Goal: Task Accomplishment & Management: Use online tool/utility

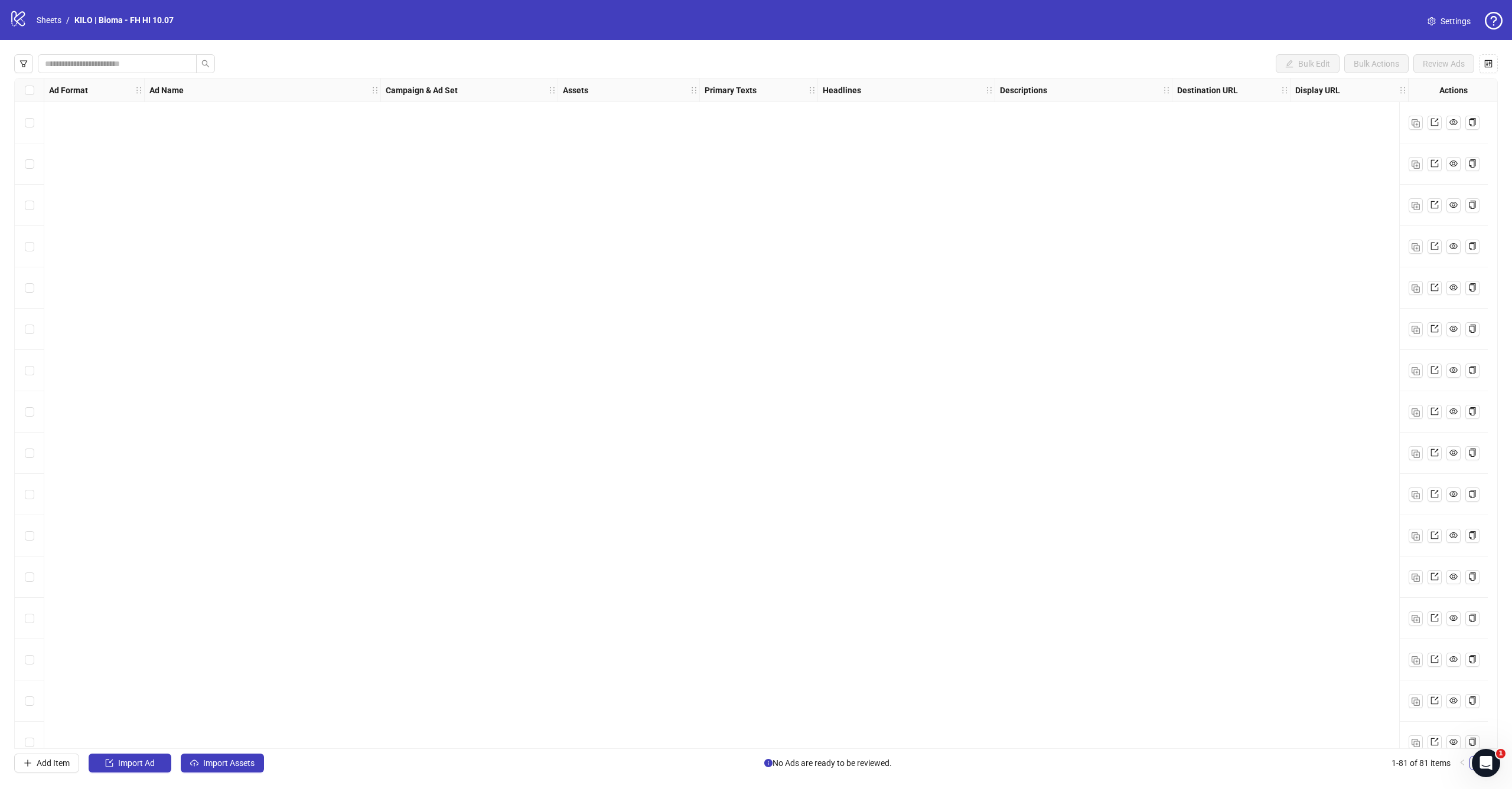
scroll to position [2696, 340]
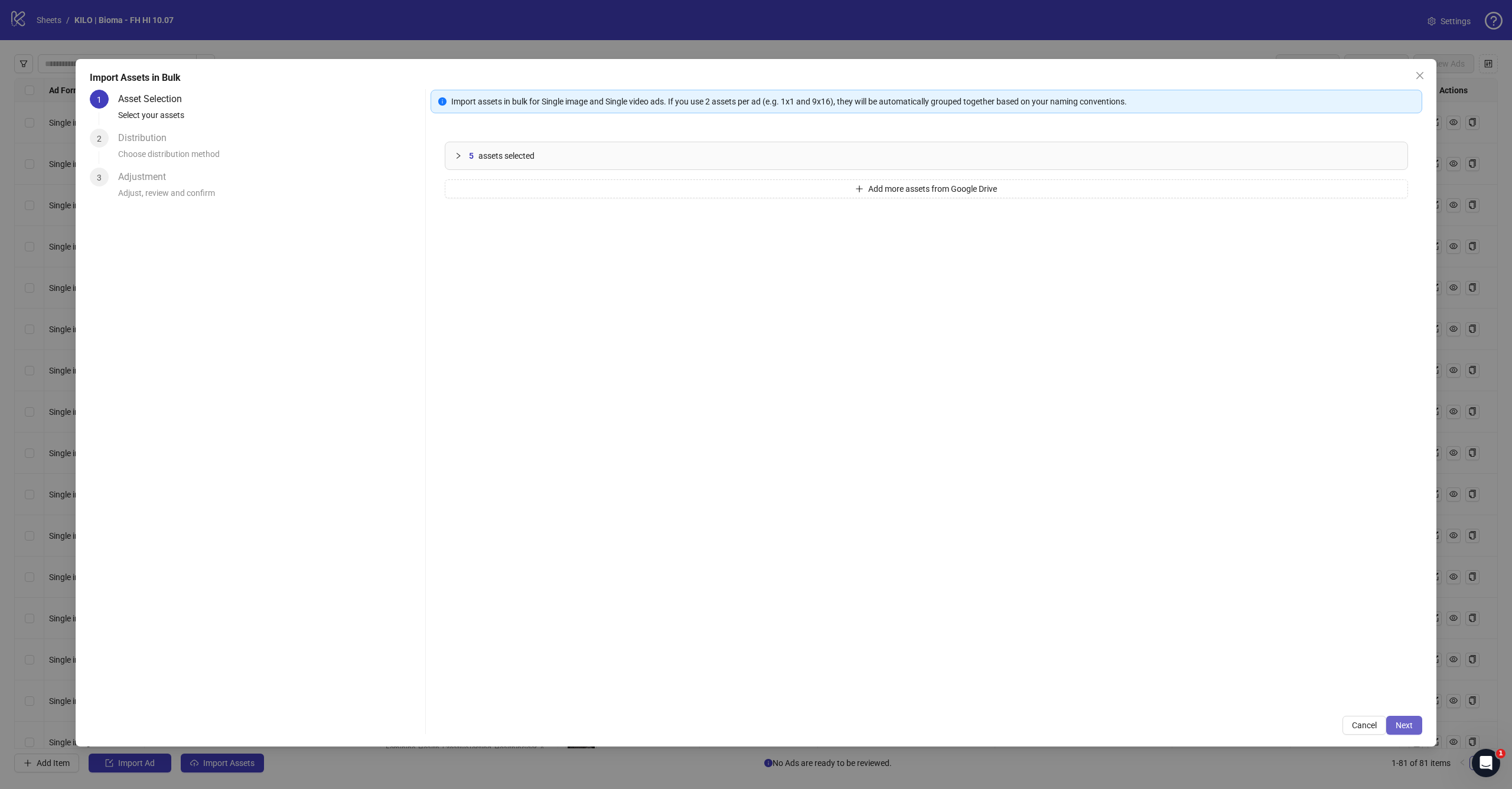
click at [1409, 724] on span "Next" at bounding box center [1404, 725] width 17 height 9
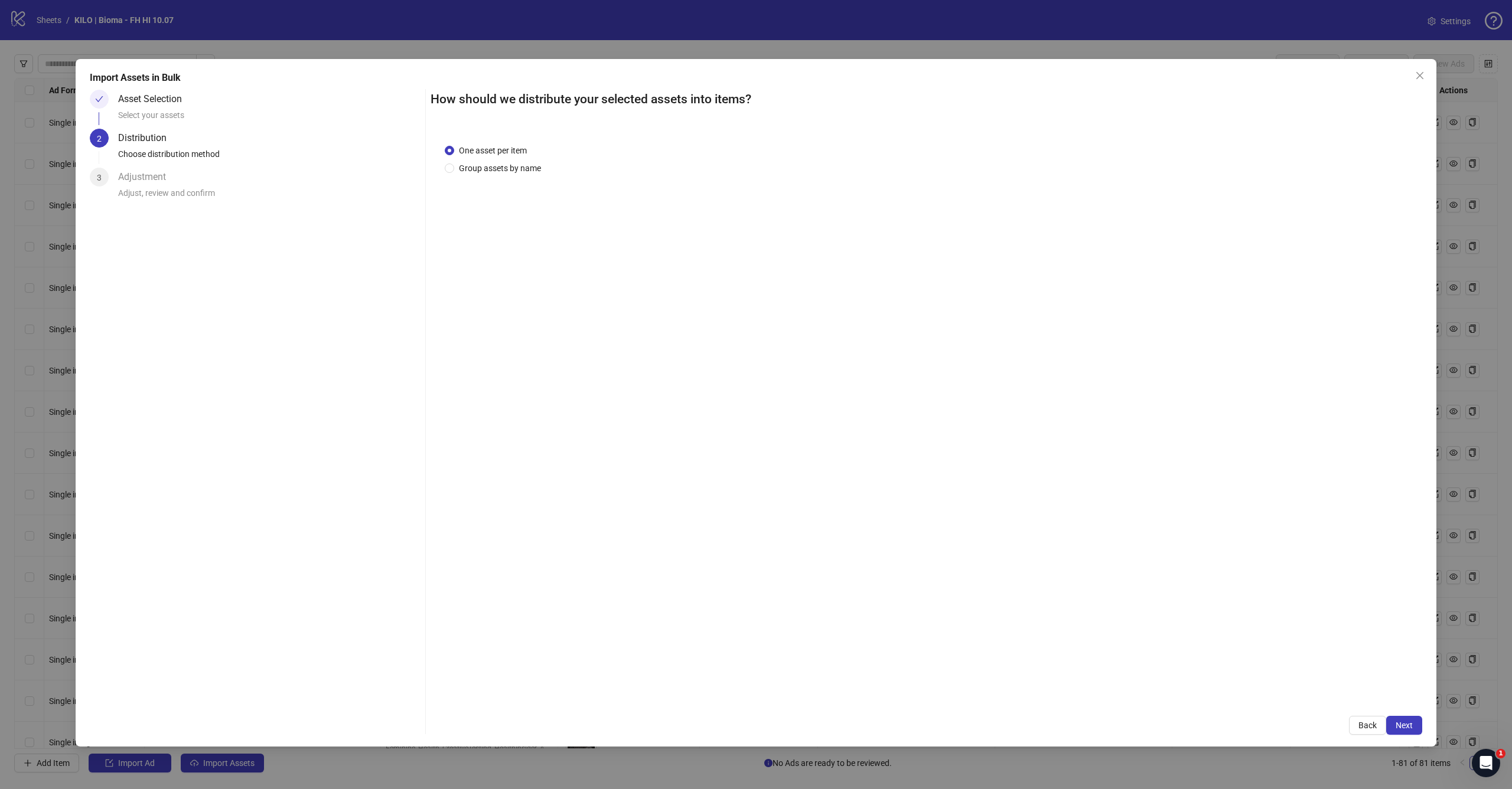
click at [1409, 724] on span "Next" at bounding box center [1404, 725] width 17 height 9
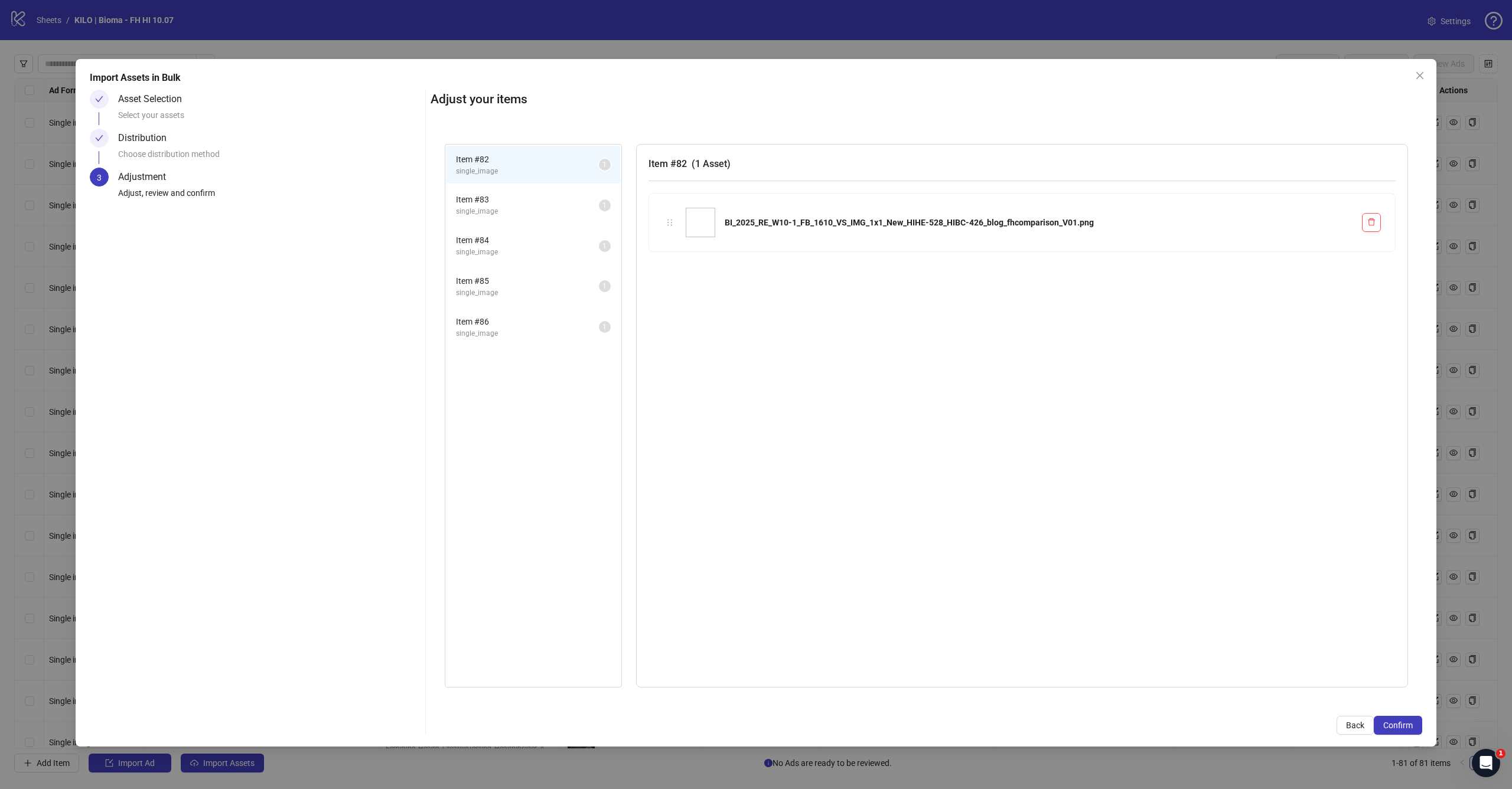
click at [1409, 724] on span "Confirm" at bounding box center [1398, 725] width 30 height 9
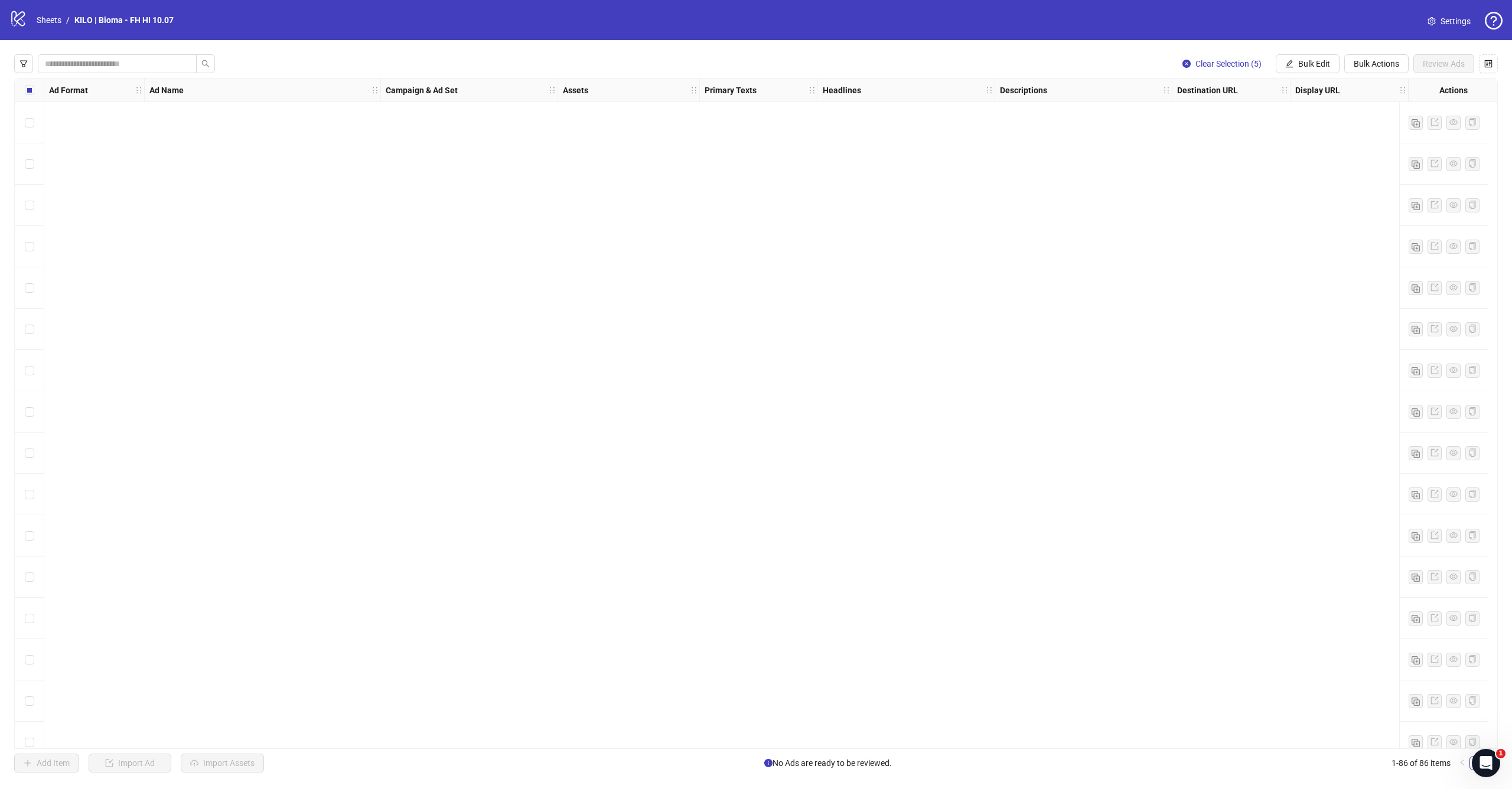
scroll to position [2912, 0]
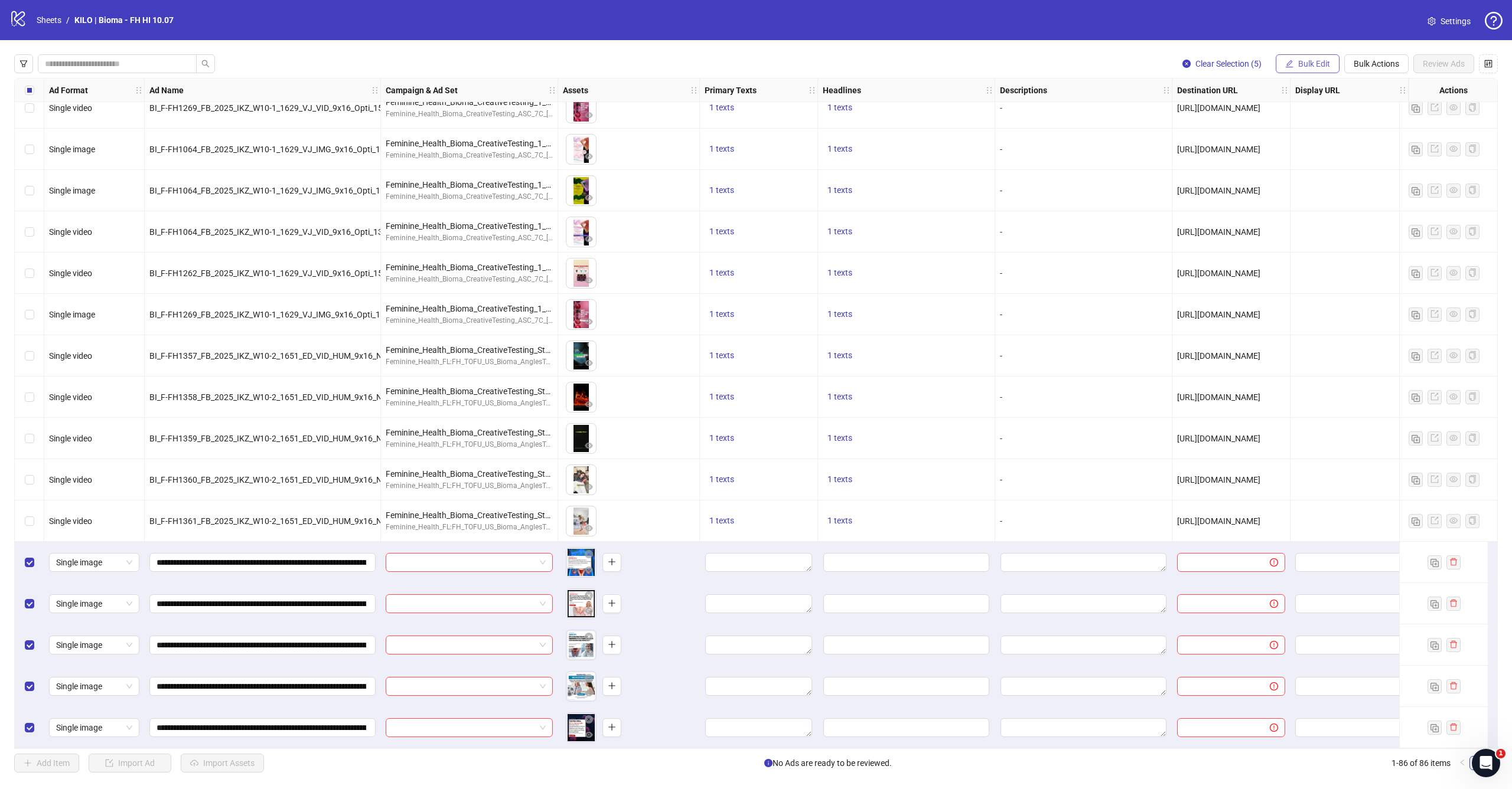
click at [1314, 68] on button "Bulk Edit" at bounding box center [1307, 64] width 64 height 19
click at [1300, 126] on span "Campaign & Ad Set" at bounding box center [1319, 125] width 70 height 13
click at [1277, 113] on input "search" at bounding box center [1269, 114] width 212 height 18
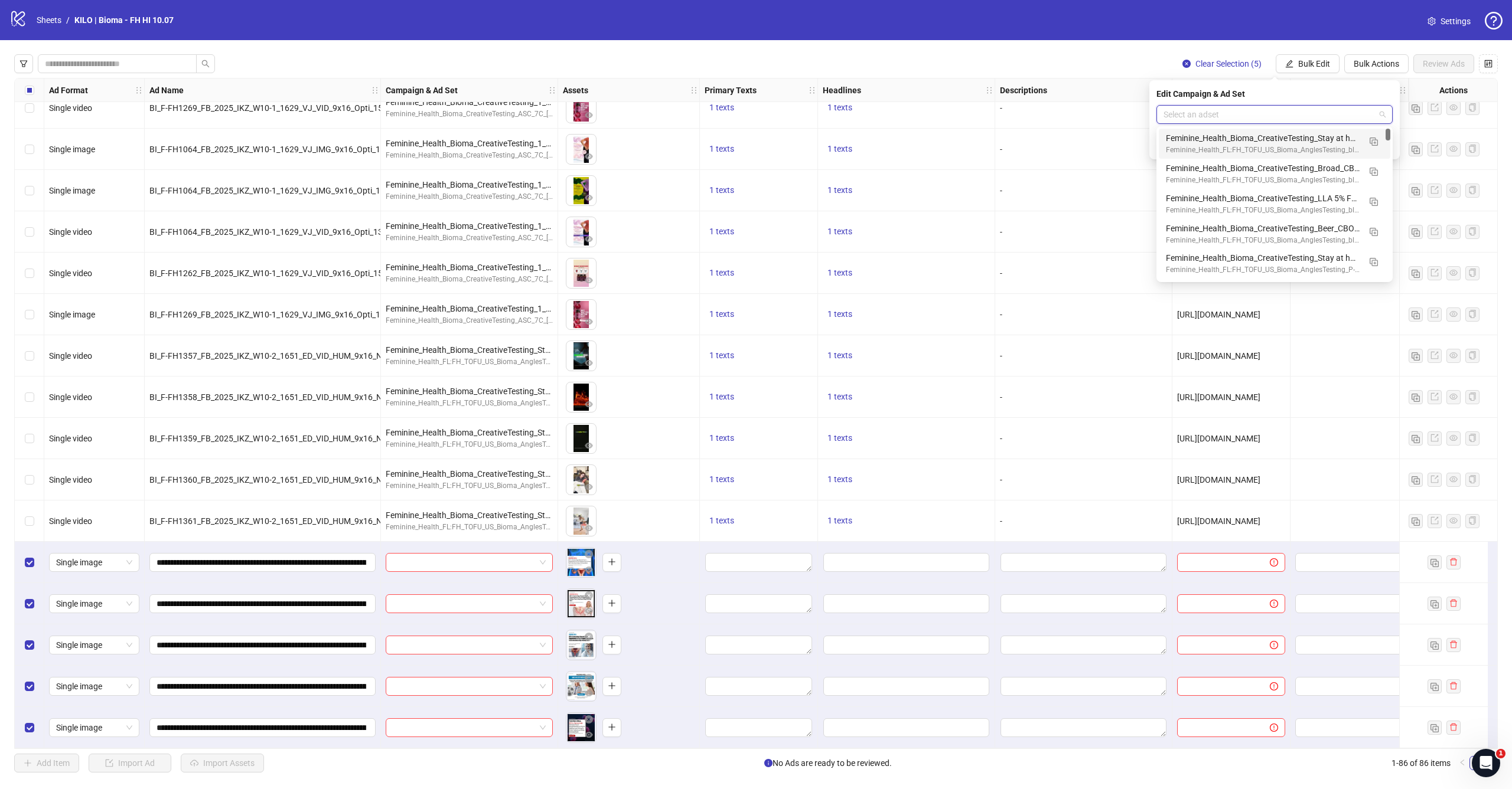
click at [1370, 40] on div "Clear Selection (5) Bulk Edit Bulk Actions Review Ads Ad Format Ad Name Campaig…" at bounding box center [756, 414] width 1512 height 746
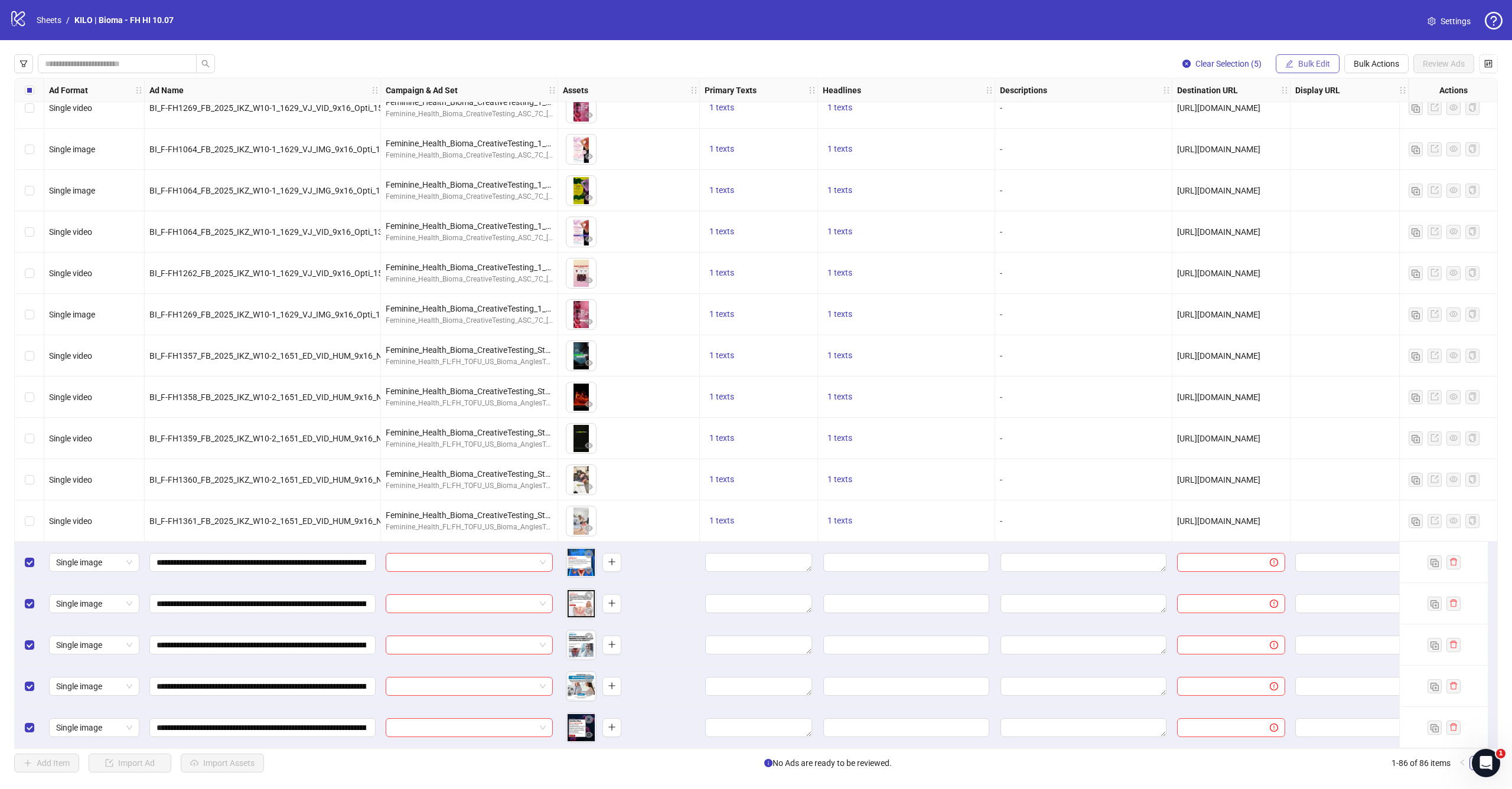
click at [1312, 57] on button "Bulk Edit" at bounding box center [1307, 64] width 64 height 19
click at [1321, 124] on span "Campaign & Ad Set" at bounding box center [1319, 125] width 70 height 13
click at [1265, 114] on input "search" at bounding box center [1269, 114] width 212 height 18
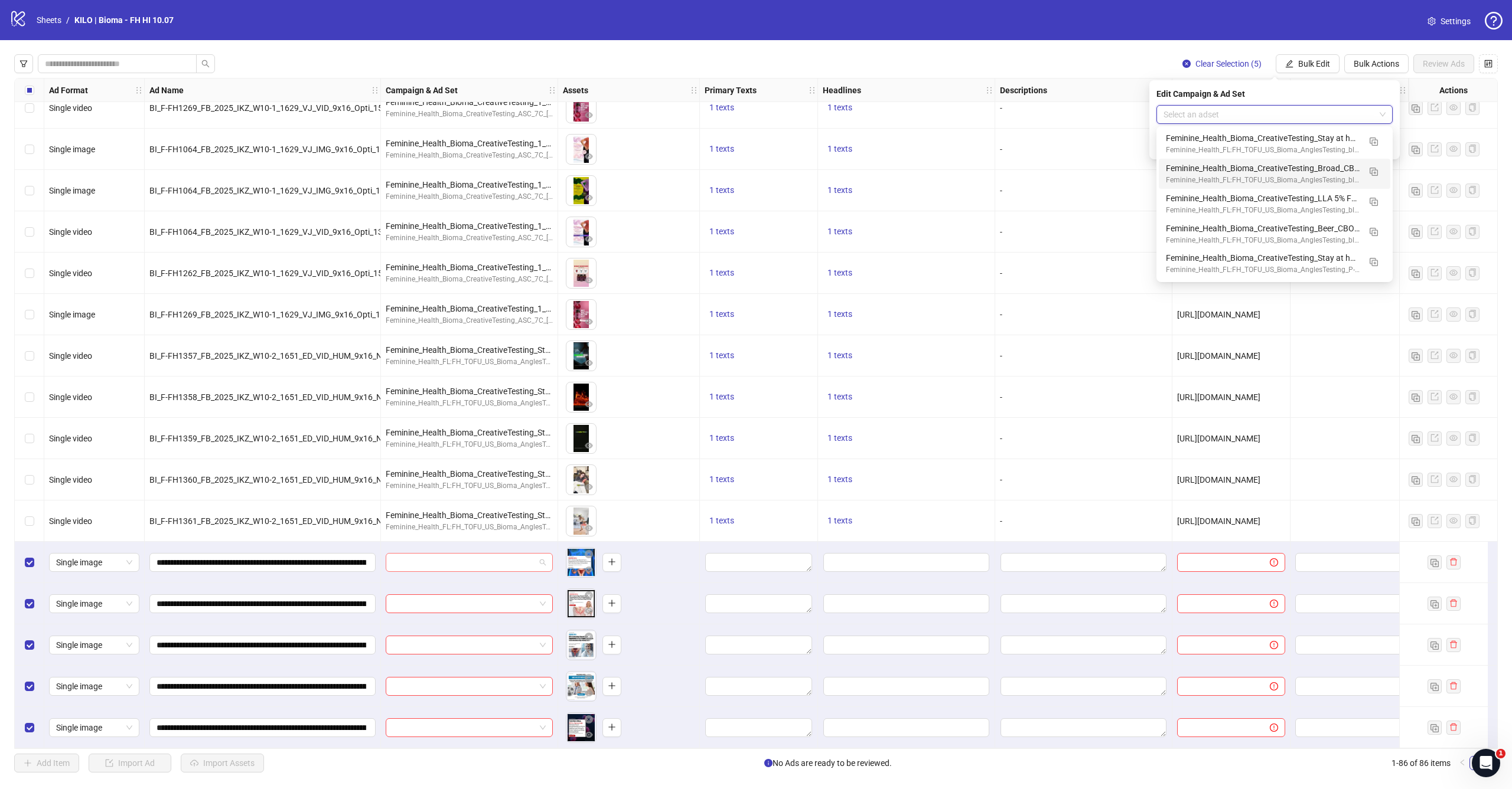
click at [537, 555] on span at bounding box center [469, 562] width 153 height 18
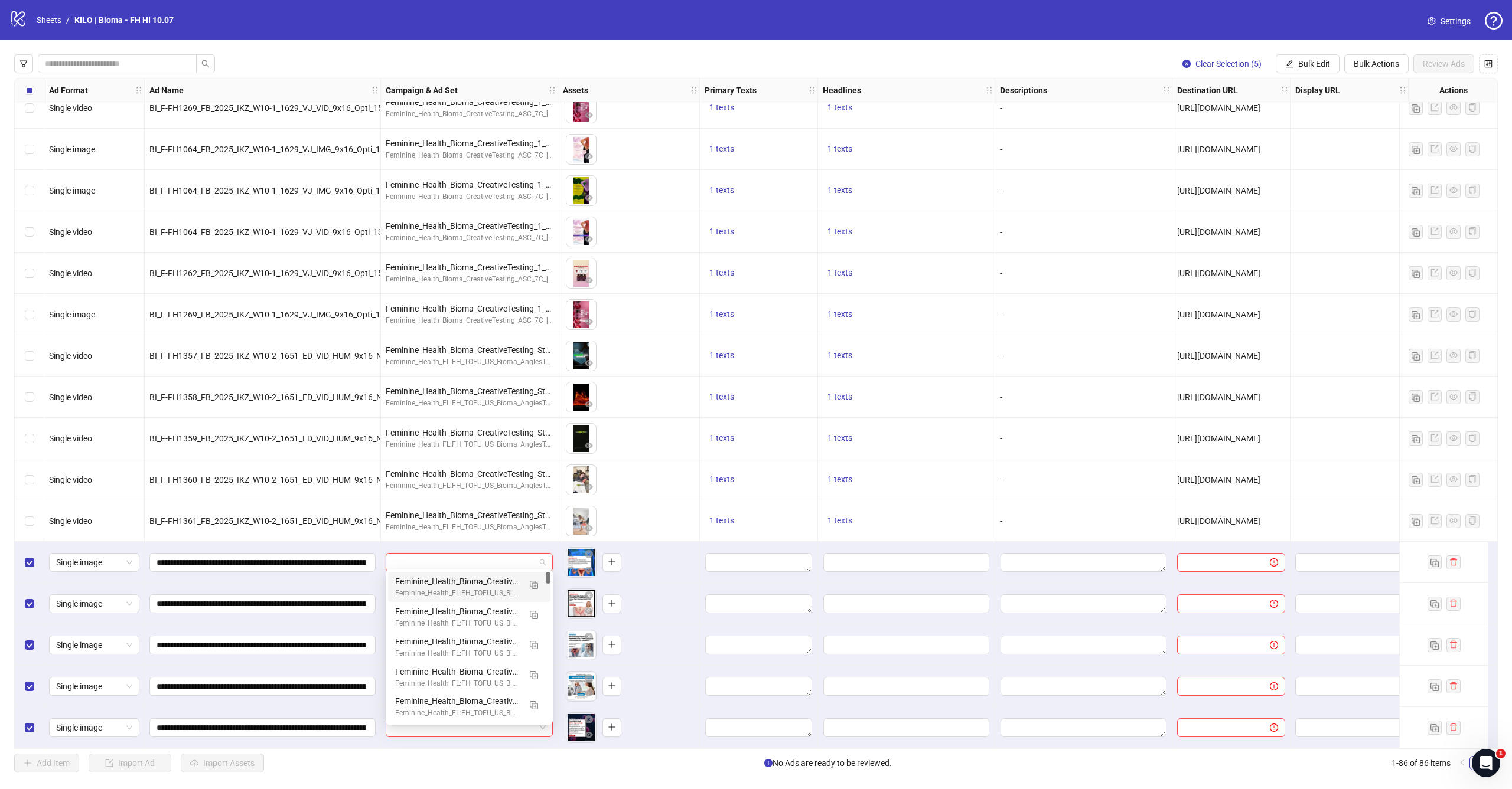
click at [646, 552] on div "To pick up a draggable item, press the space bar. While dragging, use the arrow…" at bounding box center [628, 562] width 131 height 37
click at [499, 560] on input "search" at bounding box center [464, 562] width 142 height 18
click at [635, 577] on div "To pick up a draggable item, press the space bar. While dragging, use the arrow…" at bounding box center [629, 562] width 142 height 41
click at [509, 560] on input "search" at bounding box center [464, 562] width 142 height 18
click at [667, 566] on div "To pick up a draggable item, press the space bar. While dragging, use the arrow…" at bounding box center [628, 562] width 131 height 37
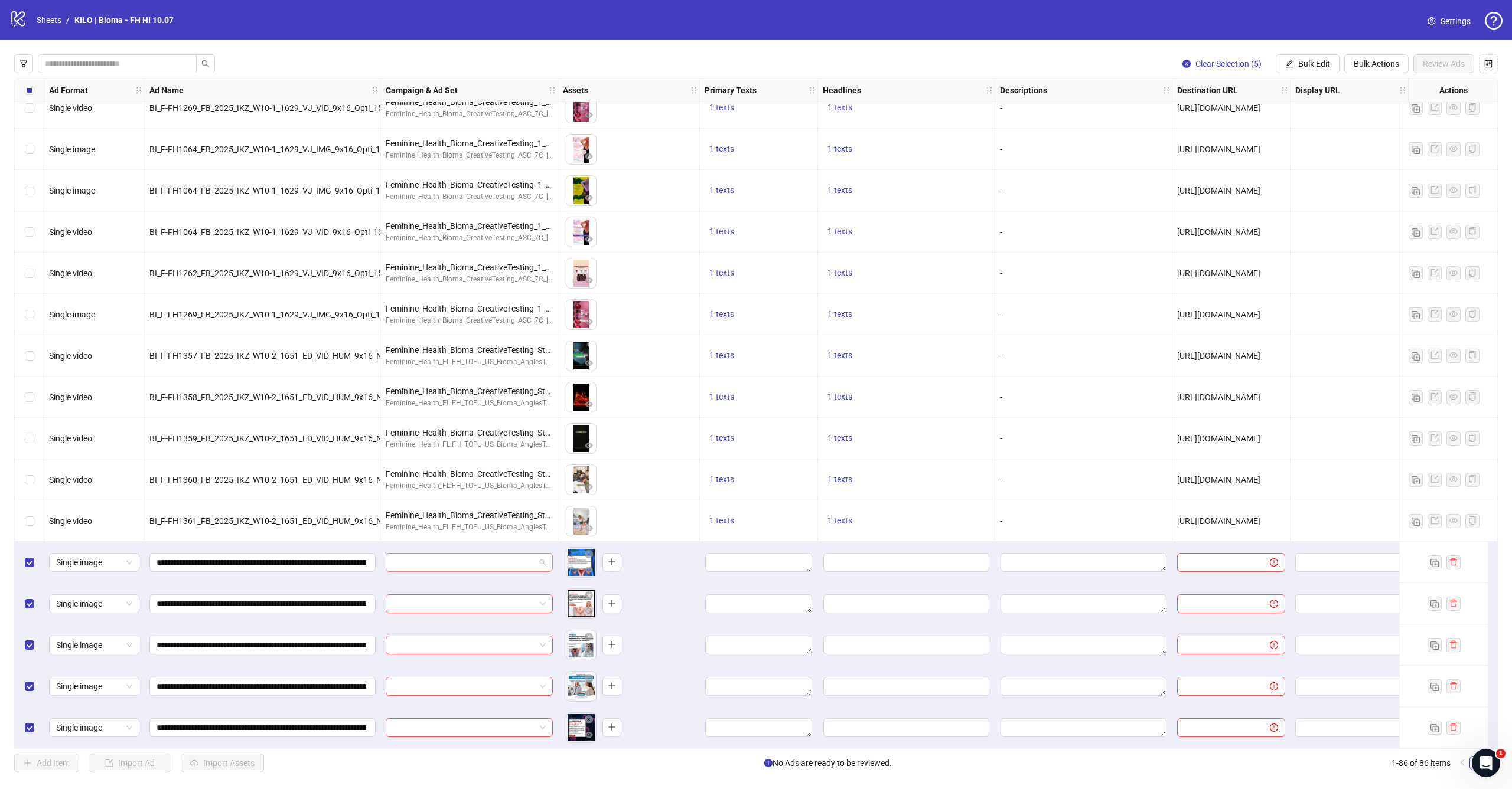
click at [514, 561] on input "search" at bounding box center [464, 562] width 142 height 18
click at [1300, 63] on span "Bulk Edit" at bounding box center [1314, 64] width 32 height 9
click at [1295, 119] on span "Campaign & Ad Set" at bounding box center [1319, 125] width 70 height 13
click at [1271, 114] on input "search" at bounding box center [1269, 114] width 212 height 18
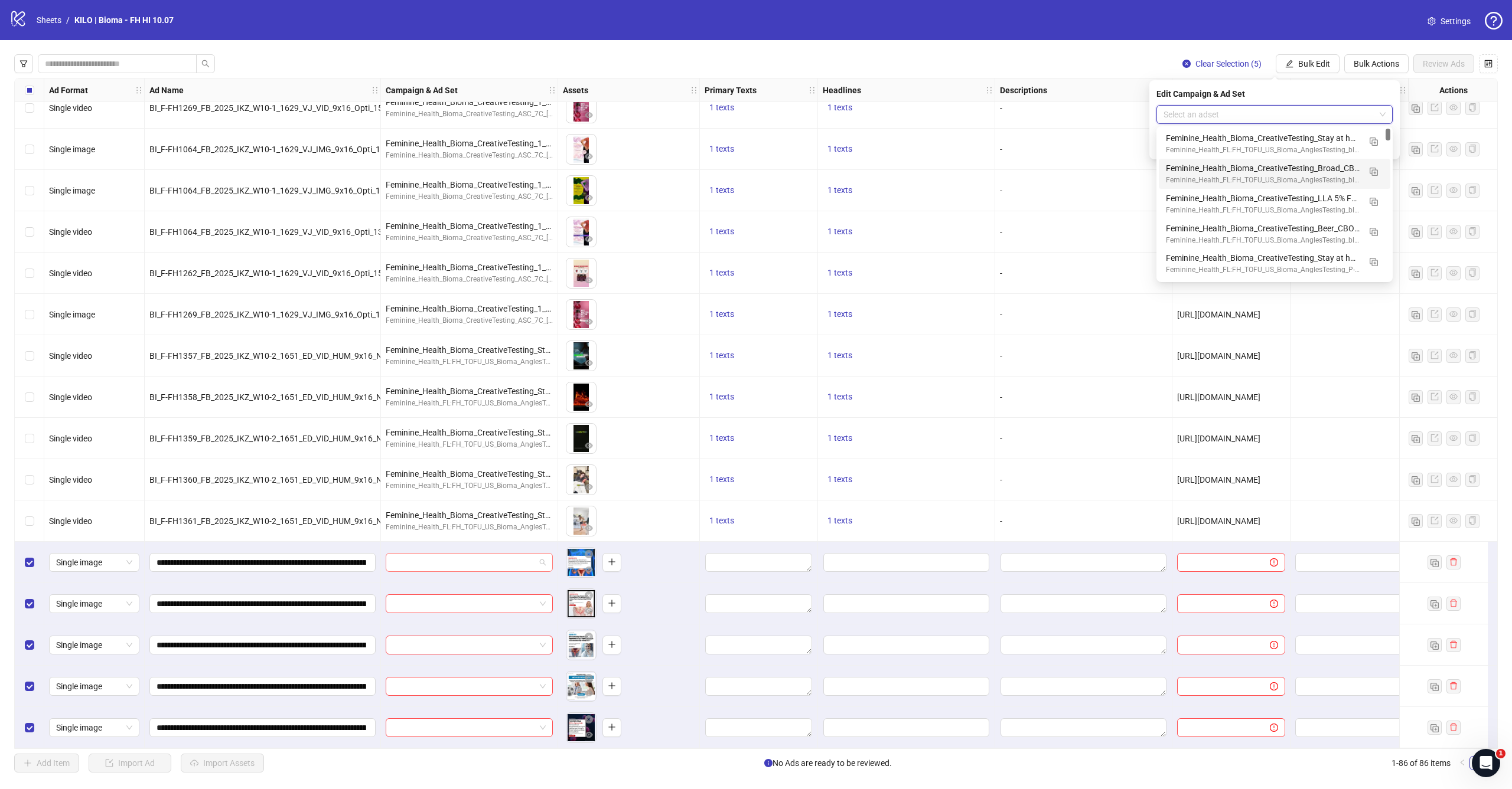
click at [499, 555] on input "search" at bounding box center [464, 562] width 142 height 18
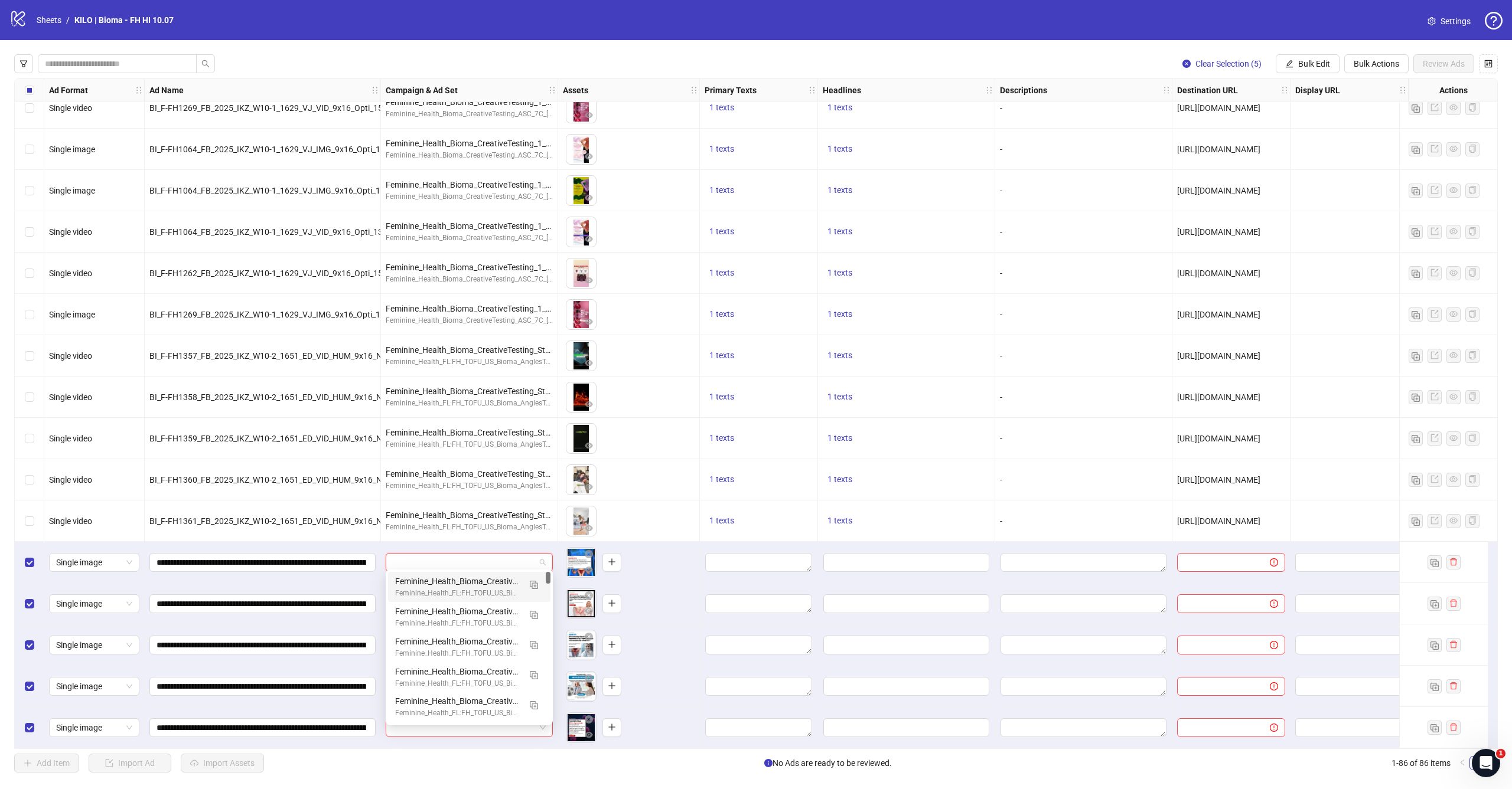
click at [649, 553] on div "To pick up a draggable item, press the space bar. While dragging, use the arrow…" at bounding box center [628, 562] width 131 height 37
click at [506, 553] on input "search" at bounding box center [464, 562] width 142 height 18
click at [663, 585] on div "To pick up a draggable item, press the space bar. While dragging, use the arrow…" at bounding box center [628, 603] width 131 height 37
click at [509, 558] on input "search" at bounding box center [464, 562] width 142 height 18
click at [659, 585] on div "To pick up a draggable item, press the space bar. While dragging, use the arrow…" at bounding box center [628, 603] width 131 height 37
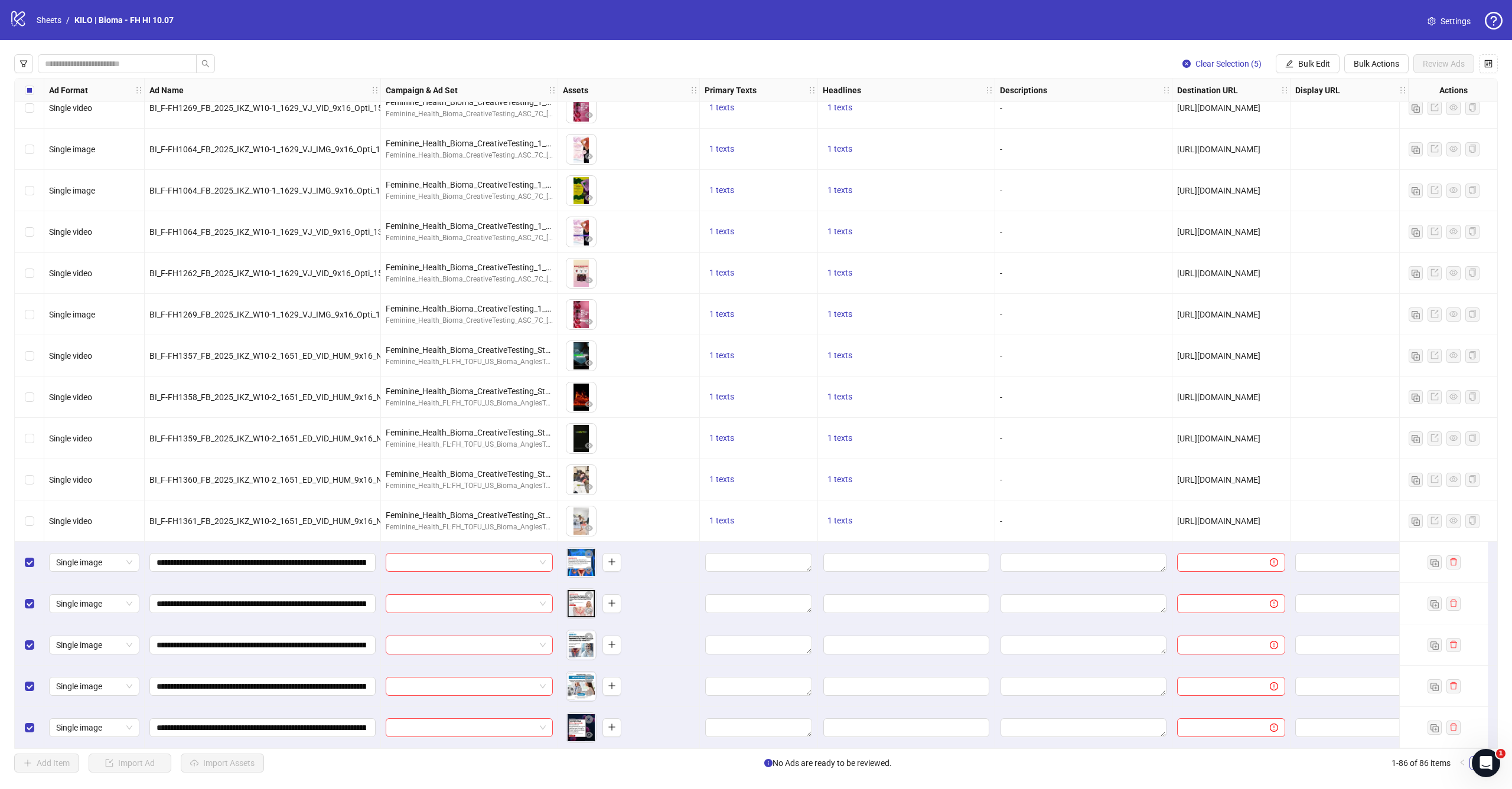
click at [659, 585] on div "To pick up a draggable item, press the space bar. While dragging, use the arrow…" at bounding box center [628, 603] width 131 height 37
click at [537, 560] on span at bounding box center [469, 562] width 153 height 18
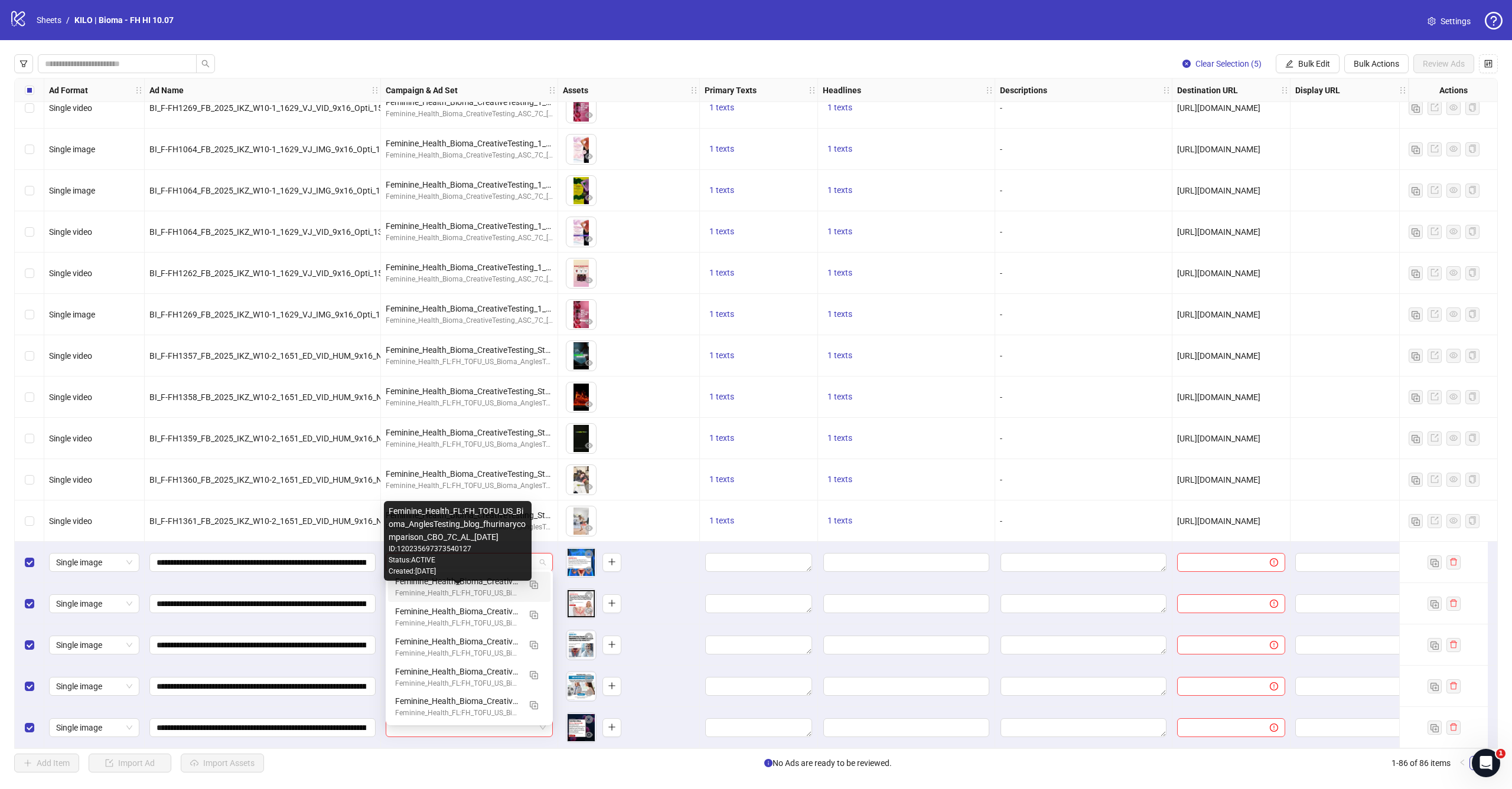
click at [510, 590] on div "Feminine_Health_FL:FH_TOFU_US_Bioma_AnglesTesting_blog_fhurinarycomparison_CBO_…" at bounding box center [457, 593] width 124 height 11
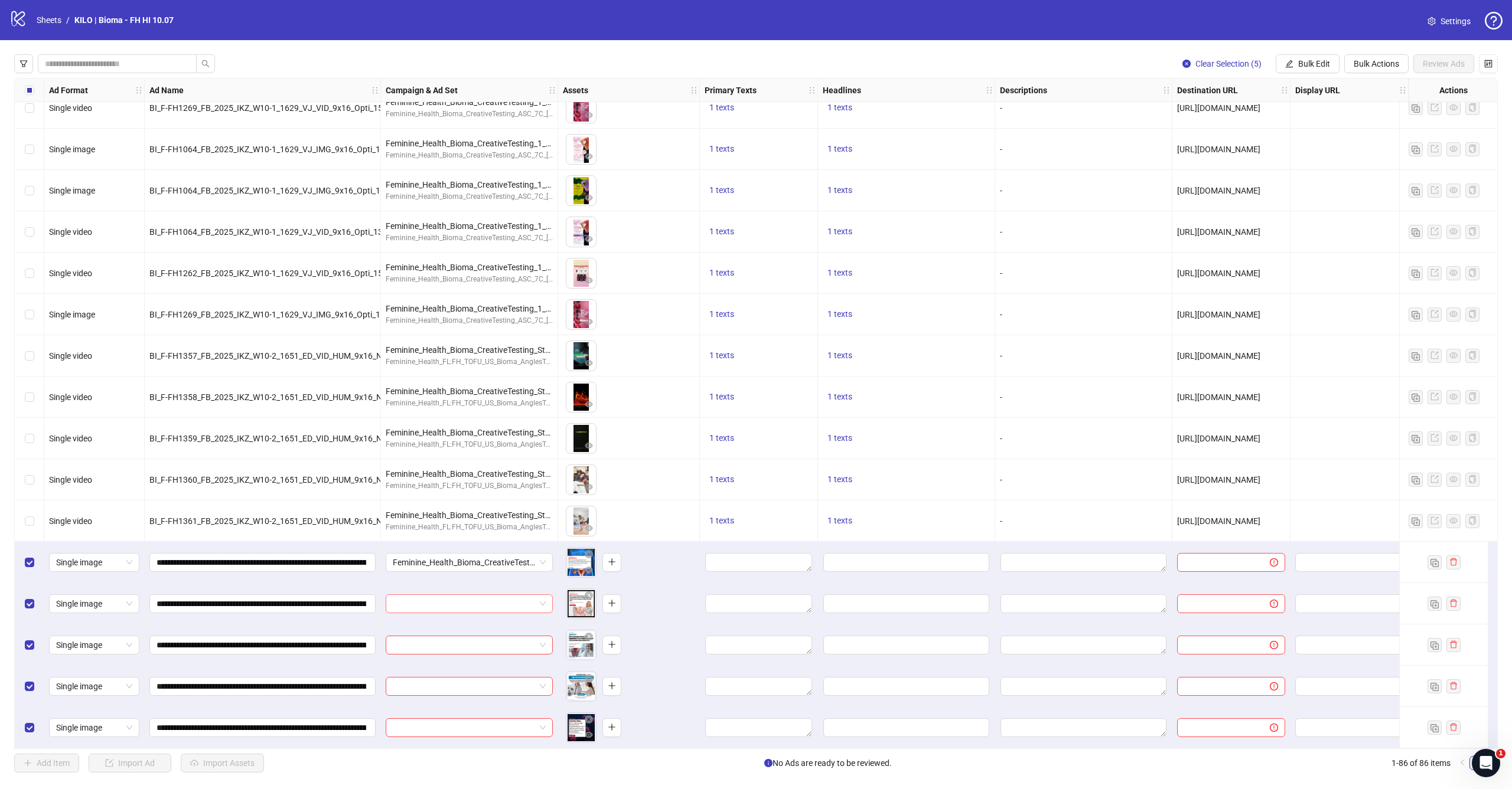
click at [514, 595] on input "search" at bounding box center [464, 603] width 142 height 18
click at [677, 627] on div "To pick up a draggable item, press the space bar. While dragging, use the arrow…" at bounding box center [628, 644] width 131 height 37
click at [541, 599] on span at bounding box center [469, 603] width 153 height 18
click at [671, 609] on div "To pick up a draggable item, press the space bar. While dragging, use the arrow…" at bounding box center [628, 603] width 131 height 37
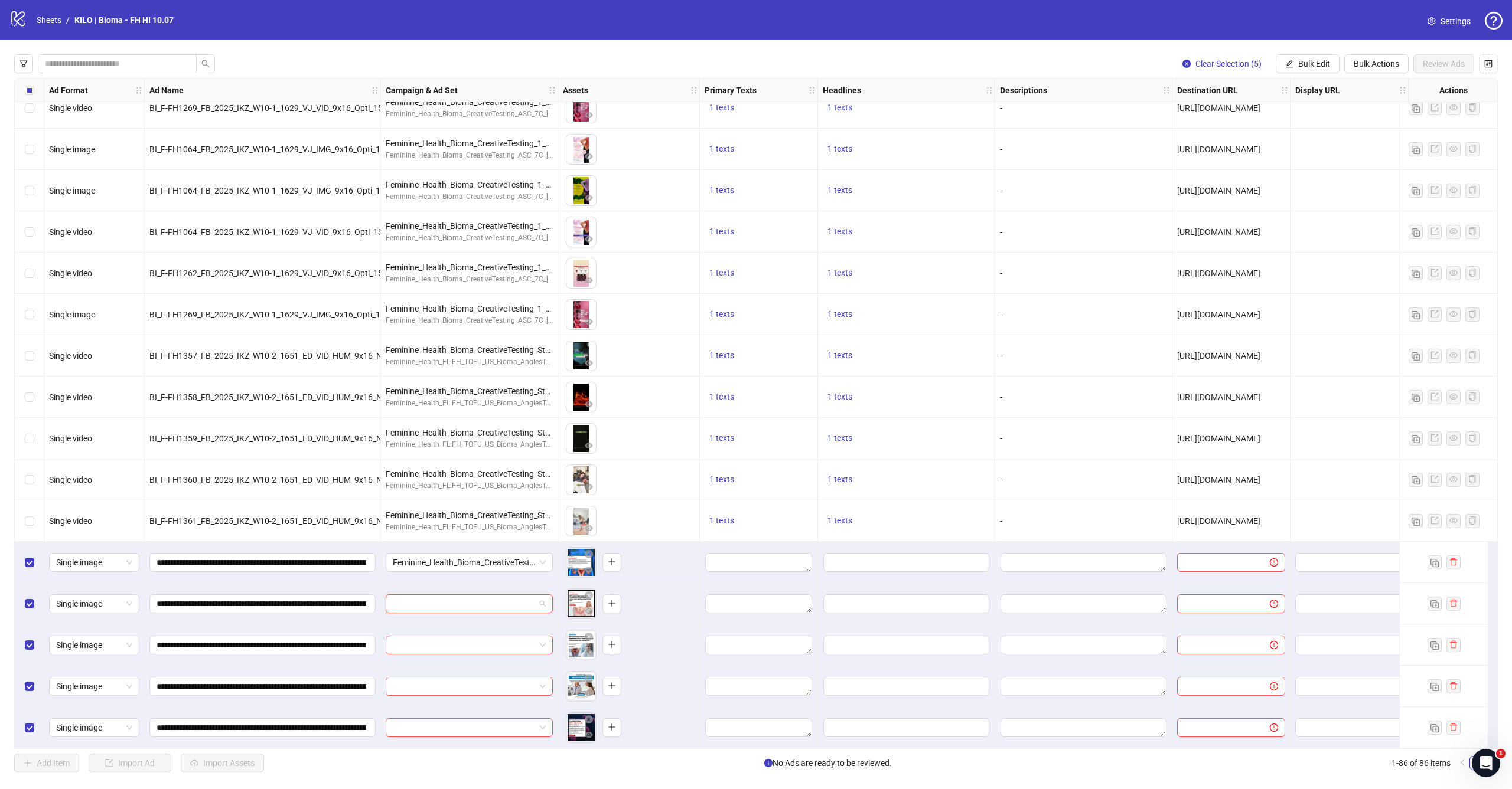
click at [525, 597] on input "search" at bounding box center [464, 603] width 142 height 18
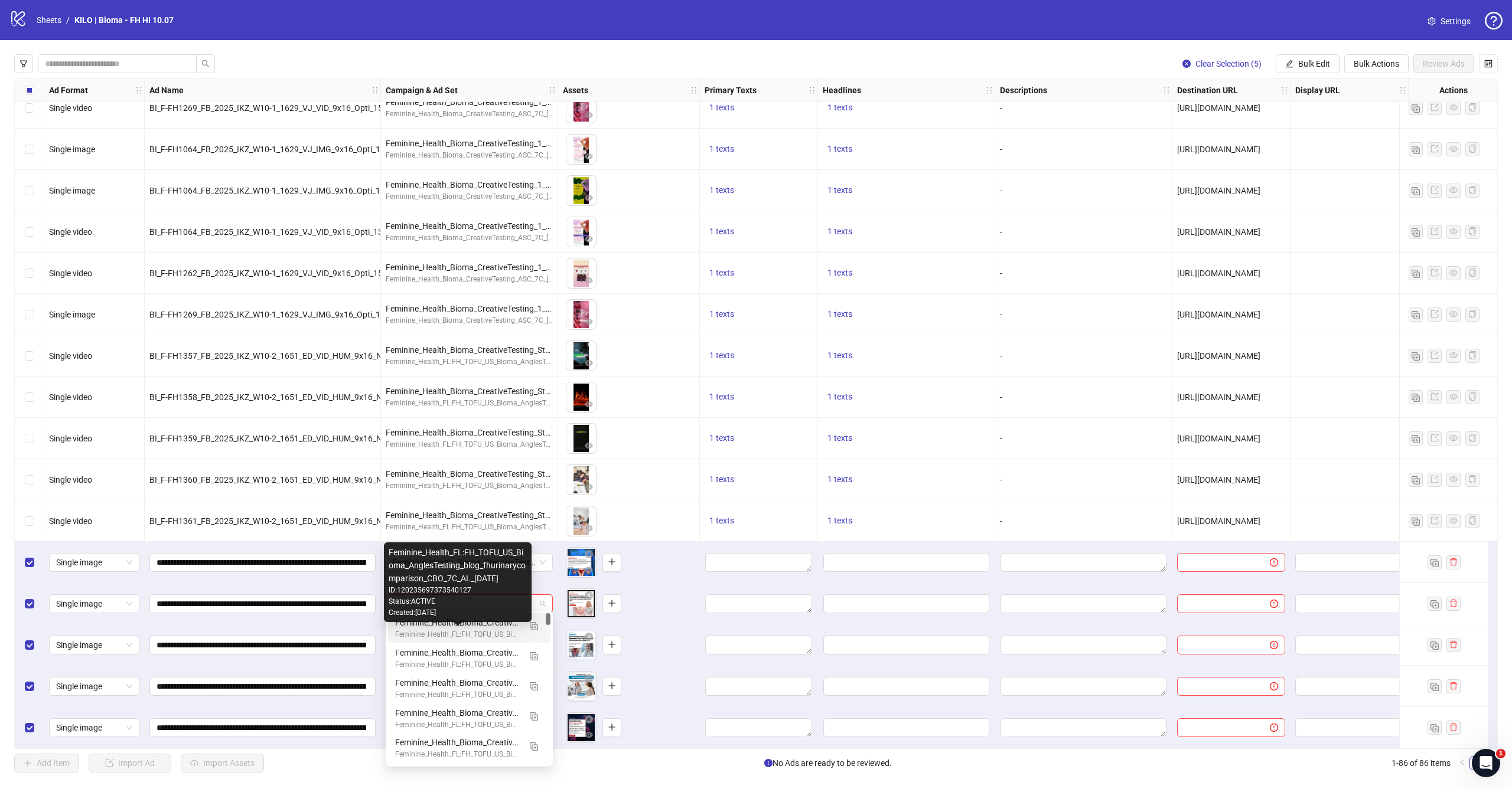
click at [494, 630] on div "Feminine_Health_FL:FH_TOFU_US_Bioma_AnglesTesting_blog_fhurinarycomparison_CBO_…" at bounding box center [457, 634] width 124 height 11
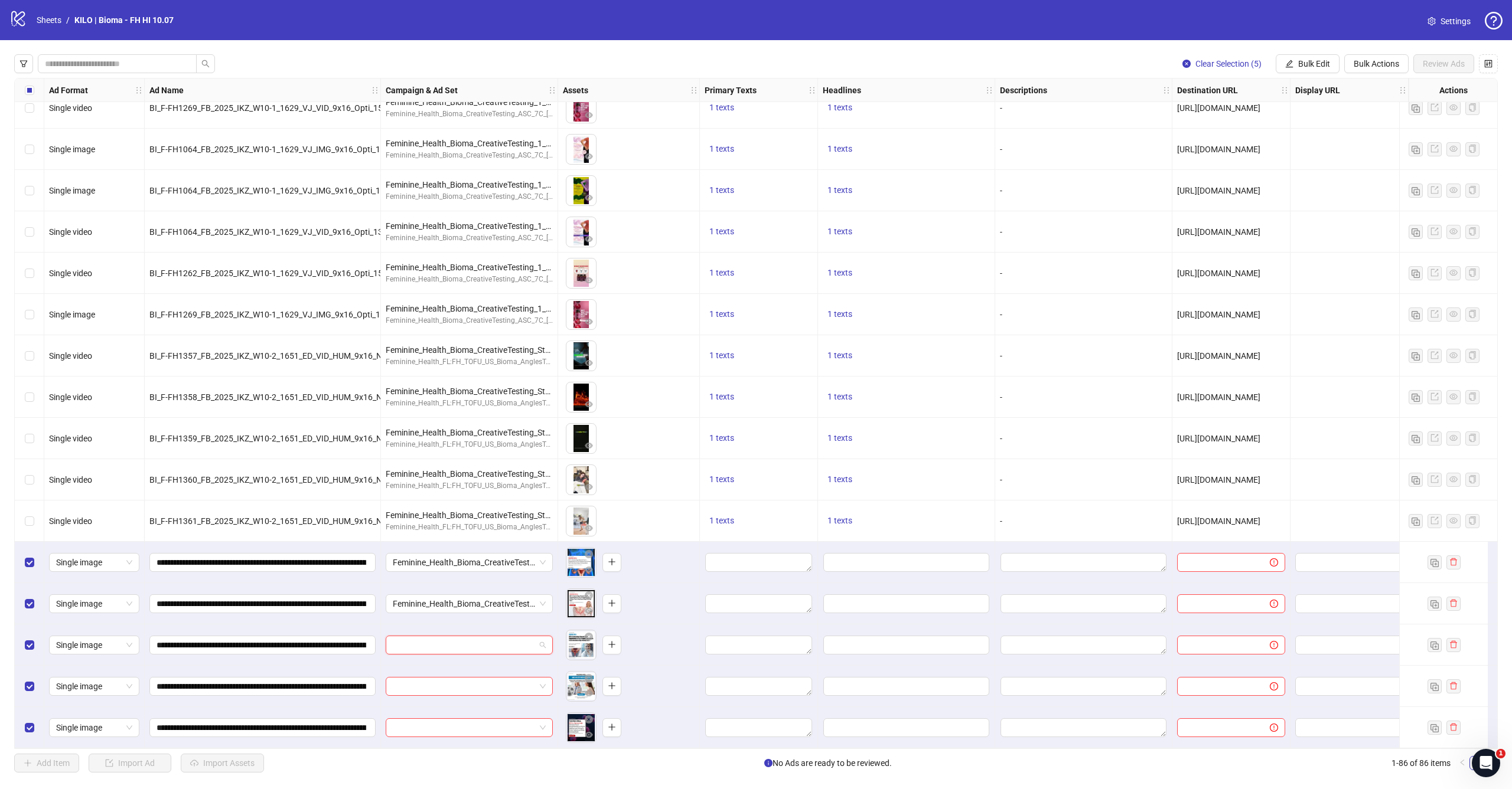
click at [487, 648] on input "search" at bounding box center [464, 644] width 142 height 18
click at [644, 608] on div "To pick up a draggable item, press the space bar. While dragging, use the arrow…" at bounding box center [628, 603] width 131 height 37
click at [534, 636] on input "search" at bounding box center [464, 644] width 142 height 18
click at [656, 610] on div "To pick up a draggable item, press the space bar. While dragging, use the arrow…" at bounding box center [628, 603] width 131 height 37
click at [521, 639] on input "search" at bounding box center [464, 644] width 142 height 18
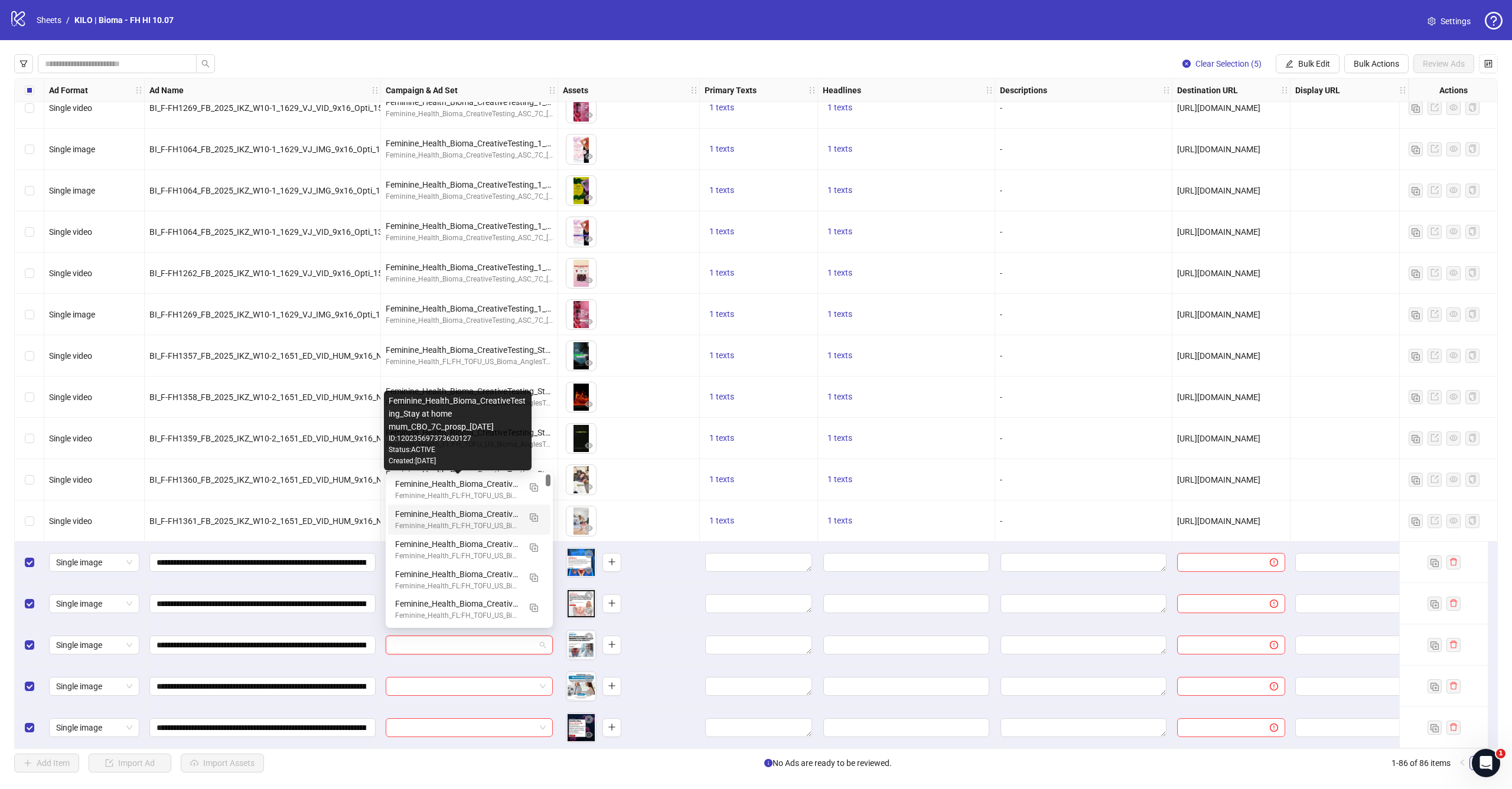
click at [684, 616] on div "To pick up a draggable item, press the space bar. While dragging, use the arrow…" at bounding box center [628, 603] width 131 height 37
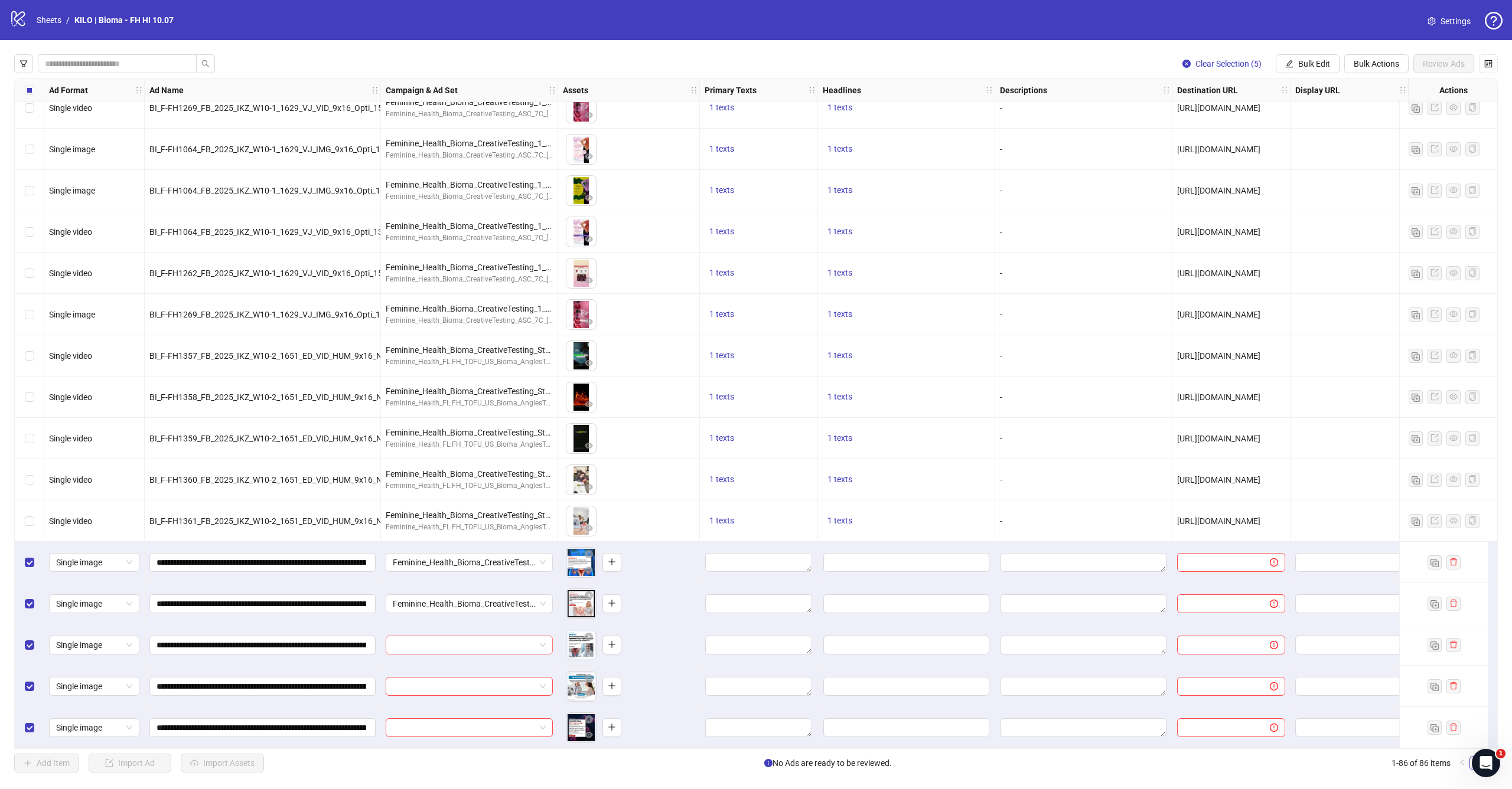
click at [484, 638] on input "search" at bounding box center [464, 644] width 142 height 18
click at [686, 590] on div "To pick up a draggable item, press the space bar. While dragging, use the arrow…" at bounding box center [628, 603] width 131 height 37
click at [497, 636] on input "search" at bounding box center [464, 644] width 142 height 18
click at [669, 612] on div "To pick up a draggable item, press the space bar. While dragging, use the arrow…" at bounding box center [628, 603] width 131 height 37
click at [529, 727] on input "search" at bounding box center [464, 728] width 142 height 18
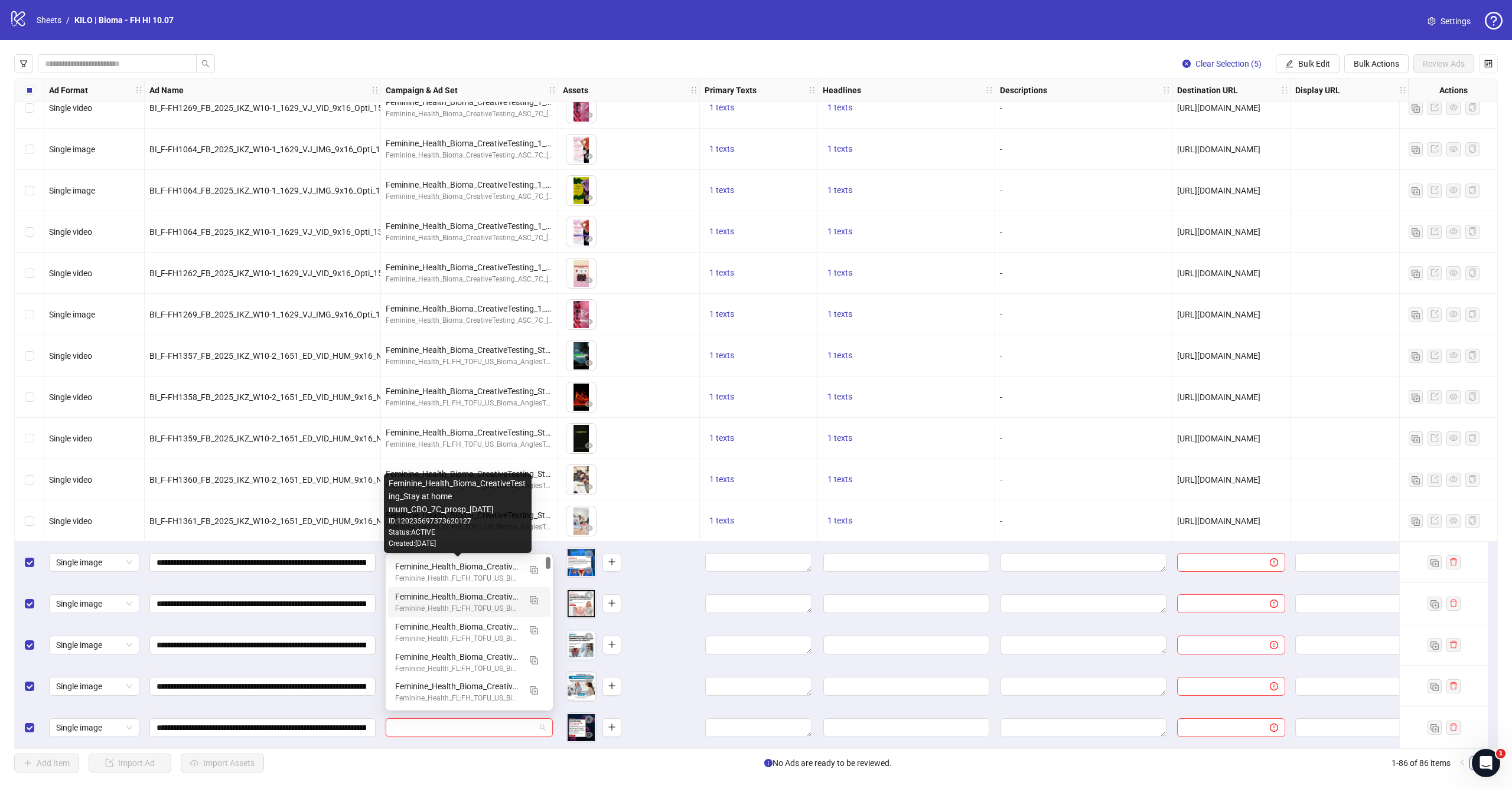
click at [671, 651] on div "To pick up a draggable item, press the space bar. While dragging, use the arrow…" at bounding box center [628, 644] width 131 height 37
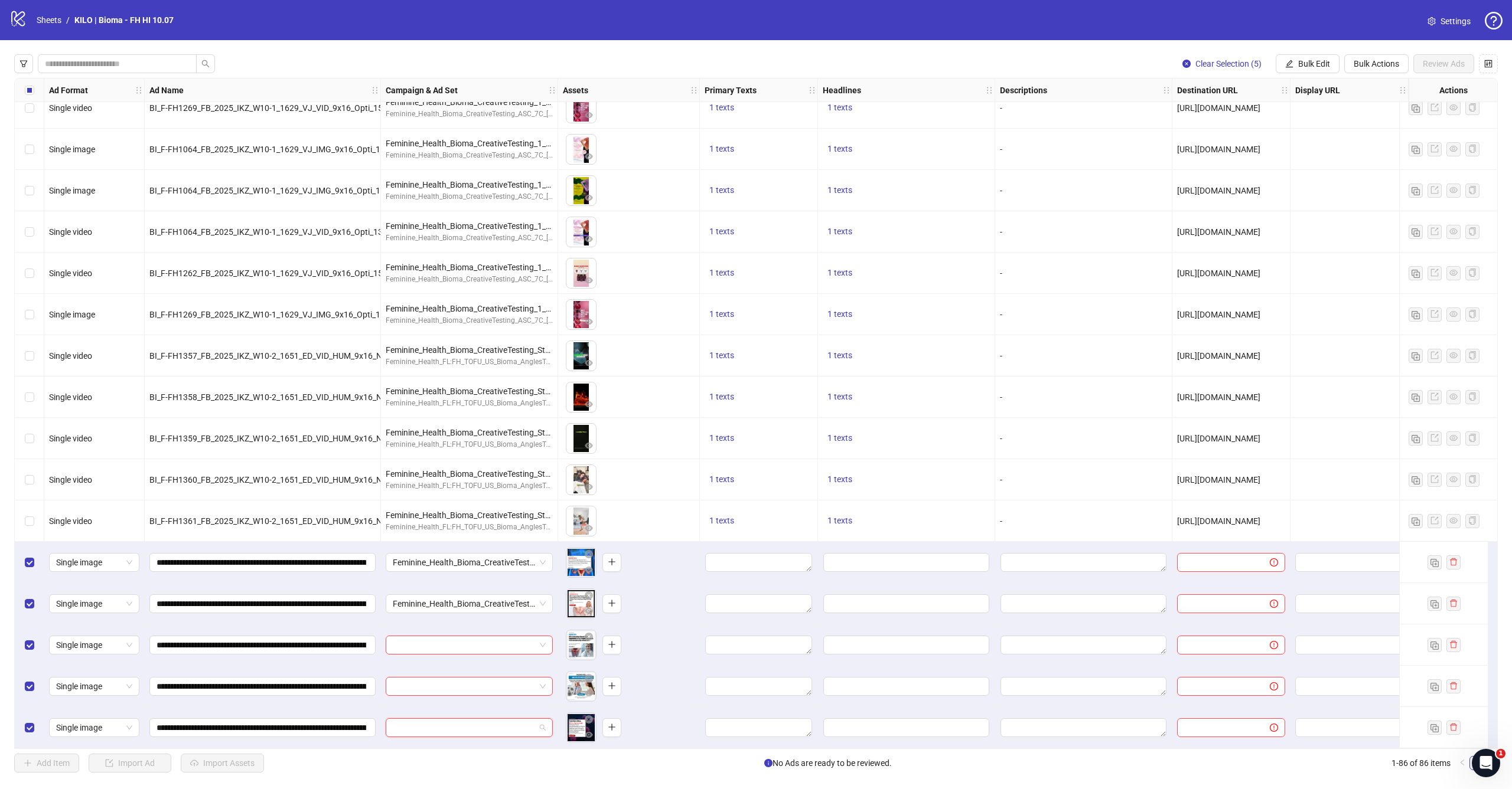
click at [534, 719] on input "search" at bounding box center [464, 728] width 142 height 18
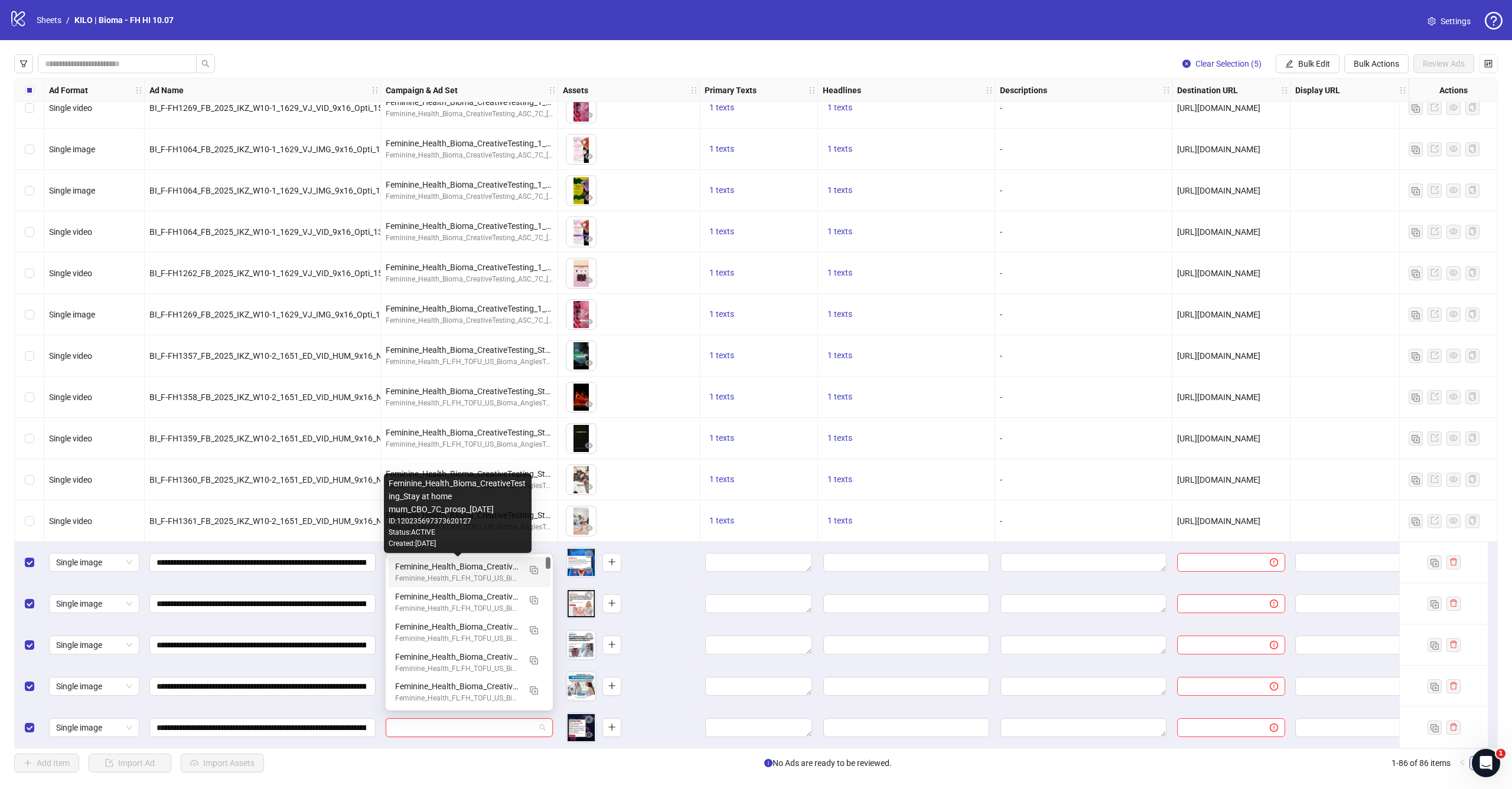
click at [658, 630] on div "To pick up a draggable item, press the space bar. While dragging, use the arrow…" at bounding box center [628, 644] width 131 height 37
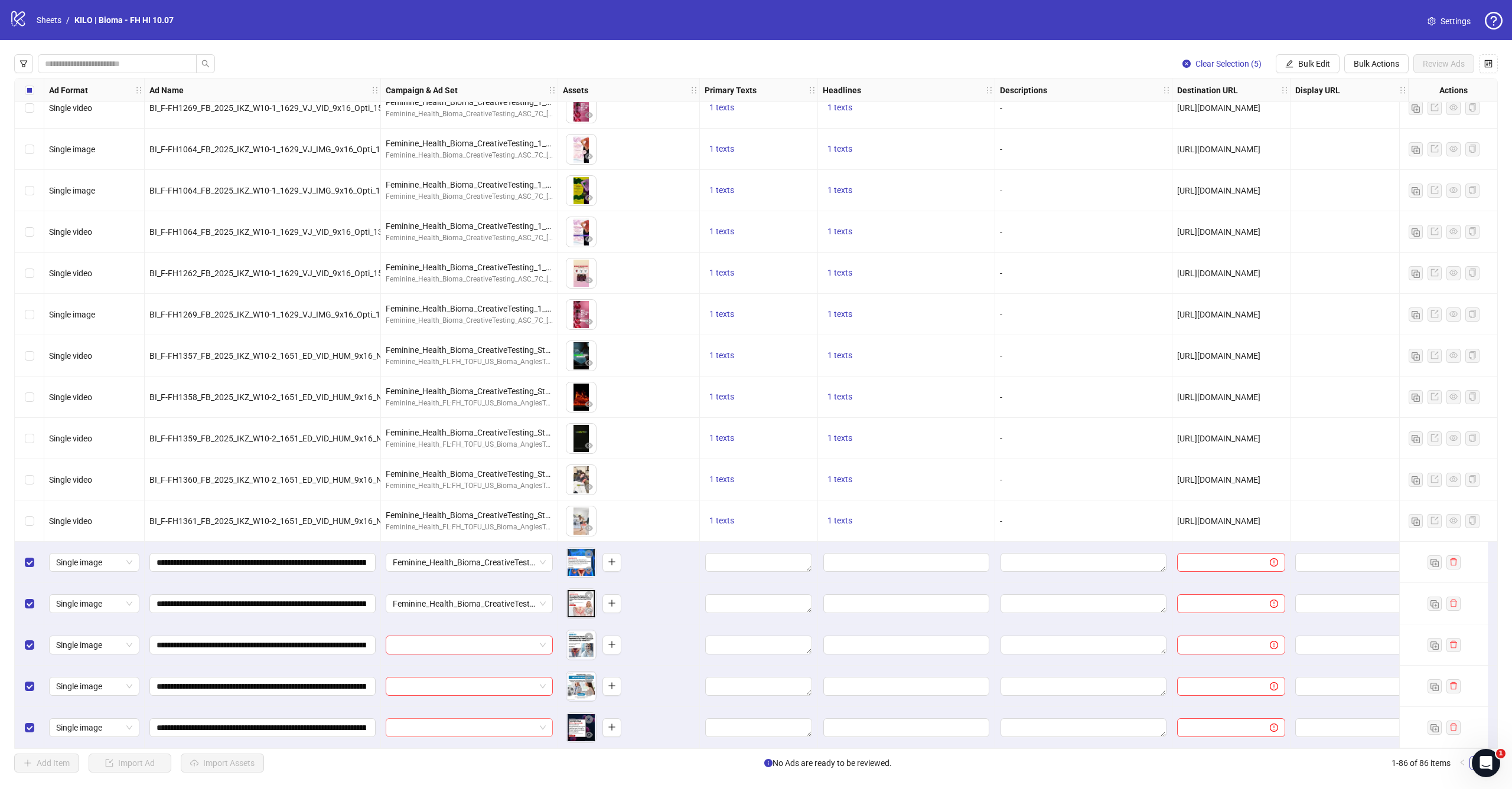
click at [499, 730] on input "search" at bounding box center [464, 728] width 142 height 18
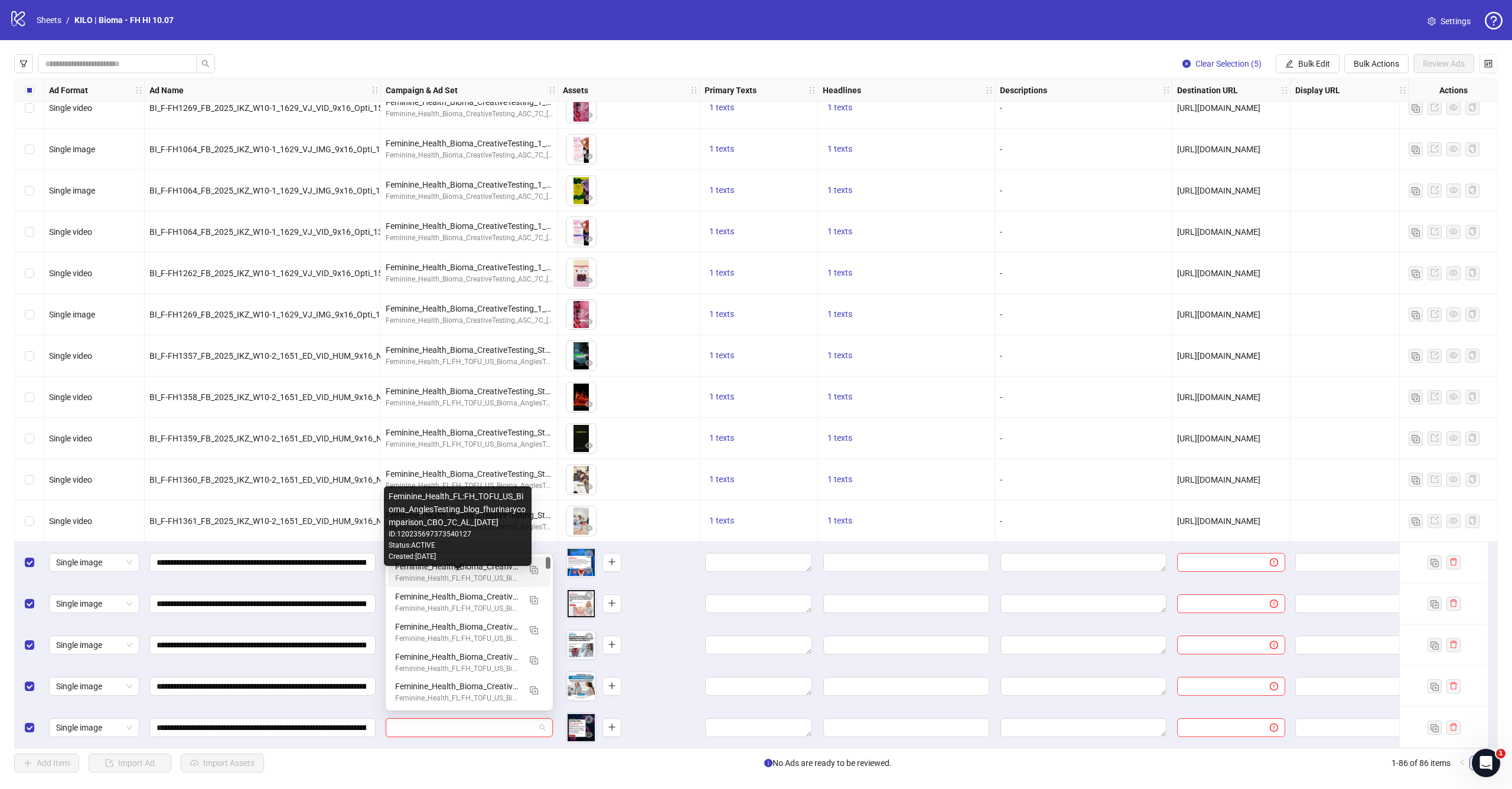
click at [506, 574] on div "Feminine_Health_FL:FH_TOFU_US_Bioma_AnglesTesting_blog_fhurinarycomparison_CBO_…" at bounding box center [457, 578] width 124 height 11
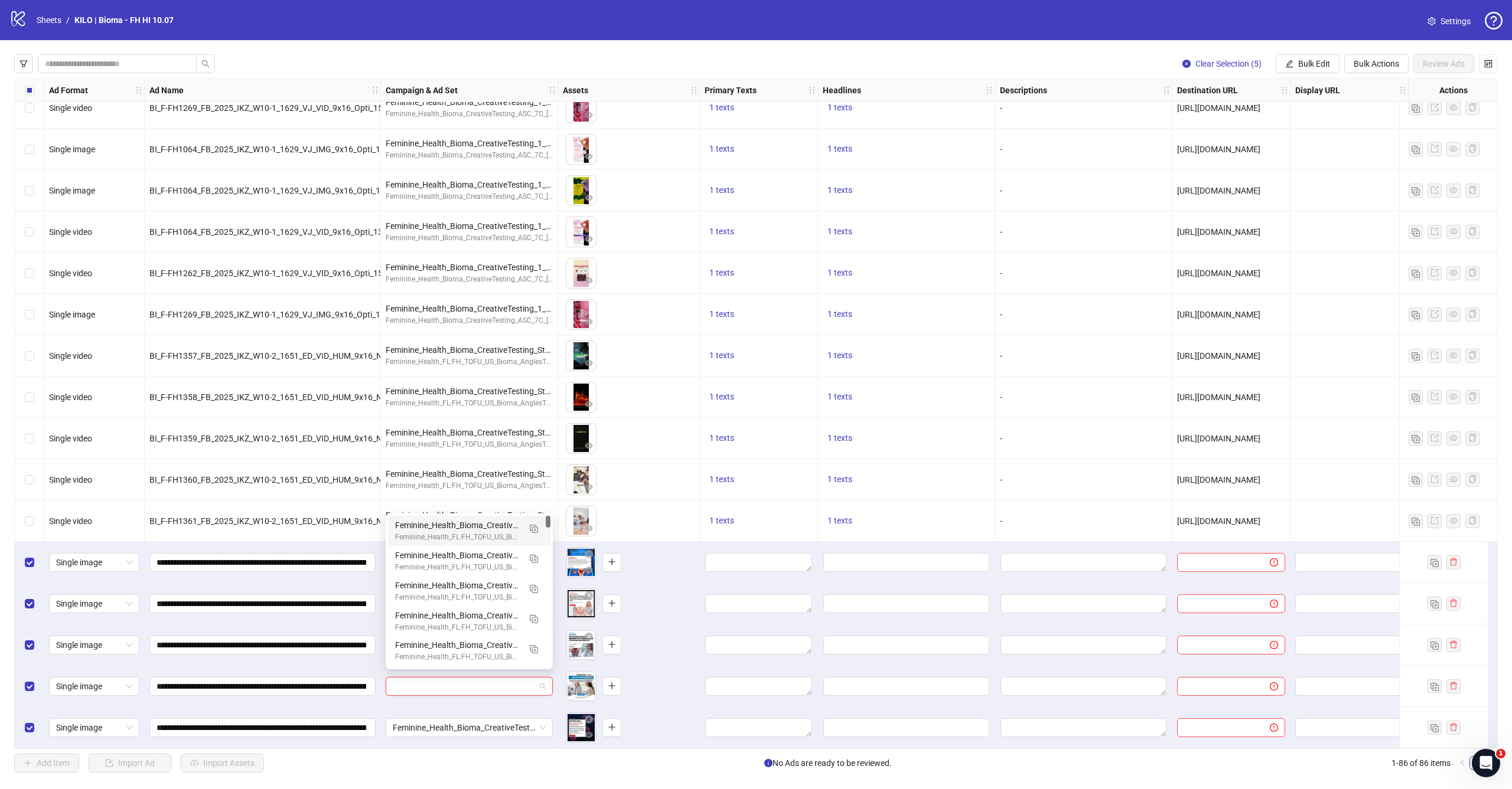
click at [490, 678] on input "search" at bounding box center [464, 686] width 142 height 18
click at [674, 589] on div "To pick up a draggable item, press the space bar. While dragging, use the arrow…" at bounding box center [628, 603] width 131 height 37
click at [492, 682] on input "search" at bounding box center [464, 686] width 142 height 18
click at [680, 599] on div "To pick up a draggable item, press the space bar. While dragging, use the arrow…" at bounding box center [628, 603] width 131 height 37
click at [535, 690] on span at bounding box center [469, 686] width 153 height 18
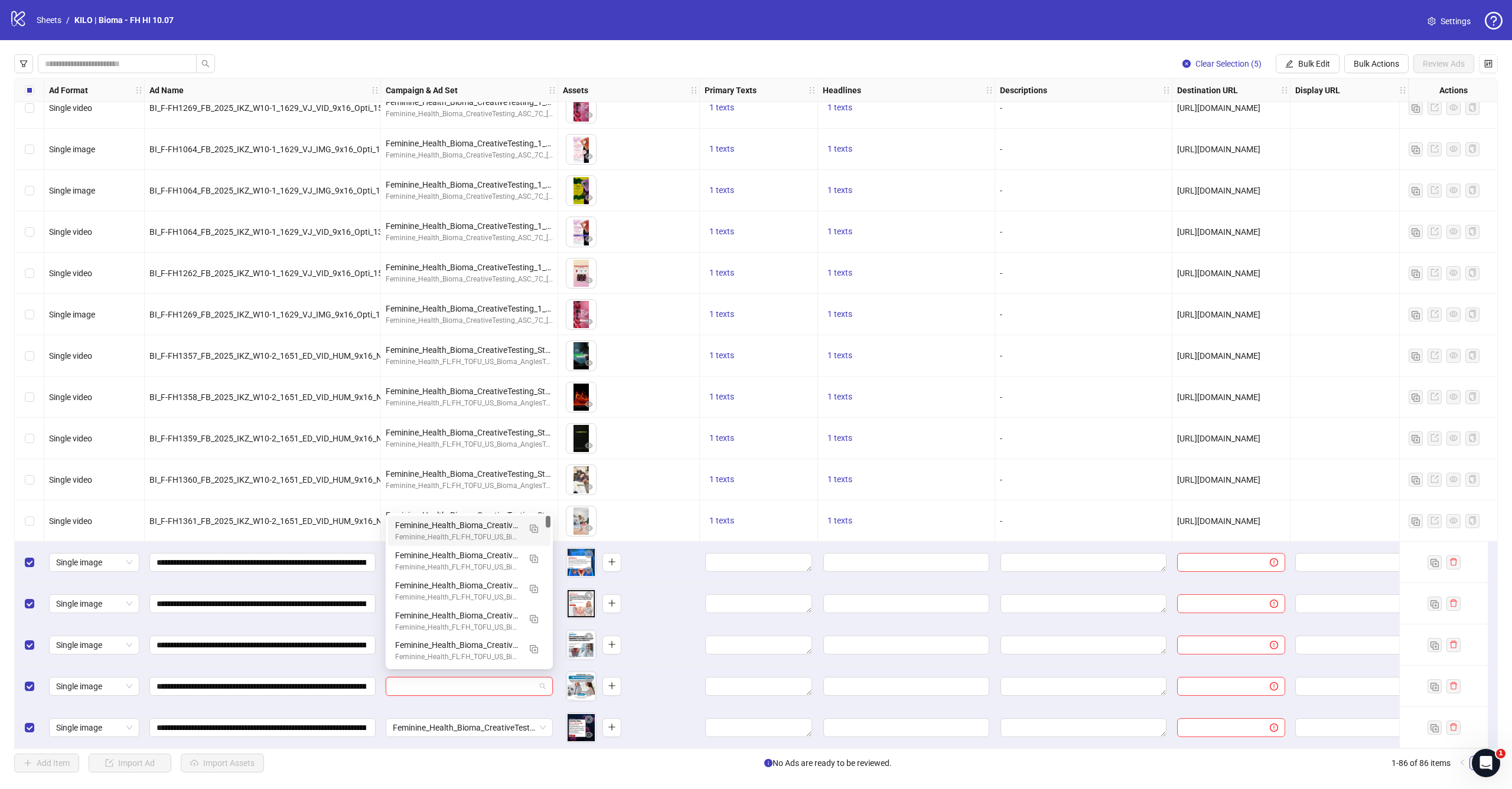
click at [678, 607] on div "To pick up a draggable item, press the space bar. While dragging, use the arrow…" at bounding box center [628, 603] width 131 height 37
click at [676, 602] on div "To pick up a draggable item, press the space bar. While dragging, use the arrow…" at bounding box center [628, 603] width 131 height 37
click at [534, 671] on div at bounding box center [470, 686] width 177 height 41
click at [527, 679] on input "search" at bounding box center [464, 686] width 142 height 18
click at [687, 591] on div "To pick up a draggable item, press the space bar. While dragging, use the arrow…" at bounding box center [628, 603] width 131 height 37
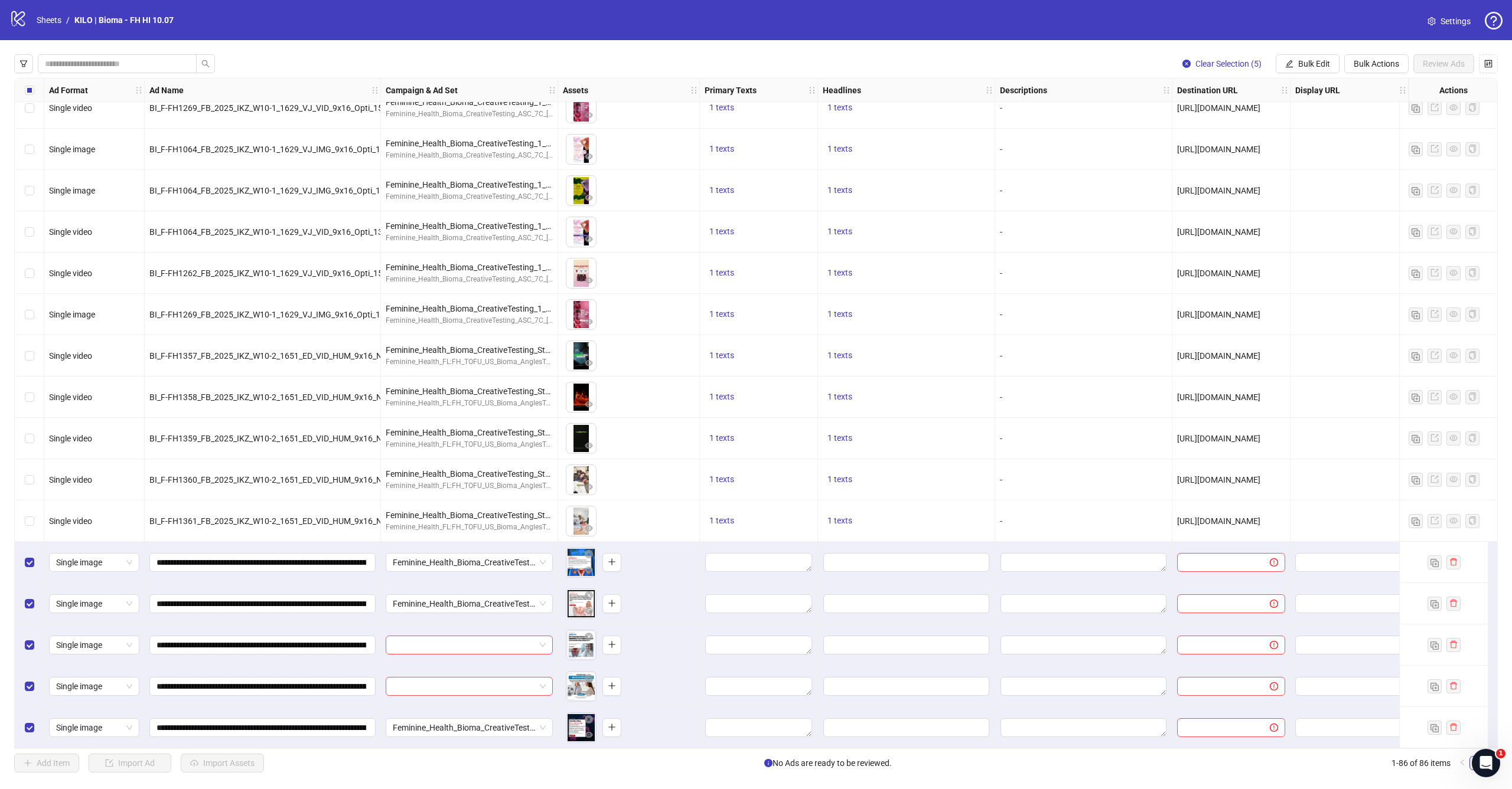
click at [677, 592] on div "To pick up a draggable item, press the space bar. While dragging, use the arrow…" at bounding box center [628, 603] width 131 height 37
click at [538, 681] on span at bounding box center [469, 686] width 153 height 18
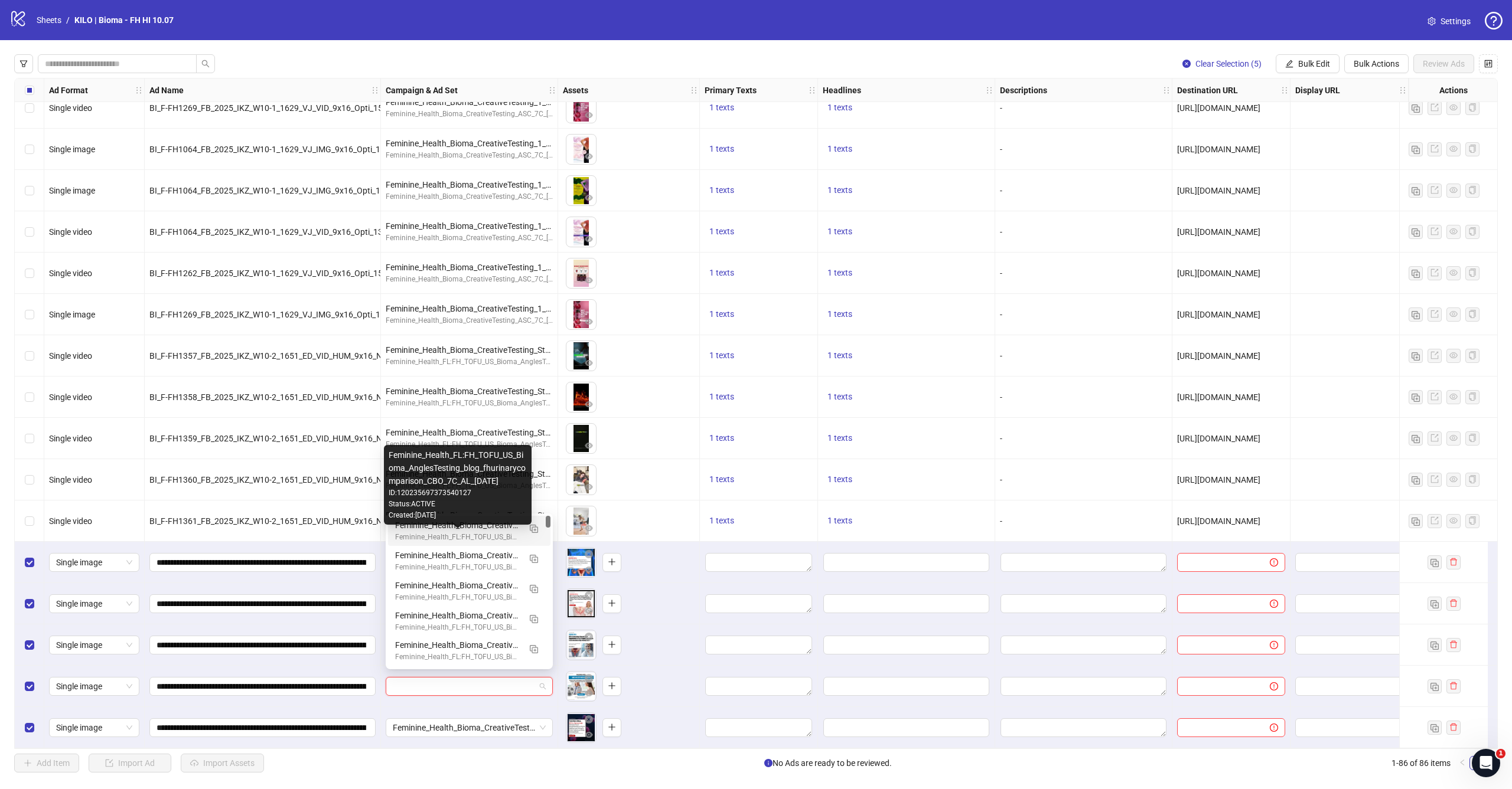
click at [519, 536] on div "Feminine_Health_FL:FH_TOFU_US_Bioma_AnglesTesting_blog_fhurinarycomparison_CBO_…" at bounding box center [457, 537] width 124 height 11
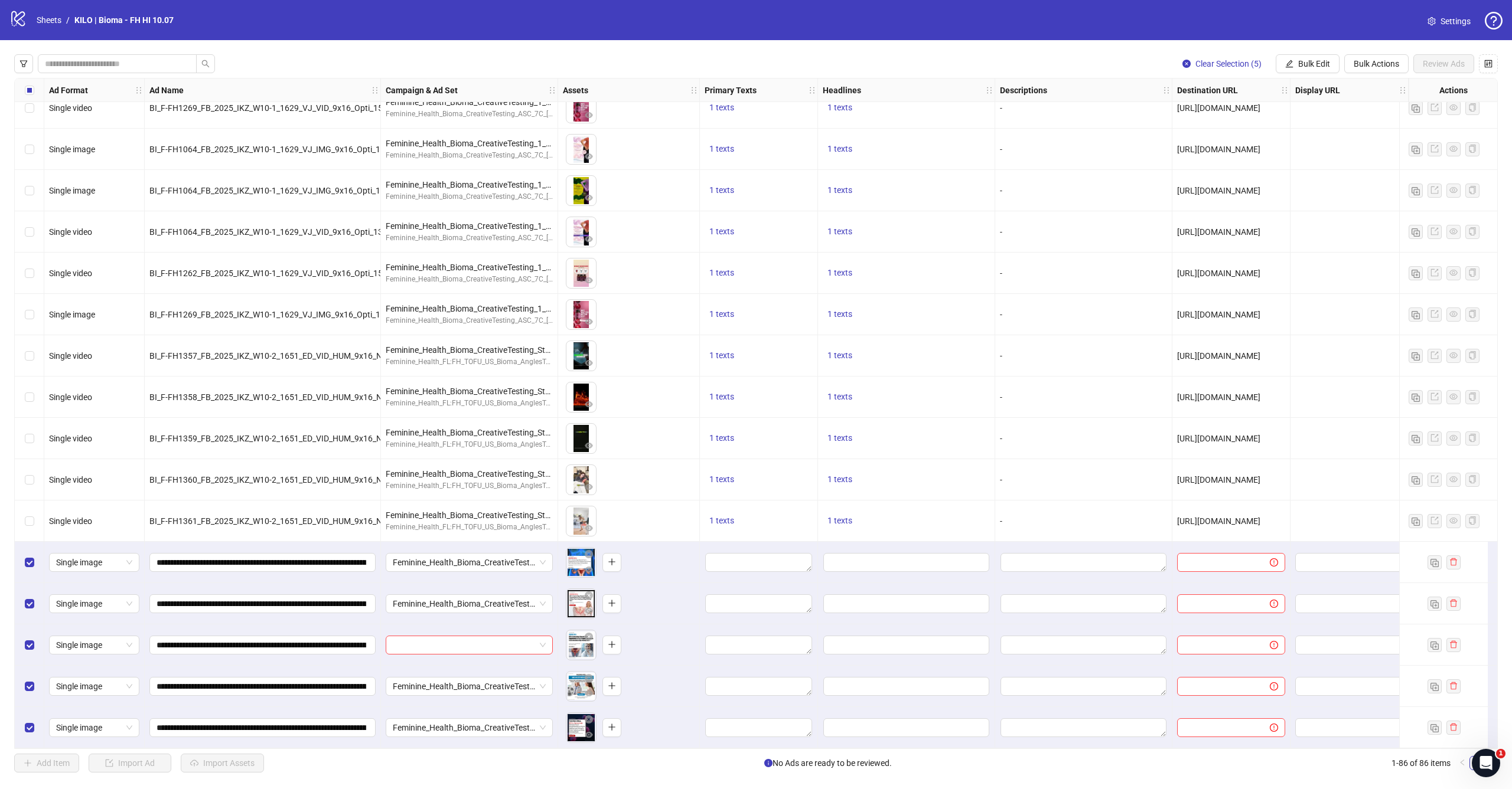
click at [508, 651] on div at bounding box center [470, 644] width 177 height 41
click at [519, 644] on input "search" at bounding box center [464, 644] width 142 height 18
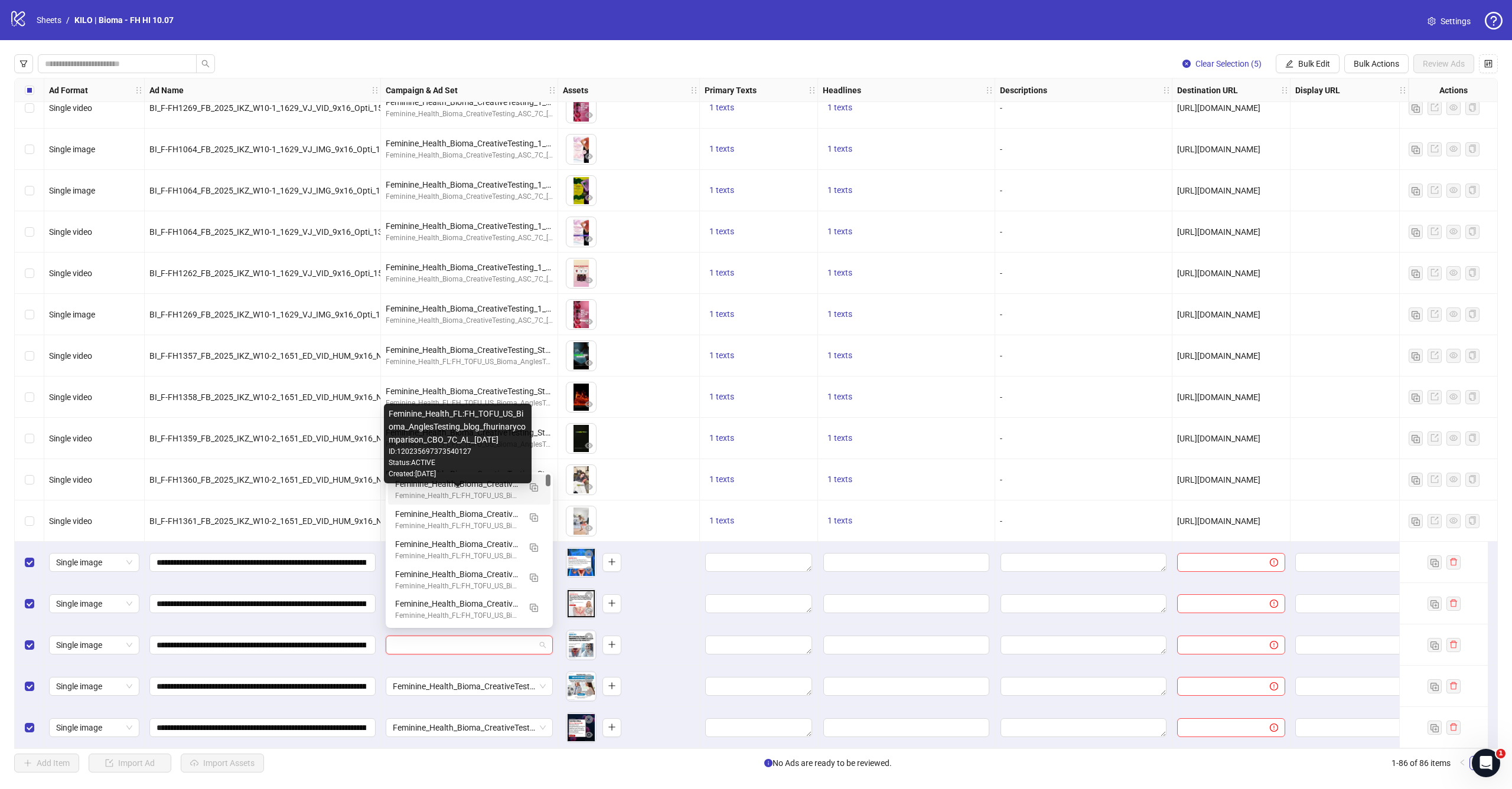
click at [514, 491] on div "Feminine_Health_FL:FH_TOFU_US_Bioma_AnglesTesting_blog_fhurinarycomparison_CBO_…" at bounding box center [457, 496] width 124 height 11
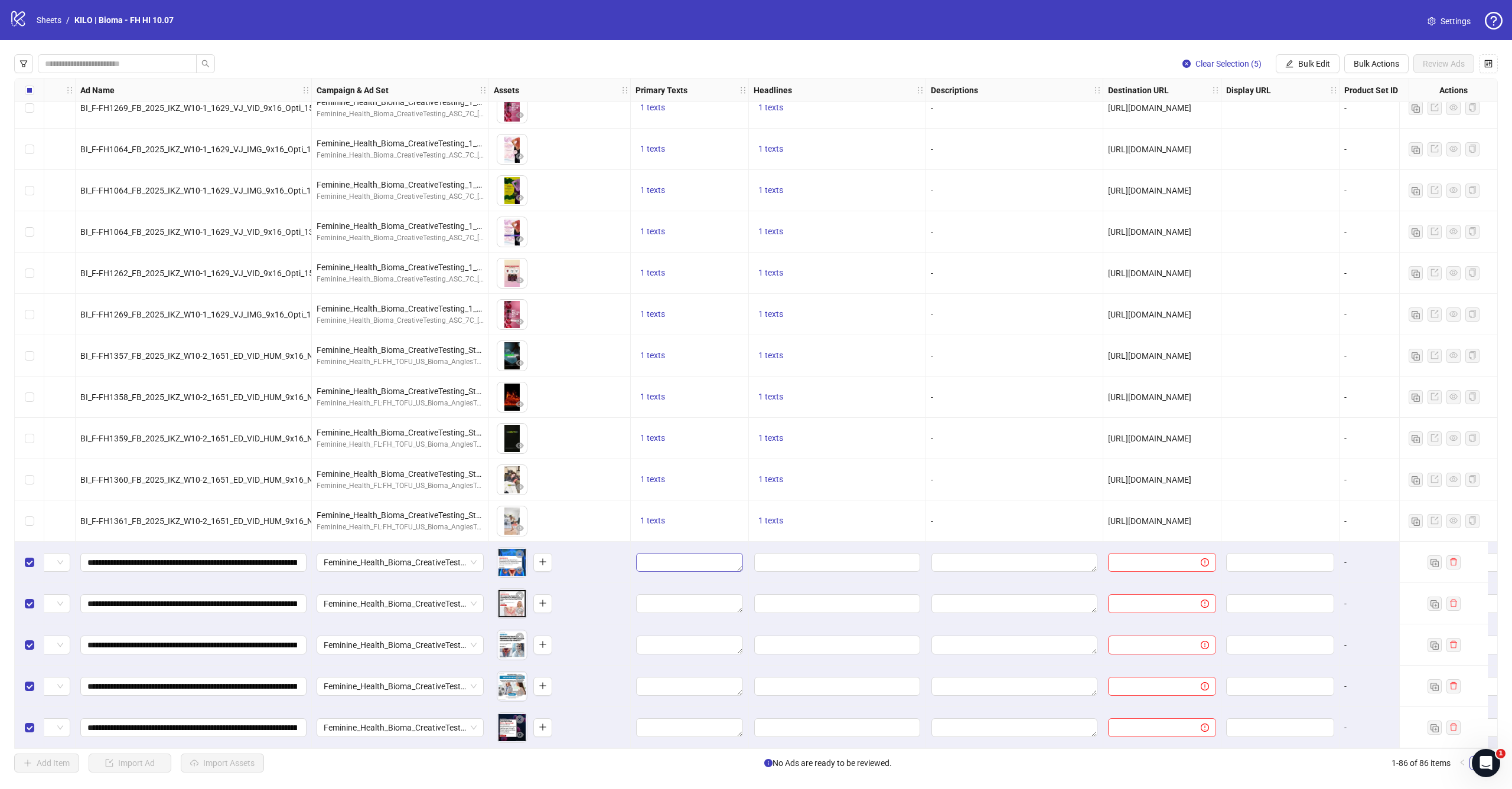
scroll to position [2912, 198]
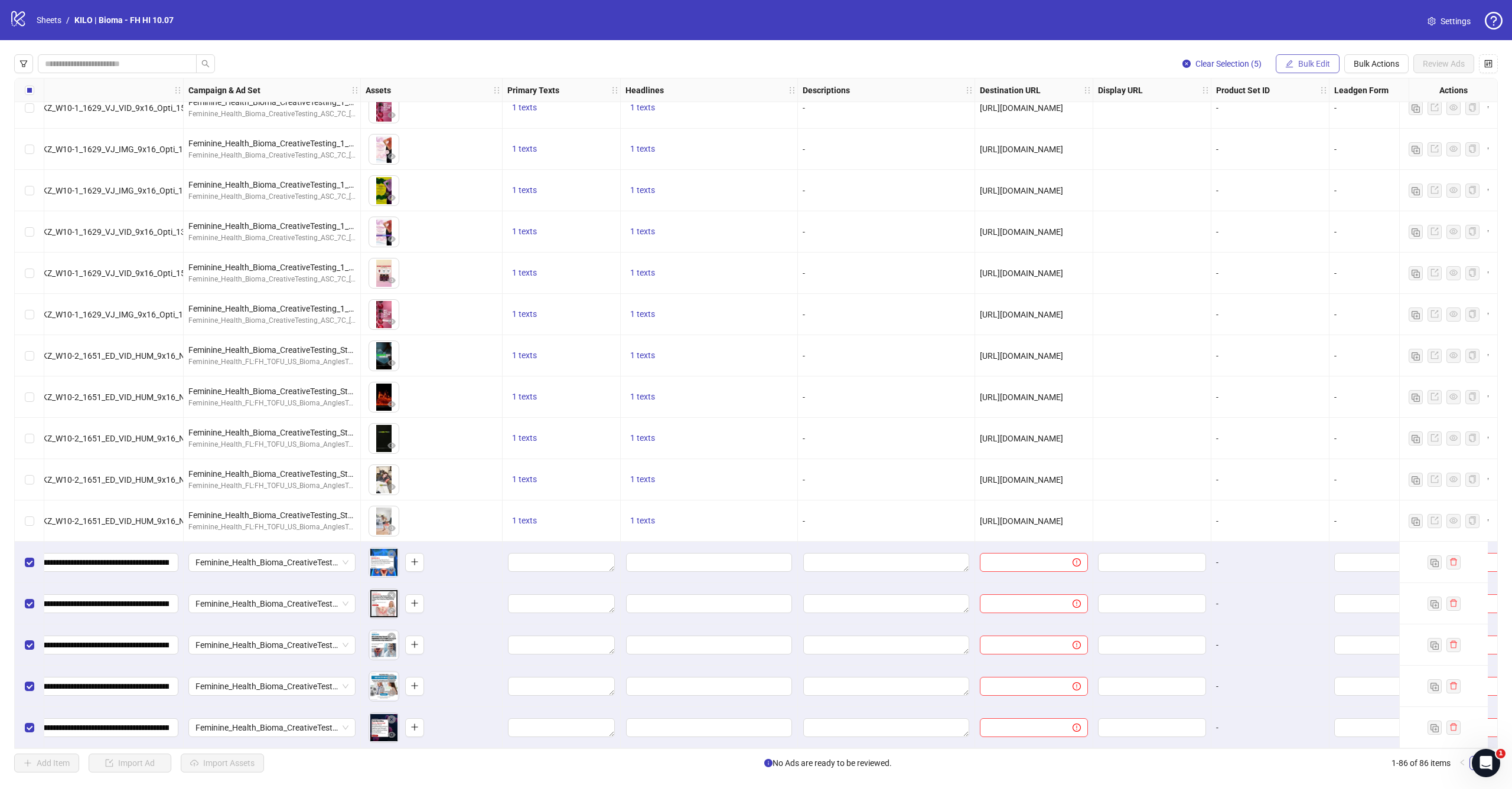
click at [1313, 68] on span "Bulk Edit" at bounding box center [1314, 64] width 32 height 9
click at [1287, 195] on span "Destination URL" at bounding box center [1319, 201] width 70 height 13
click at [1265, 115] on input "text" at bounding box center [1269, 114] width 212 height 13
paste input "**********"
type input "**********"
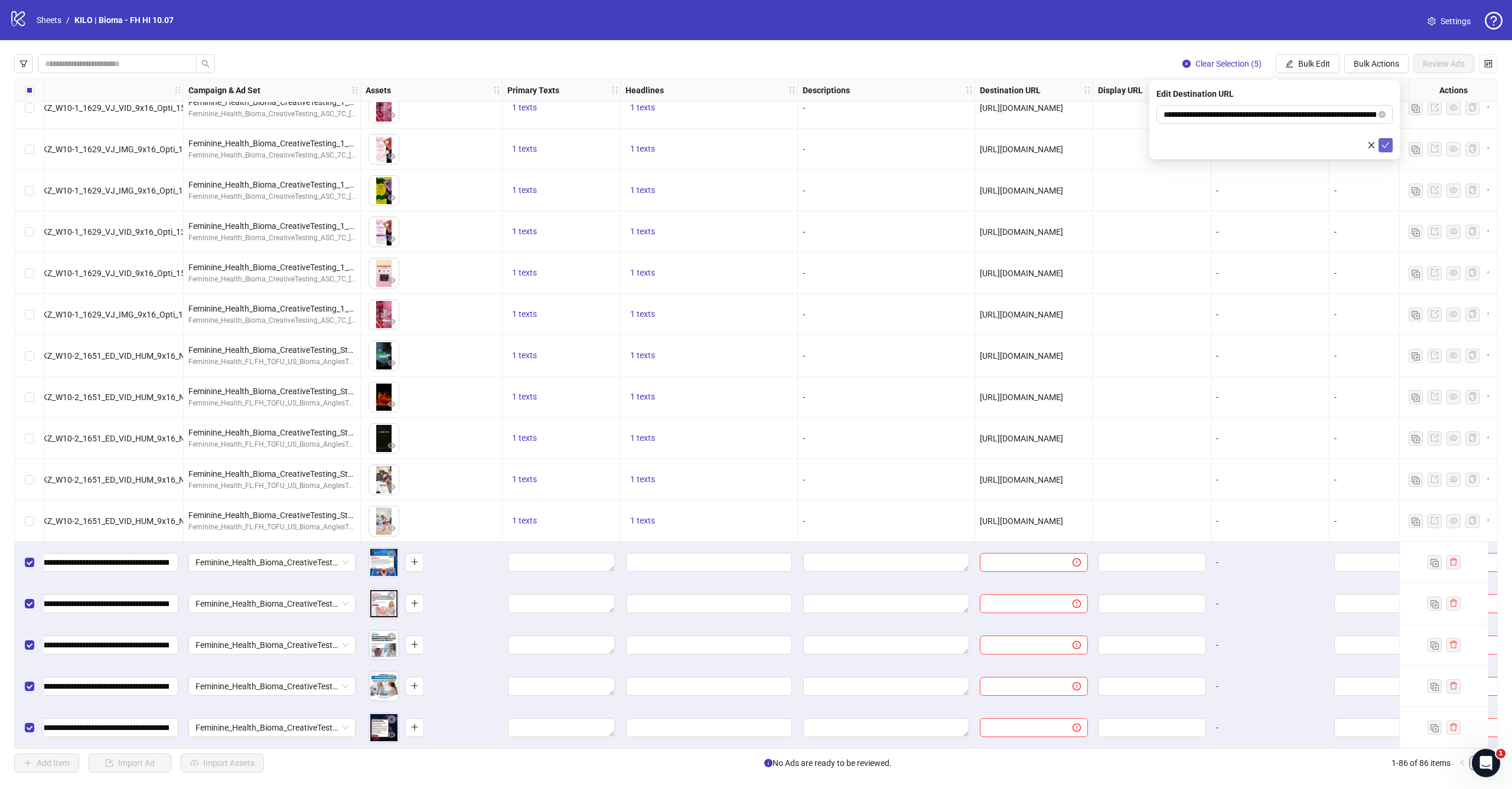
click at [1384, 141] on icon "check" at bounding box center [1385, 145] width 9 height 9
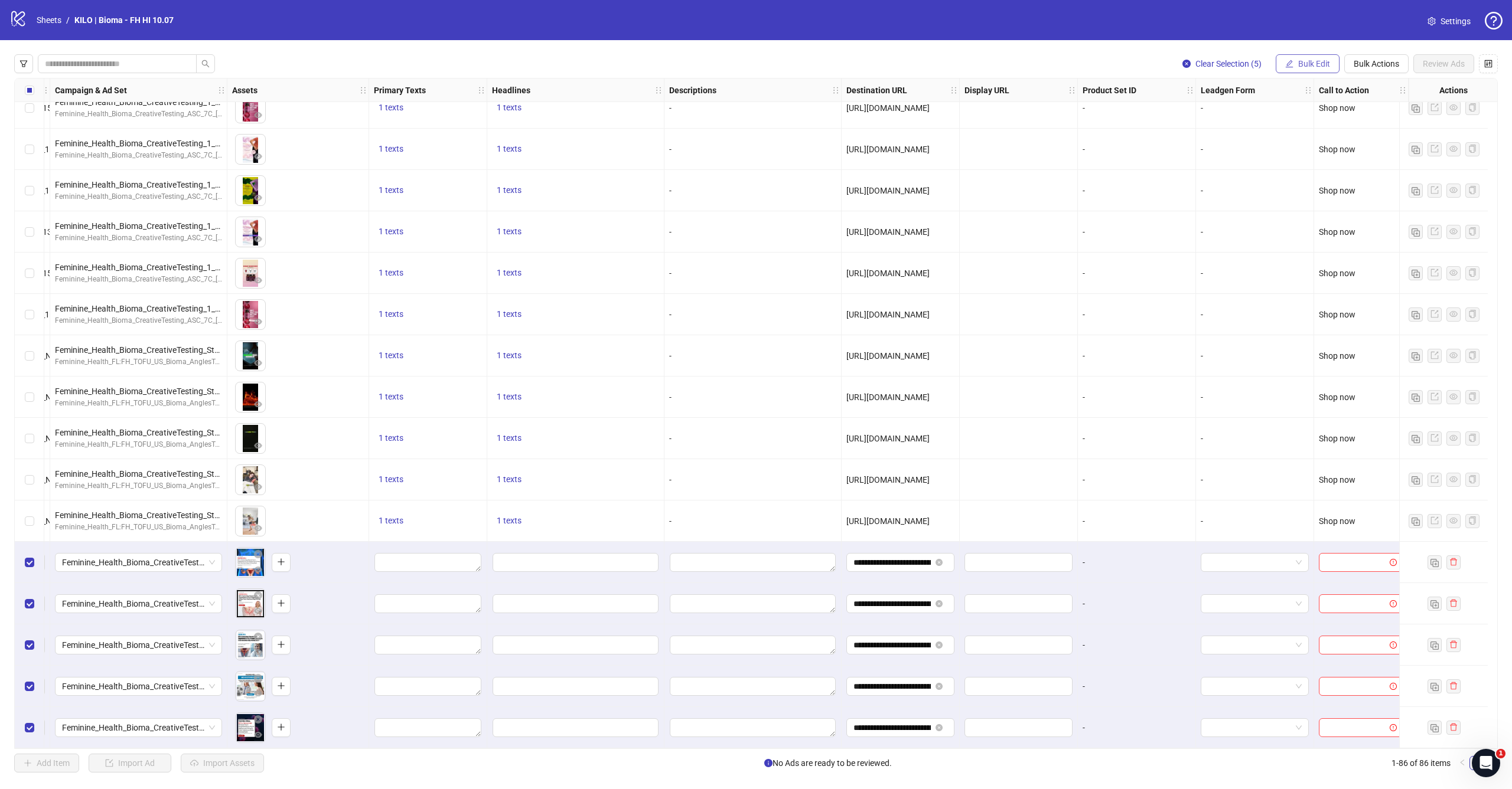
scroll to position [2912, 340]
click at [1307, 63] on span "Bulk Edit" at bounding box center [1314, 64] width 32 height 9
click at [1307, 258] on span "Call to Action" at bounding box center [1319, 257] width 70 height 13
click at [1240, 118] on input "search" at bounding box center [1269, 114] width 212 height 18
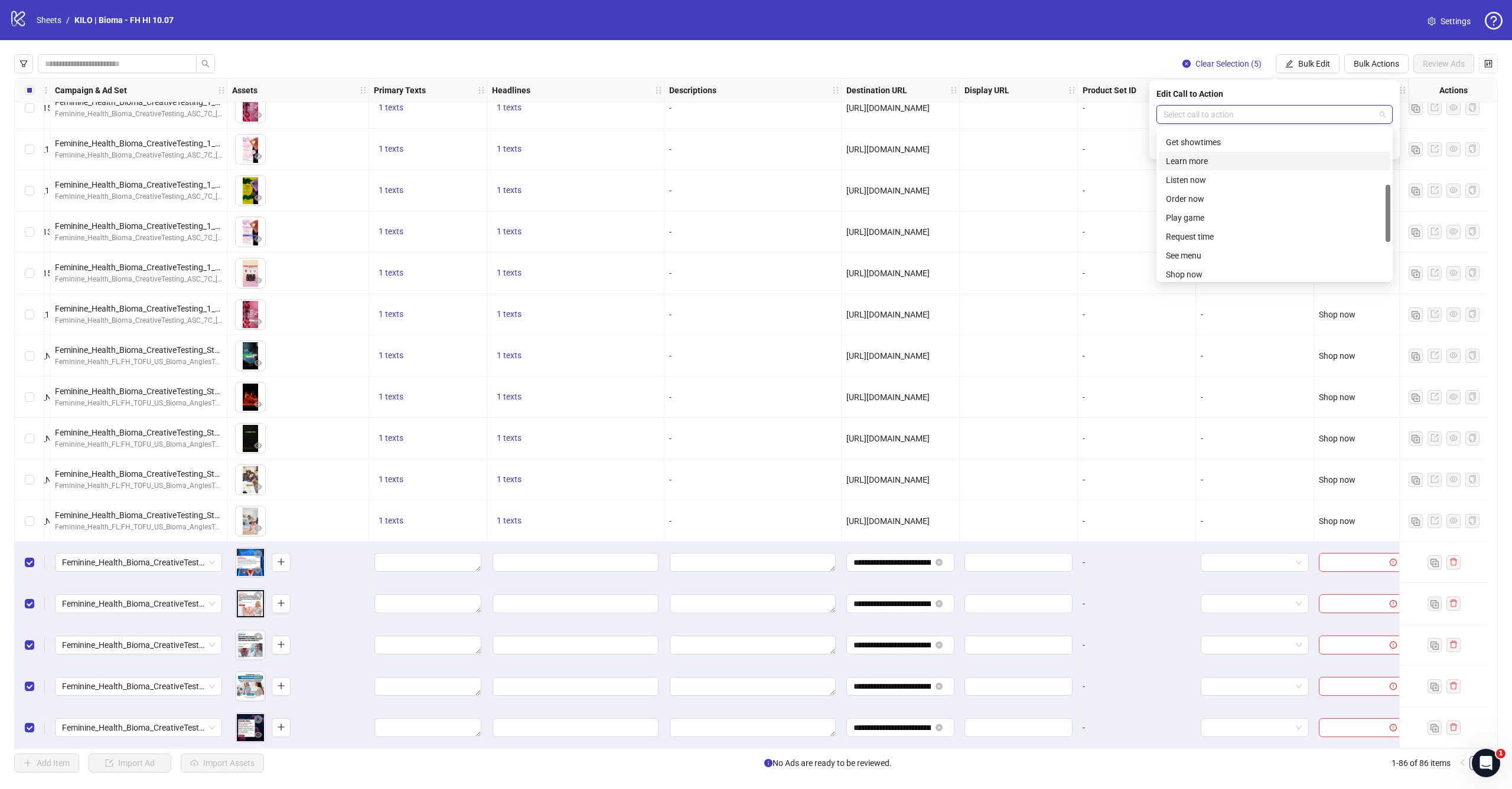
click at [1255, 165] on div "Learn more" at bounding box center [1274, 161] width 217 height 13
click at [1382, 144] on icon "check" at bounding box center [1385, 145] width 9 height 9
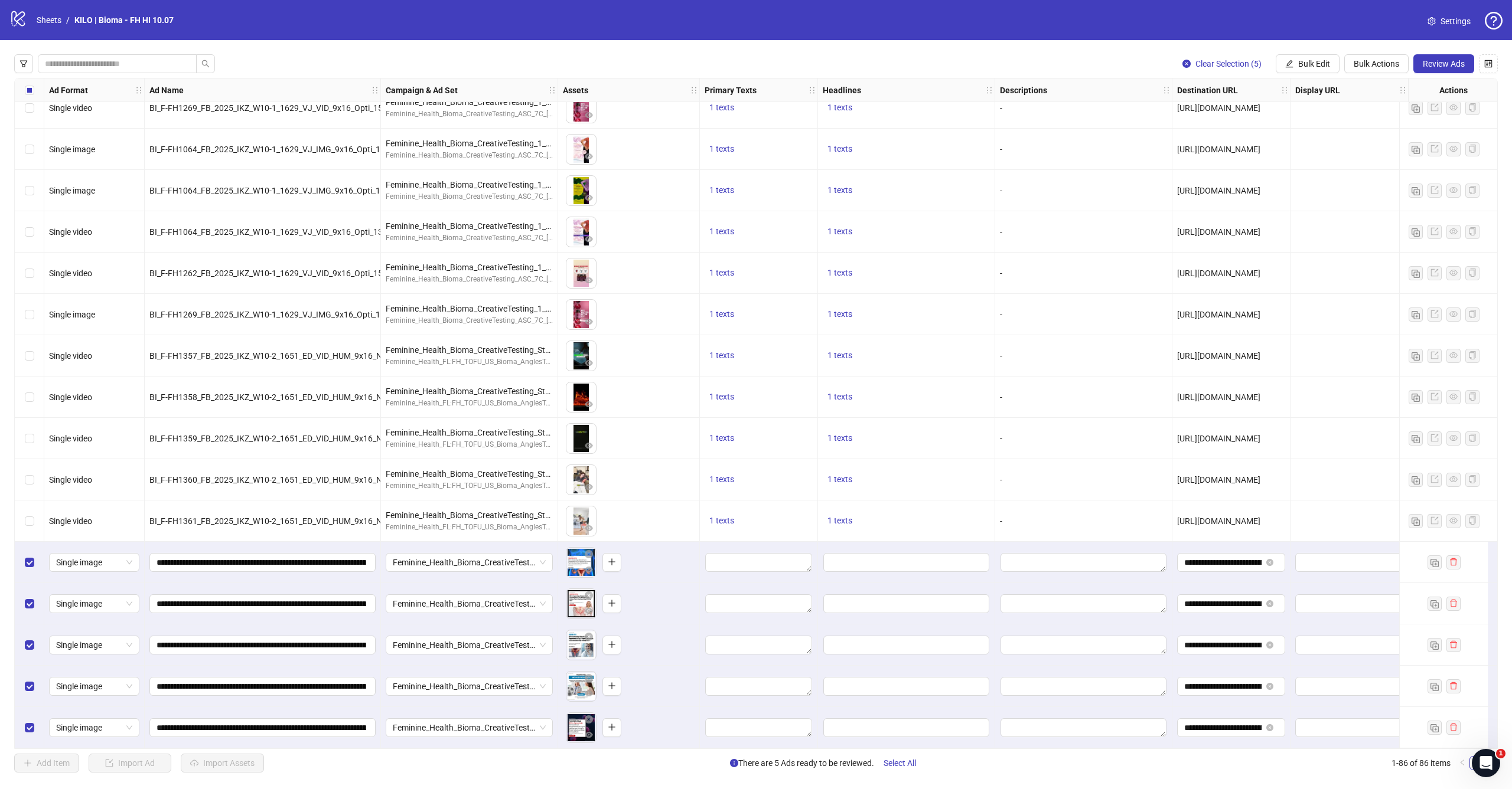
scroll to position [2912, 0]
click at [1311, 58] on button "Bulk Edit" at bounding box center [1307, 64] width 64 height 19
click at [1297, 144] on span "Primary Texts" at bounding box center [1319, 144] width 70 height 13
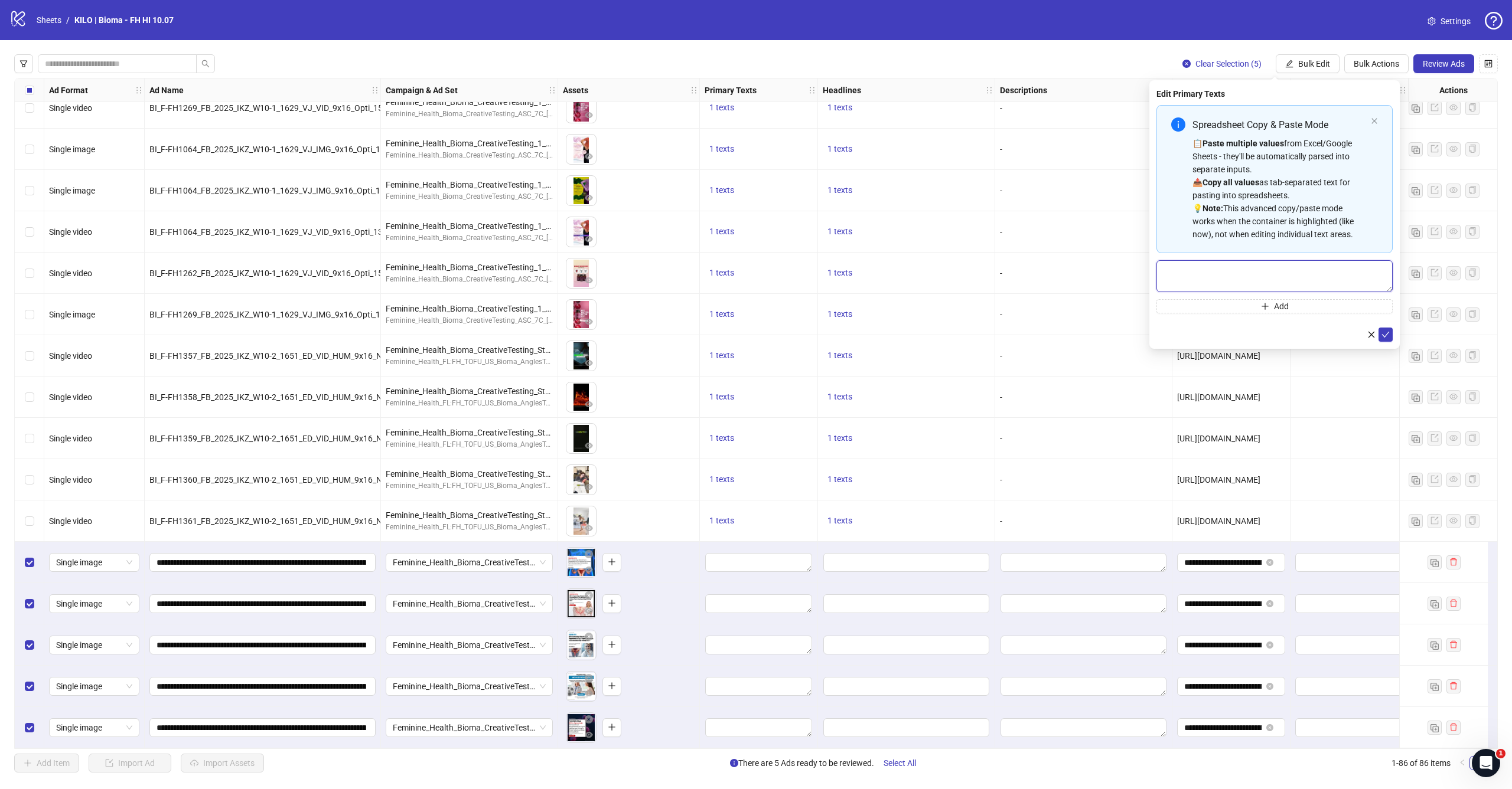
click at [1240, 267] on textarea "Multi-text input container - paste or copy values" at bounding box center [1275, 276] width 236 height 32
paste textarea "**********"
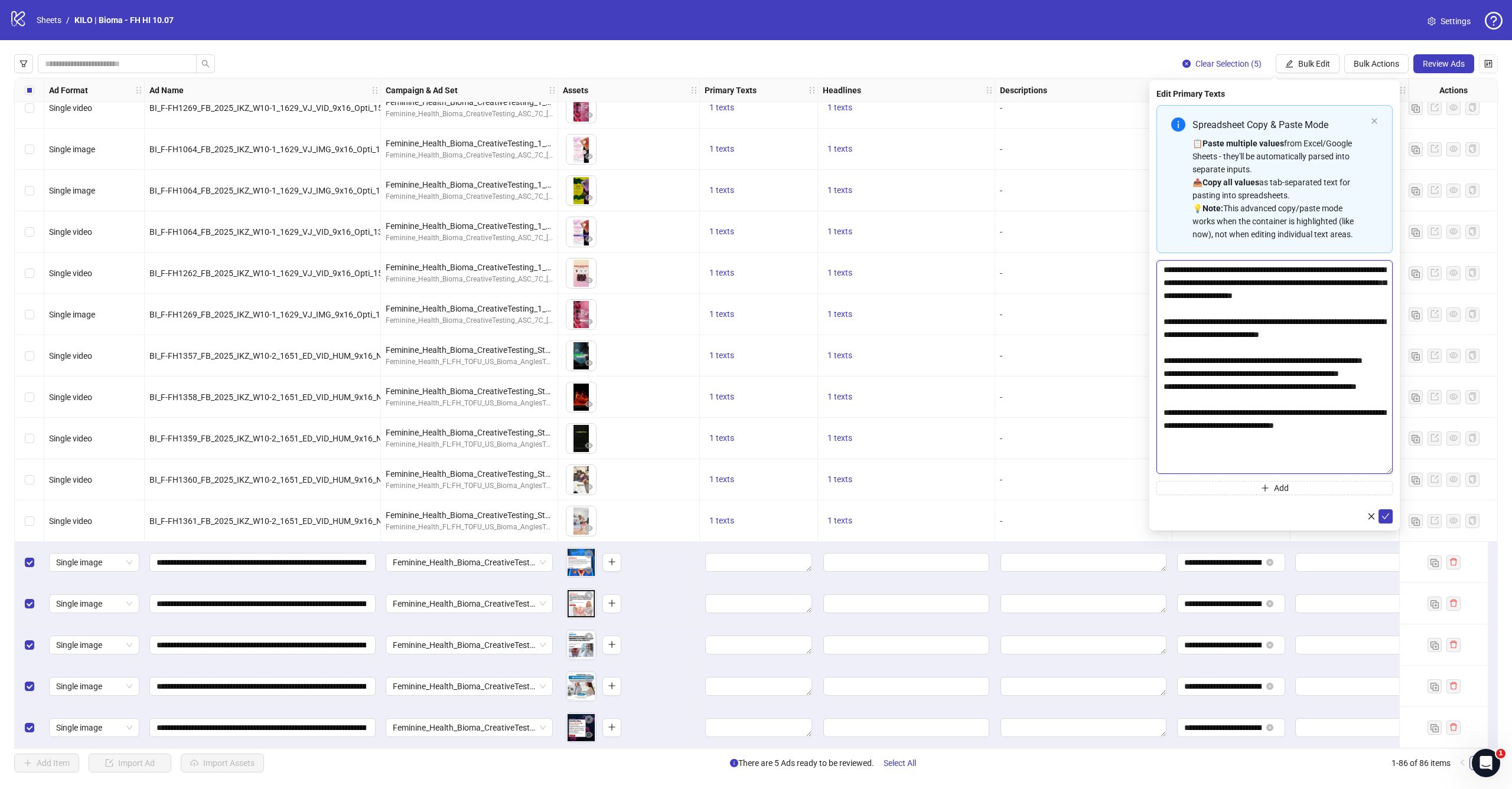
scroll to position [0, 0]
click at [1345, 474] on textarea "**********" at bounding box center [1275, 367] width 236 height 214
paste textarea "**********"
type textarea "**********"
click at [1385, 557] on icon "check" at bounding box center [1385, 559] width 9 height 9
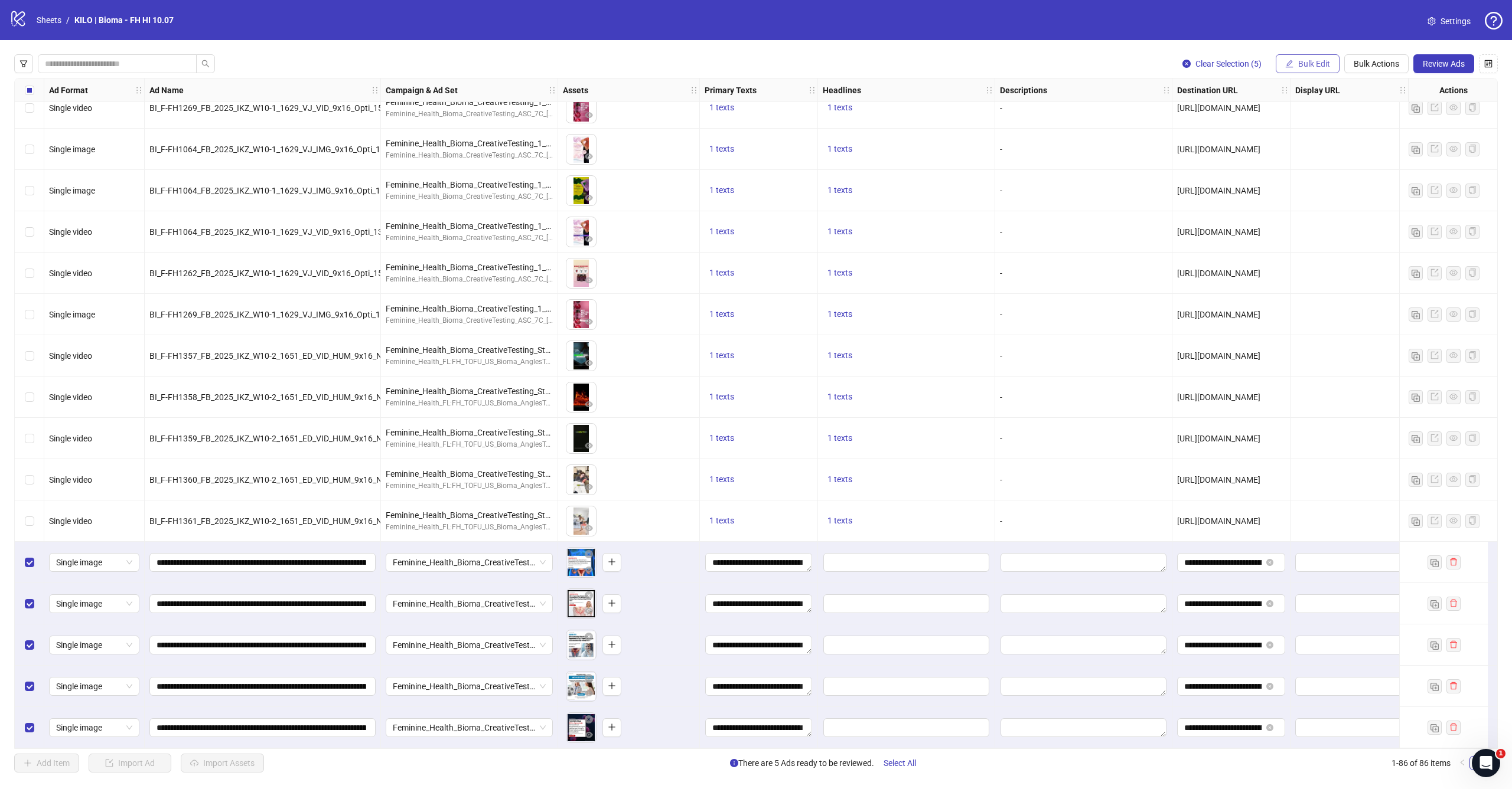
click at [1303, 64] on span "Bulk Edit" at bounding box center [1314, 64] width 32 height 9
click at [1290, 163] on span "Headlines" at bounding box center [1319, 162] width 70 height 13
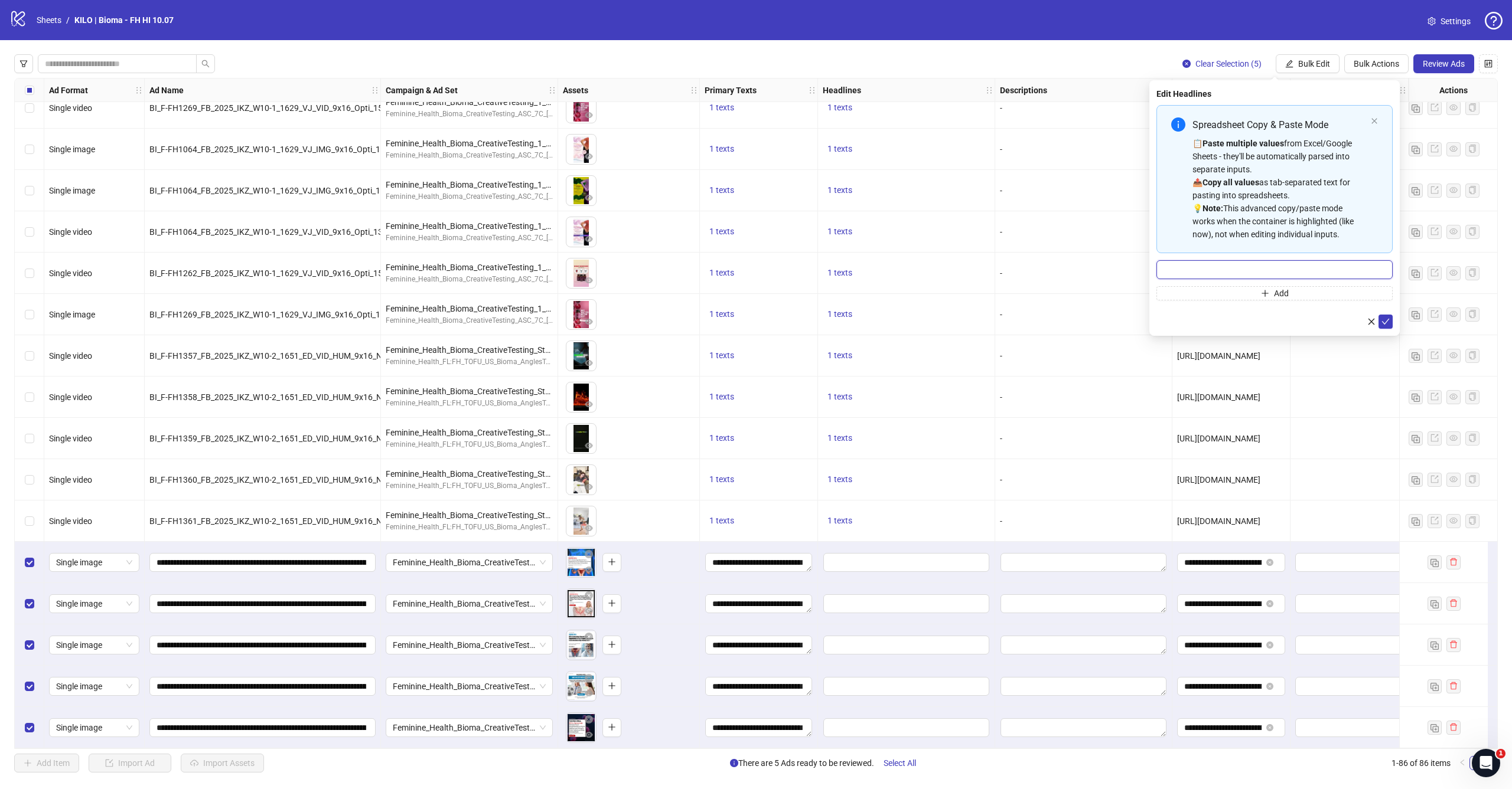
click at [1237, 264] on input "Multi-input container - paste or copy values" at bounding box center [1275, 270] width 236 height 19
paste input "**********"
type input "**********"
click at [1385, 317] on icon "check" at bounding box center [1385, 321] width 9 height 9
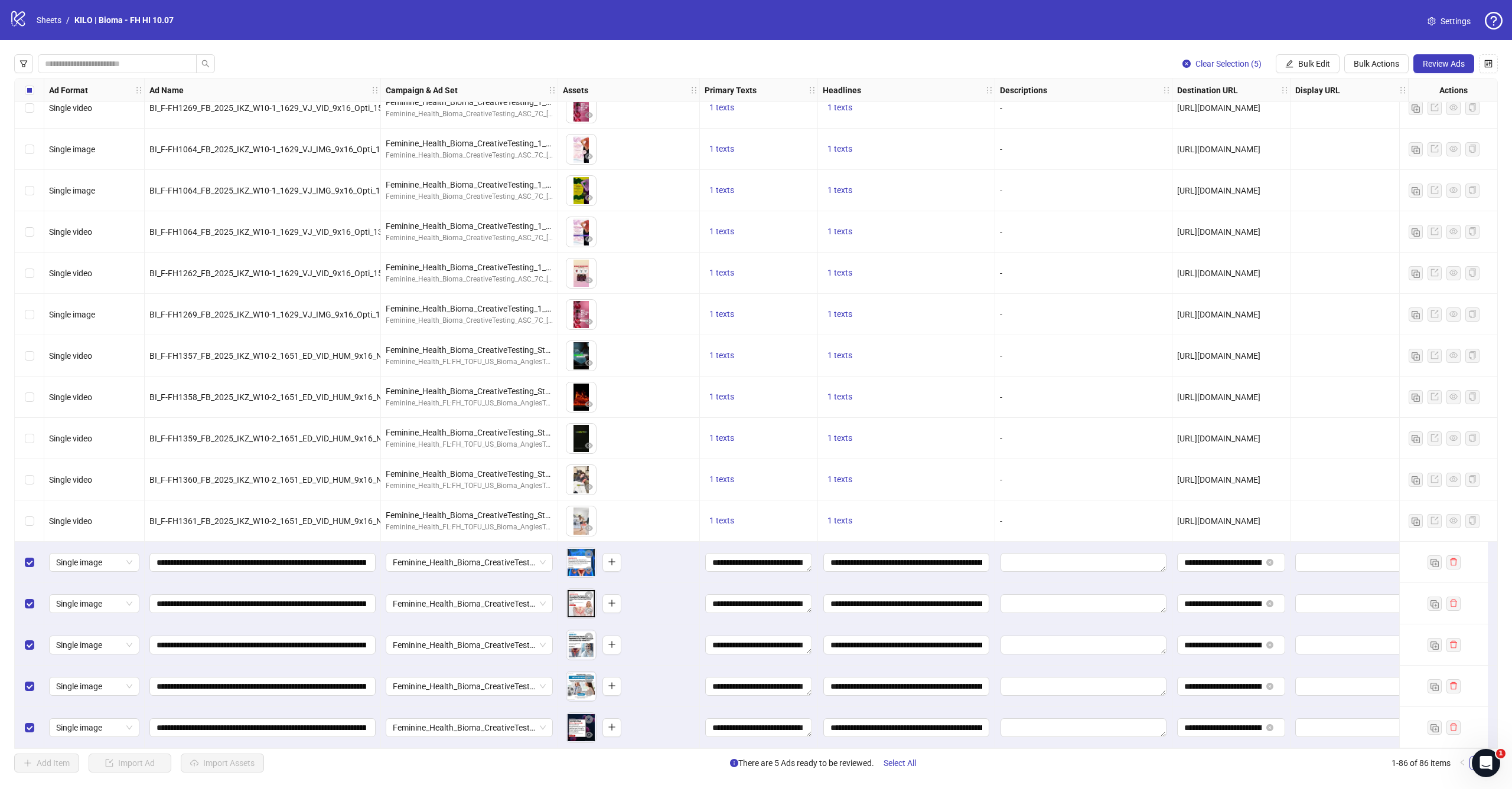
scroll to position [2912, 0]
click at [1450, 69] on button "Review Ads" at bounding box center [1444, 64] width 61 height 19
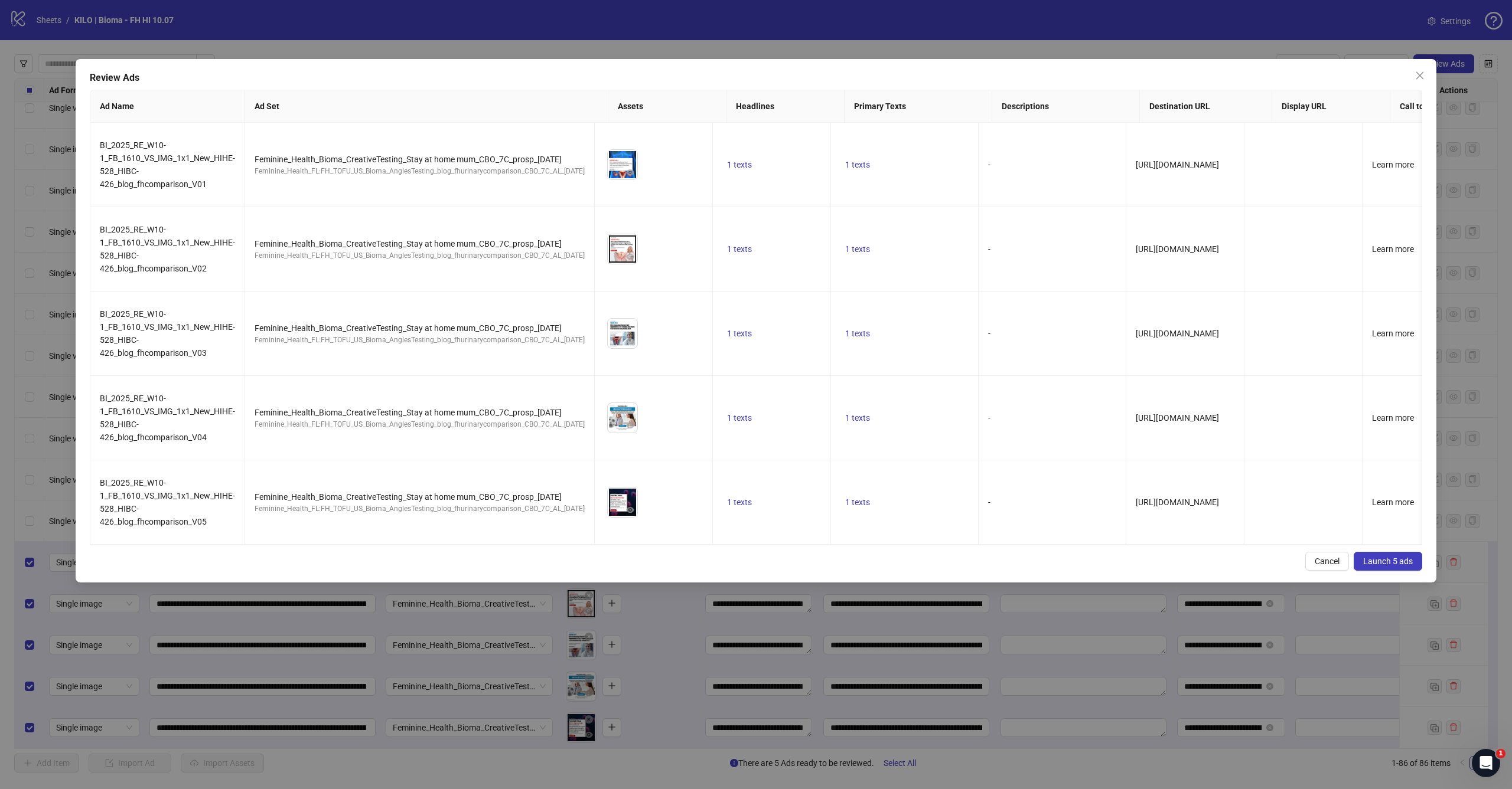
click at [1397, 570] on button "Launch 5 ads" at bounding box center [1388, 561] width 68 height 19
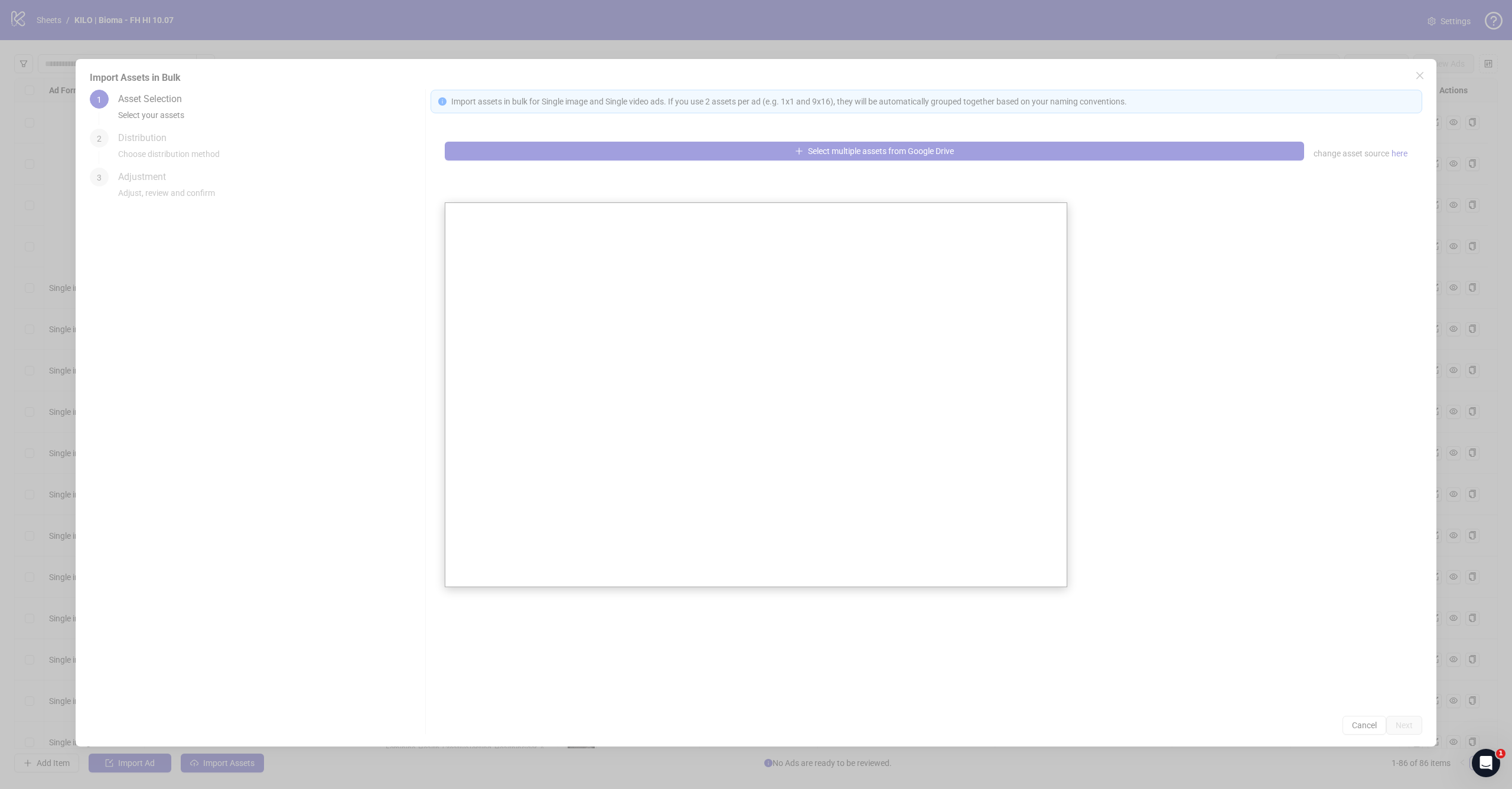
scroll to position [271, 0]
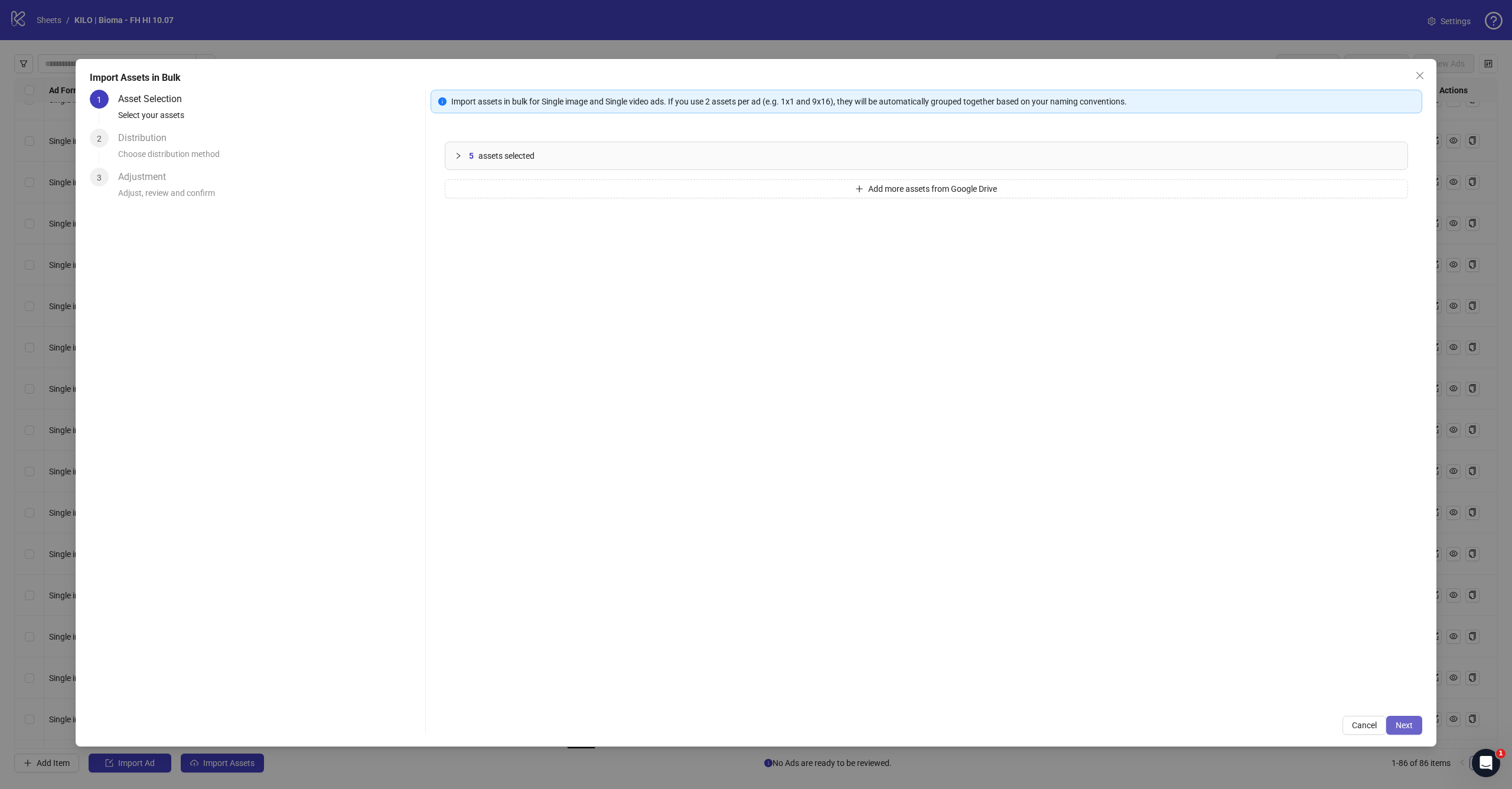
click at [1395, 717] on button "Next" at bounding box center [1404, 725] width 36 height 19
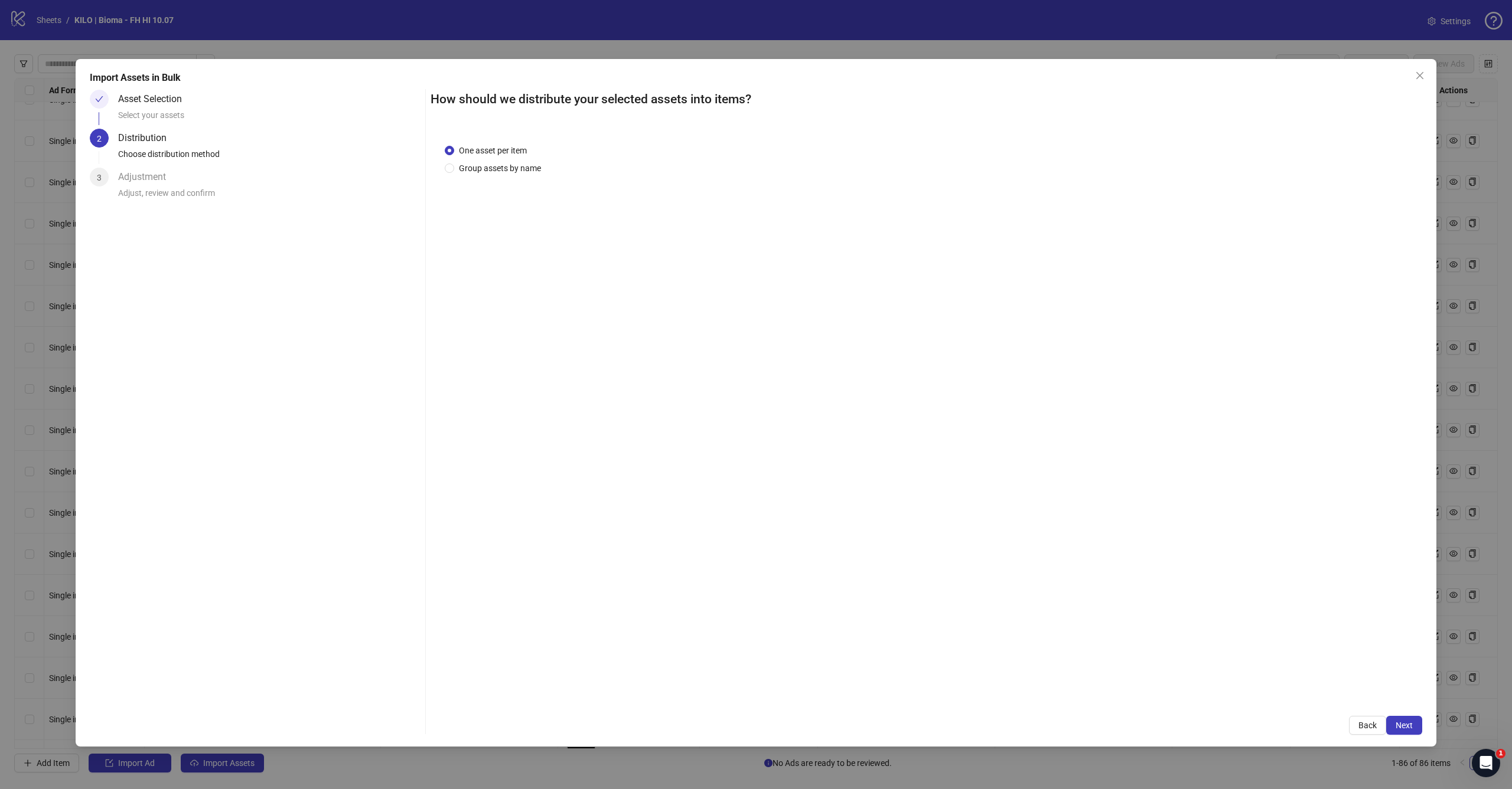
click at [1395, 717] on button "Next" at bounding box center [1404, 725] width 36 height 19
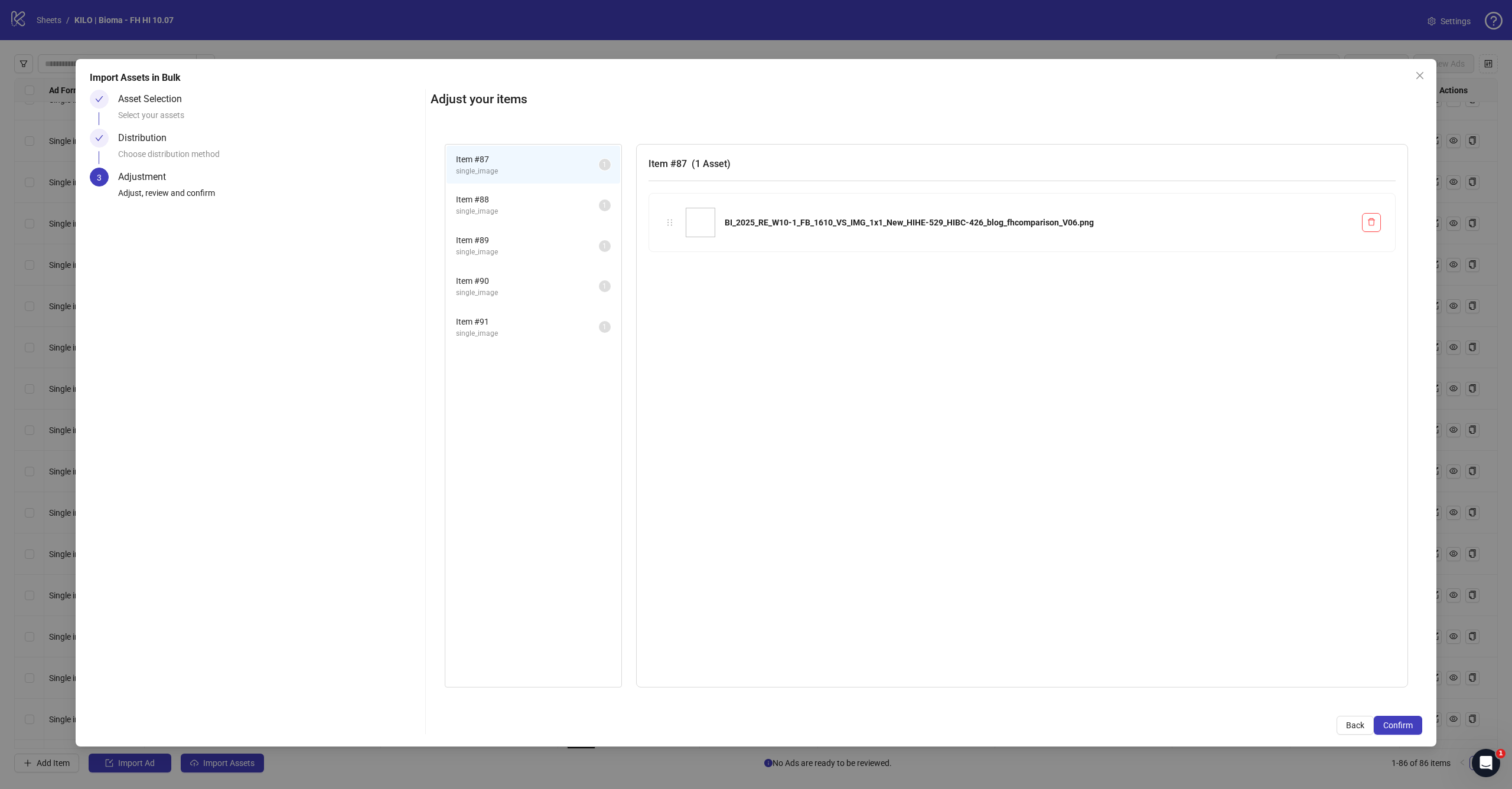
click at [1395, 717] on button "Confirm" at bounding box center [1398, 725] width 48 height 19
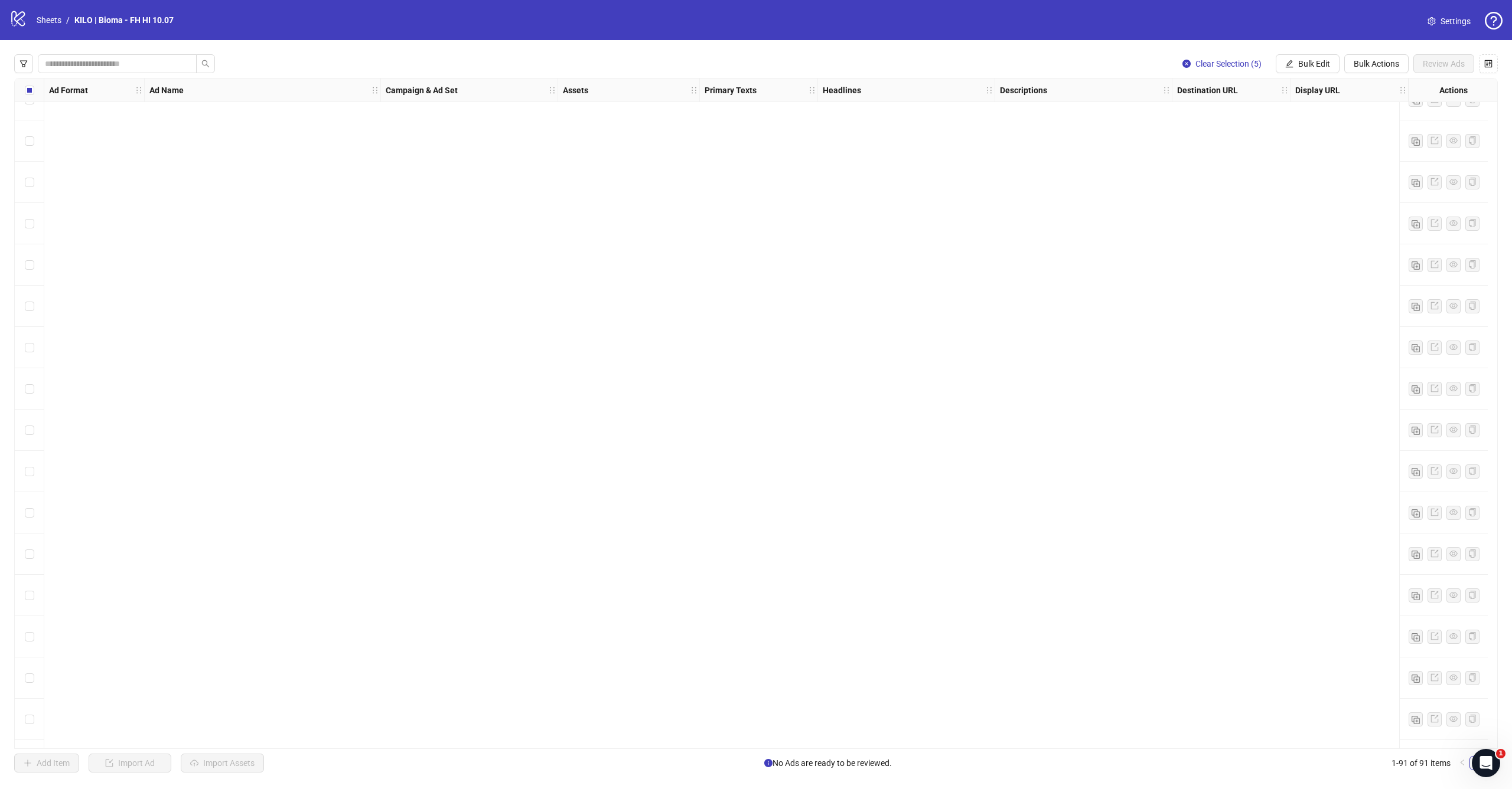
scroll to position [3118, 0]
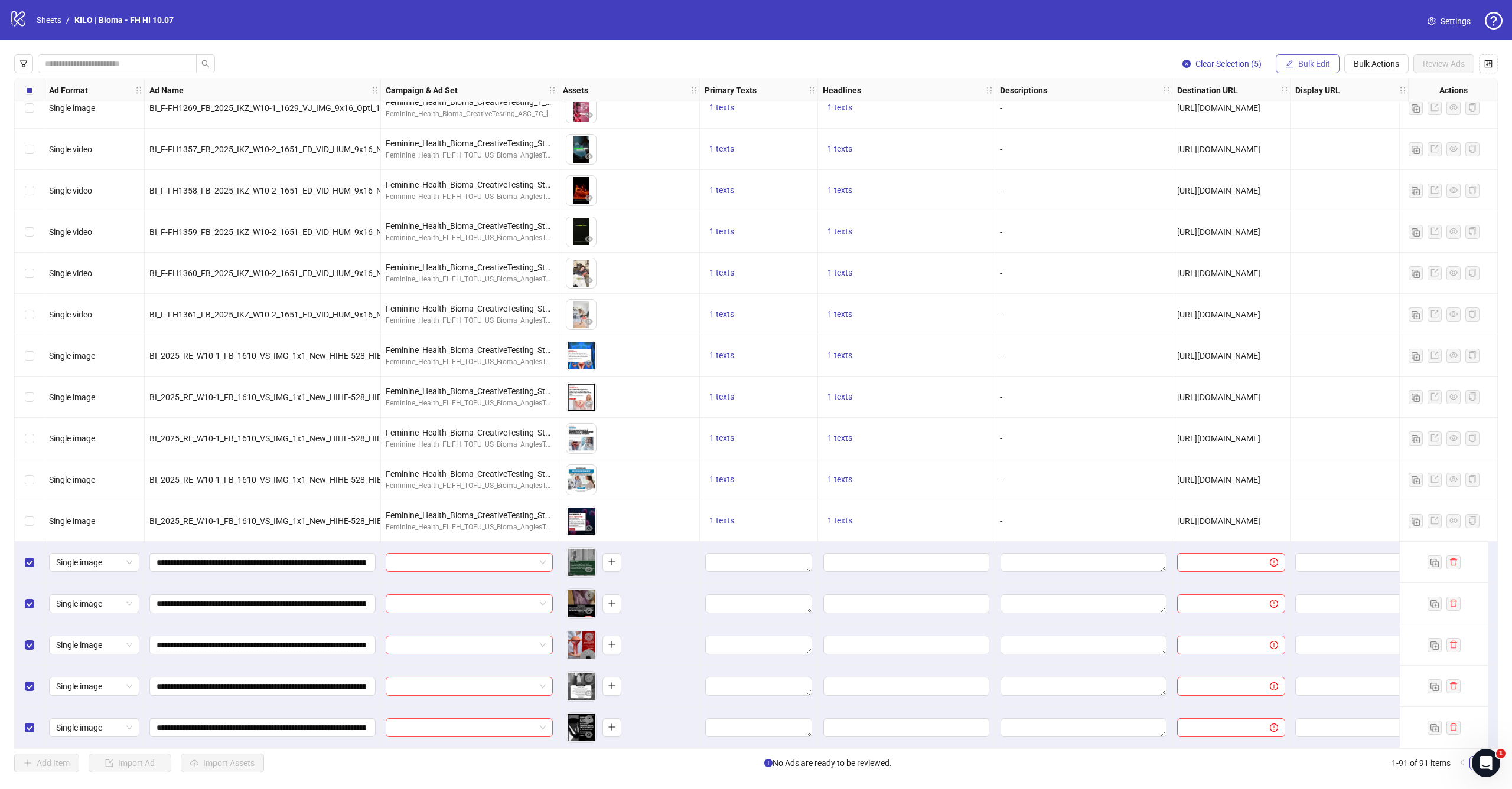
click at [1292, 65] on icon "edit" at bounding box center [1289, 64] width 9 height 9
click at [1288, 121] on span "Campaign & Ad Set" at bounding box center [1319, 125] width 70 height 13
click at [1289, 118] on input "search" at bounding box center [1269, 114] width 212 height 18
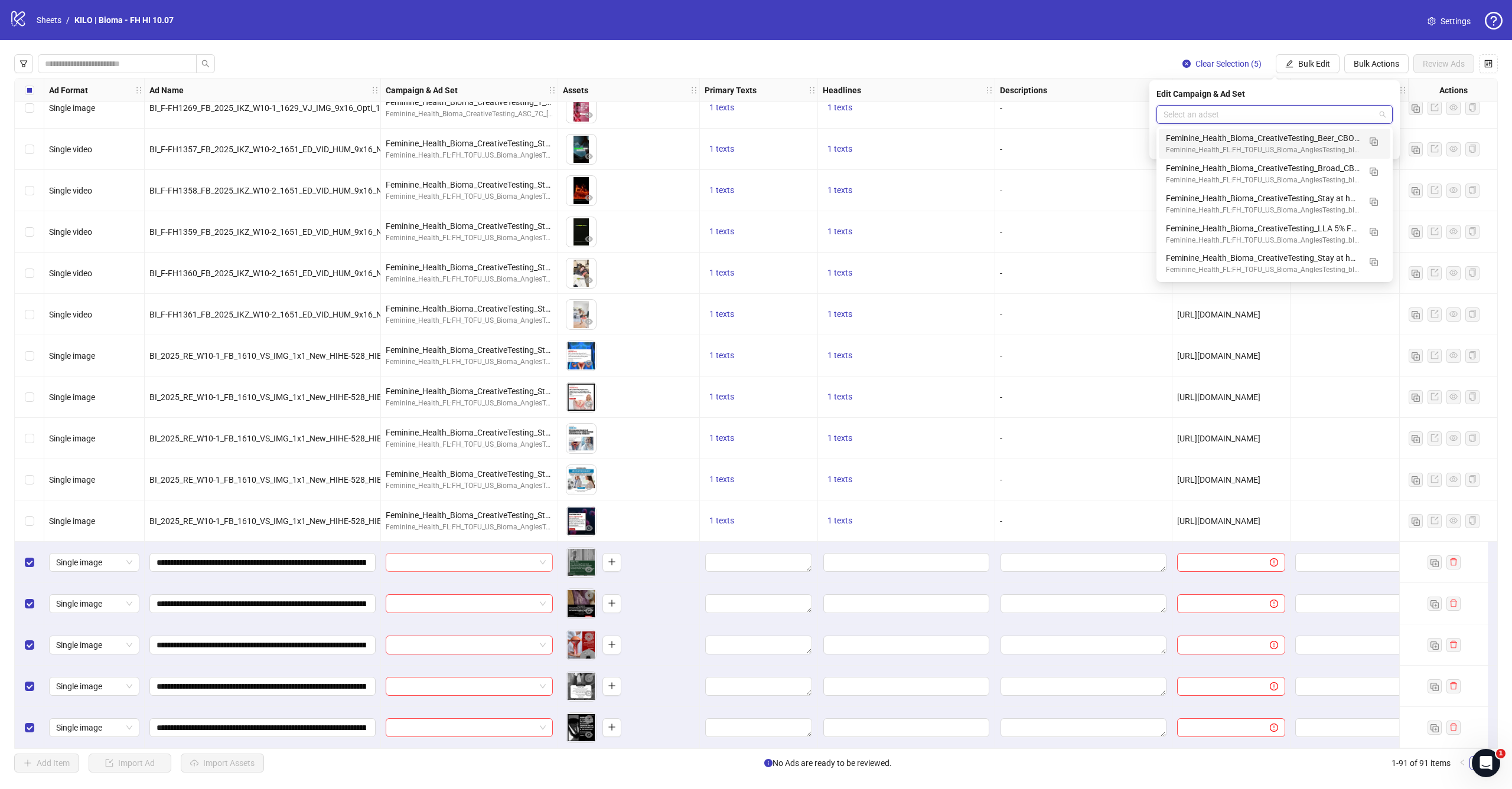
click at [519, 553] on input "search" at bounding box center [464, 562] width 142 height 18
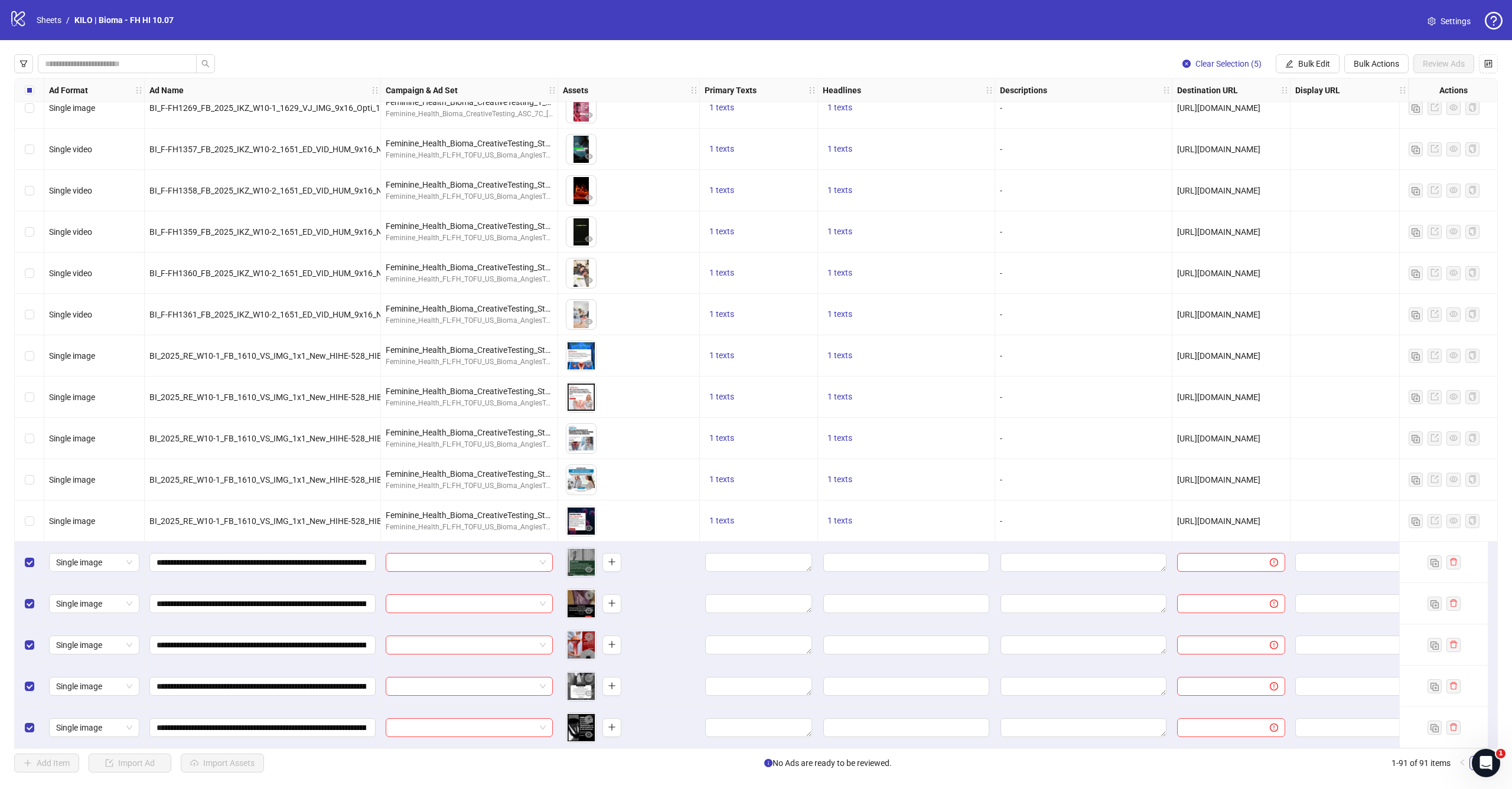
click at [635, 544] on div "To pick up a draggable item, press the space bar. While dragging, use the arrow…" at bounding box center [628, 562] width 131 height 37
click at [502, 558] on input "search" at bounding box center [464, 562] width 142 height 18
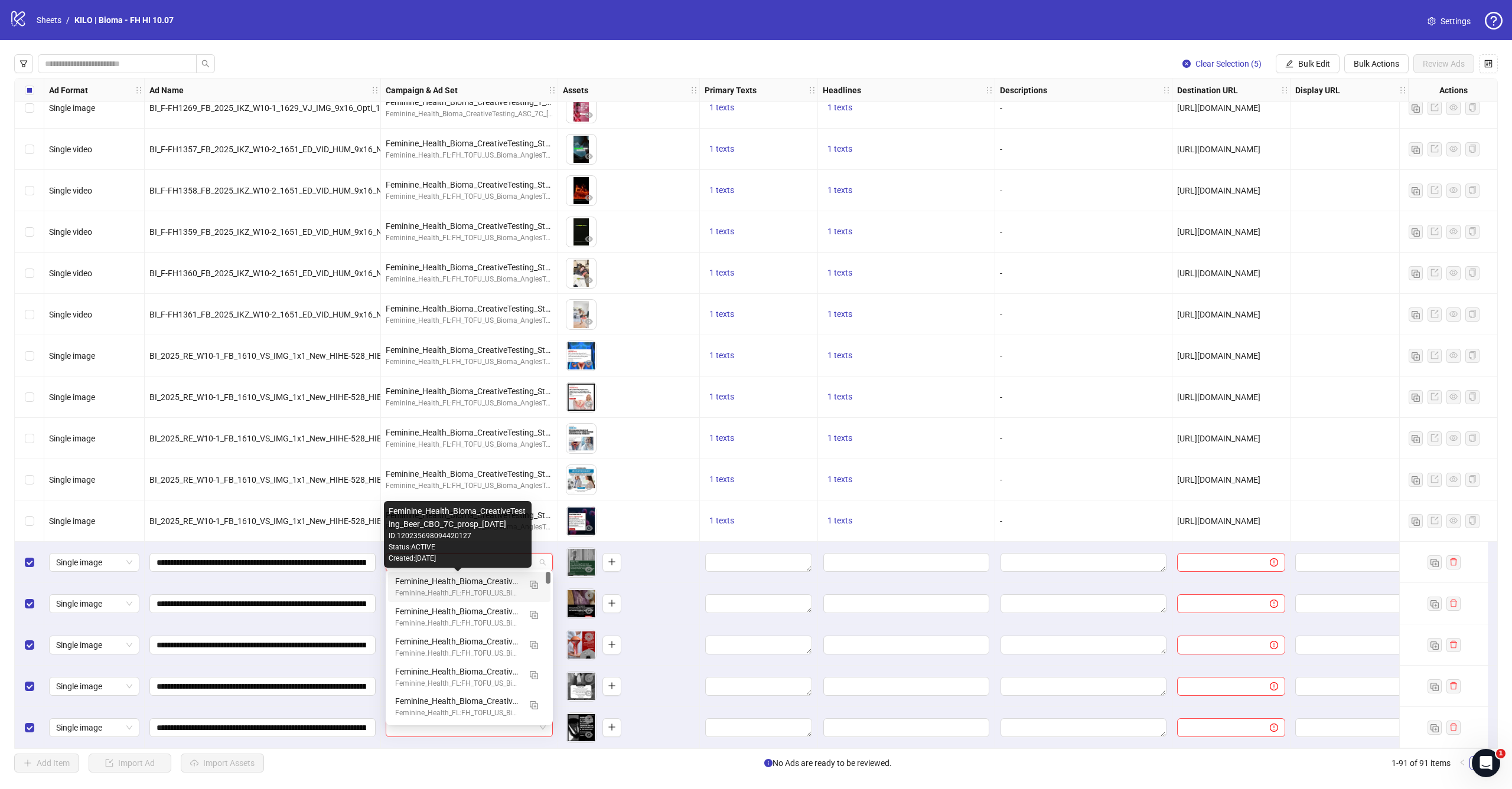
click at [644, 553] on div "To pick up a draggable item, press the space bar. While dragging, use the arrow…" at bounding box center [628, 562] width 131 height 37
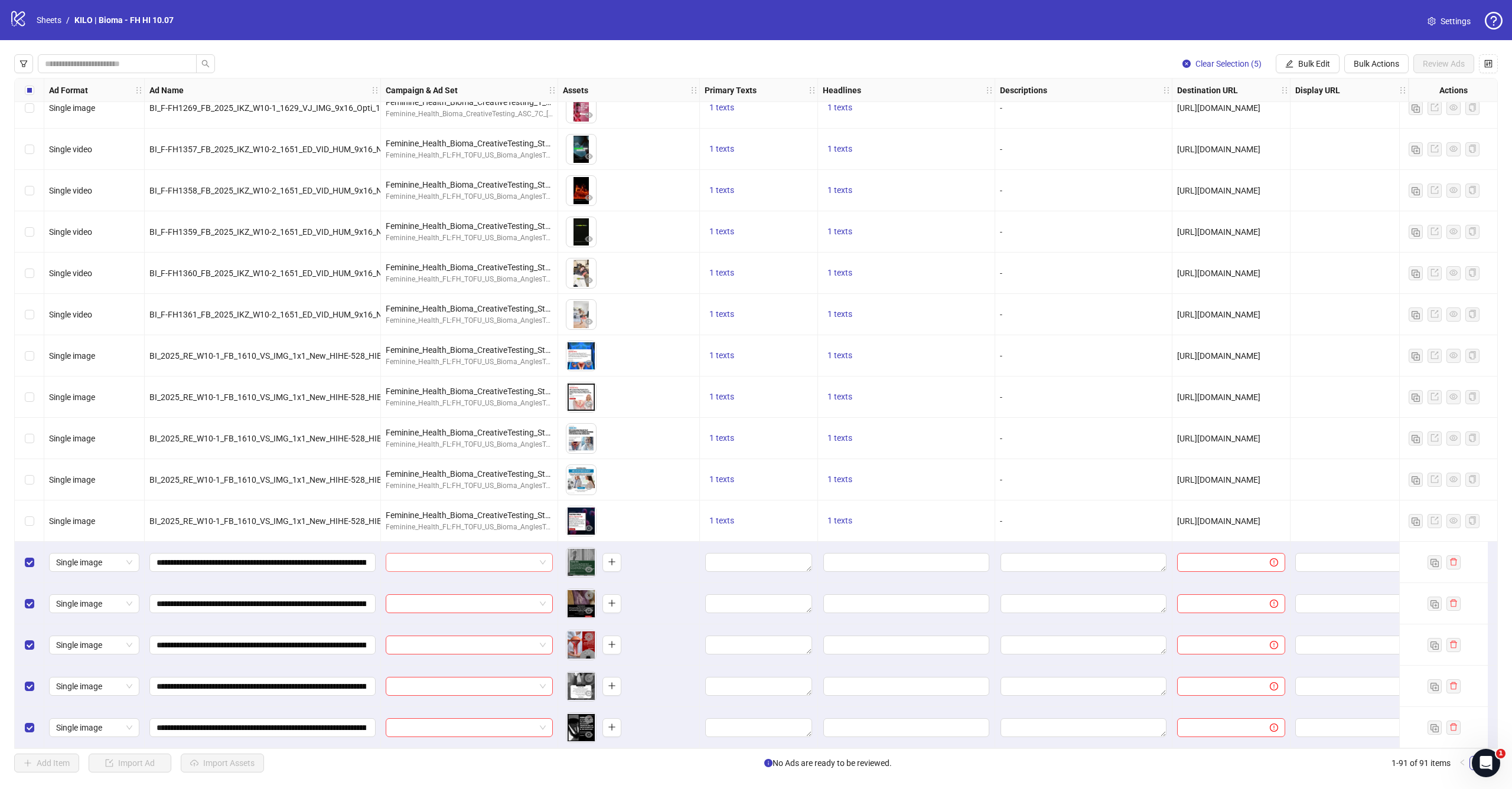
click at [519, 553] on input "search" at bounding box center [464, 562] width 142 height 18
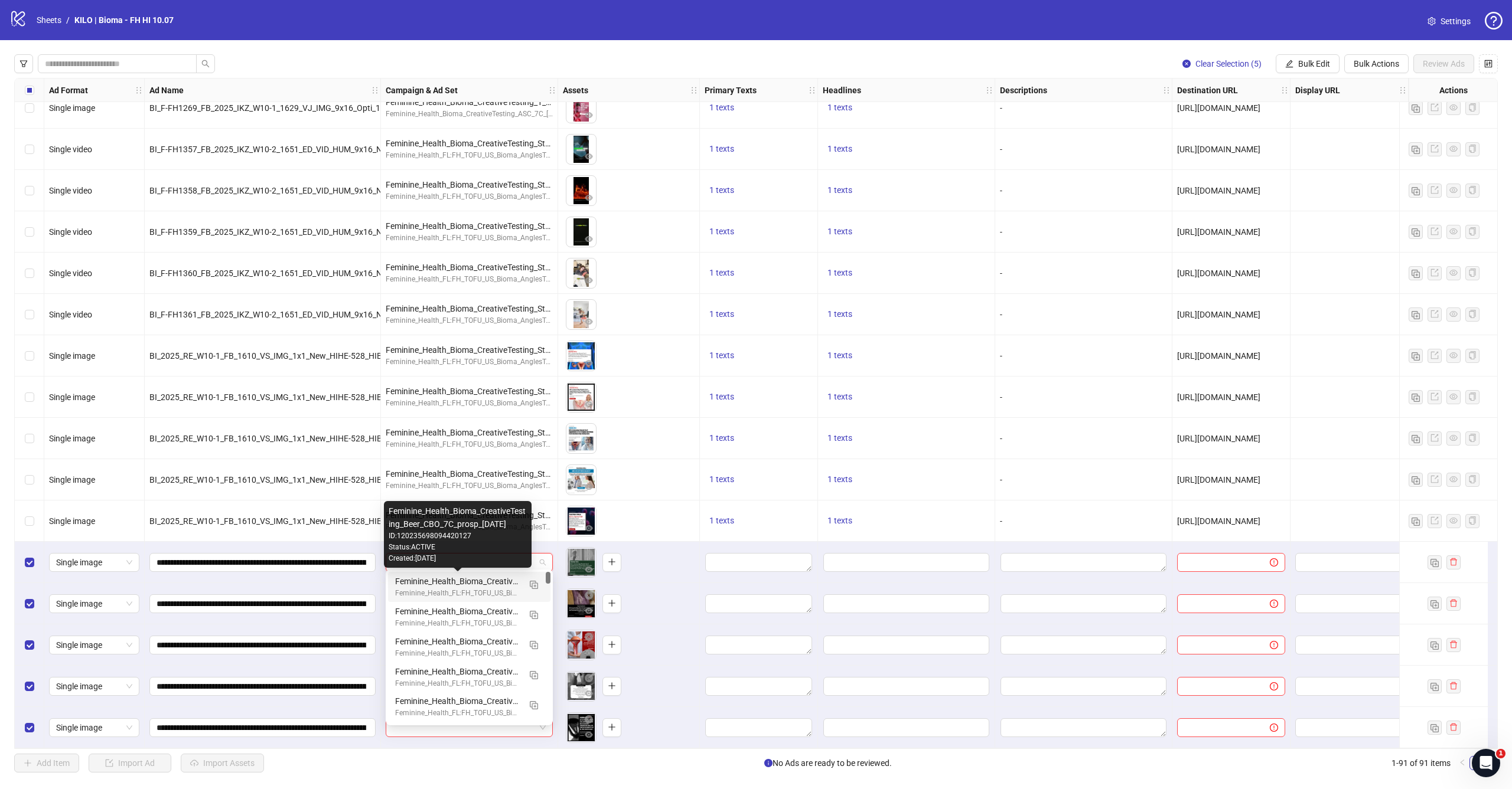
click at [664, 563] on div "To pick up a draggable item, press the space bar. While dragging, use the arrow…" at bounding box center [628, 562] width 131 height 37
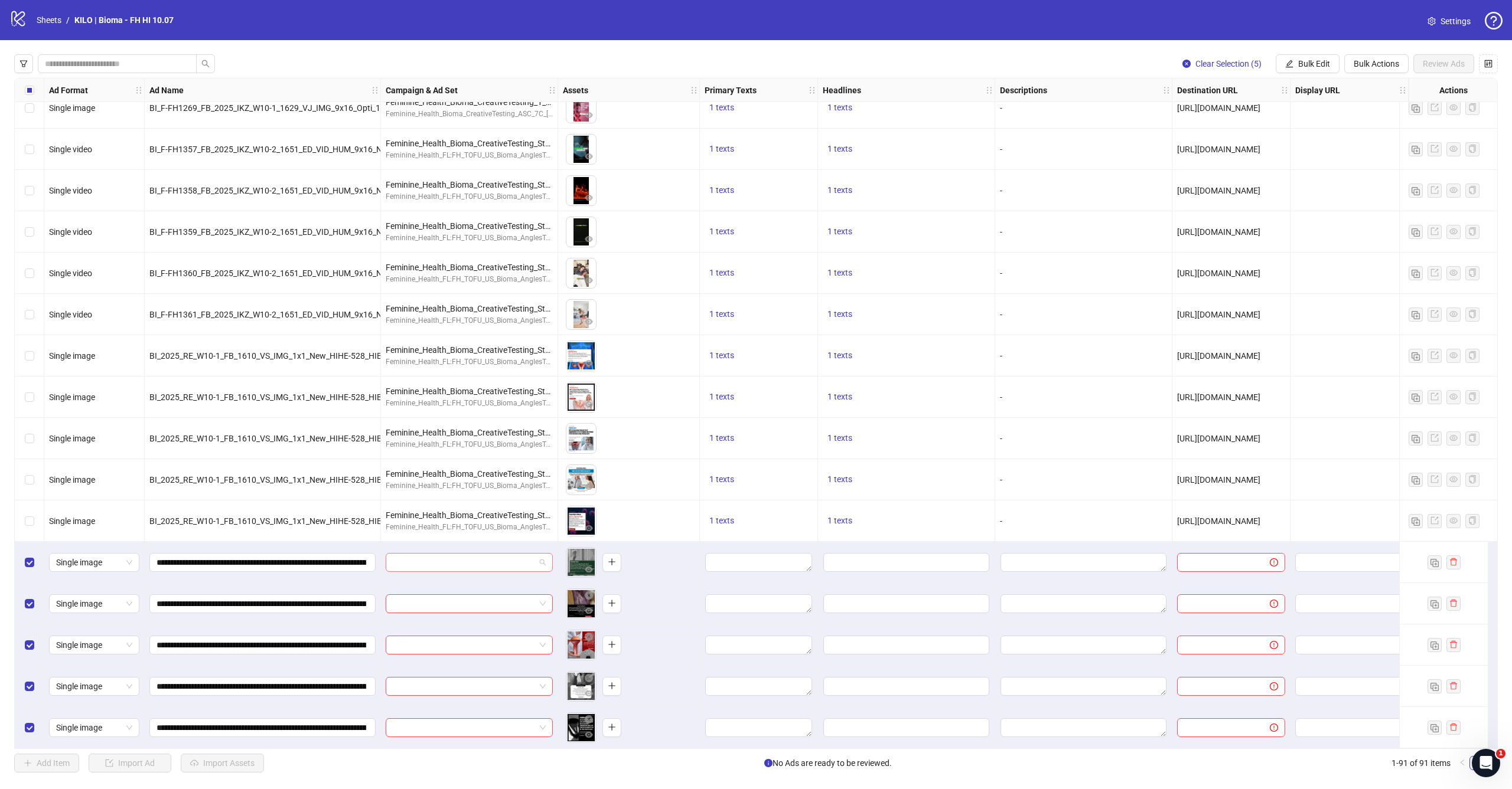
click at [517, 560] on input "search" at bounding box center [464, 562] width 142 height 18
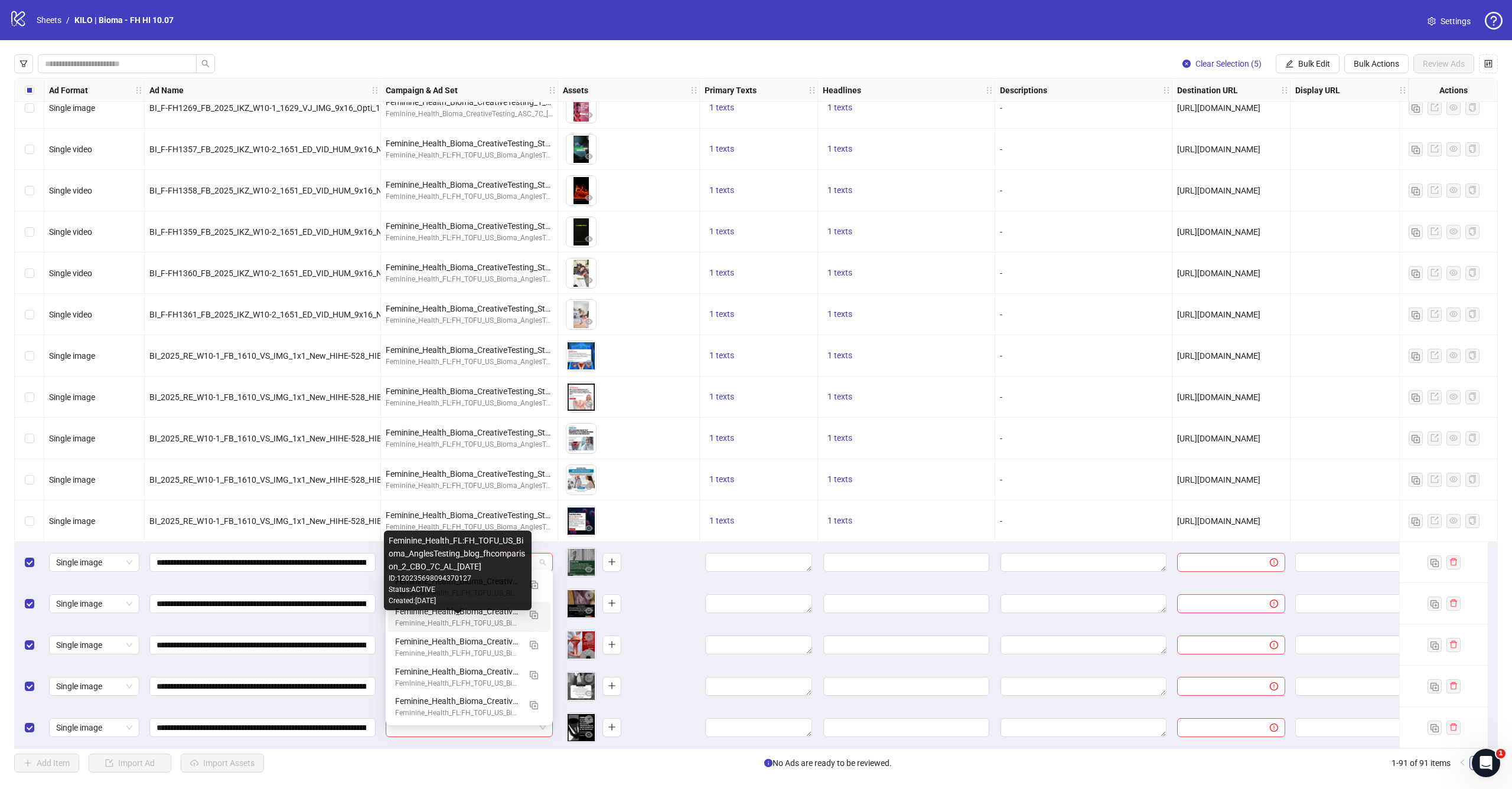
click at [496, 618] on div "Feminine_Health_FL:FH_TOFU_US_Bioma_AnglesTesting_blog_fhcomparison_2_CBO_7C_AL…" at bounding box center [457, 623] width 124 height 11
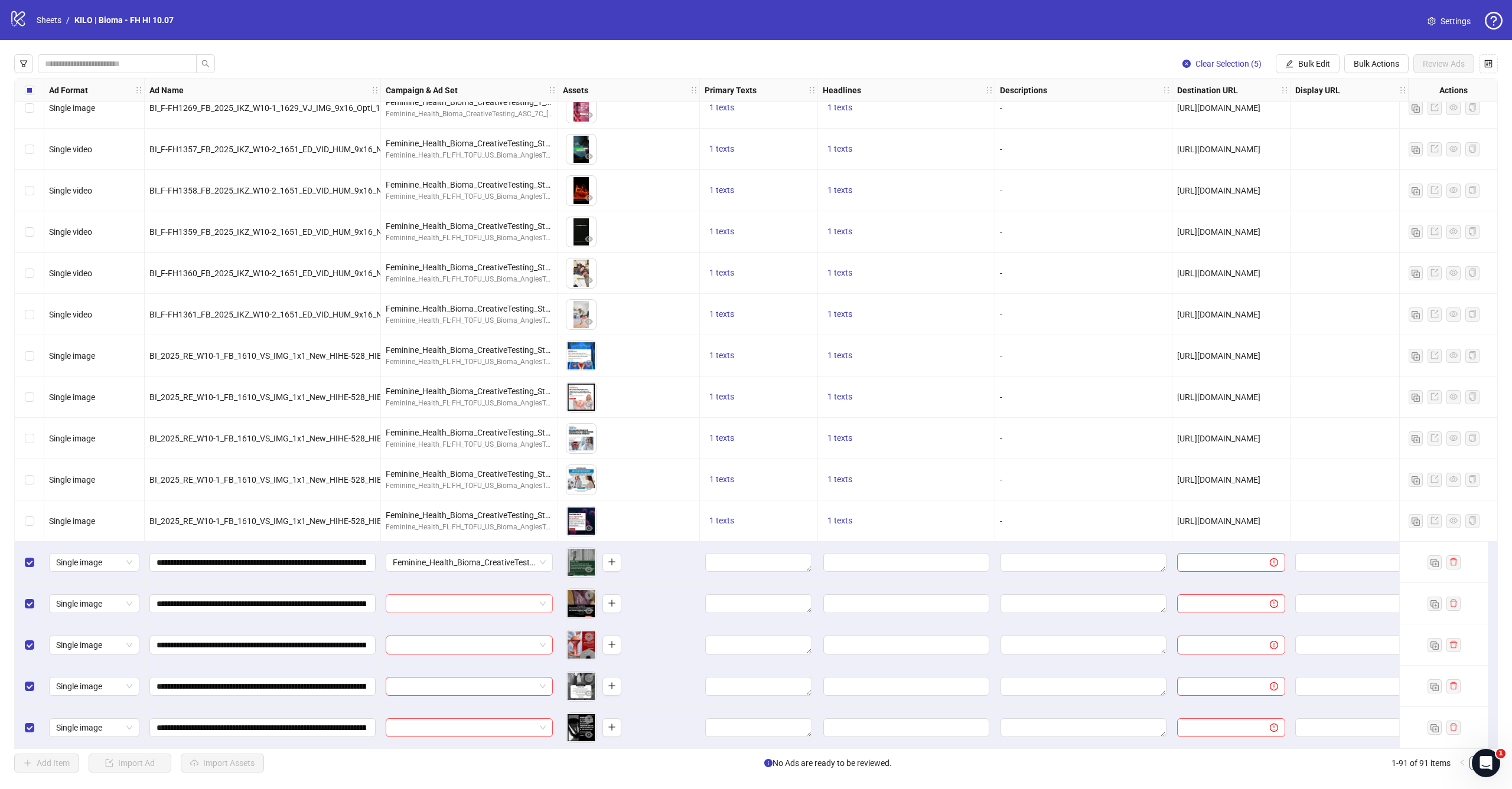
click at [496, 599] on input "search" at bounding box center [464, 603] width 142 height 18
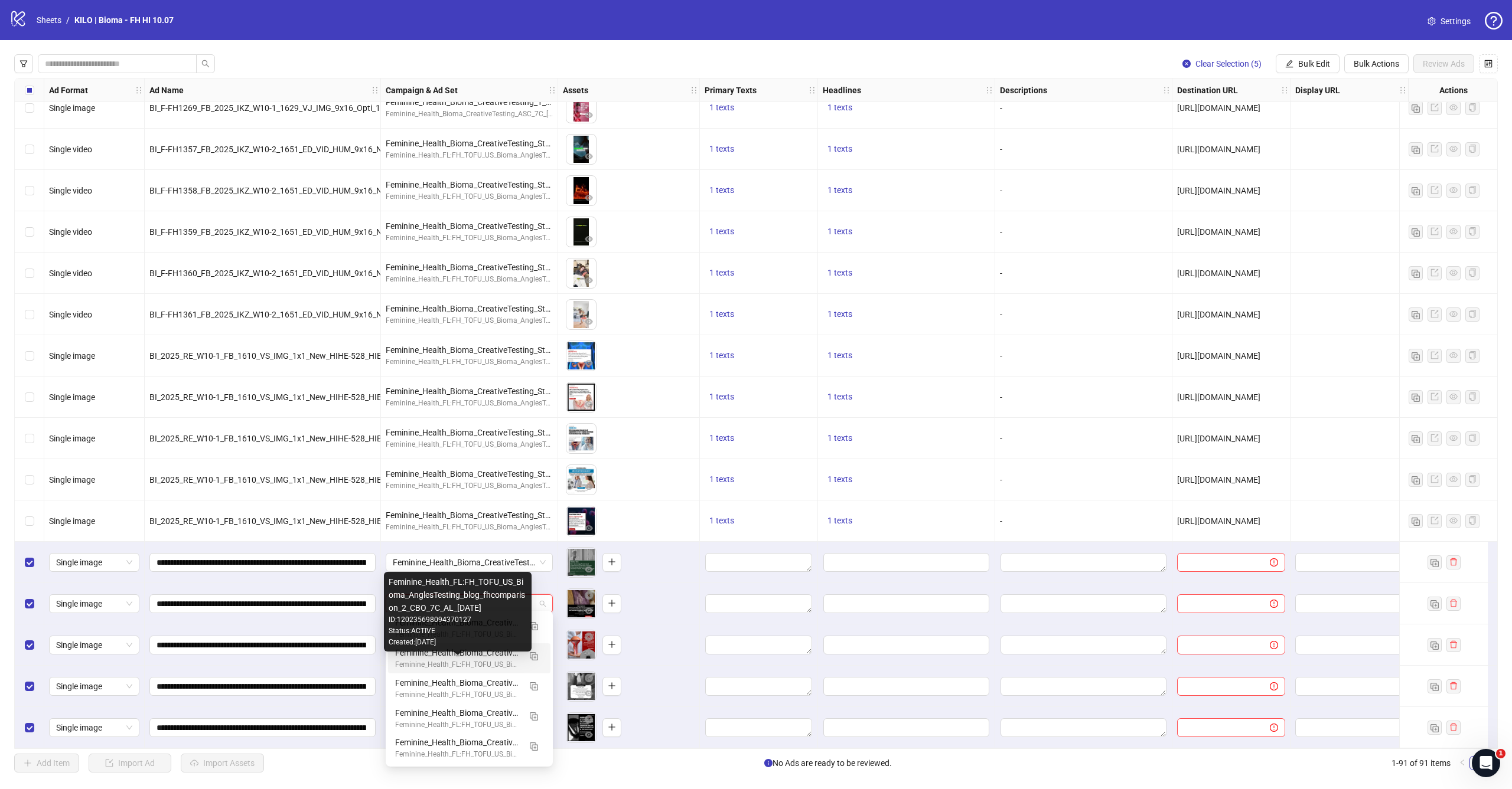
click at [481, 661] on div "Feminine_Health_FL:FH_TOFU_US_Bioma_AnglesTesting_blog_fhcomparison_2_CBO_7C_AL…" at bounding box center [457, 665] width 124 height 11
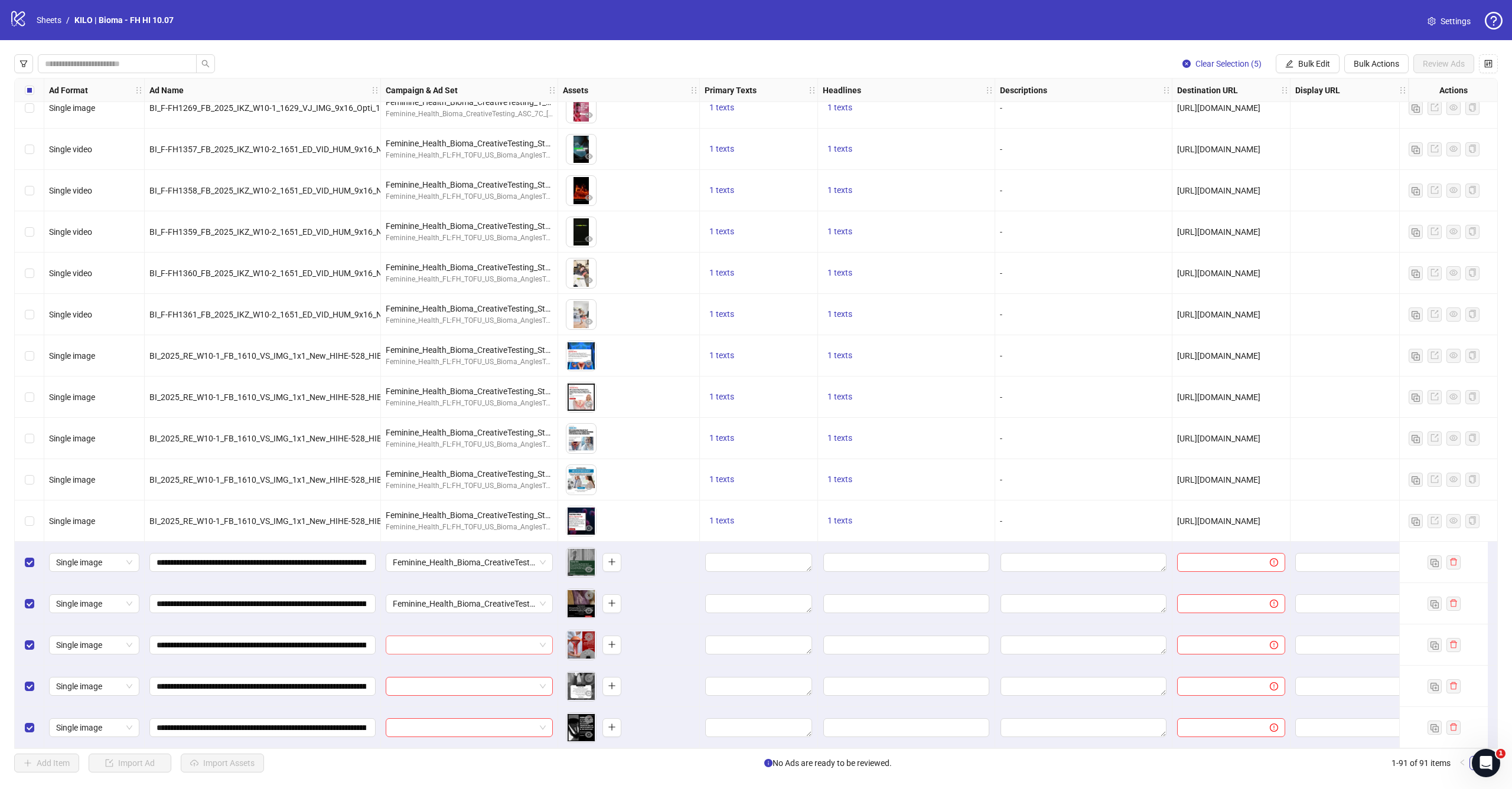
click at [484, 646] on input "search" at bounding box center [464, 644] width 142 height 18
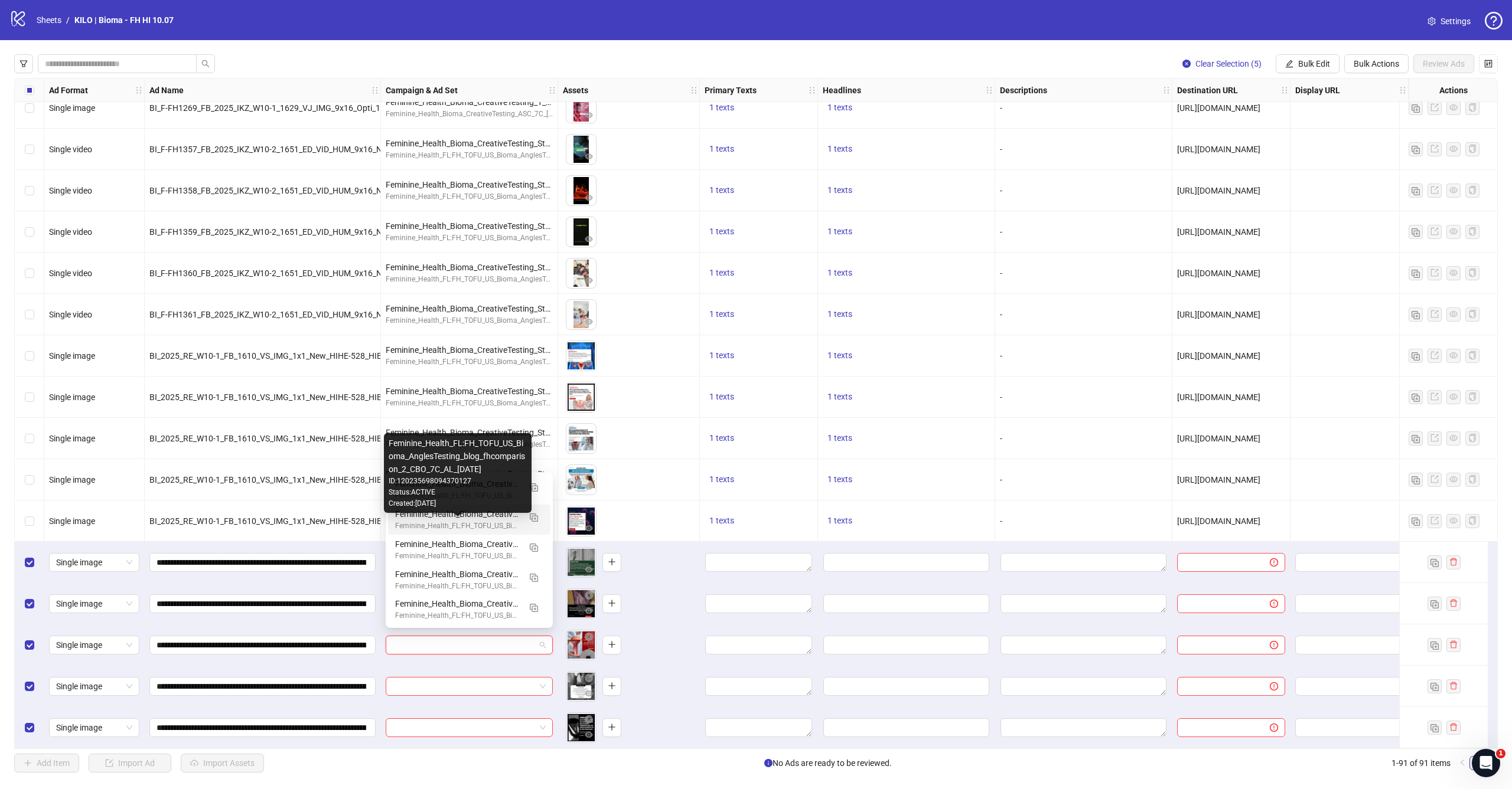
click at [502, 522] on div "Feminine_Health_FL:FH_TOFU_US_Bioma_AnglesTesting_blog_fhcomparison_2_CBO_7C_AL…" at bounding box center [457, 526] width 124 height 11
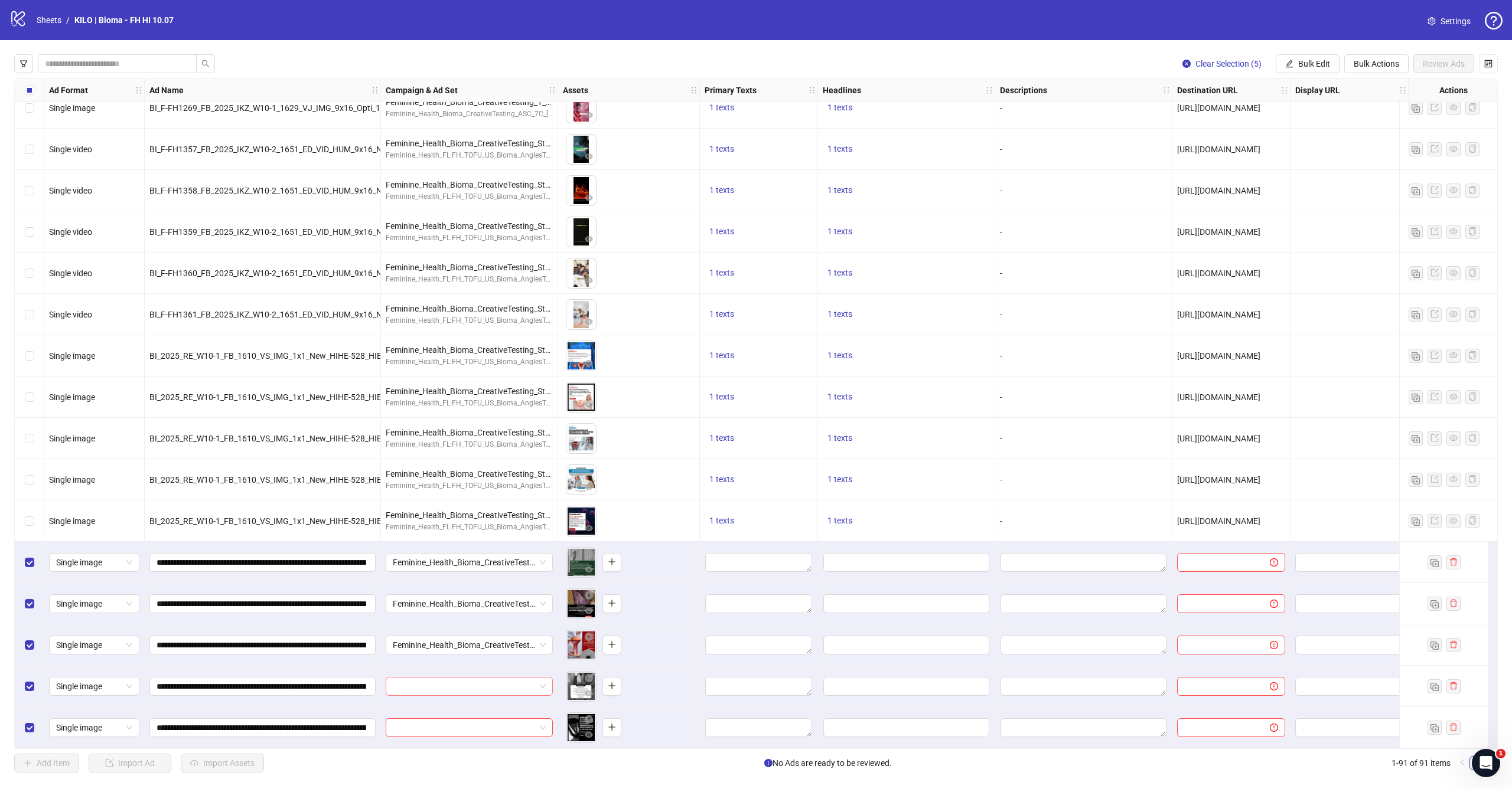
click at [506, 683] on input "search" at bounding box center [464, 686] width 142 height 18
click at [649, 609] on div "To pick up a draggable item, press the space bar. While dragging, use the arrow…" at bounding box center [628, 603] width 131 height 37
click at [479, 687] on input "search" at bounding box center [464, 686] width 142 height 18
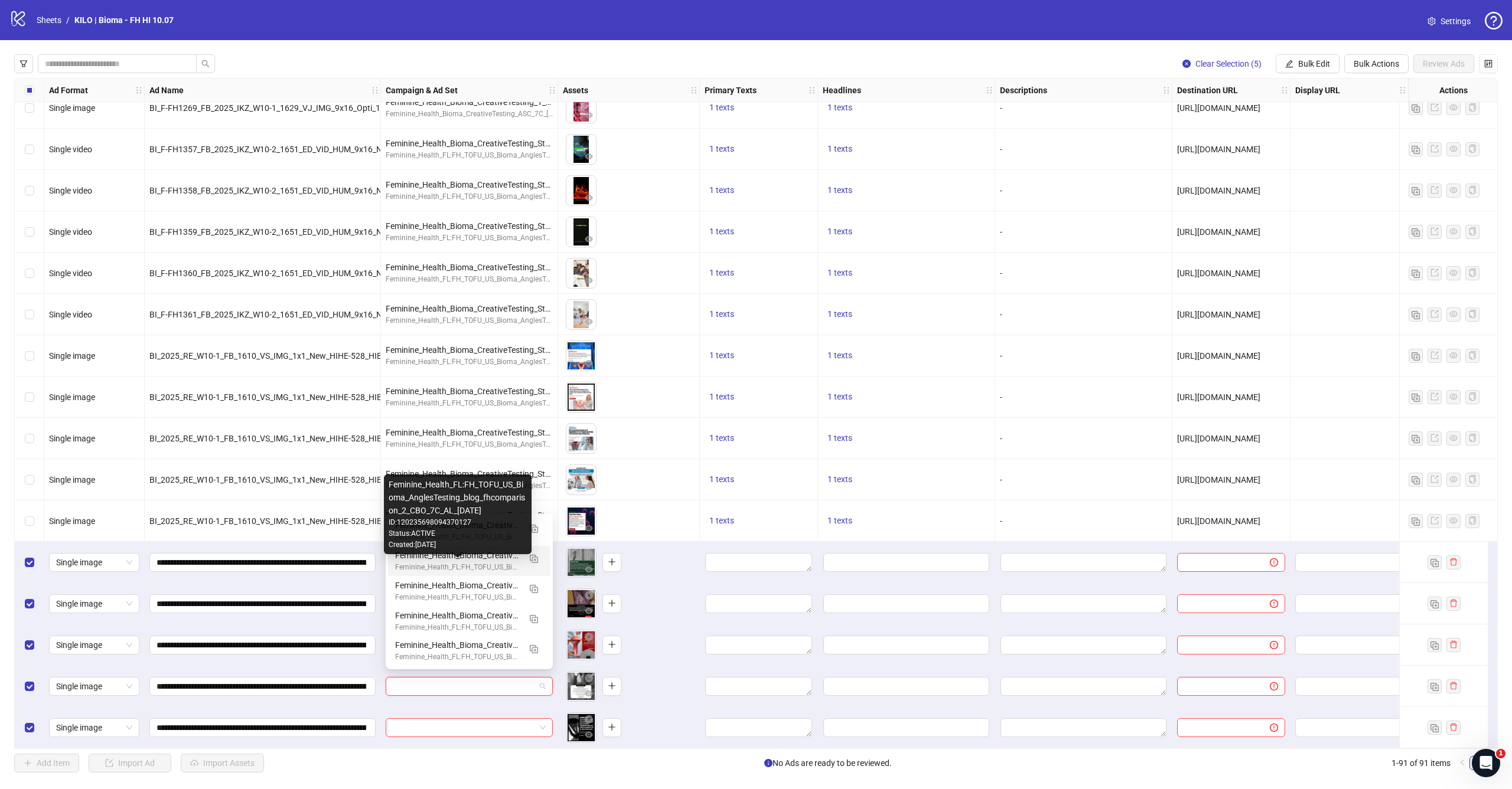
click at [485, 571] on div "Feminine_Health_FL:FH_TOFU_US_Bioma_AnglesTesting_blog_fhcomparison_2_CBO_7C_AL…" at bounding box center [457, 567] width 124 height 11
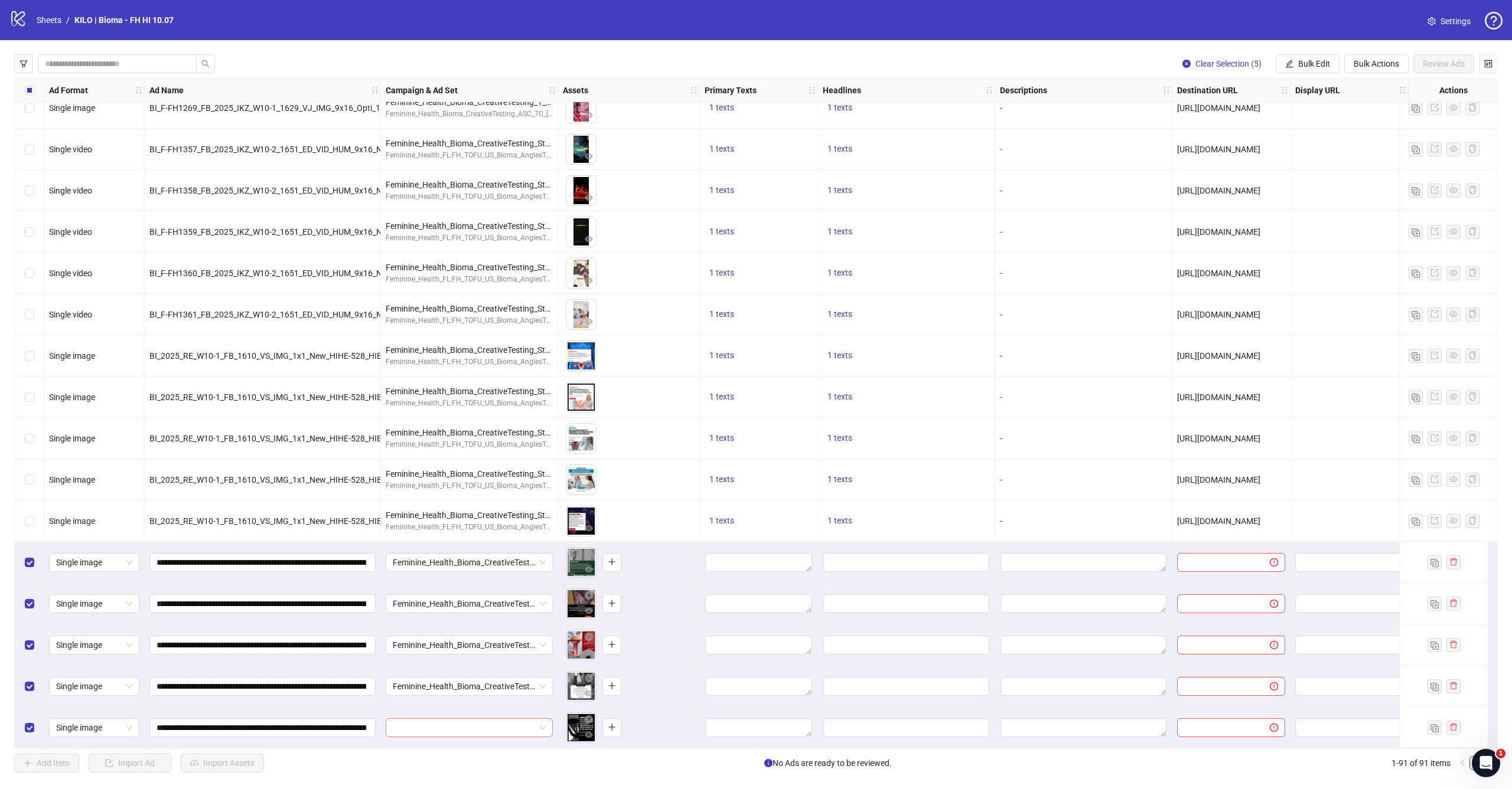
click at [457, 730] on input "search" at bounding box center [464, 728] width 142 height 18
click at [654, 634] on div "To pick up a draggable item, press the space bar. While dragging, use the arrow…" at bounding box center [628, 644] width 131 height 37
click at [495, 719] on input "search" at bounding box center [464, 728] width 142 height 18
click at [667, 627] on div "To pick up a draggable item, press the space bar. While dragging, use the arrow…" at bounding box center [628, 644] width 131 height 37
click at [498, 719] on input "search" at bounding box center [464, 728] width 142 height 18
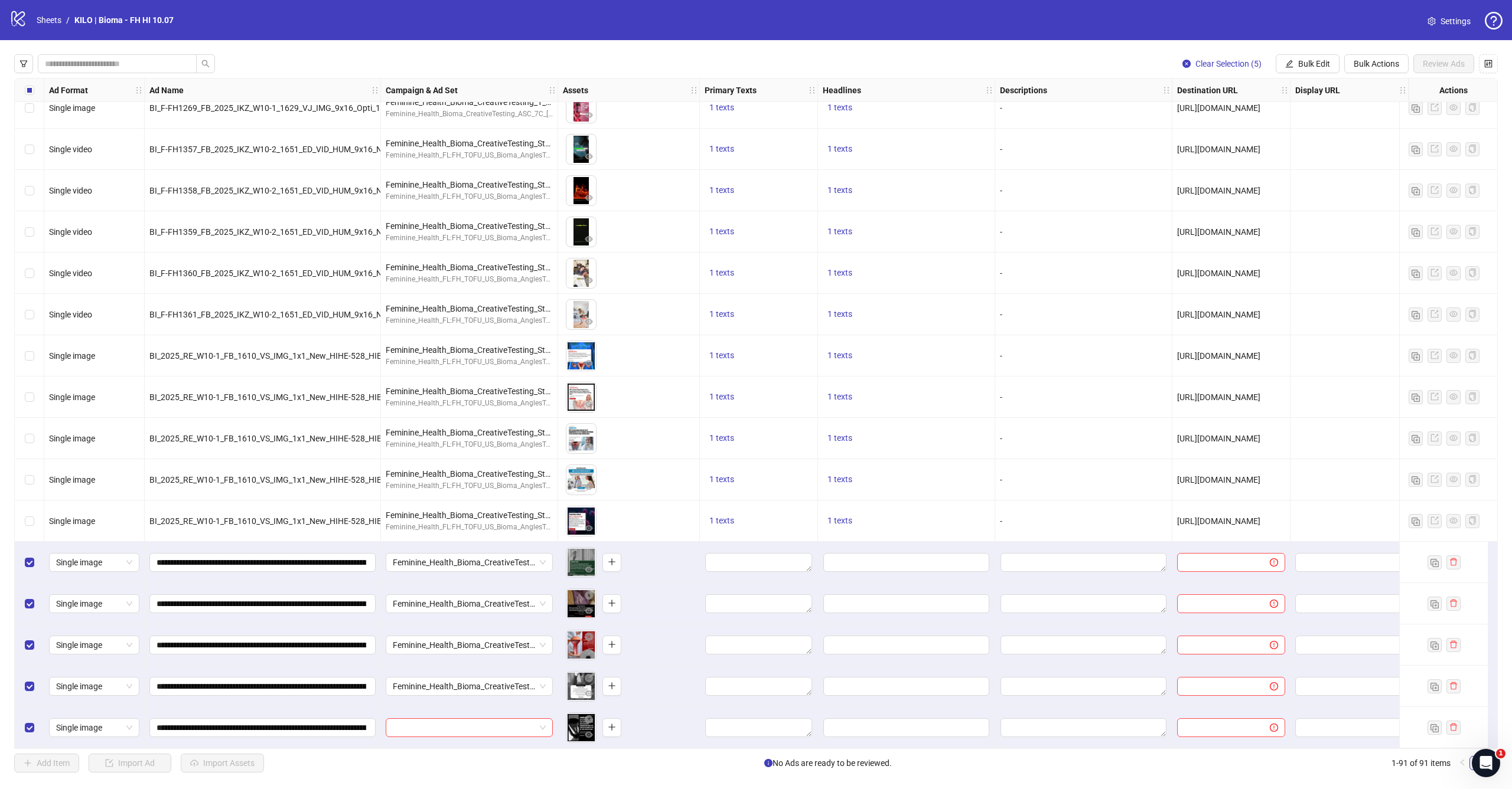
click at [664, 607] on div "To pick up a draggable item, press the space bar. While dragging, use the arrow…" at bounding box center [628, 603] width 131 height 37
click at [467, 719] on input "search" at bounding box center [464, 728] width 142 height 18
click at [644, 601] on div "To pick up a draggable item, press the space bar. While dragging, use the arrow…" at bounding box center [628, 603] width 131 height 37
click at [498, 719] on input "search" at bounding box center [464, 728] width 142 height 18
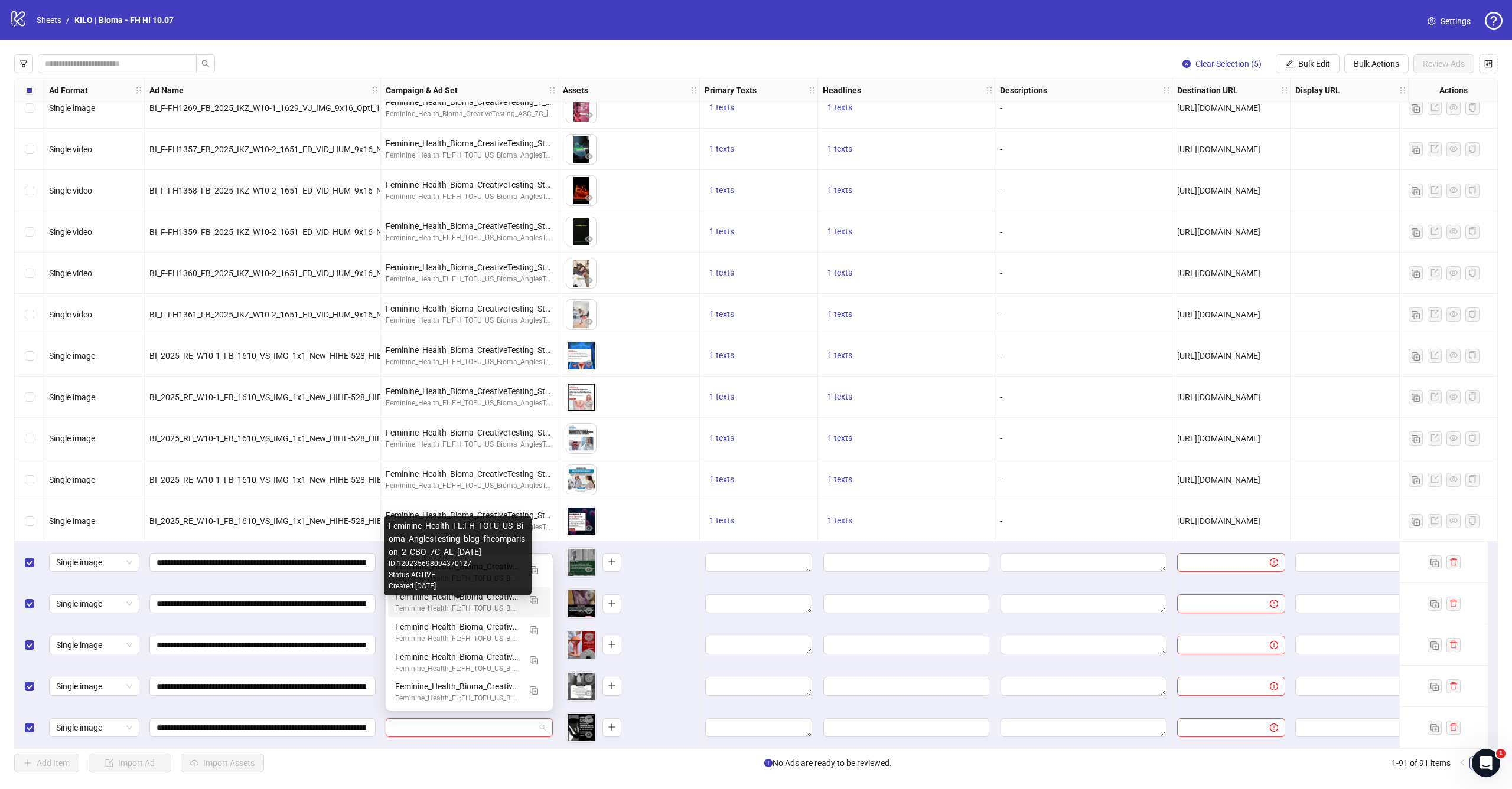
click at [499, 608] on div "Feminine_Health_FL:FH_TOFU_US_Bioma_AnglesTesting_blog_fhcomparison_2_CBO_7C_AL…" at bounding box center [457, 609] width 124 height 11
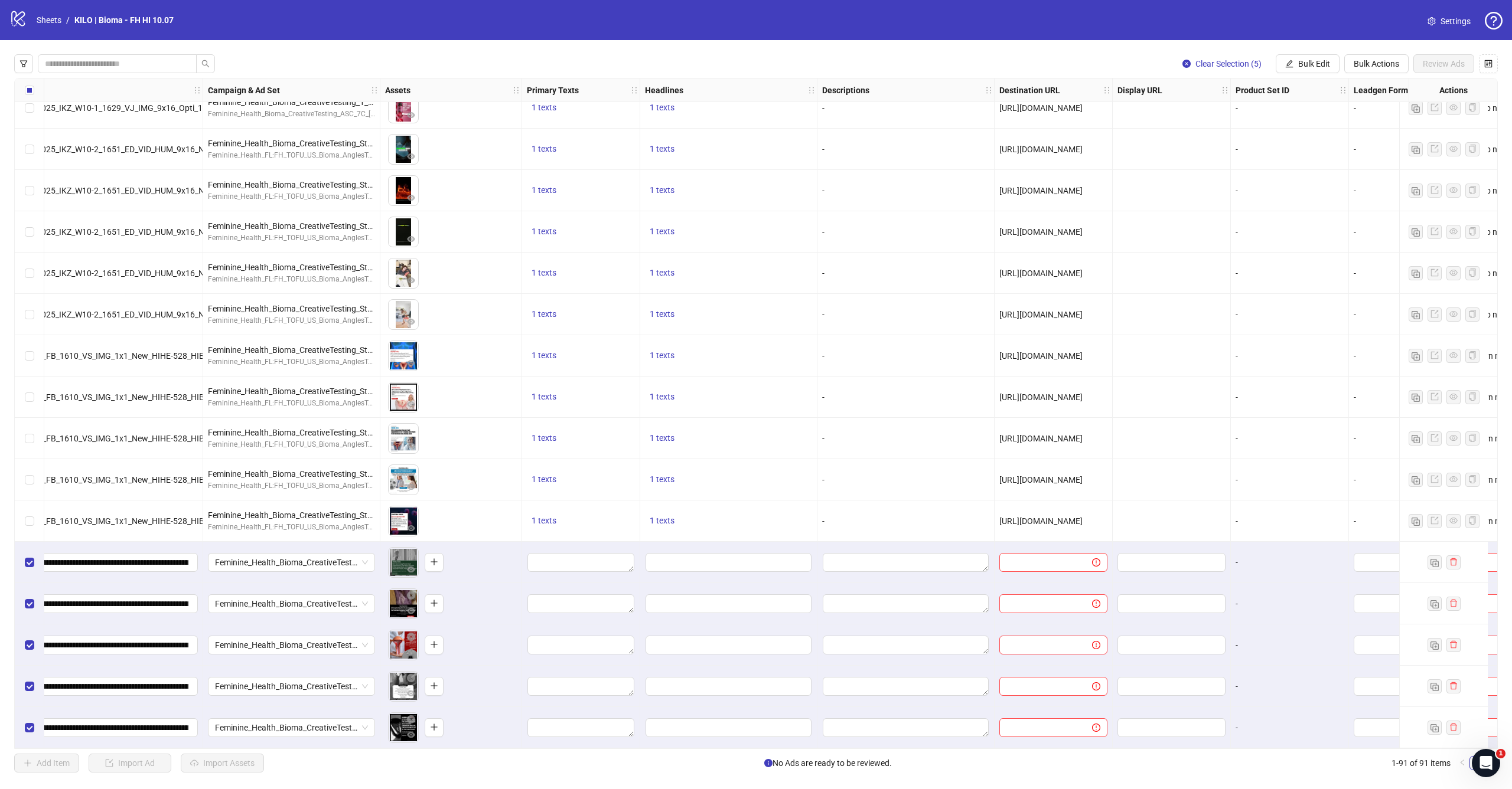
scroll to position [3117, 282]
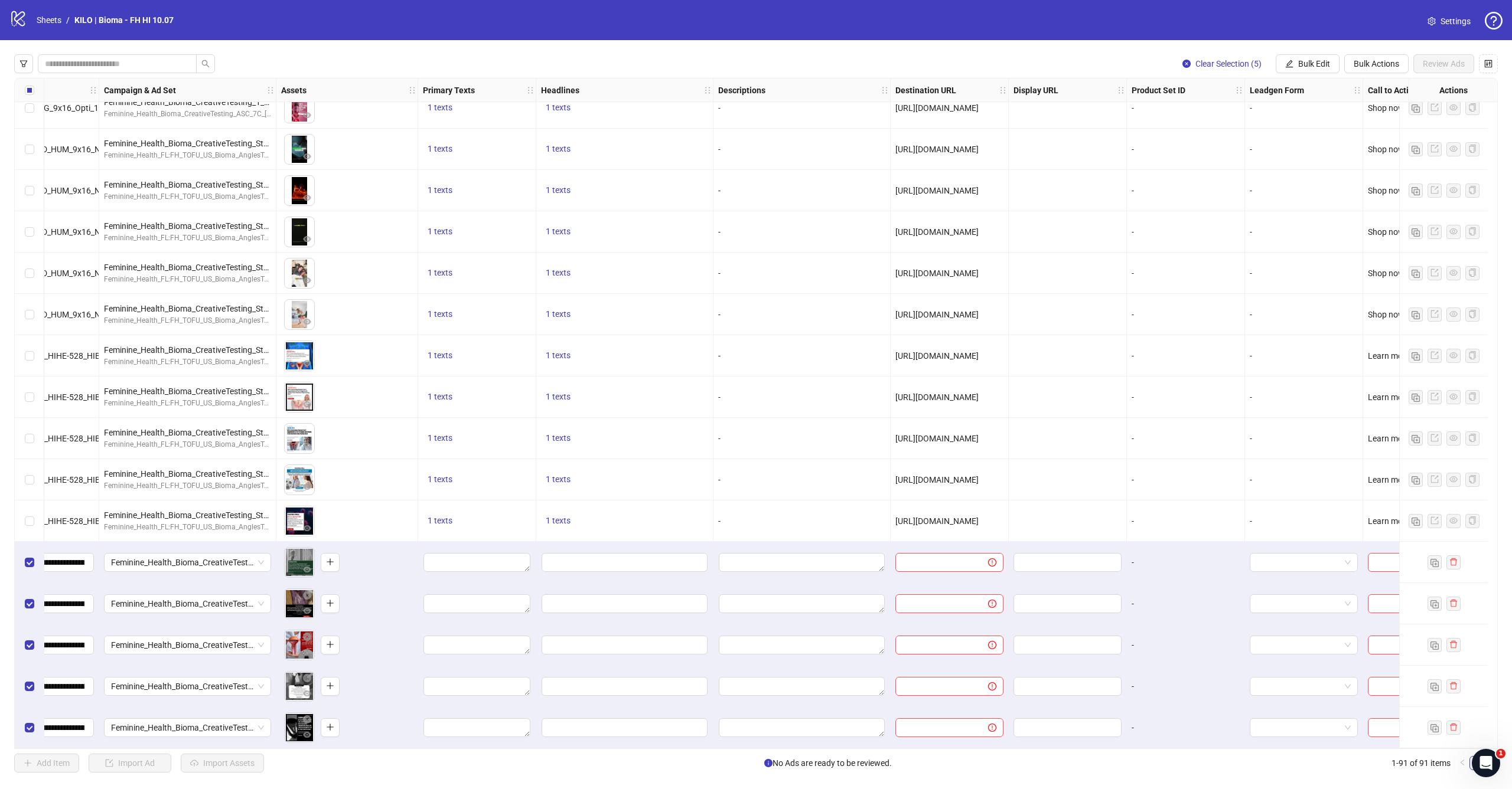
click at [965, 395] on span "[URL][DOMAIN_NAME]" at bounding box center [936, 397] width 83 height 9
click at [978, 393] on span "[URL][DOMAIN_NAME]" at bounding box center [936, 397] width 83 height 9
copy span "[URL][DOMAIN_NAME]"
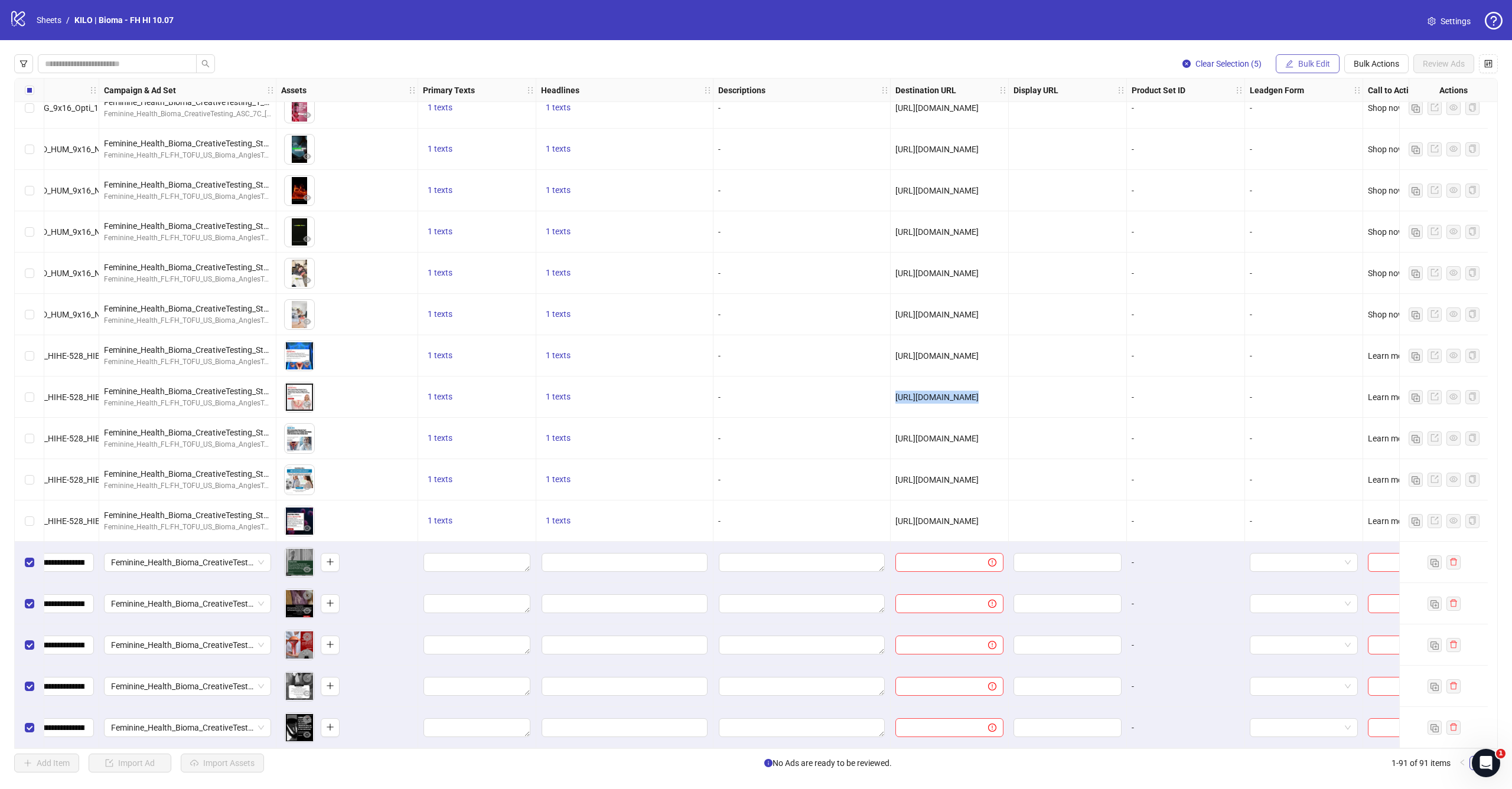
click at [1329, 63] on button "Bulk Edit" at bounding box center [1307, 64] width 64 height 19
click at [1324, 204] on span "Destination URL" at bounding box center [1319, 201] width 70 height 13
click at [1302, 121] on span at bounding box center [1275, 114] width 236 height 19
click at [1304, 120] on input "text" at bounding box center [1269, 114] width 212 height 13
paste input "**********"
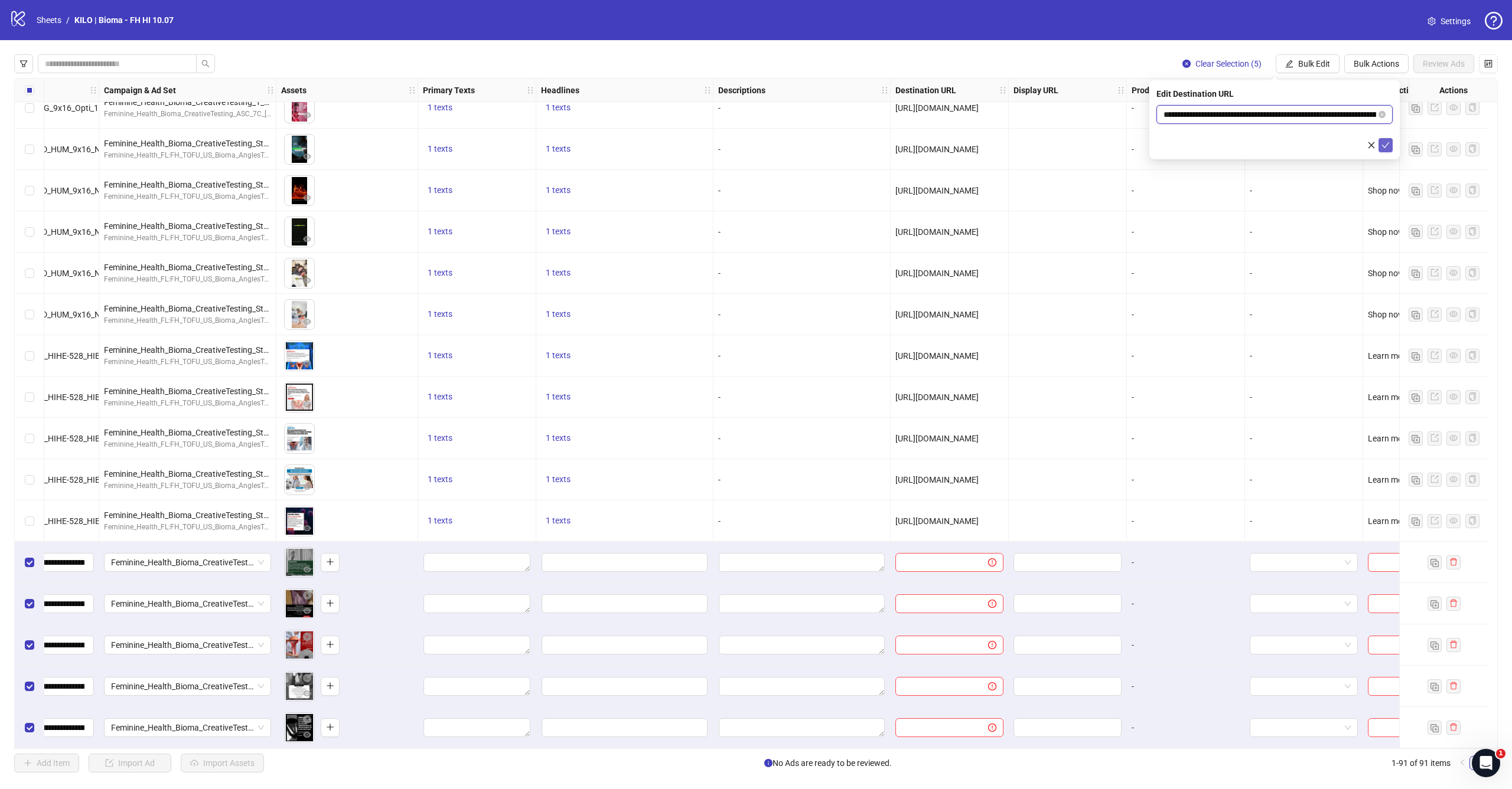
type input "**********"
click at [1382, 139] on button "submit" at bounding box center [1385, 145] width 14 height 14
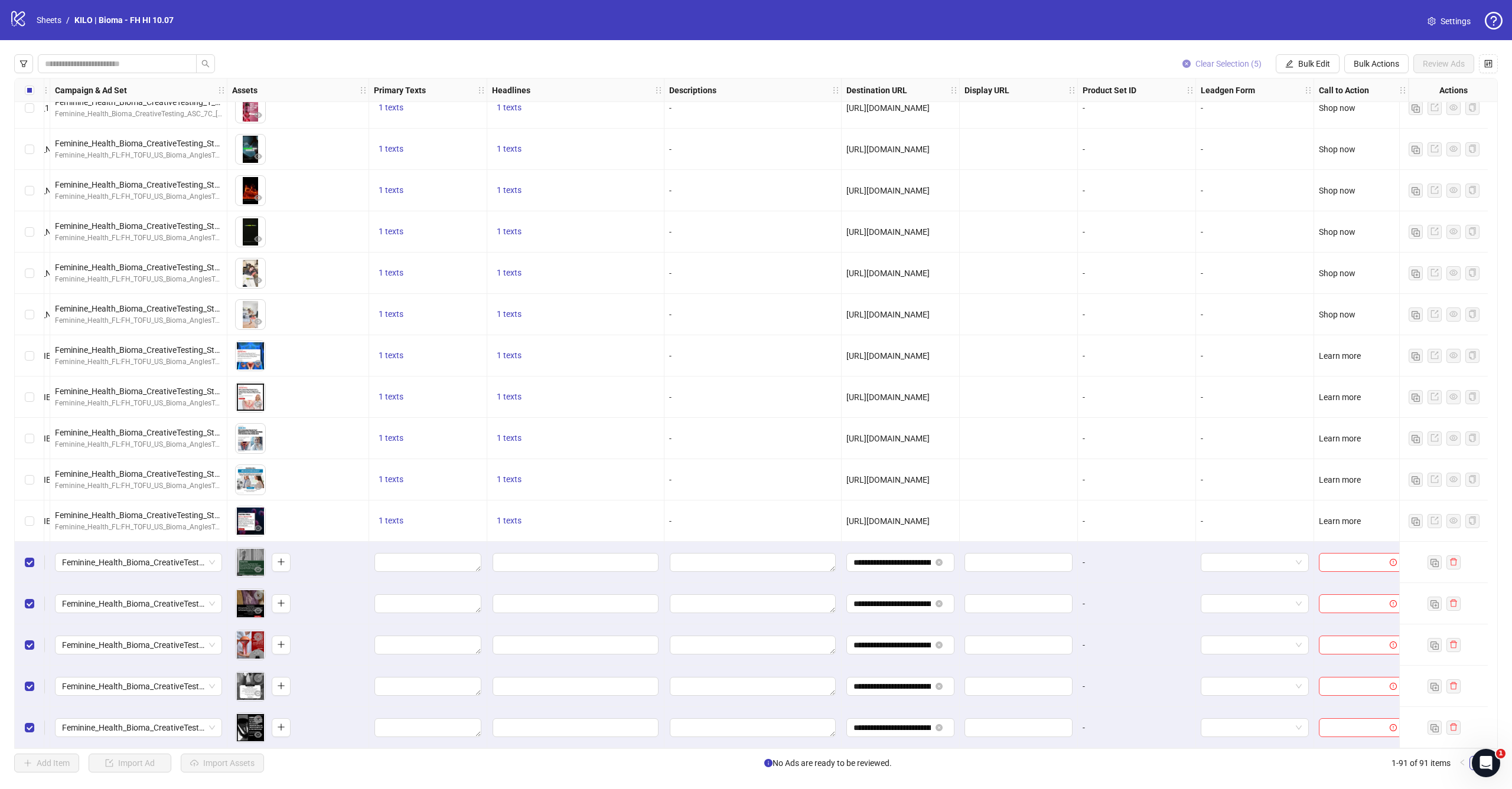
scroll to position [3117, 340]
click at [1304, 62] on span "Bulk Edit" at bounding box center [1314, 64] width 32 height 9
click at [1294, 255] on span "Call to Action" at bounding box center [1319, 257] width 70 height 13
click at [1199, 117] on input "search" at bounding box center [1269, 114] width 212 height 18
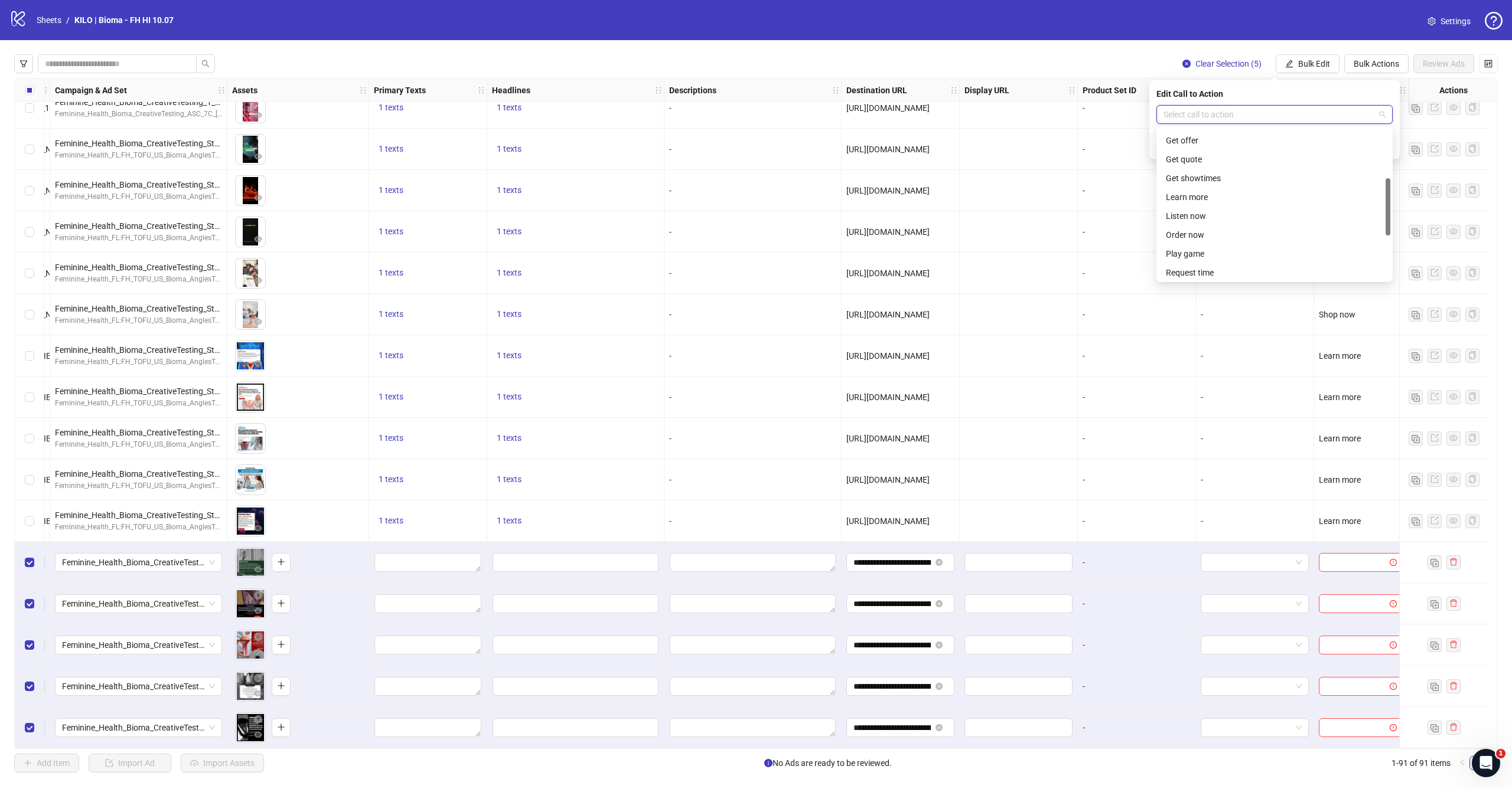
scroll to position [131, 0]
click at [1213, 181] on div "Learn more" at bounding box center [1274, 177] width 217 height 13
click at [1381, 146] on button "submit" at bounding box center [1385, 145] width 14 height 14
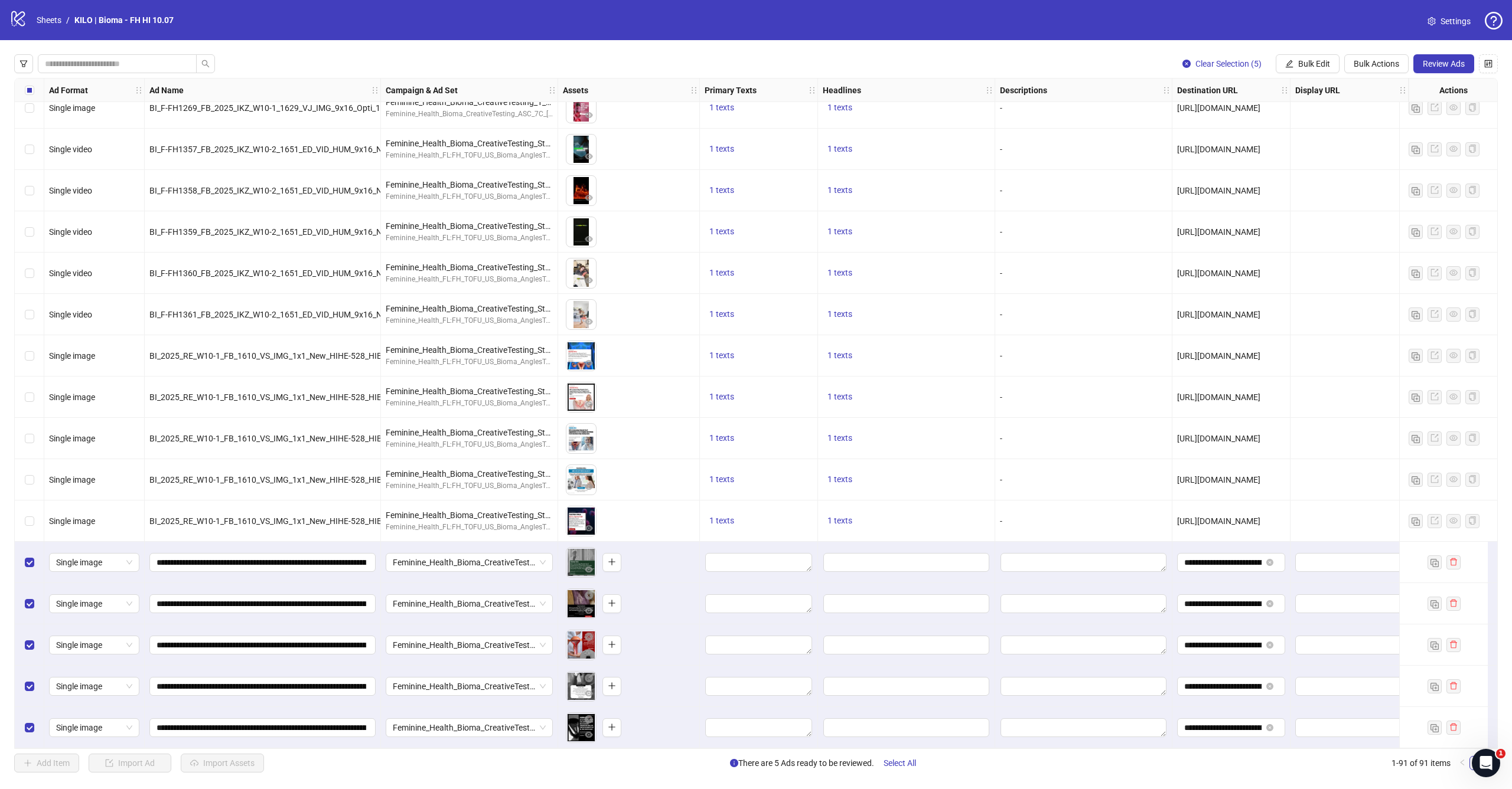
scroll to position [3117, 0]
click at [1301, 65] on span "Bulk Edit" at bounding box center [1314, 64] width 32 height 9
click at [1312, 146] on span "Primary Texts" at bounding box center [1319, 144] width 70 height 13
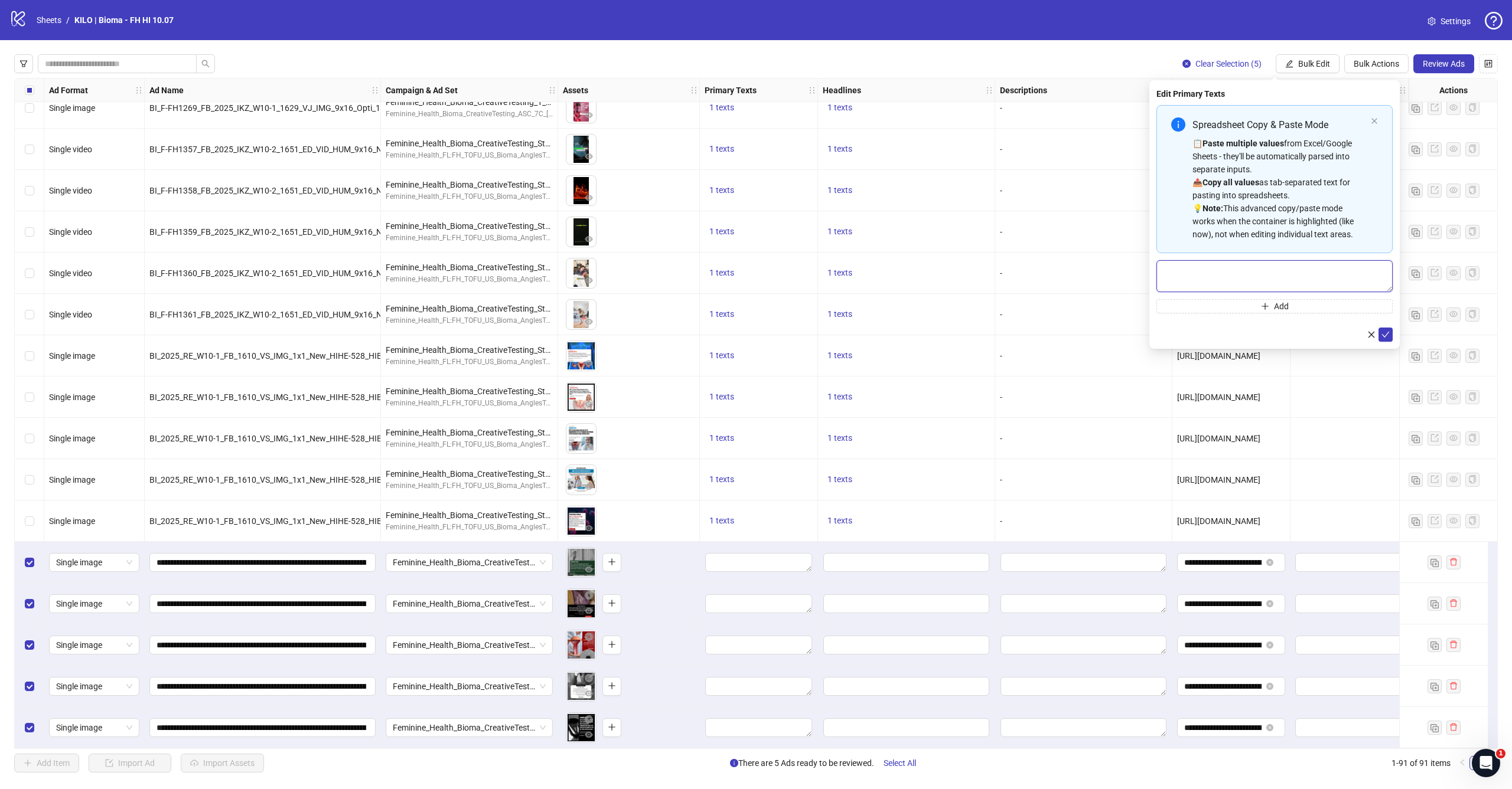
click at [1232, 281] on textarea "Multi-text input container - paste or copy values" at bounding box center [1275, 276] width 236 height 32
paste textarea "**********"
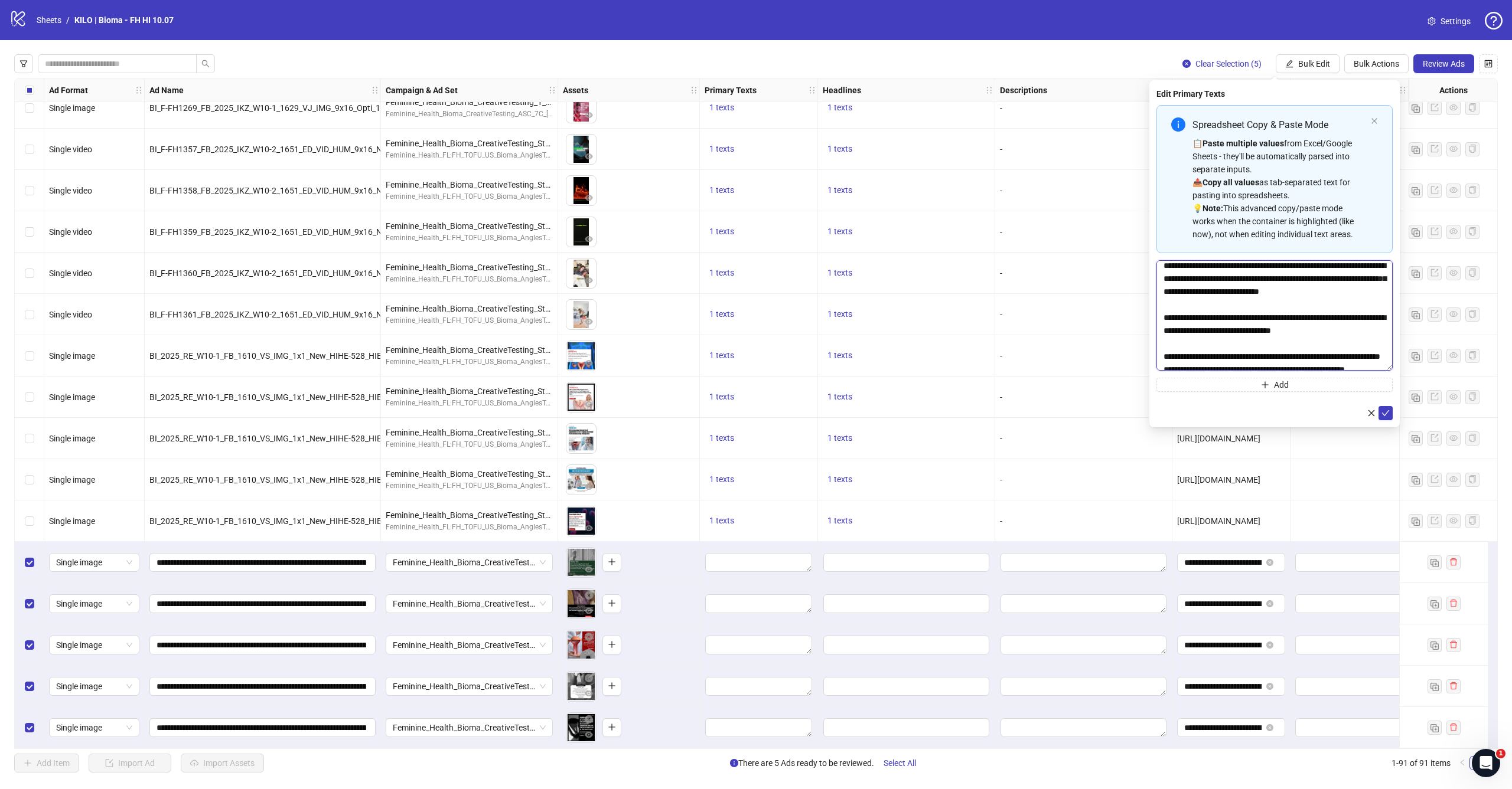
scroll to position [0, 0]
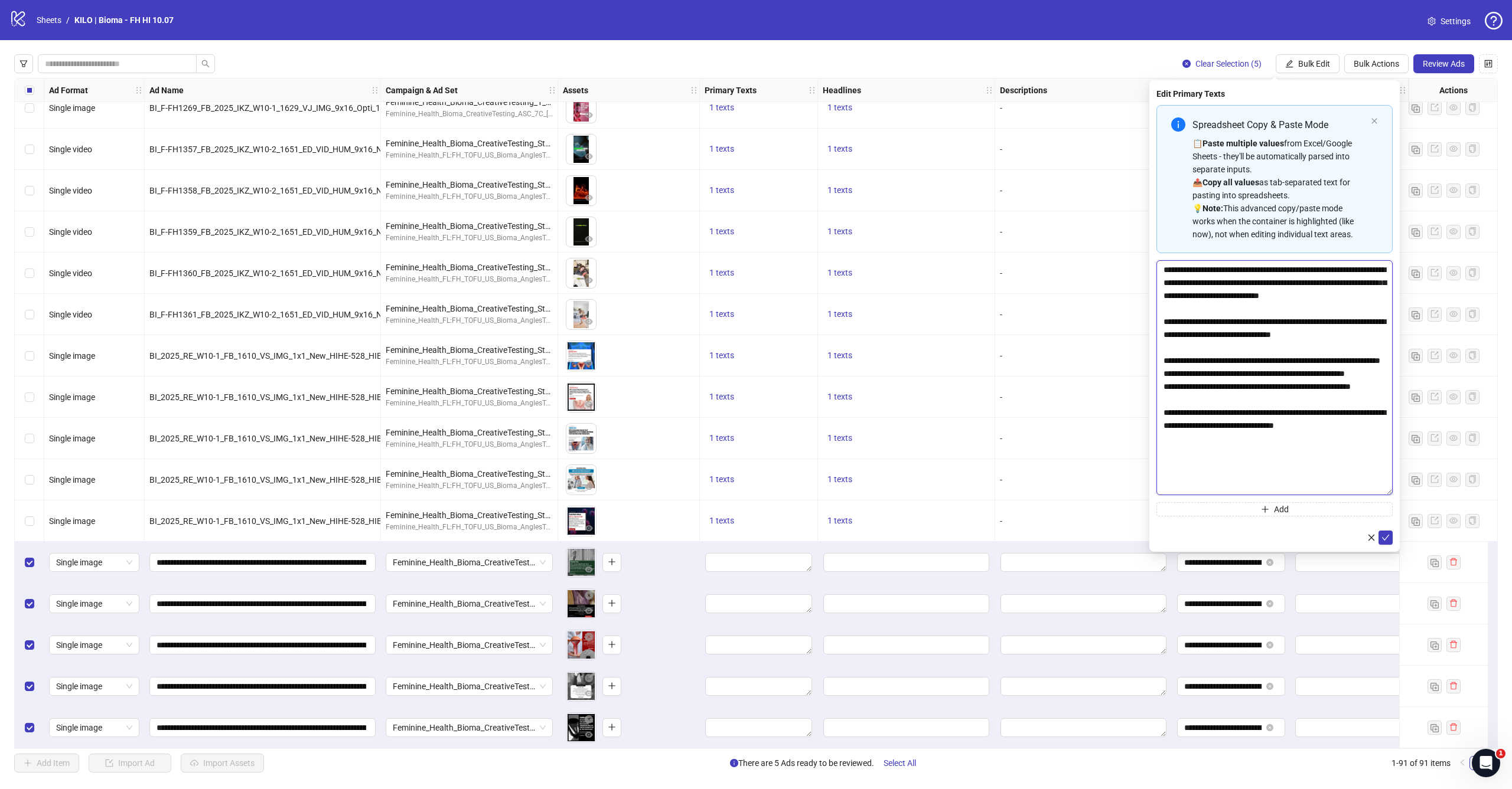
click at [1375, 495] on textarea "**********" at bounding box center [1275, 378] width 236 height 235
paste textarea "**********"
type textarea "**********"
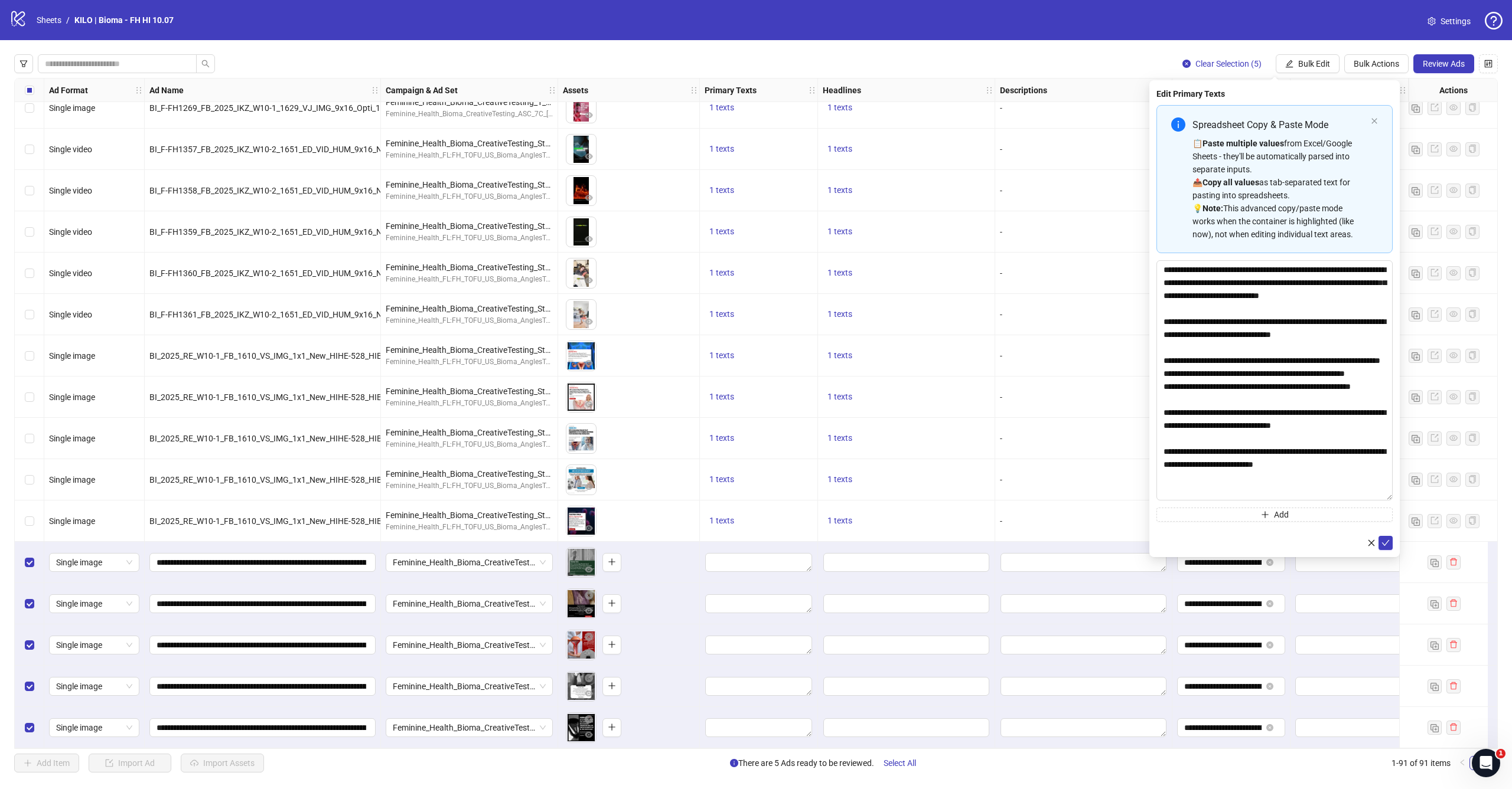
click at [1393, 545] on div "Edit Primary Texts Spreadsheet Copy & Paste Mode 📋 Paste multiple values from E…" at bounding box center [1275, 318] width 250 height 477
click at [1384, 546] on icon "check" at bounding box center [1385, 543] width 9 height 9
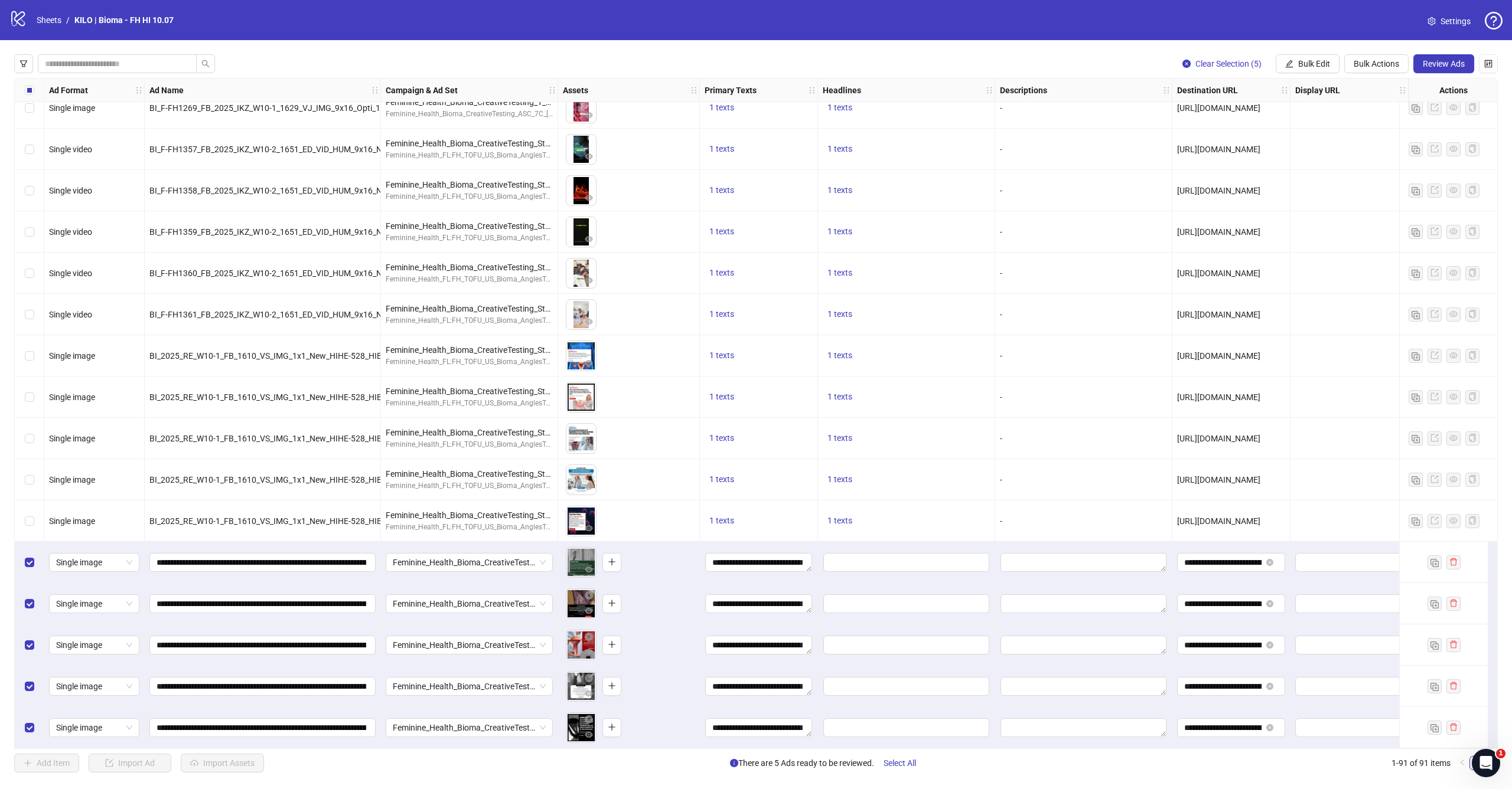
click at [1235, 516] on span "[URL][DOMAIN_NAME]" at bounding box center [1218, 521] width 83 height 9
copy span "[URL][DOMAIN_NAME]"
click at [1299, 61] on span "Bulk Edit" at bounding box center [1314, 64] width 32 height 9
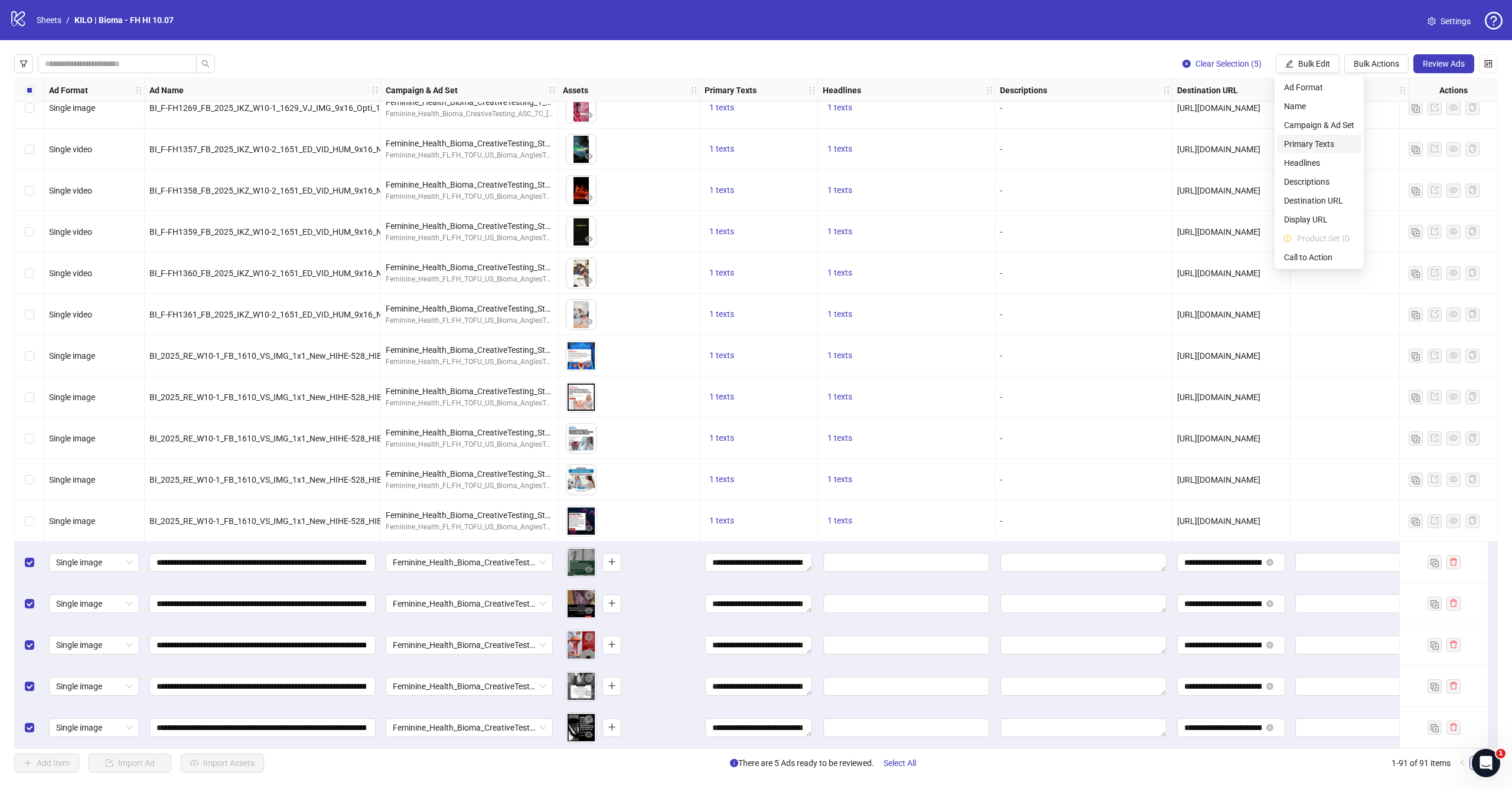
click at [1304, 141] on span "Primary Texts" at bounding box center [1319, 144] width 70 height 13
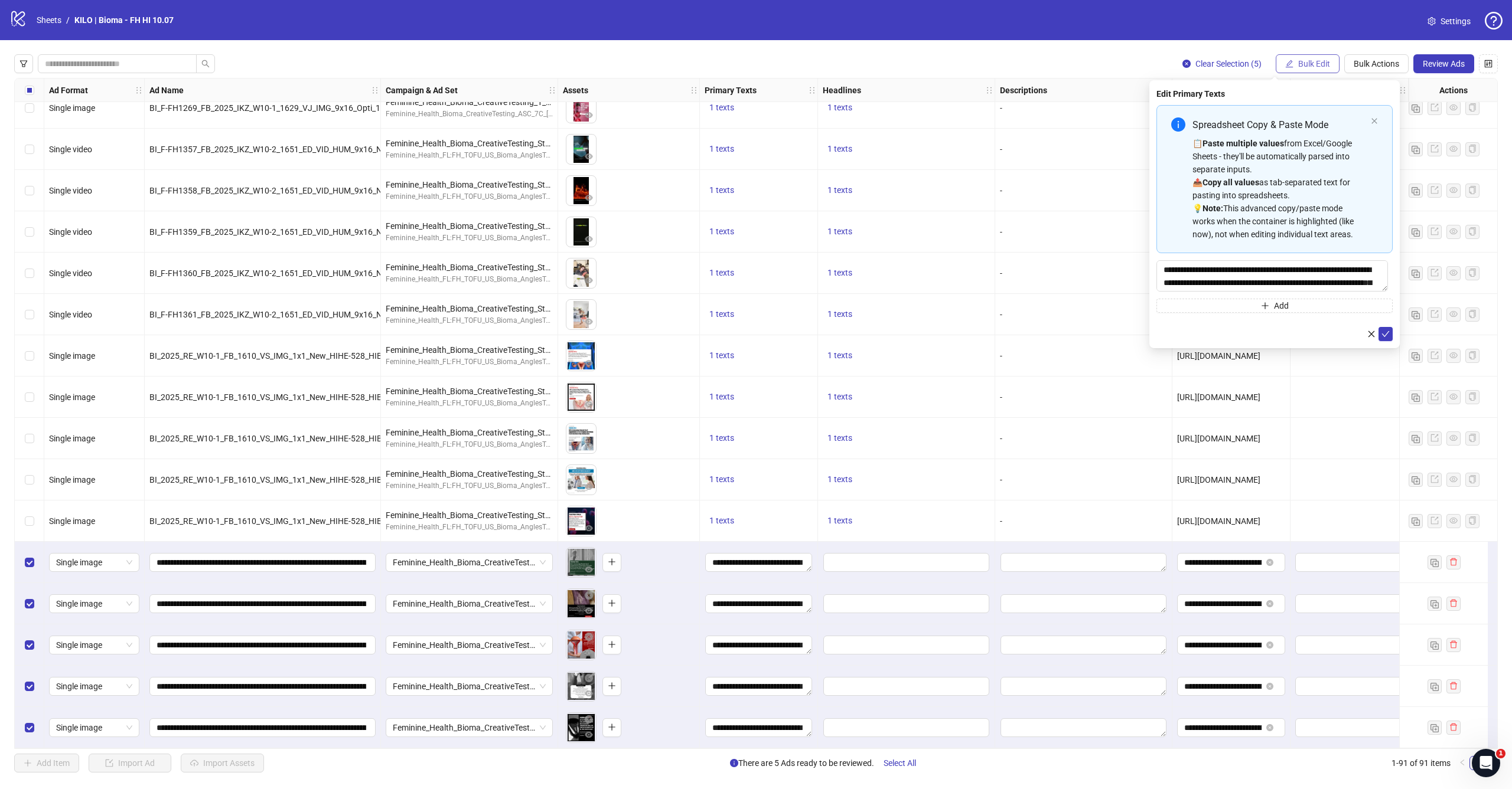
click at [1316, 58] on button "Bulk Edit" at bounding box center [1307, 64] width 64 height 19
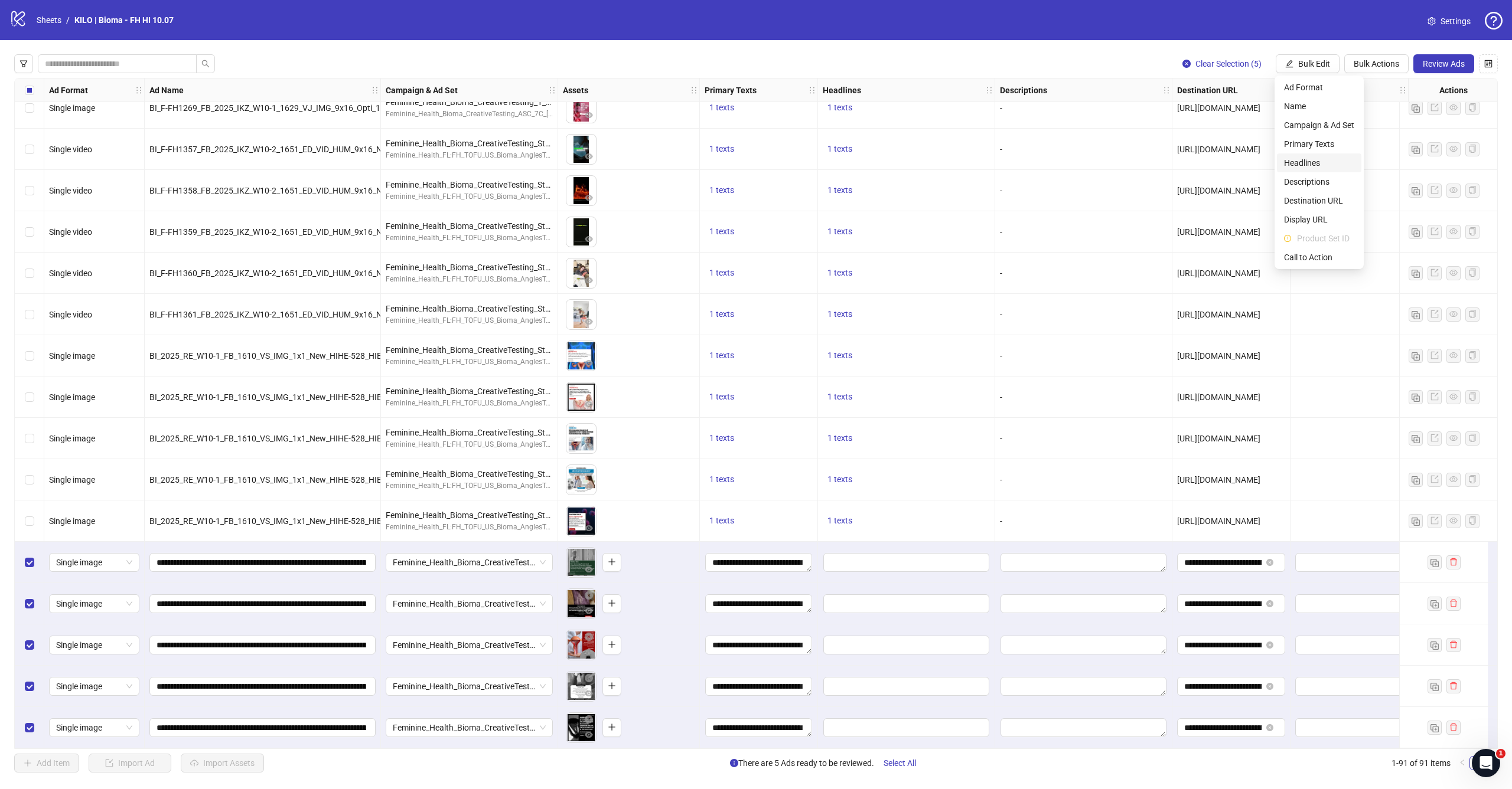
click at [1294, 163] on span "Headlines" at bounding box center [1319, 162] width 70 height 13
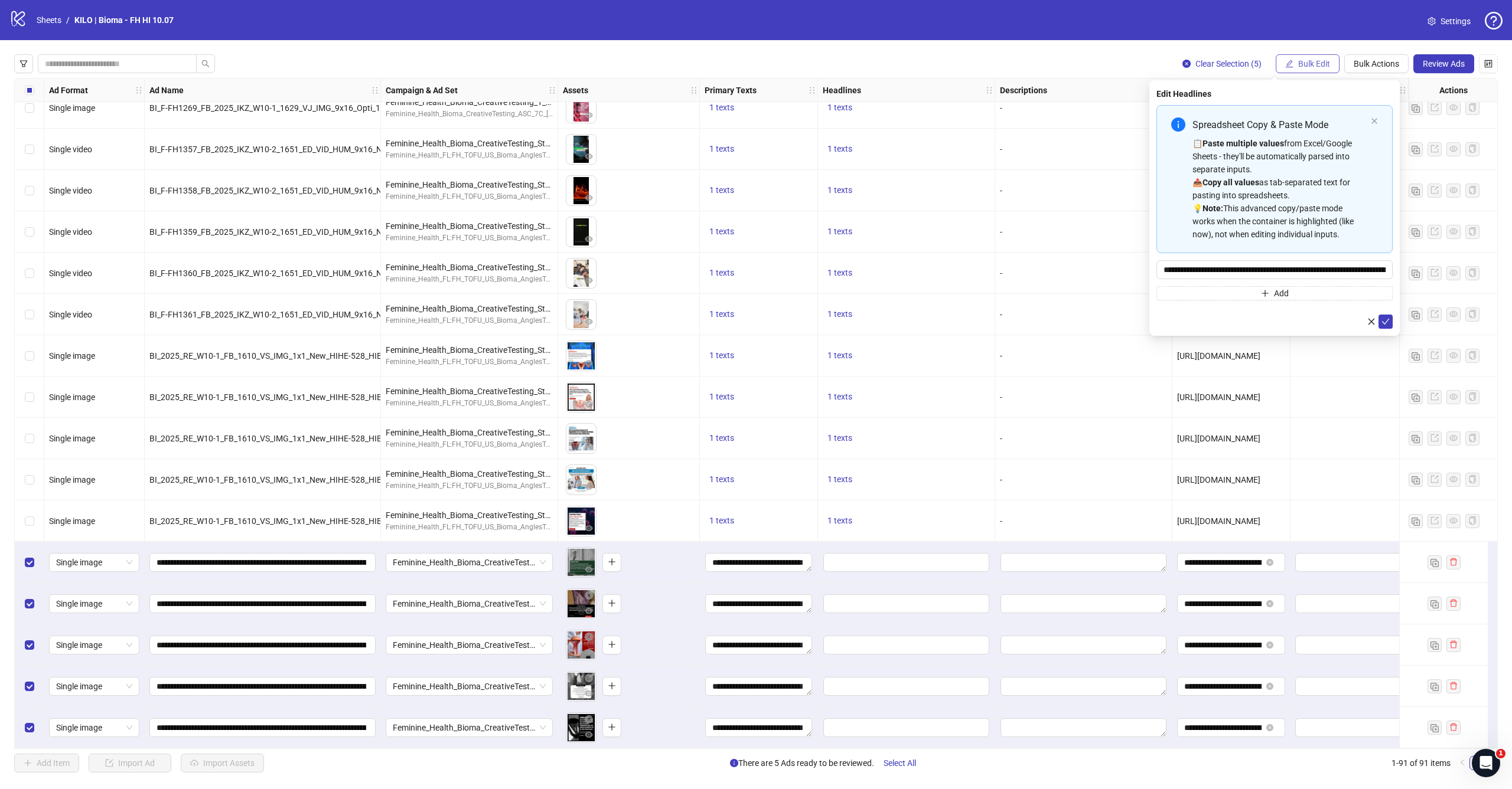
click at [1311, 70] on button "Bulk Edit" at bounding box center [1307, 64] width 64 height 19
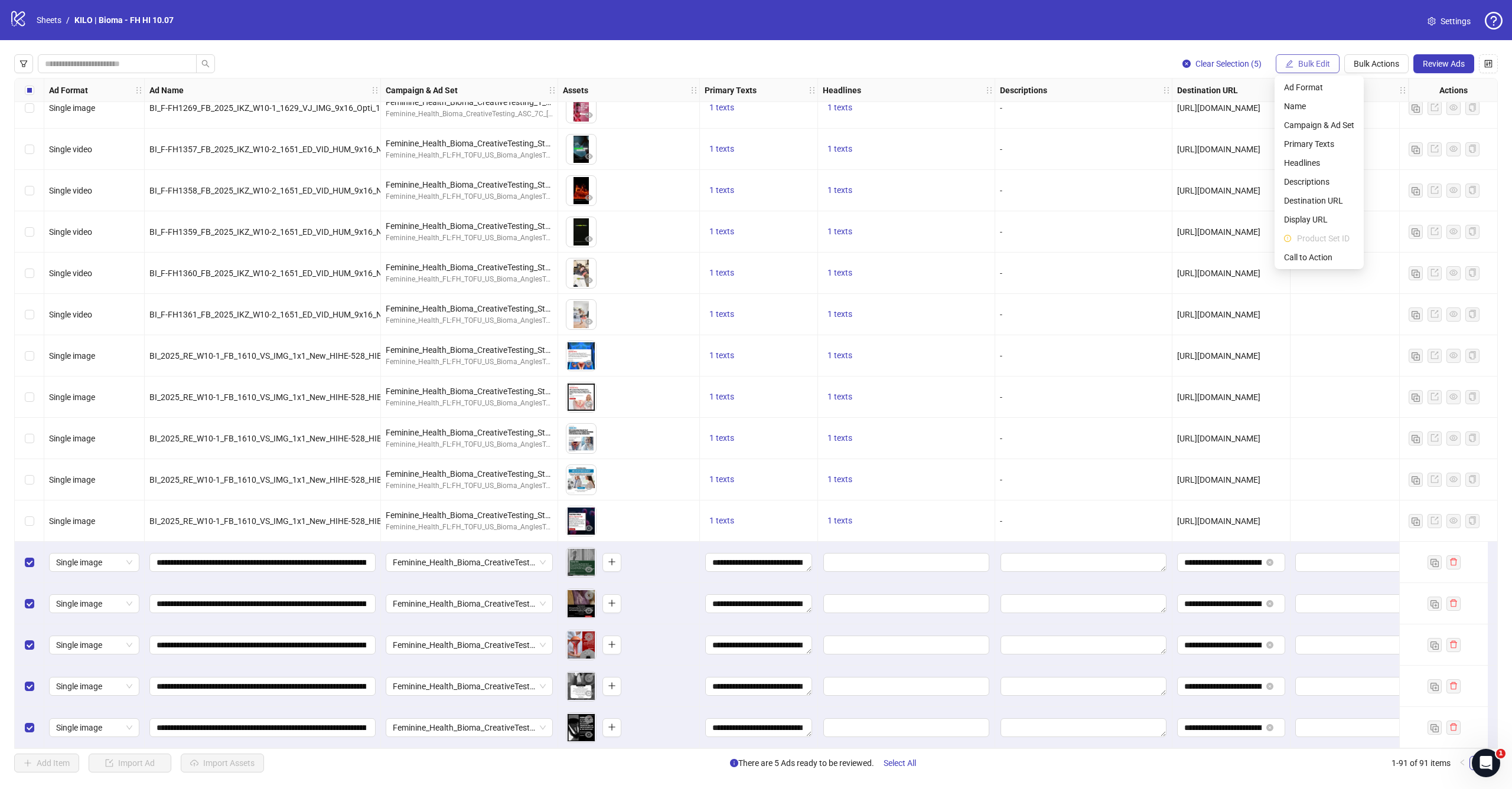
click at [1313, 69] on button "Bulk Edit" at bounding box center [1307, 64] width 64 height 19
click at [1291, 166] on span "Headlines" at bounding box center [1319, 162] width 70 height 13
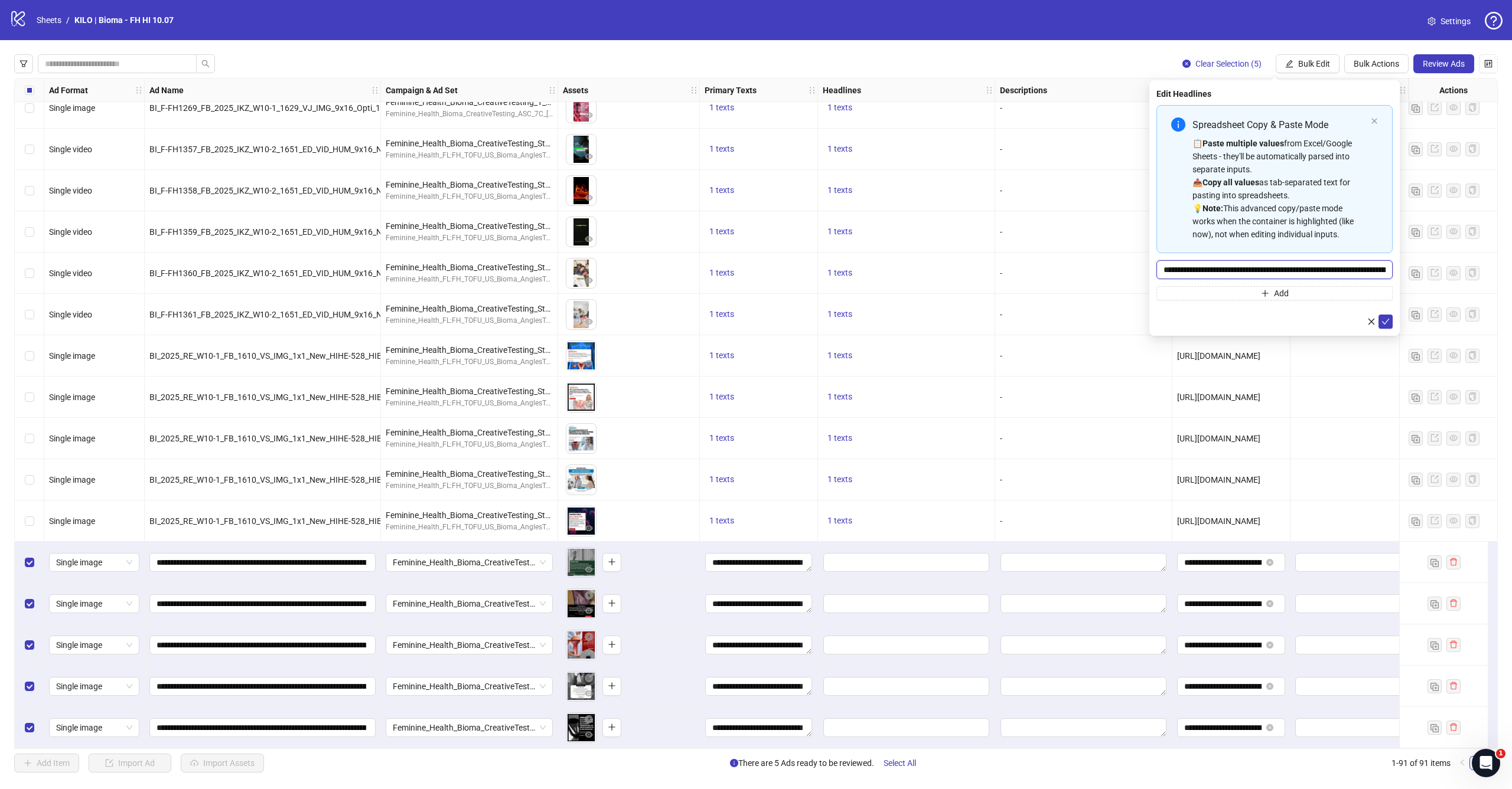
click at [1262, 268] on input "**********" at bounding box center [1275, 270] width 236 height 19
paste input "Multi-input container - paste or copy values"
type input "**********"
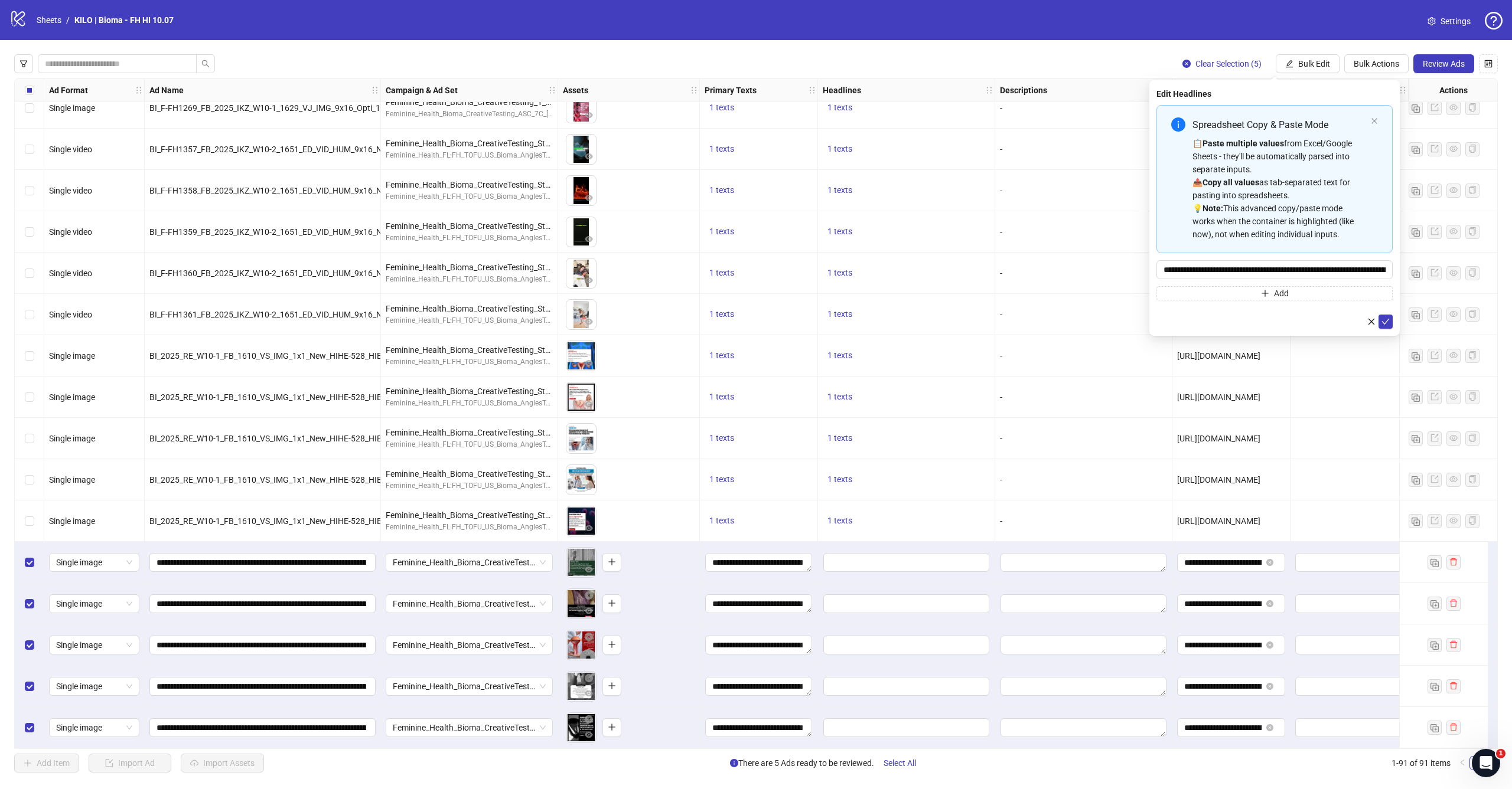
click at [1388, 314] on form "**********" at bounding box center [1275, 217] width 236 height 224
click at [1387, 319] on icon "check" at bounding box center [1385, 321] width 9 height 9
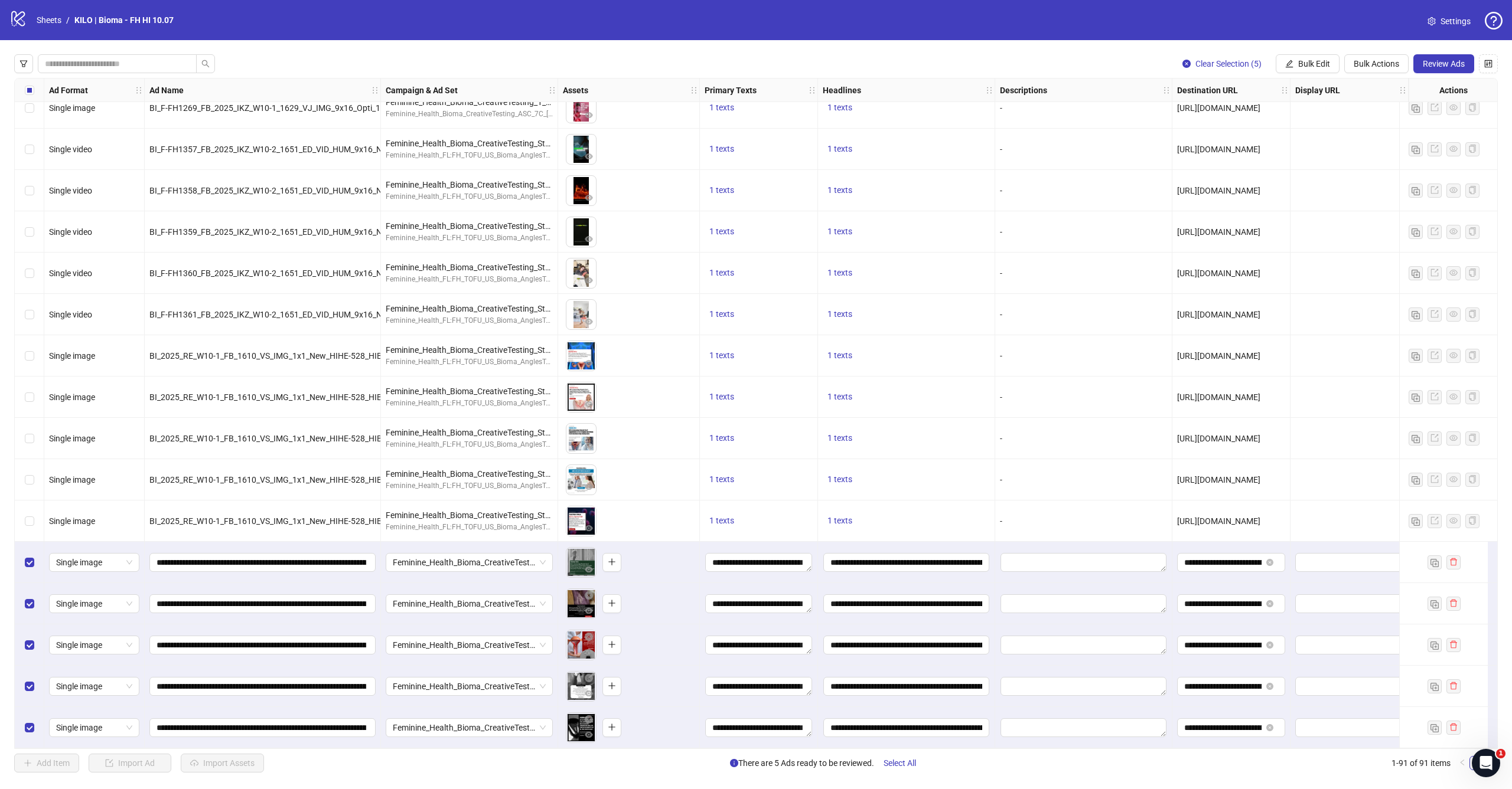
scroll to position [3118, 0]
click at [1449, 66] on span "Review Ads" at bounding box center [1444, 64] width 42 height 9
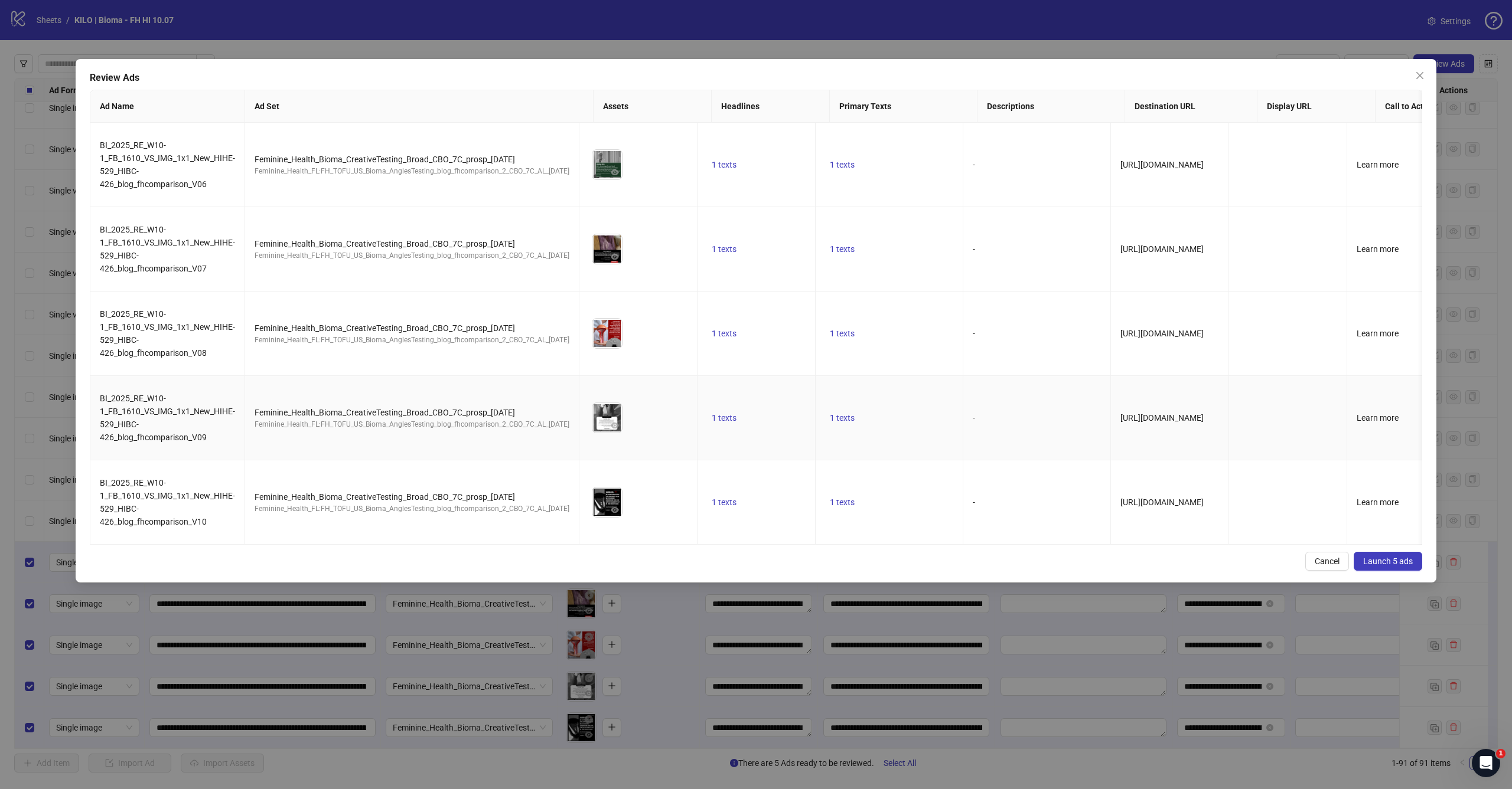
scroll to position [0, 0]
click at [1398, 548] on div "Review Ads Ad Name Ad Set Assets Headlines Primary Texts Descriptions Destinati…" at bounding box center [755, 320] width 1360 height 523
click at [1397, 554] on button "Launch 5 ads" at bounding box center [1388, 561] width 68 height 19
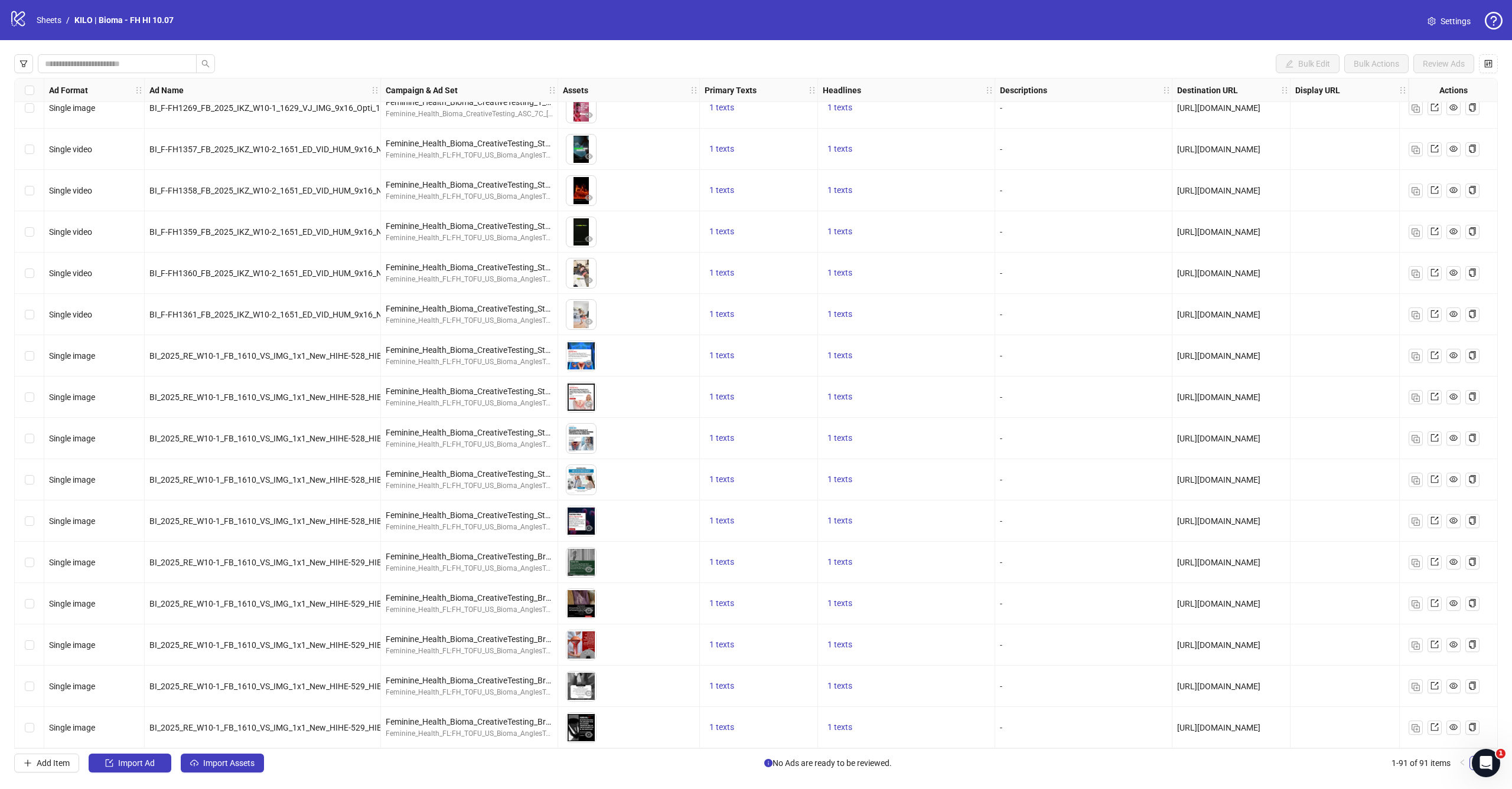
scroll to position [3118, 0]
click at [236, 761] on span "Import Assets" at bounding box center [229, 763] width 51 height 9
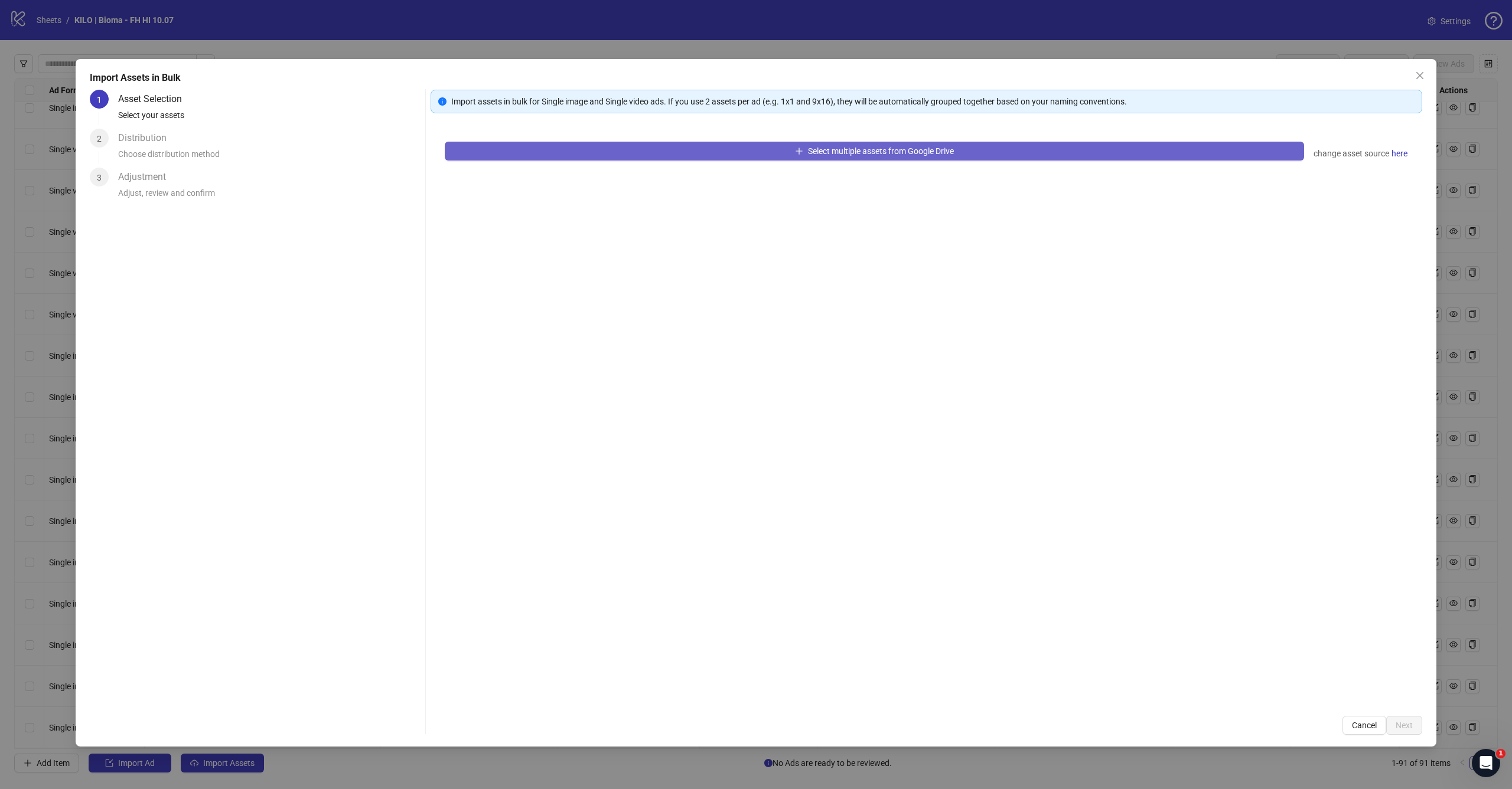
click at [786, 146] on button "Select multiple assets from Google Drive" at bounding box center [874, 151] width 859 height 19
click at [1424, 74] on icon "close" at bounding box center [1419, 75] width 9 height 9
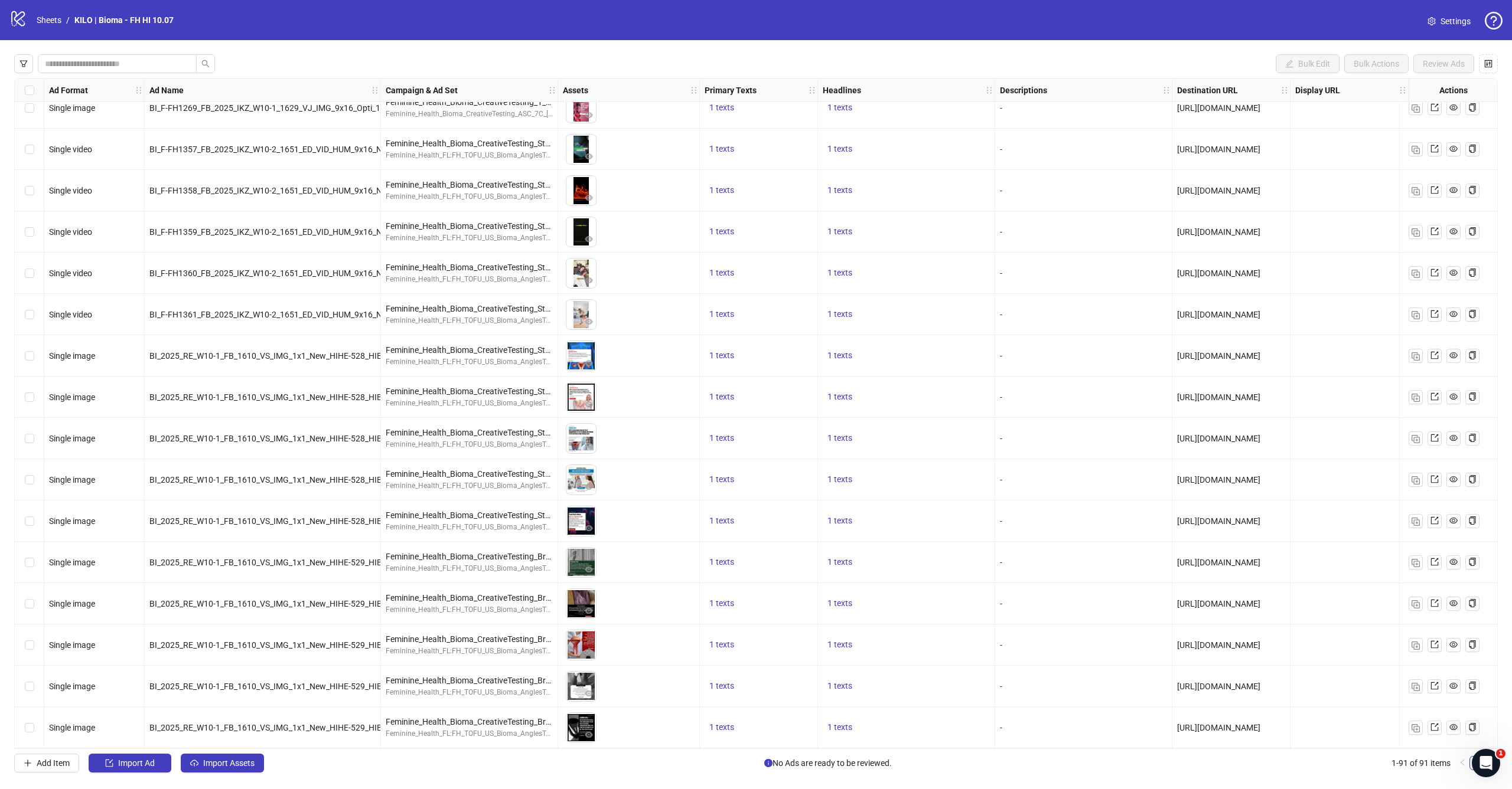
scroll to position [3118, 0]
click at [219, 760] on span "Import Assets" at bounding box center [229, 763] width 51 height 9
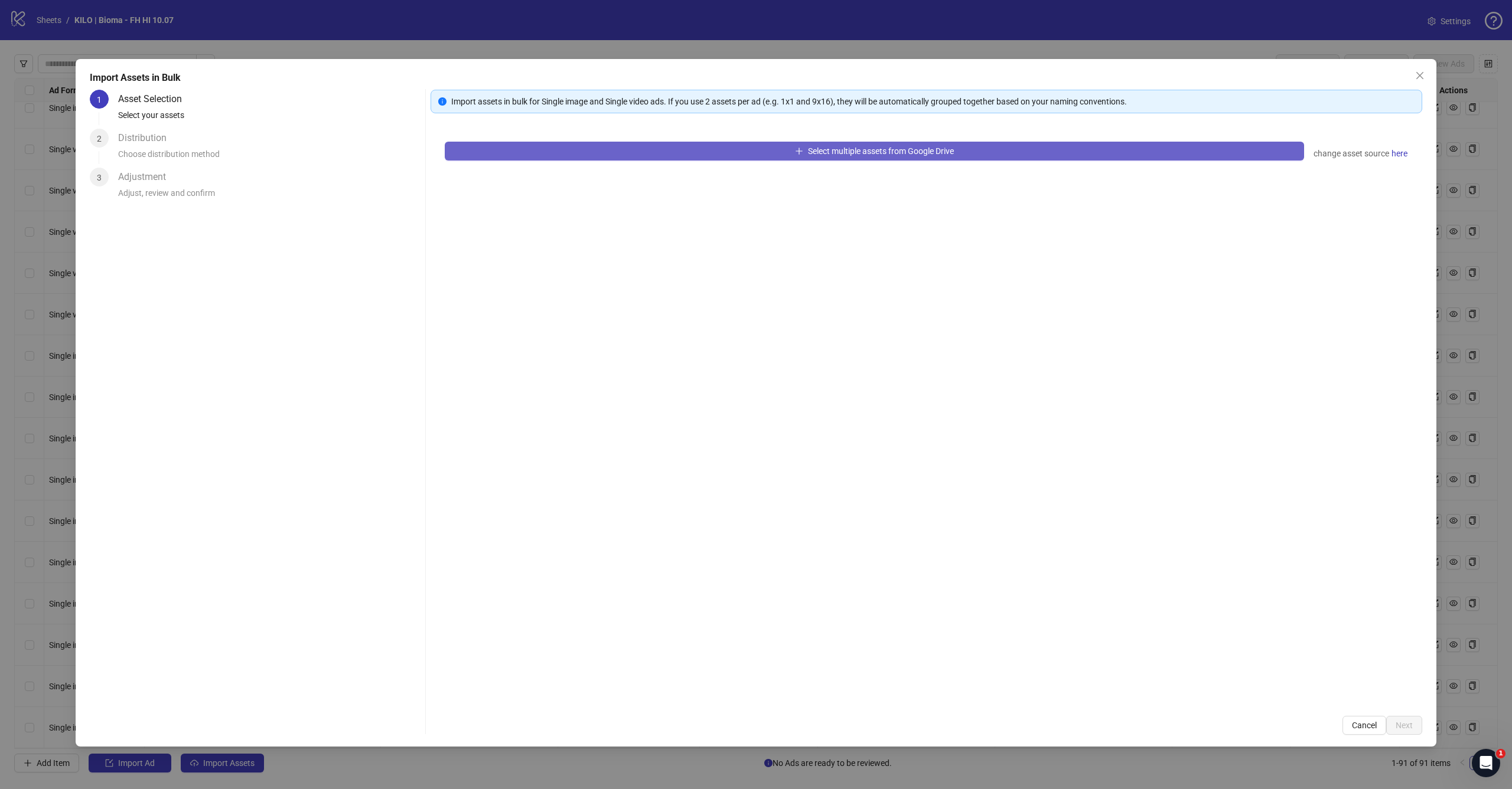
click at [732, 149] on button "Select multiple assets from Google Drive" at bounding box center [874, 151] width 859 height 19
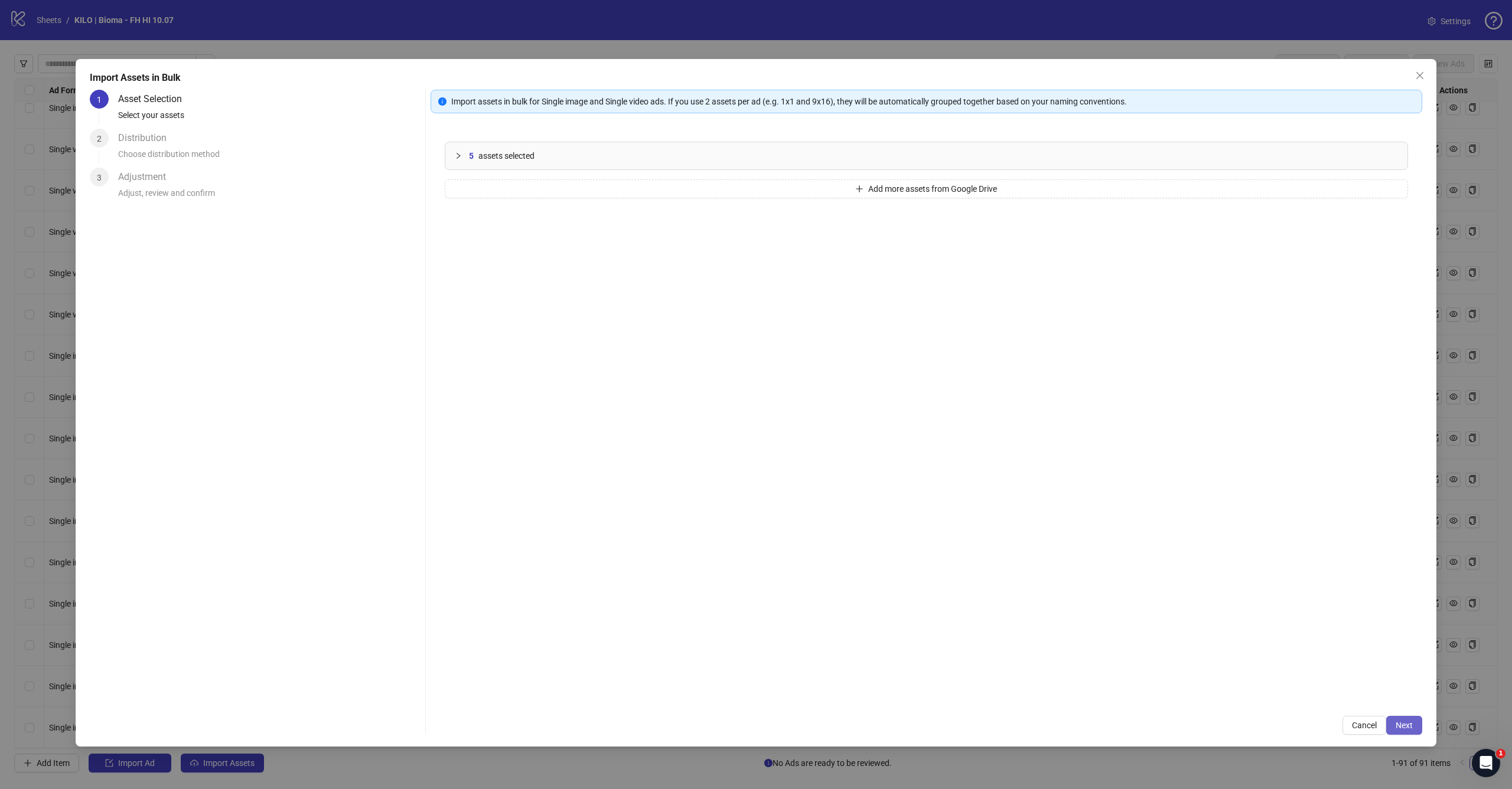
click at [1399, 722] on span "Next" at bounding box center [1404, 725] width 17 height 9
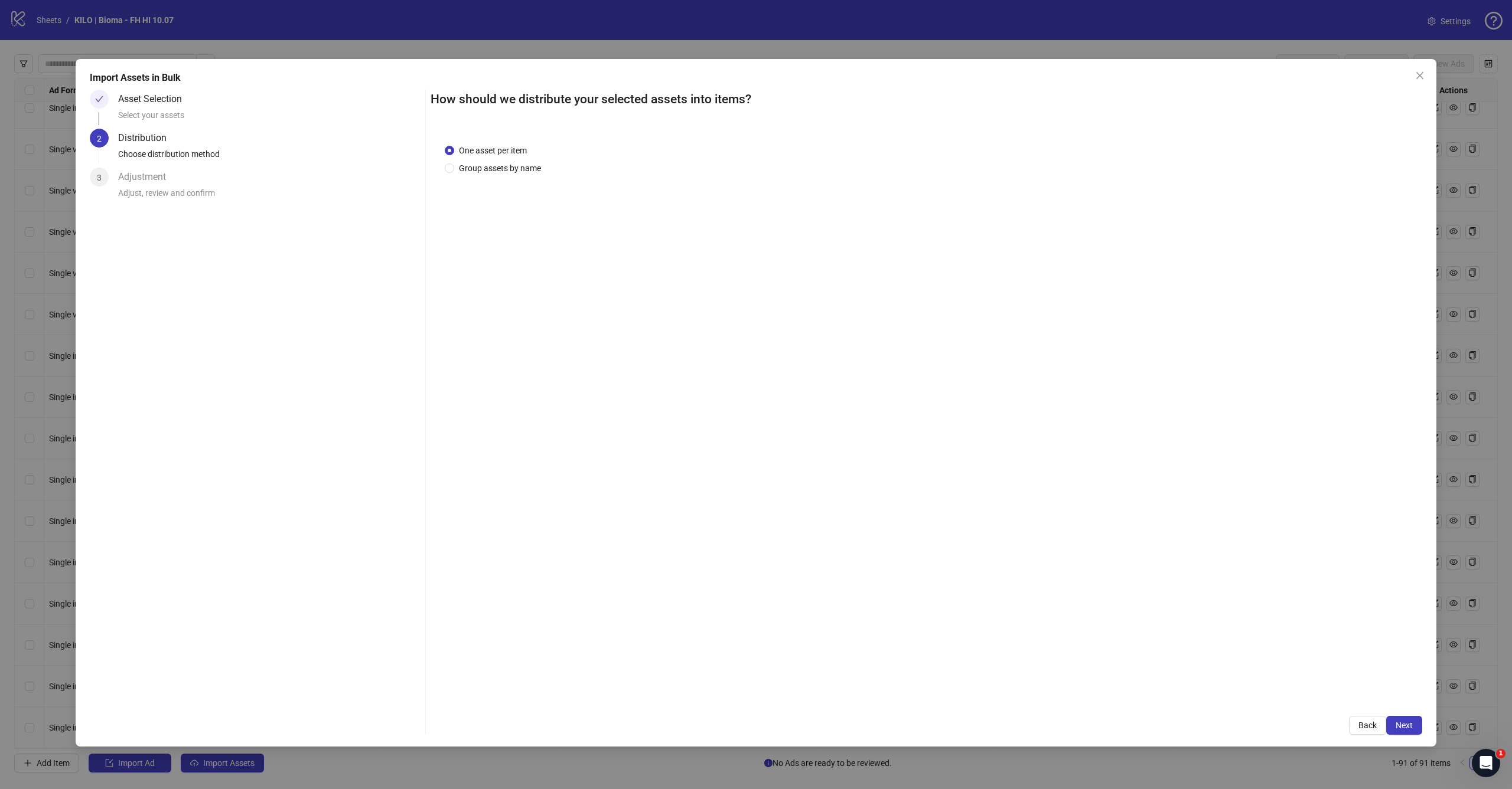
click at [1399, 722] on span "Next" at bounding box center [1404, 725] width 17 height 9
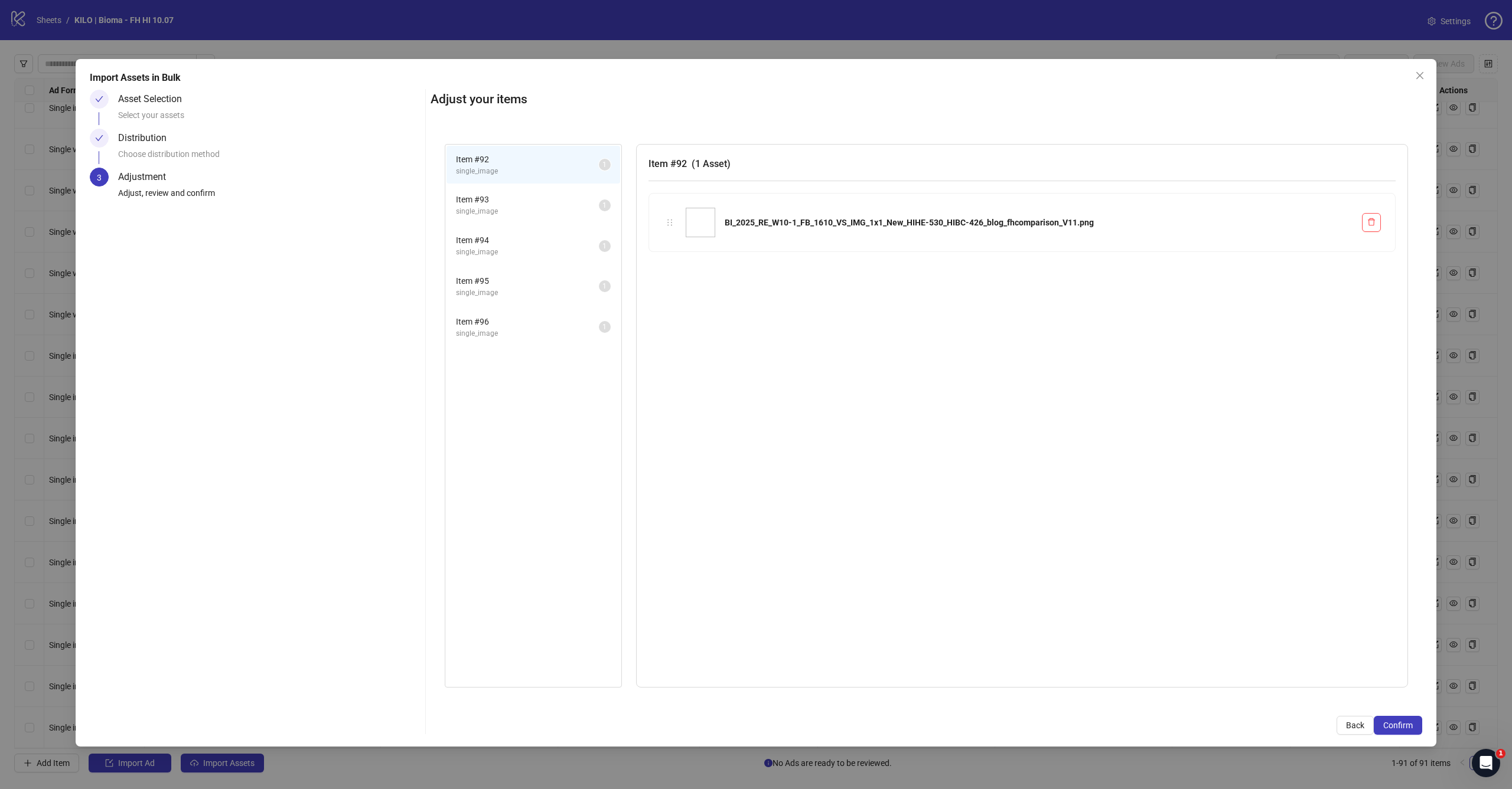
click at [1399, 722] on span "Confirm" at bounding box center [1398, 725] width 30 height 9
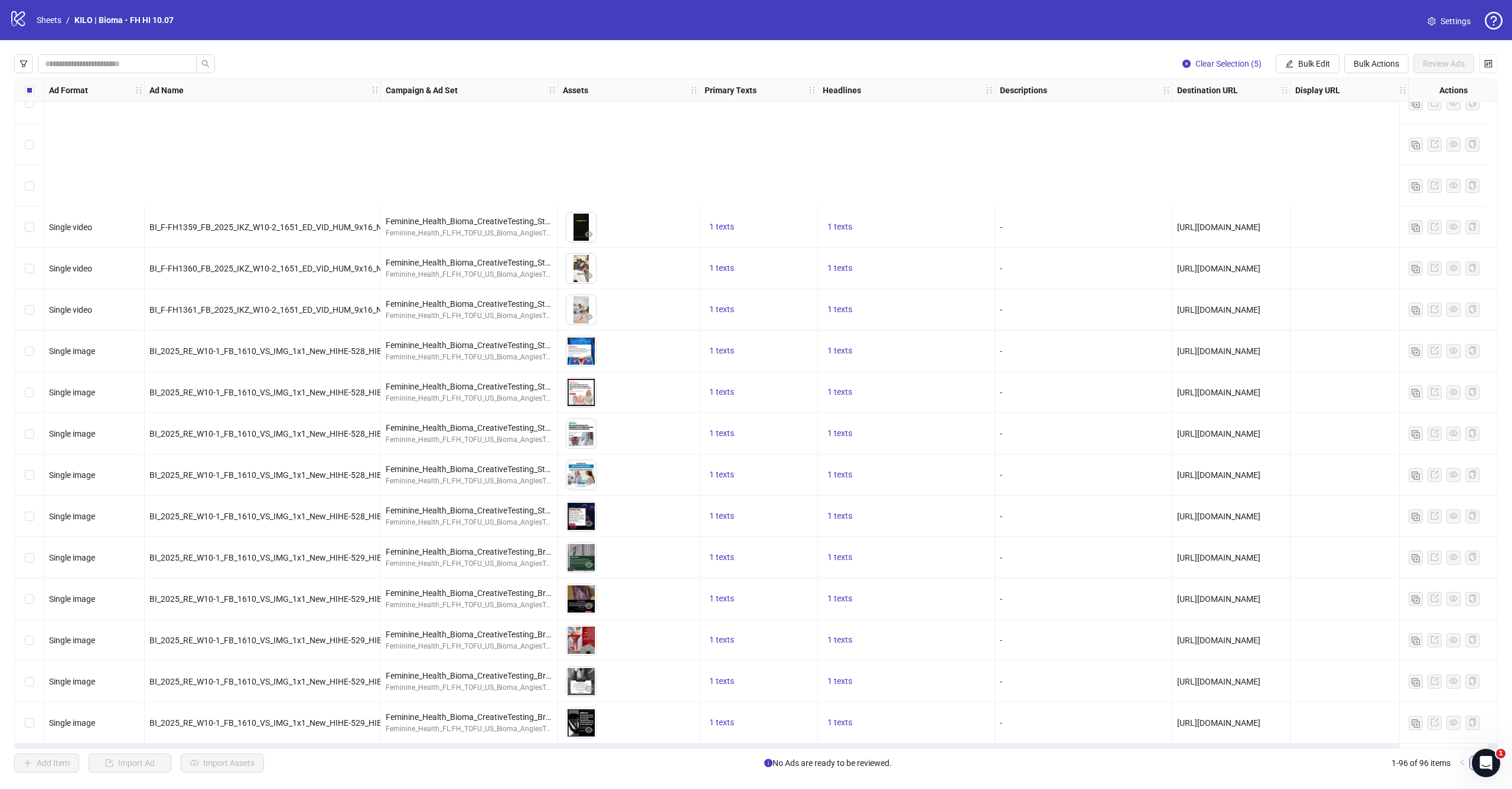
scroll to position [3325, 0]
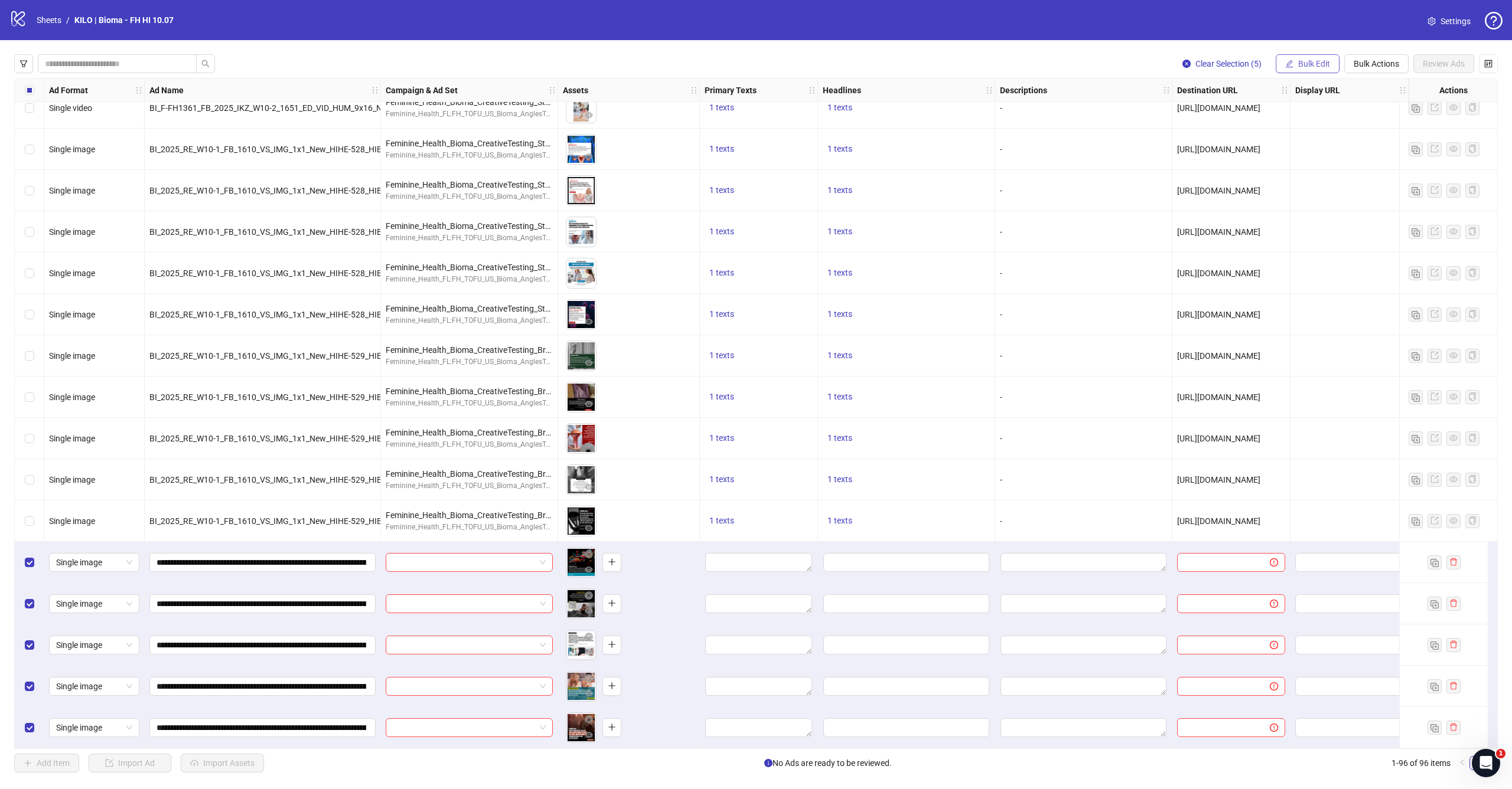
click at [1304, 70] on button "Bulk Edit" at bounding box center [1307, 64] width 64 height 19
click at [1286, 124] on span "Campaign & Ad Set" at bounding box center [1319, 125] width 70 height 13
click at [1241, 119] on input "search" at bounding box center [1269, 114] width 212 height 18
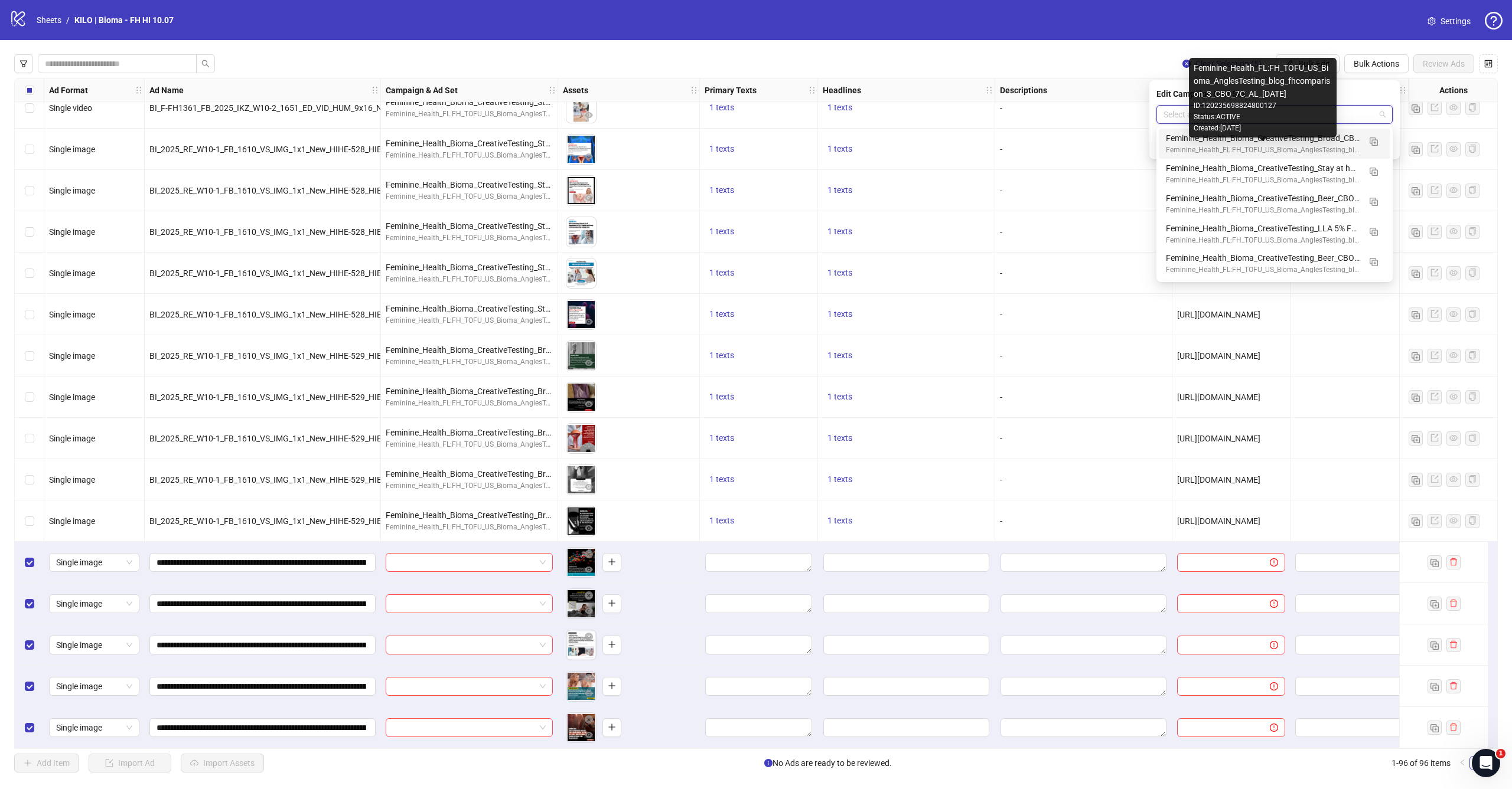
click at [1227, 146] on div "Feminine_Health_FL:FH_TOFU_US_Bioma_AnglesTesting_blog_fhcomparison_3_CBO_7C_AL…" at bounding box center [1262, 150] width 194 height 11
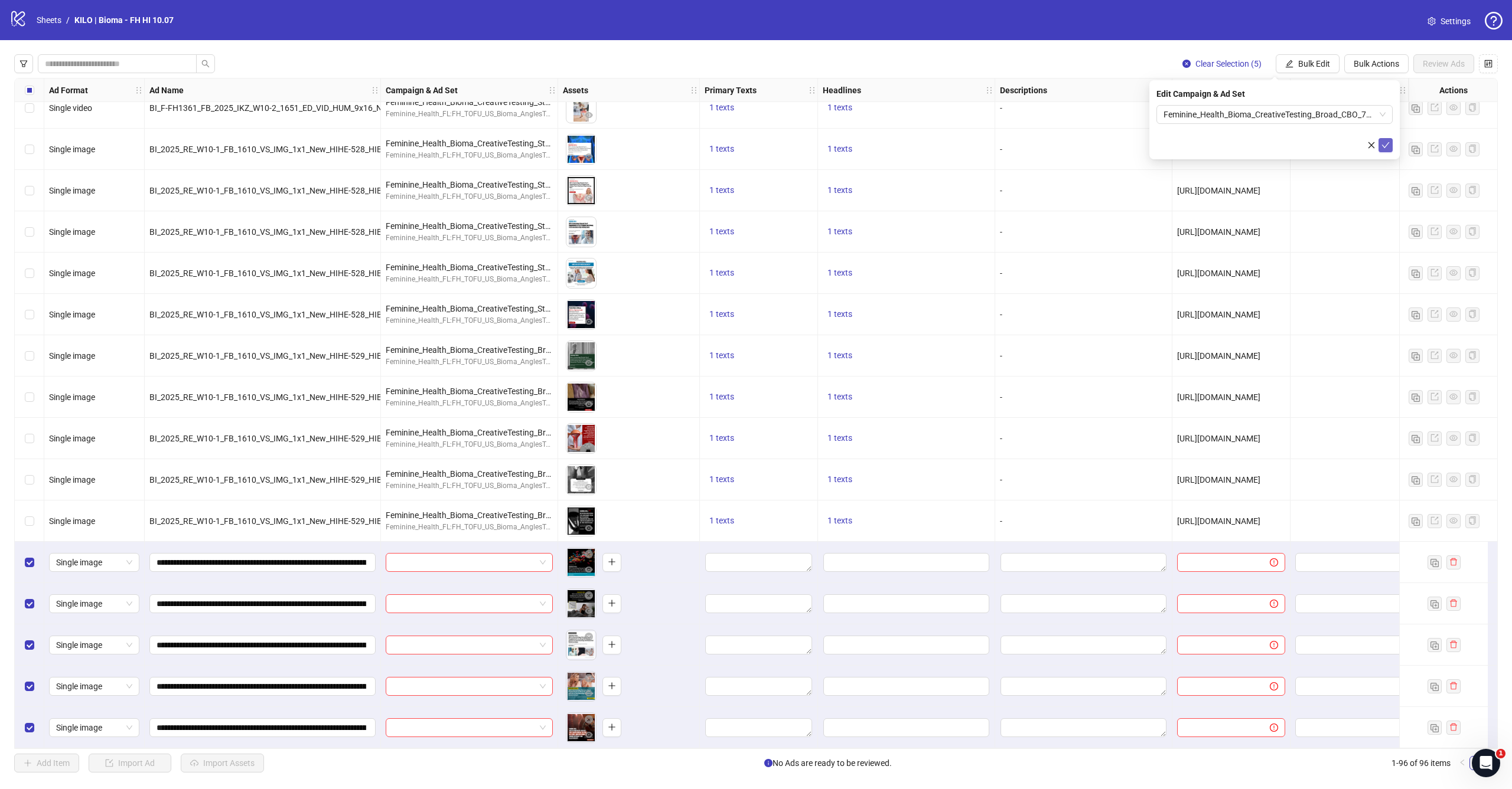
click at [1388, 148] on icon "check" at bounding box center [1385, 145] width 9 height 9
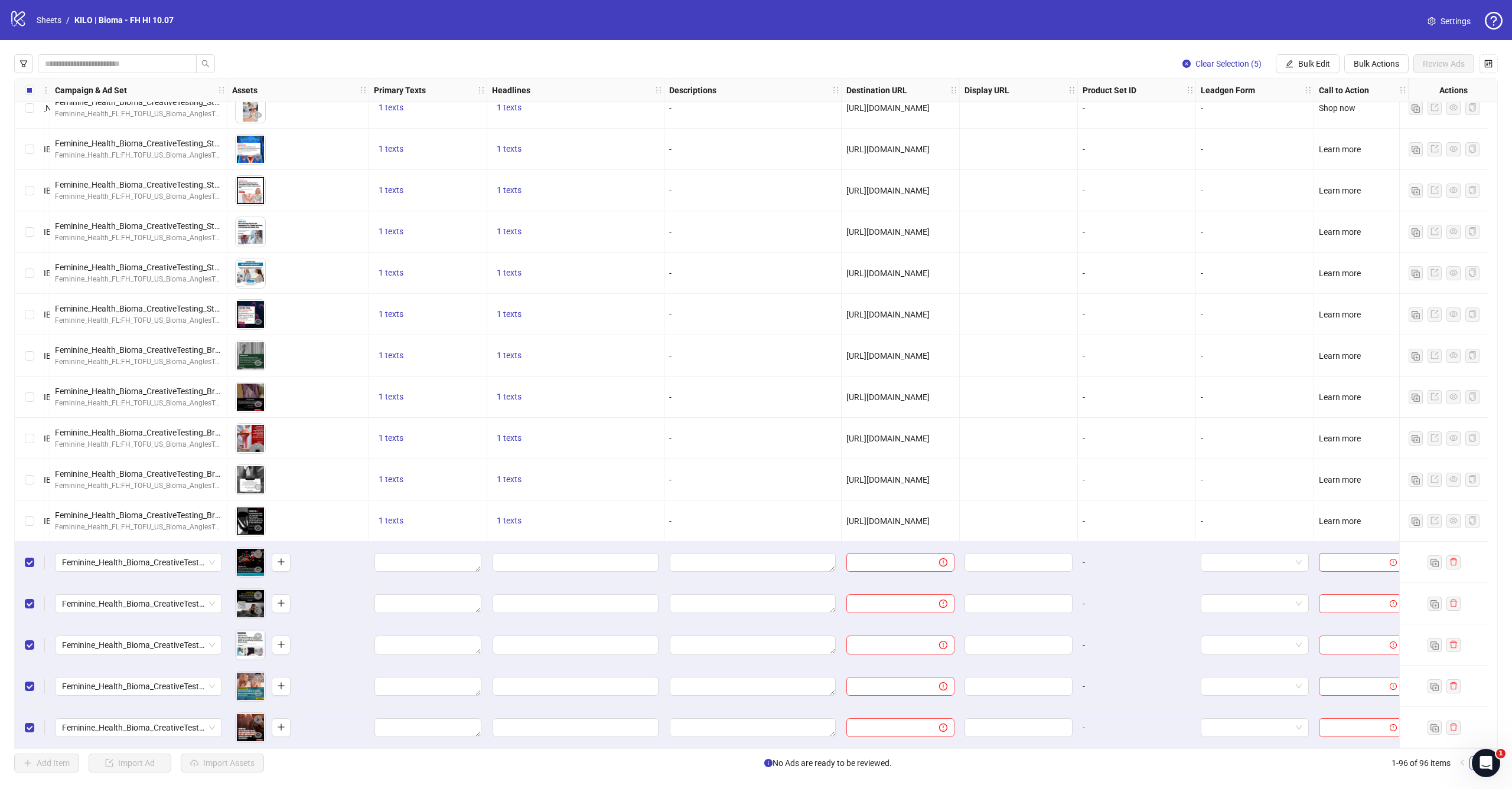
scroll to position [3325, 340]
click at [1304, 62] on span "Bulk Edit" at bounding box center [1314, 64] width 32 height 9
click at [1298, 144] on span "Primary Texts" at bounding box center [1319, 144] width 70 height 13
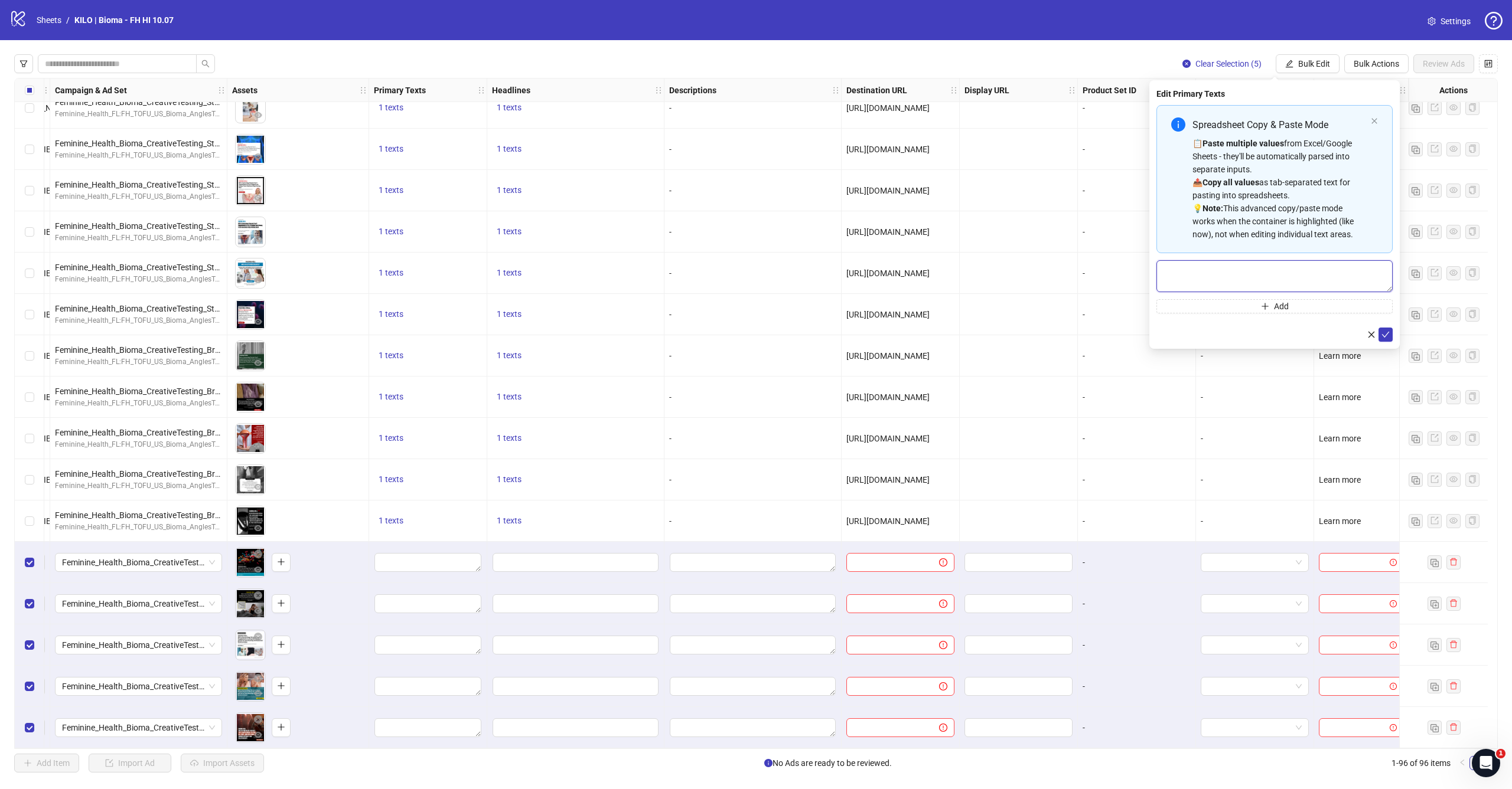
click at [1238, 276] on textarea "Multi-text input container - paste or copy values" at bounding box center [1275, 276] width 236 height 32
paste textarea "**********"
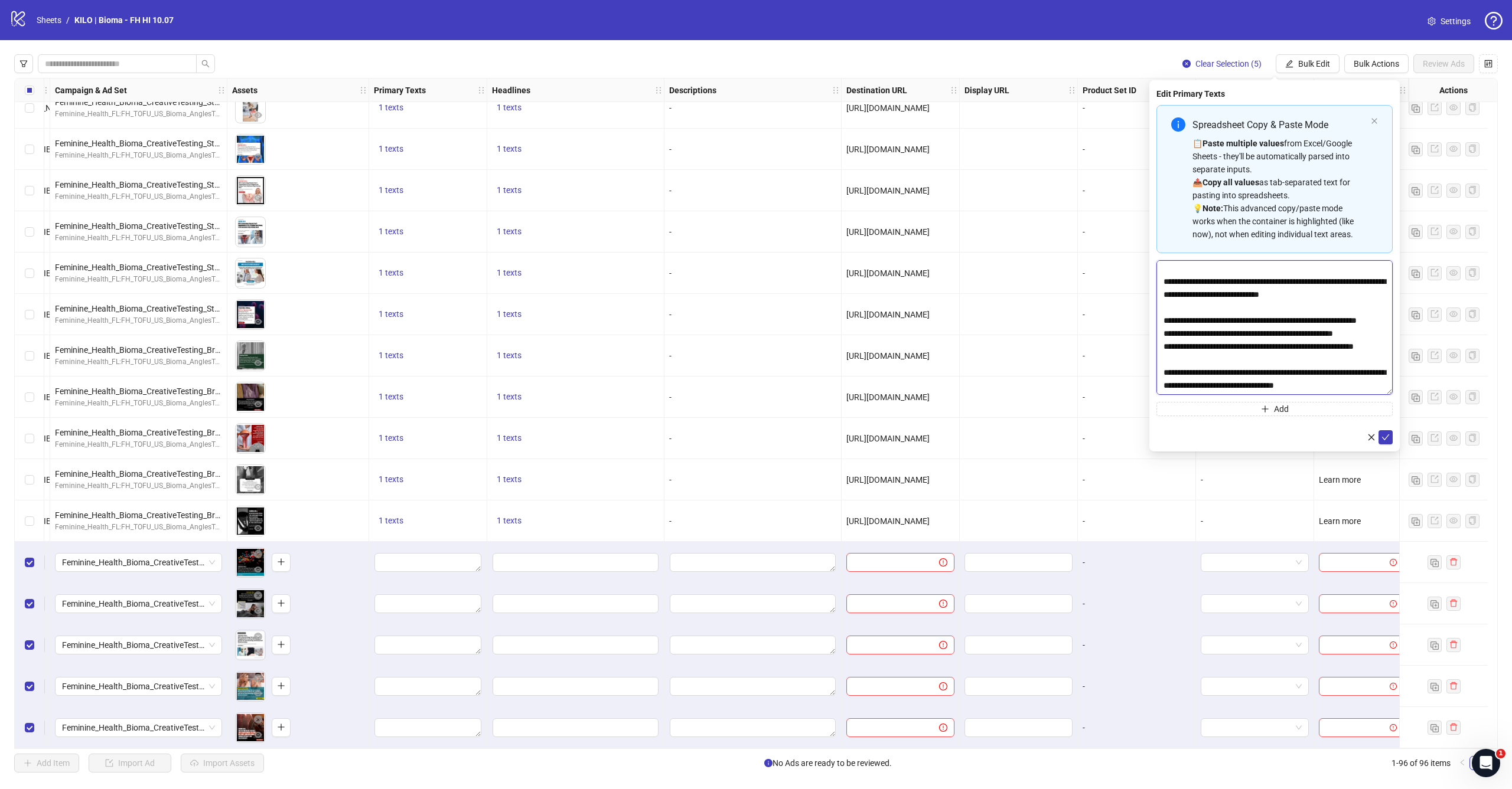
click at [1360, 395] on textarea "**********" at bounding box center [1275, 327] width 236 height 134
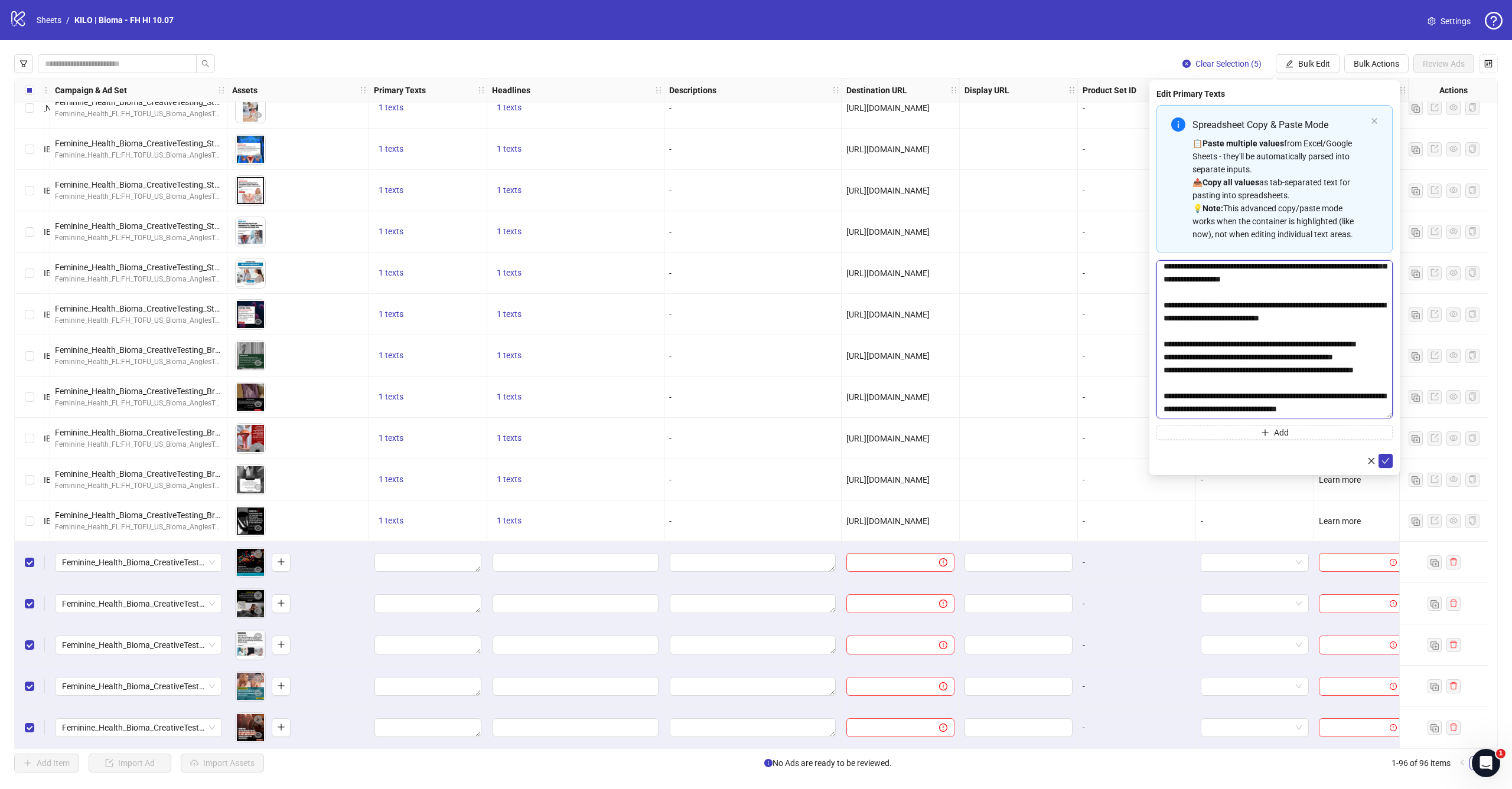
paste textarea "**********"
click at [1164, 302] on textarea "**********" at bounding box center [1275, 339] width 236 height 158
paste textarea "*"
click at [1161, 323] on textarea "**********" at bounding box center [1275, 339] width 236 height 158
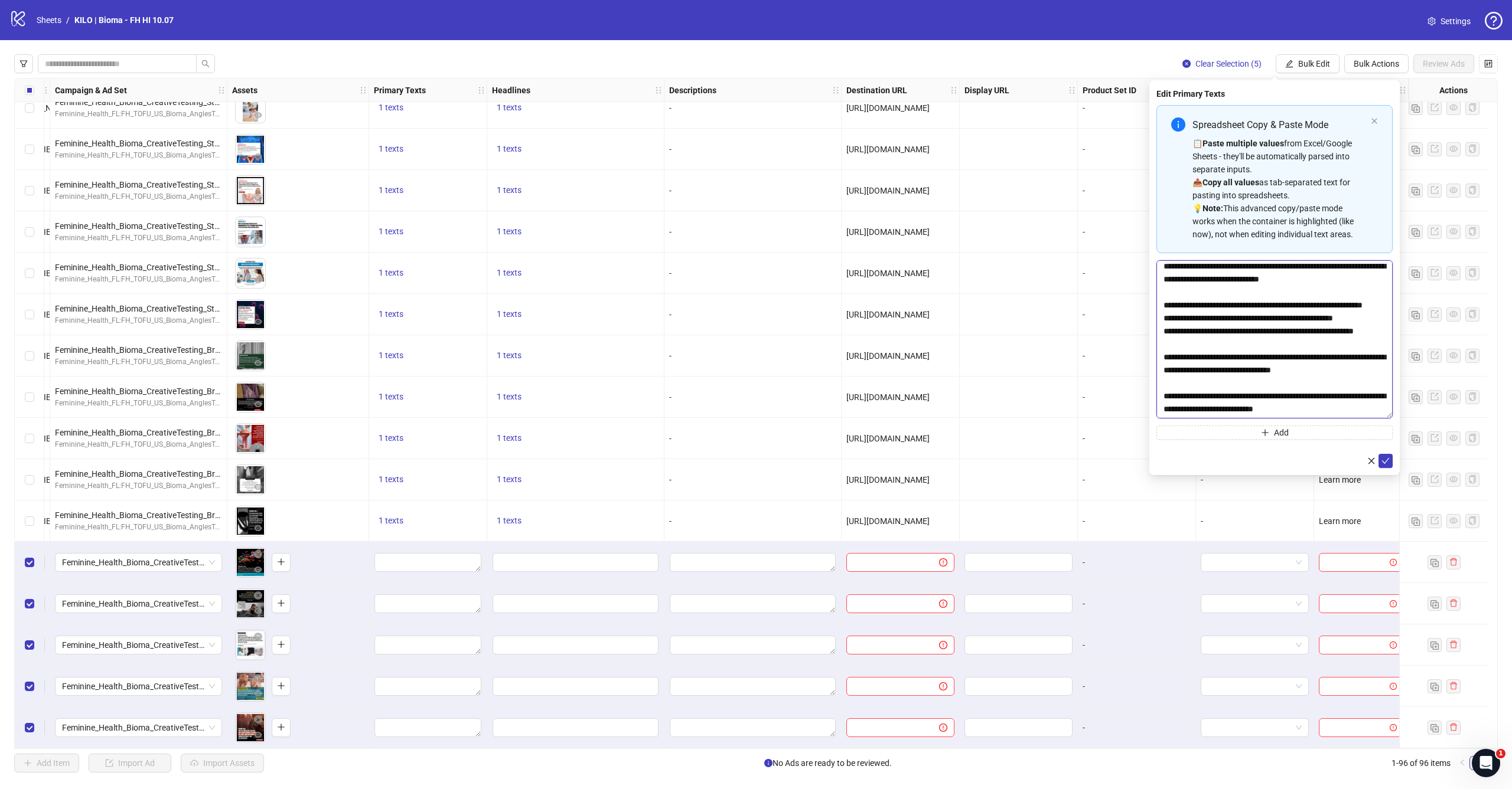
paste textarea "*"
click at [1162, 354] on textarea "**********" at bounding box center [1275, 339] width 236 height 158
paste textarea "*"
click at [1206, 345] on textarea "**********" at bounding box center [1275, 339] width 236 height 158
drag, startPoint x: 1169, startPoint y: 347, endPoint x: 1182, endPoint y: 333, distance: 19.1
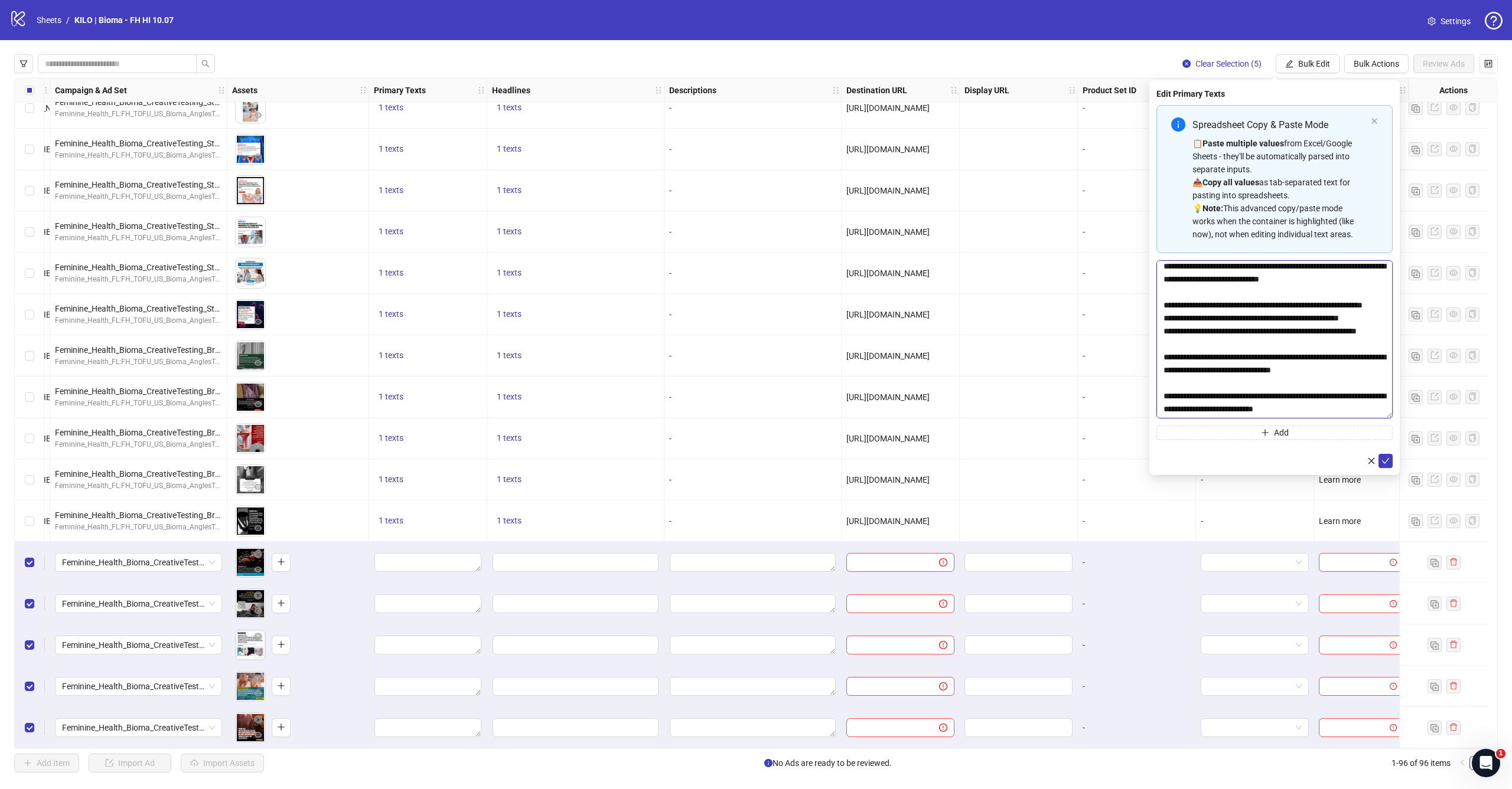
click at [1182, 333] on textarea "**********" at bounding box center [1275, 339] width 236 height 158
click at [1167, 354] on textarea "**********" at bounding box center [1275, 339] width 236 height 158
click at [1206, 323] on textarea "**********" at bounding box center [1275, 339] width 236 height 158
click at [1209, 319] on textarea "**********" at bounding box center [1275, 339] width 236 height 158
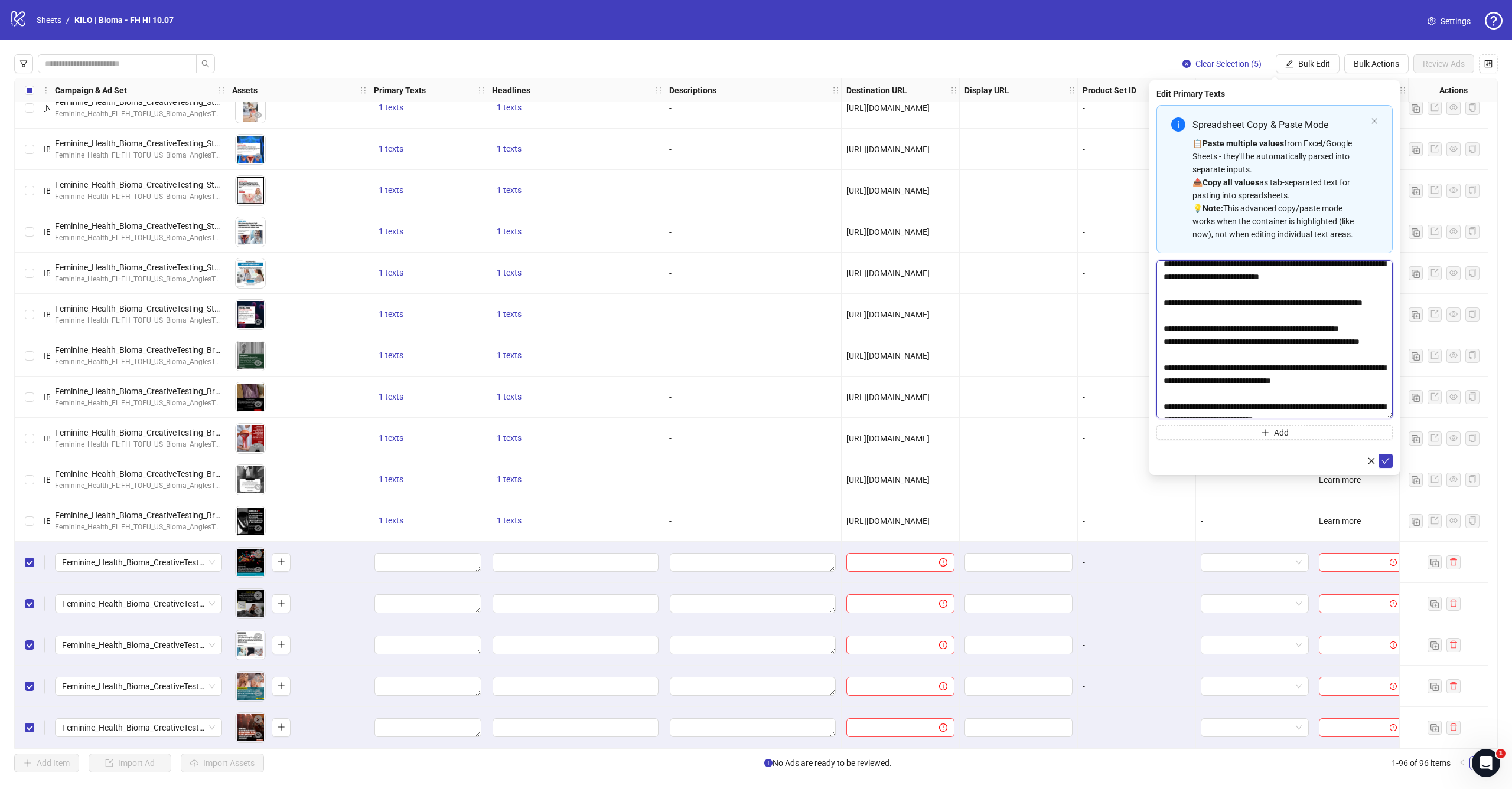
click at [1199, 355] on textarea "**********" at bounding box center [1275, 339] width 236 height 158
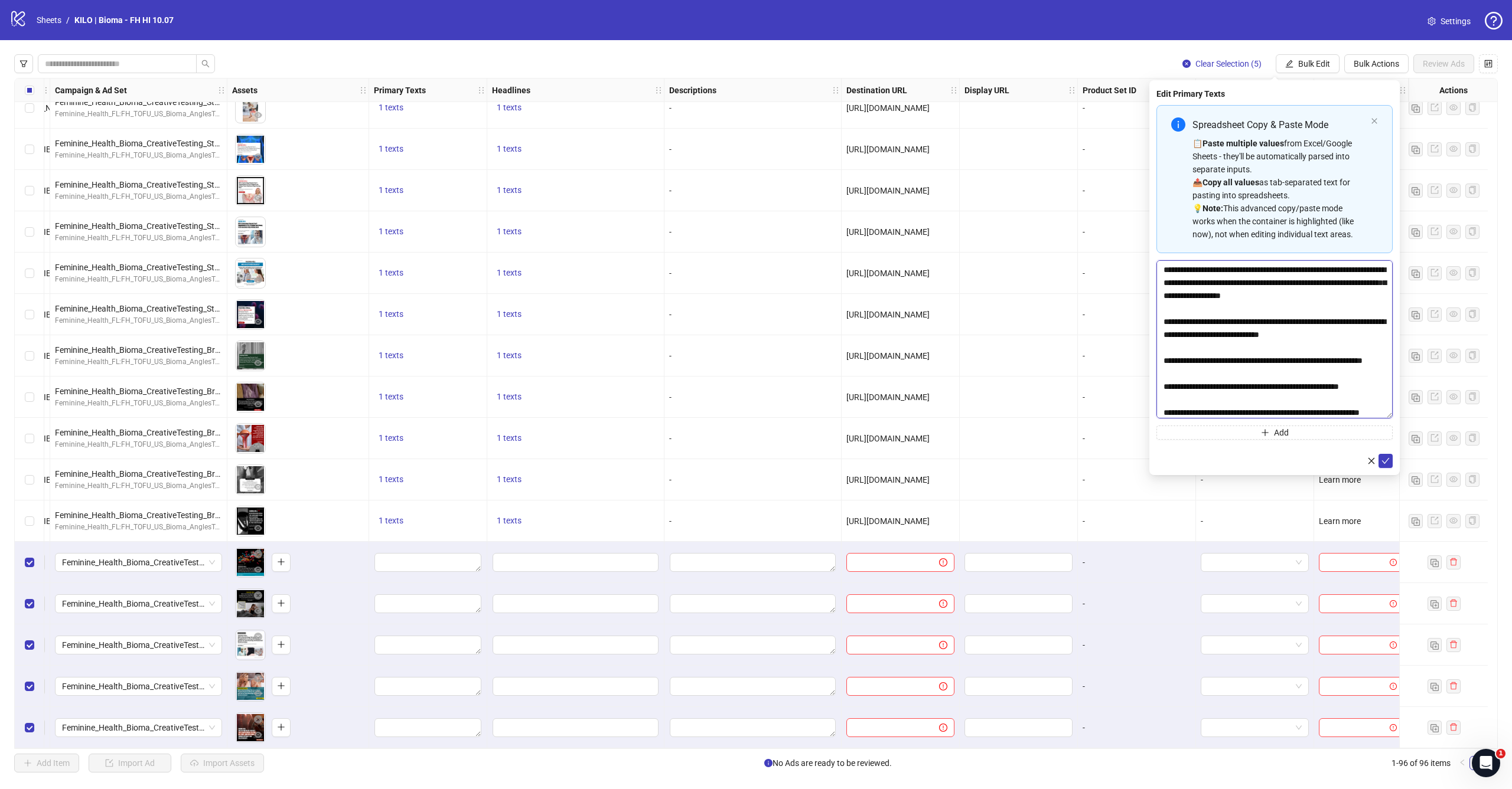
scroll to position [0, 0]
type textarea "**********"
click at [1385, 461] on icon "check" at bounding box center [1385, 461] width 9 height 9
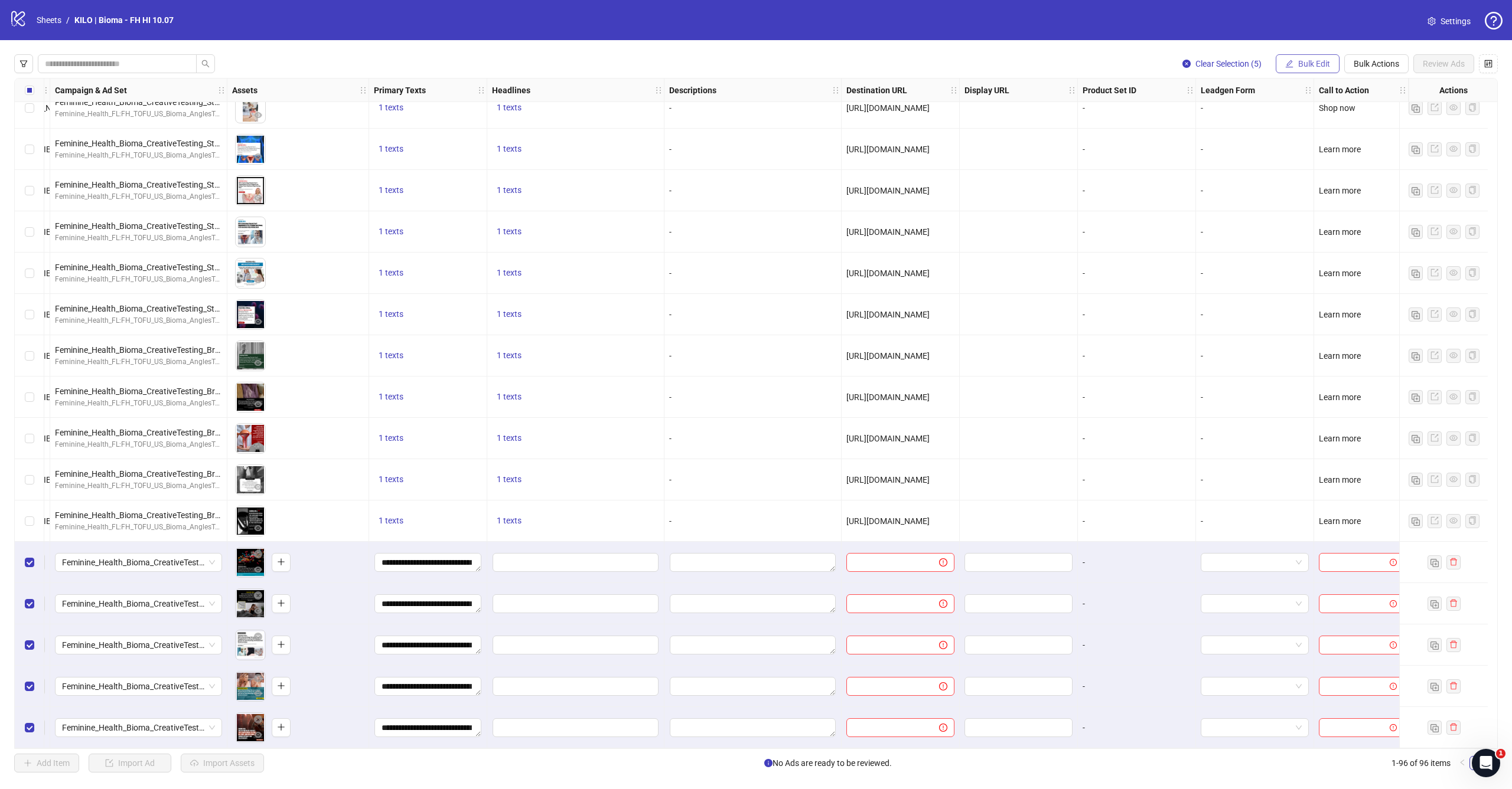
click at [1301, 65] on span "Bulk Edit" at bounding box center [1314, 64] width 32 height 9
click at [1300, 159] on span "Headlines" at bounding box center [1319, 162] width 70 height 13
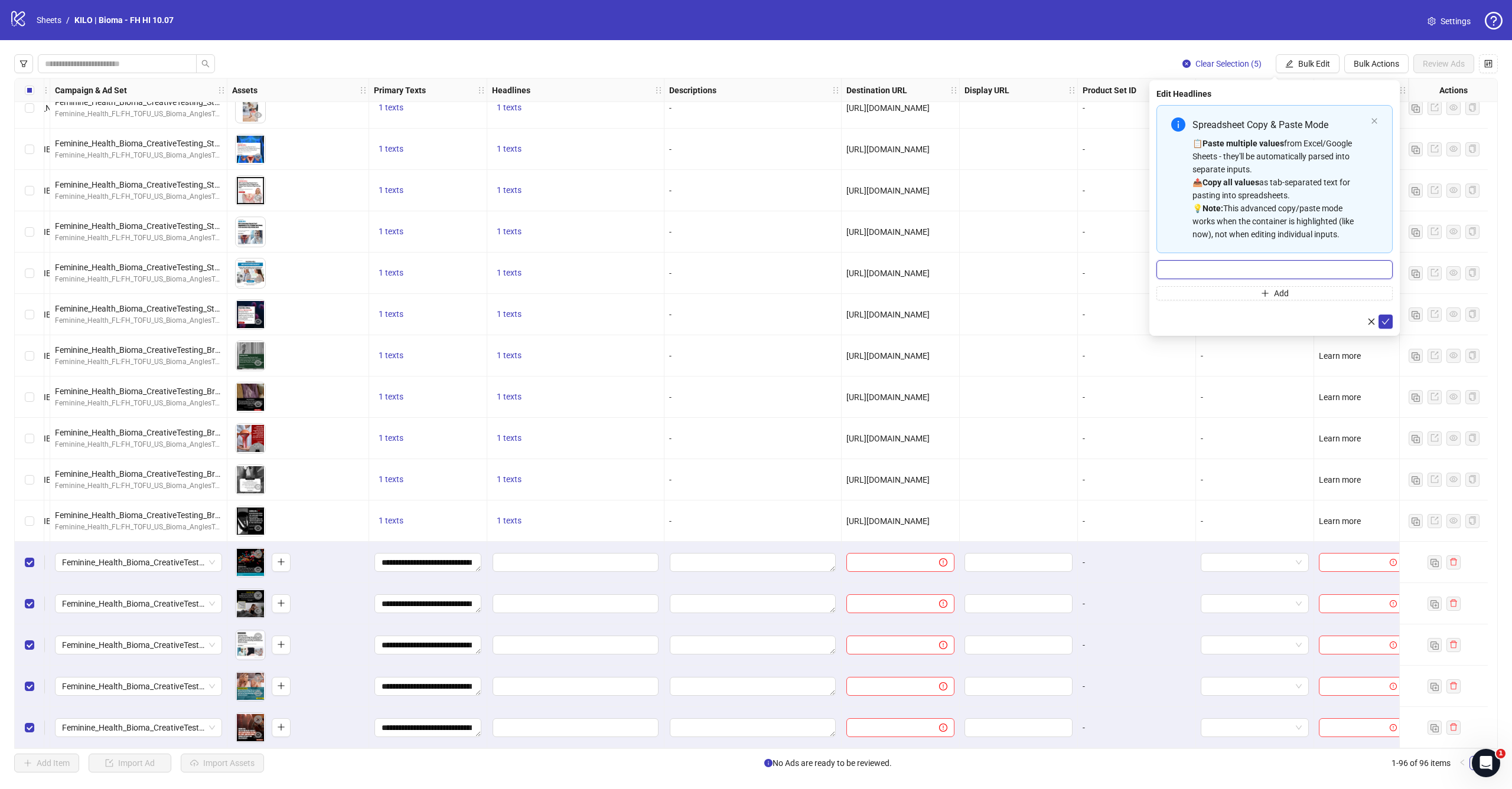
click at [1206, 266] on input "Multi-input container - paste or copy values" at bounding box center [1275, 270] width 236 height 19
paste input "**********"
type input "**********"
click at [1385, 323] on icon "check" at bounding box center [1386, 322] width 8 height 6
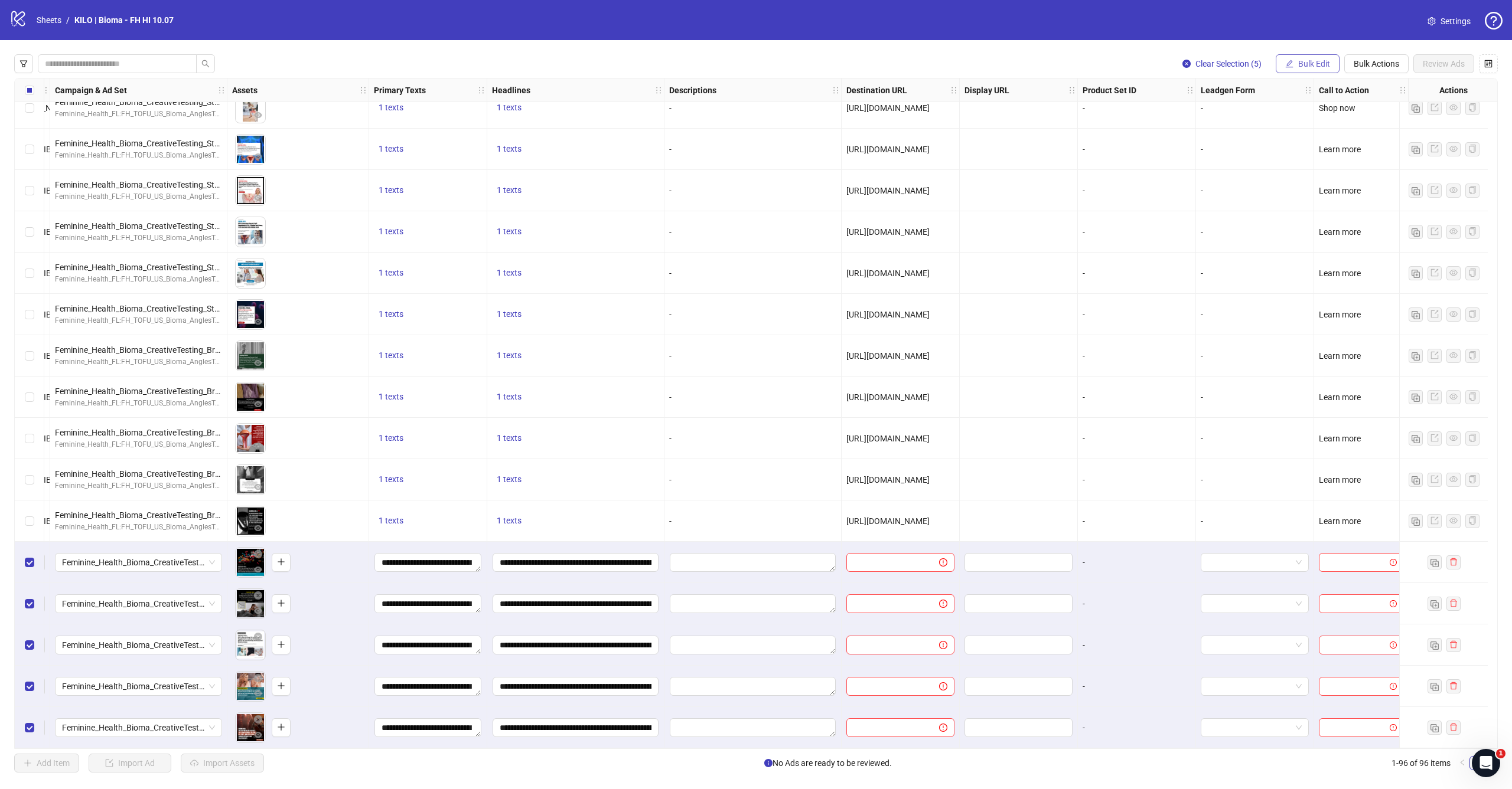
click at [1293, 65] on button "Bulk Edit" at bounding box center [1307, 64] width 64 height 19
click at [1306, 200] on span "Destination URL" at bounding box center [1319, 201] width 70 height 13
click at [1260, 118] on input "text" at bounding box center [1269, 114] width 212 height 13
paste input "**********"
type input "**********"
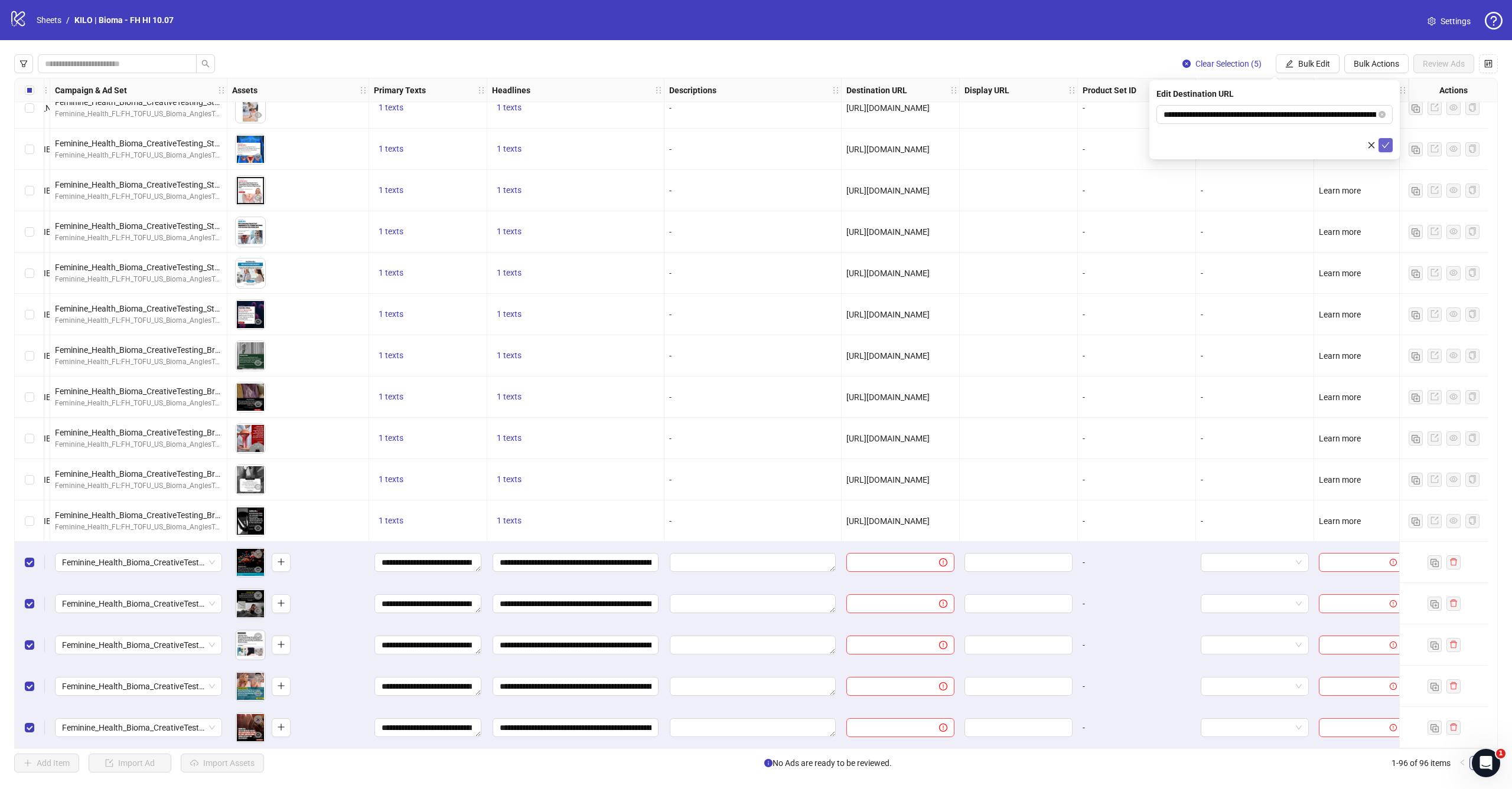
click at [1384, 140] on button "submit" at bounding box center [1385, 145] width 14 height 14
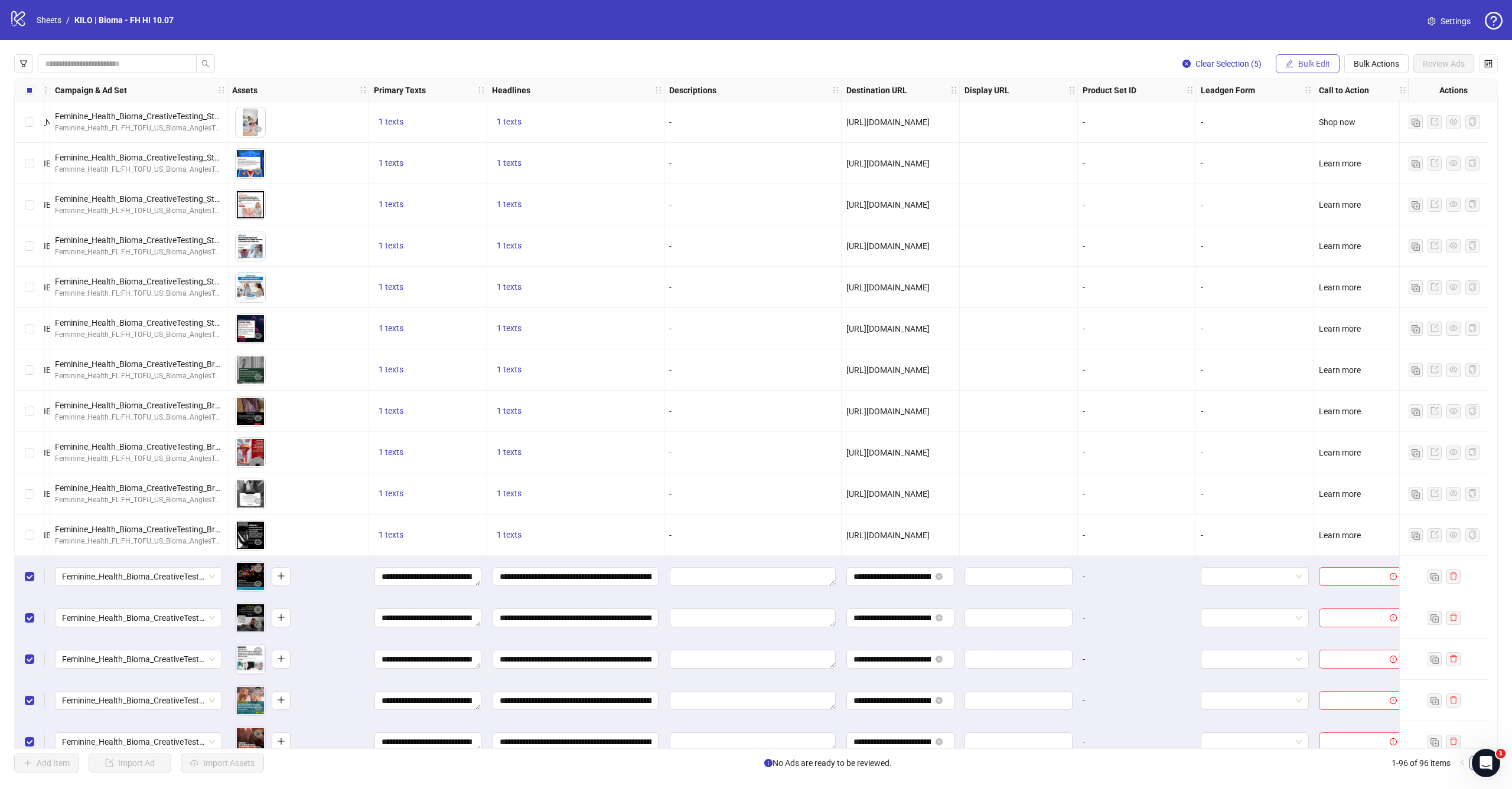
scroll to position [3306, 340]
click at [1321, 68] on span "Bulk Edit" at bounding box center [1314, 64] width 32 height 9
click at [1299, 257] on span "Call to Action" at bounding box center [1319, 257] width 70 height 13
click at [1235, 120] on input "search" at bounding box center [1269, 114] width 212 height 18
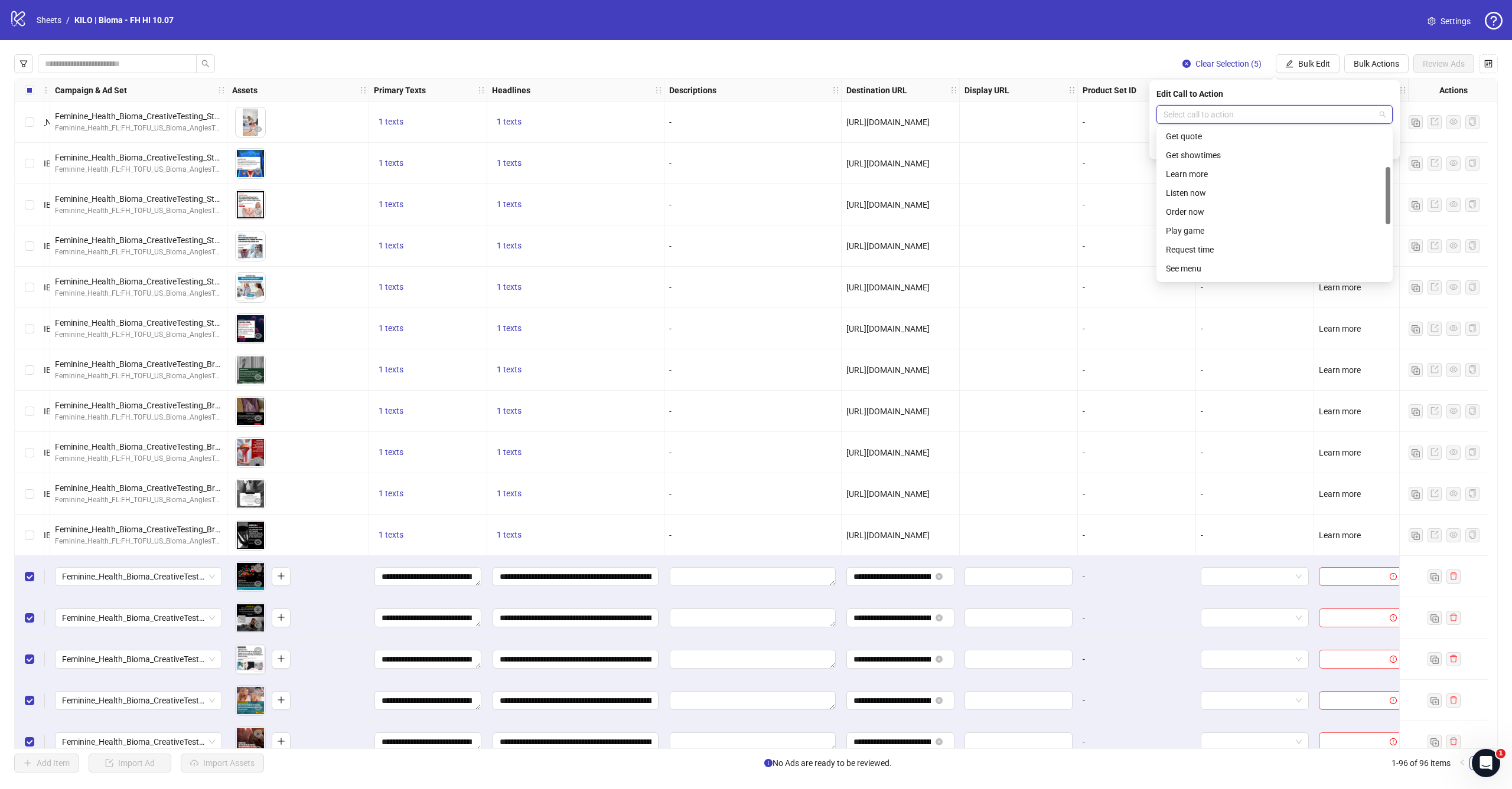
scroll to position [134, 0]
click at [1239, 176] on div "Learn more" at bounding box center [1274, 174] width 217 height 13
click at [1382, 148] on icon "check" at bounding box center [1385, 145] width 9 height 9
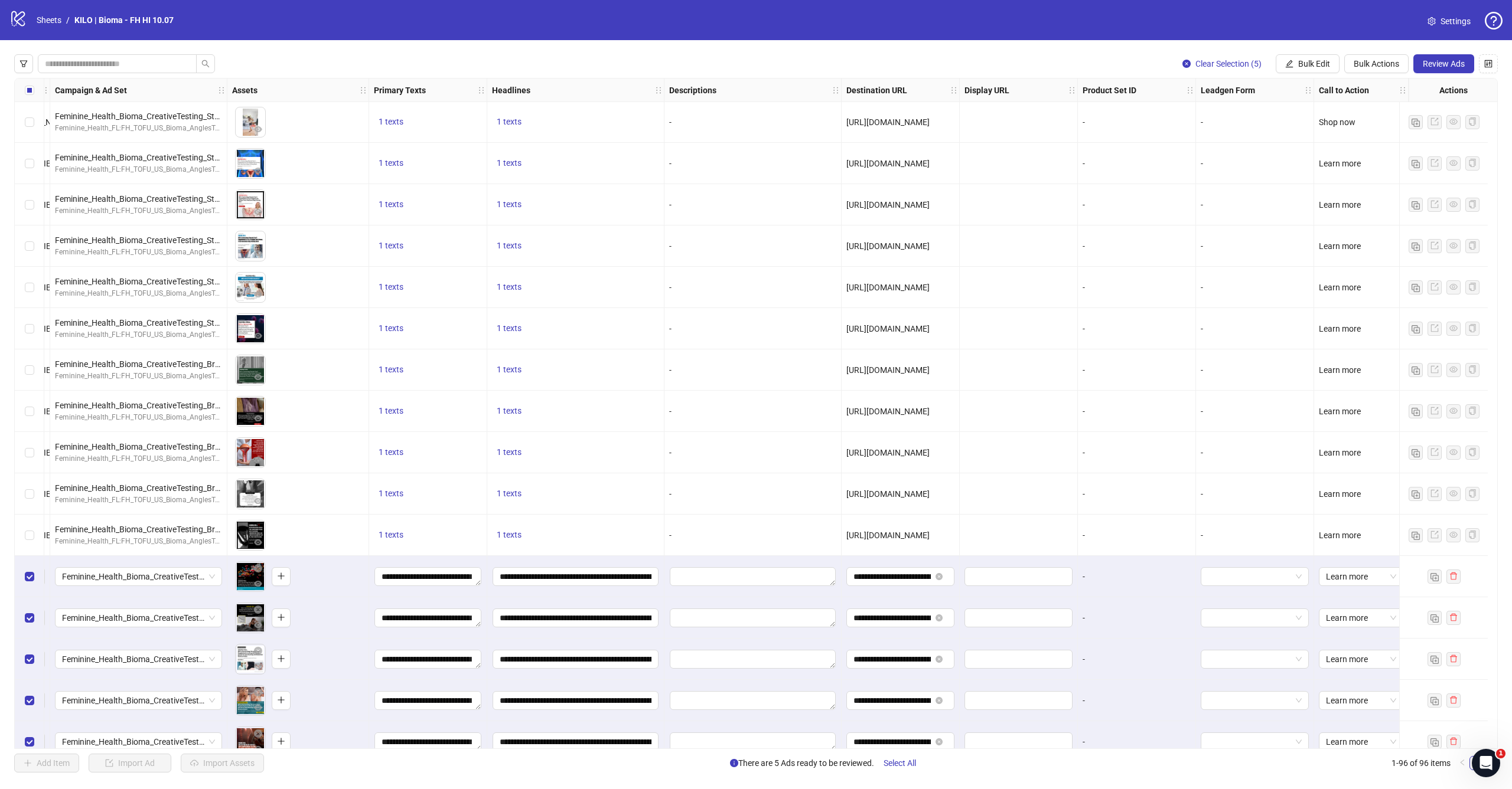
scroll to position [0, 0]
click at [1441, 58] on button "Review Ads" at bounding box center [1444, 64] width 61 height 19
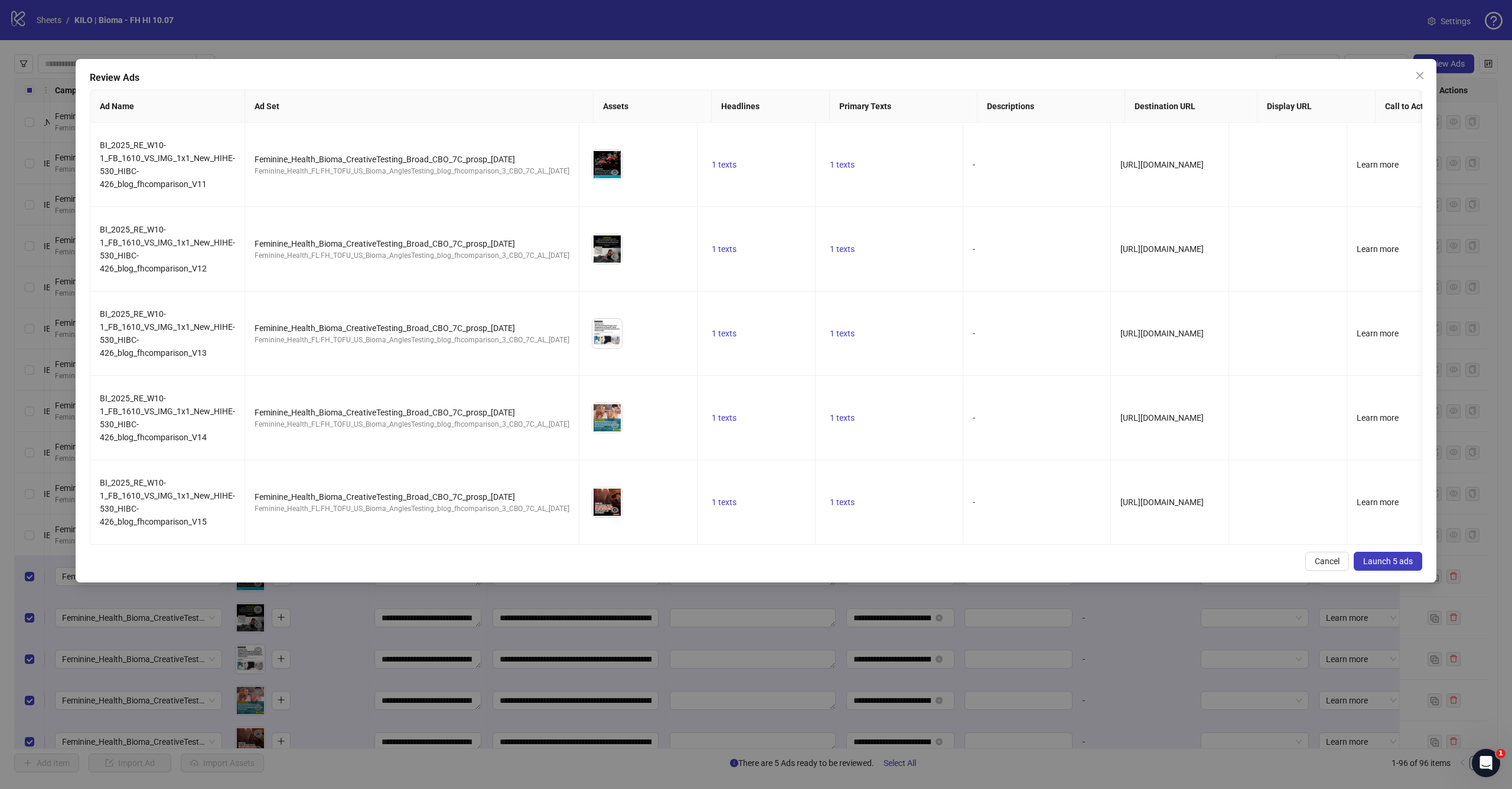
click at [1407, 562] on span "Launch 5 ads" at bounding box center [1388, 561] width 50 height 9
